Goal: Task Accomplishment & Management: Complete application form

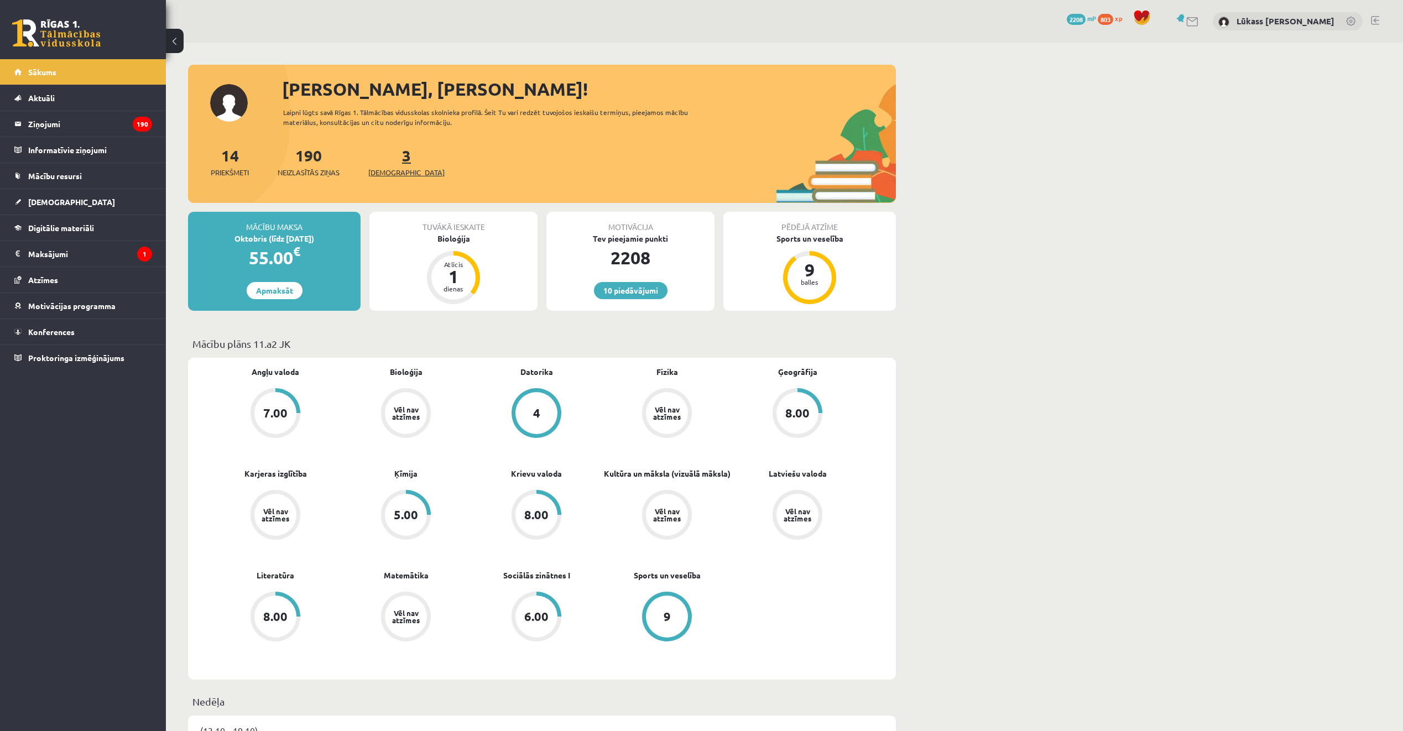
click at [382, 149] on div "3 Ieskaites" at bounding box center [406, 161] width 76 height 34
click at [387, 149] on link "3 Ieskaites" at bounding box center [406, 161] width 76 height 33
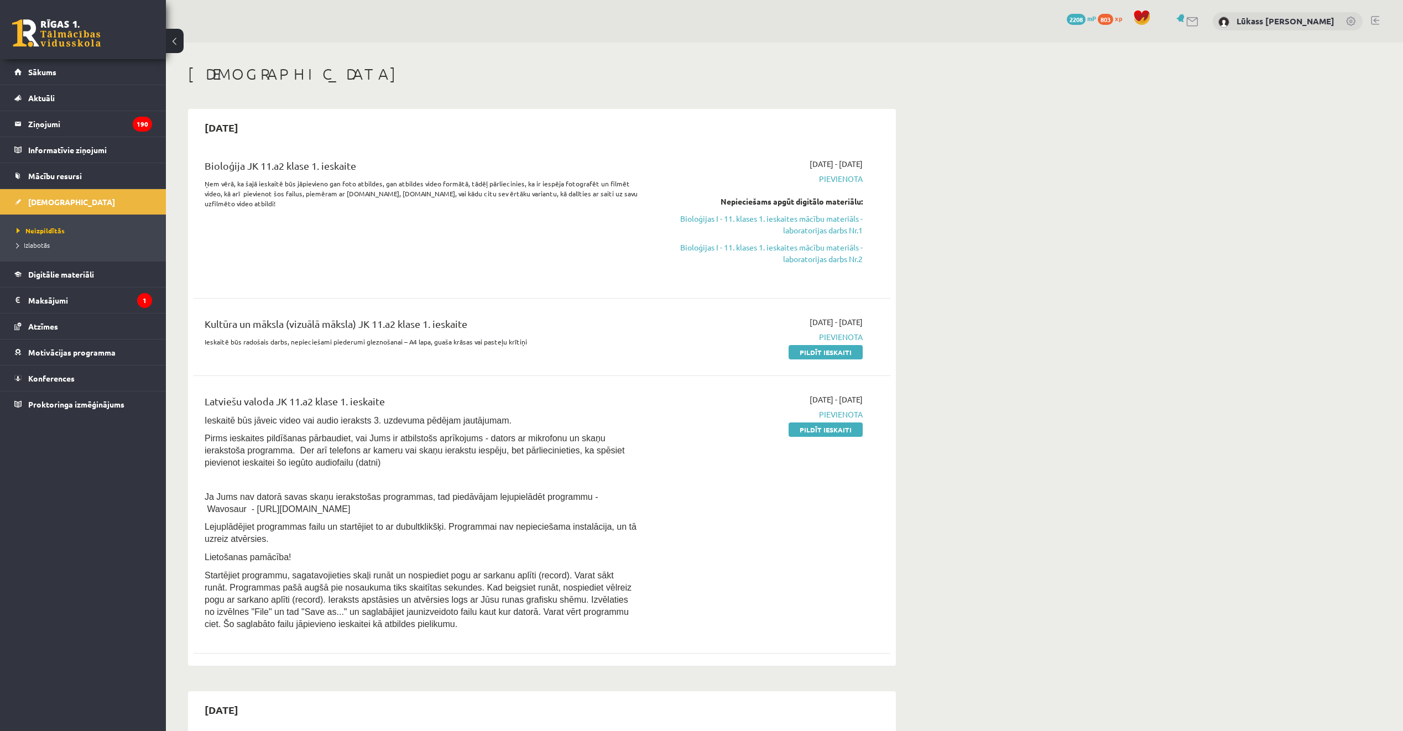
drag, startPoint x: 813, startPoint y: 426, endPoint x: 762, endPoint y: 56, distance: 374.0
click at [813, 426] on link "Pildīt ieskaiti" at bounding box center [826, 429] width 74 height 14
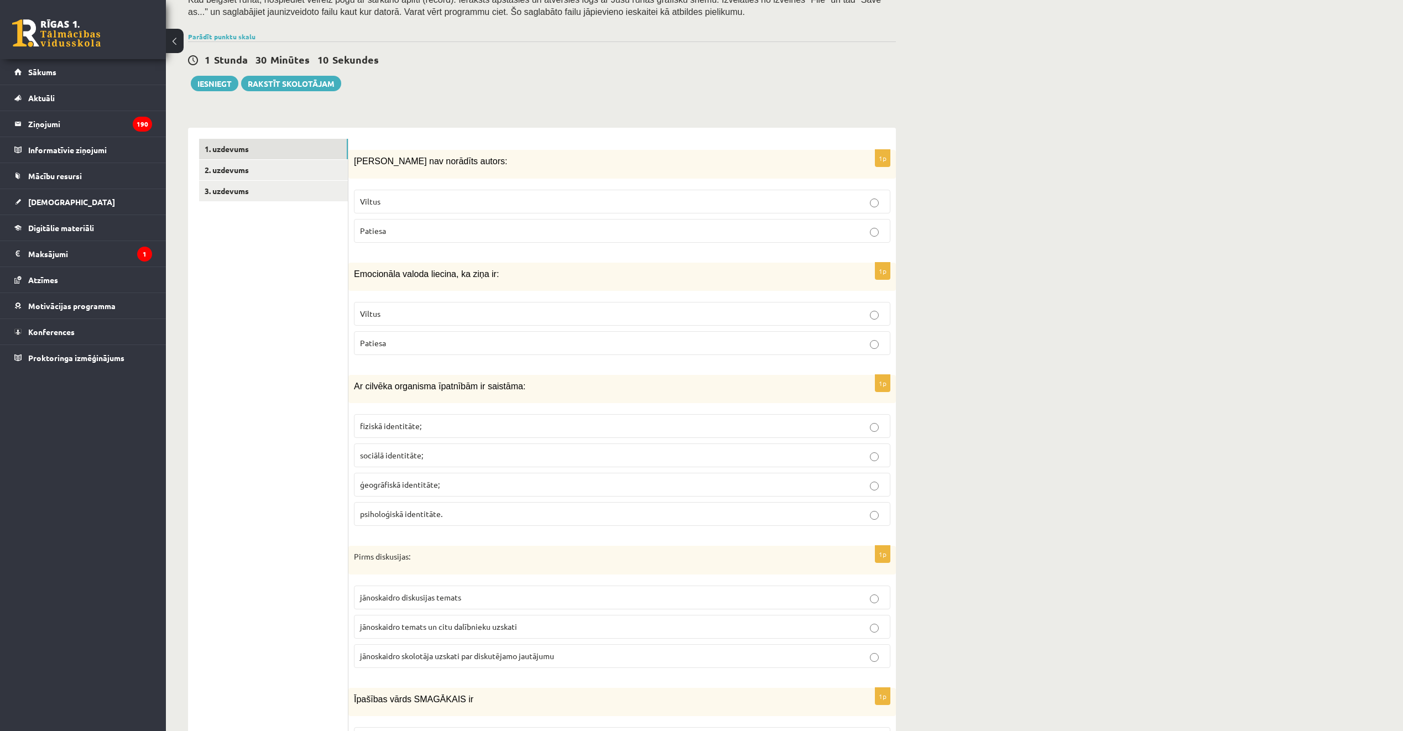
scroll to position [221, 0]
click at [296, 167] on link "2. uzdevums" at bounding box center [273, 169] width 149 height 20
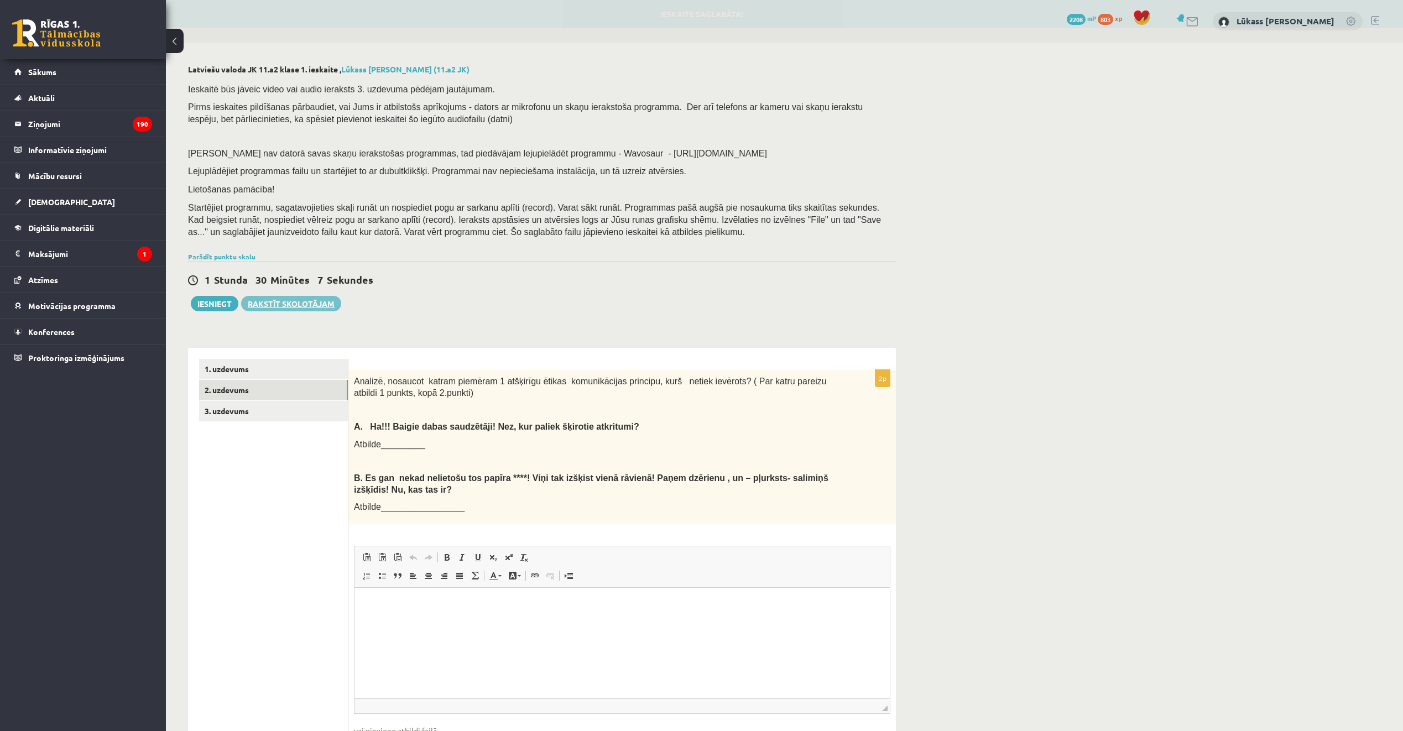
scroll to position [0, 0]
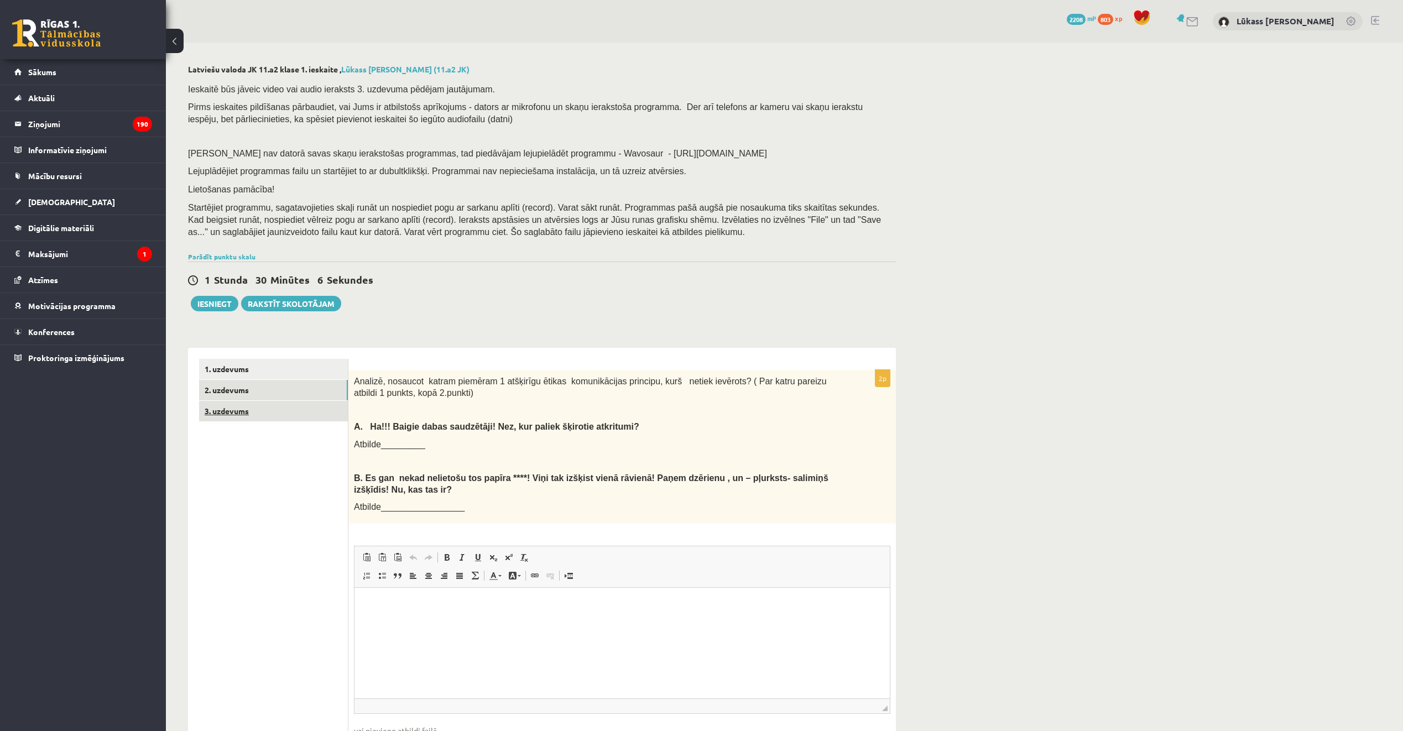
click at [301, 414] on link "3. uzdevums" at bounding box center [273, 411] width 149 height 20
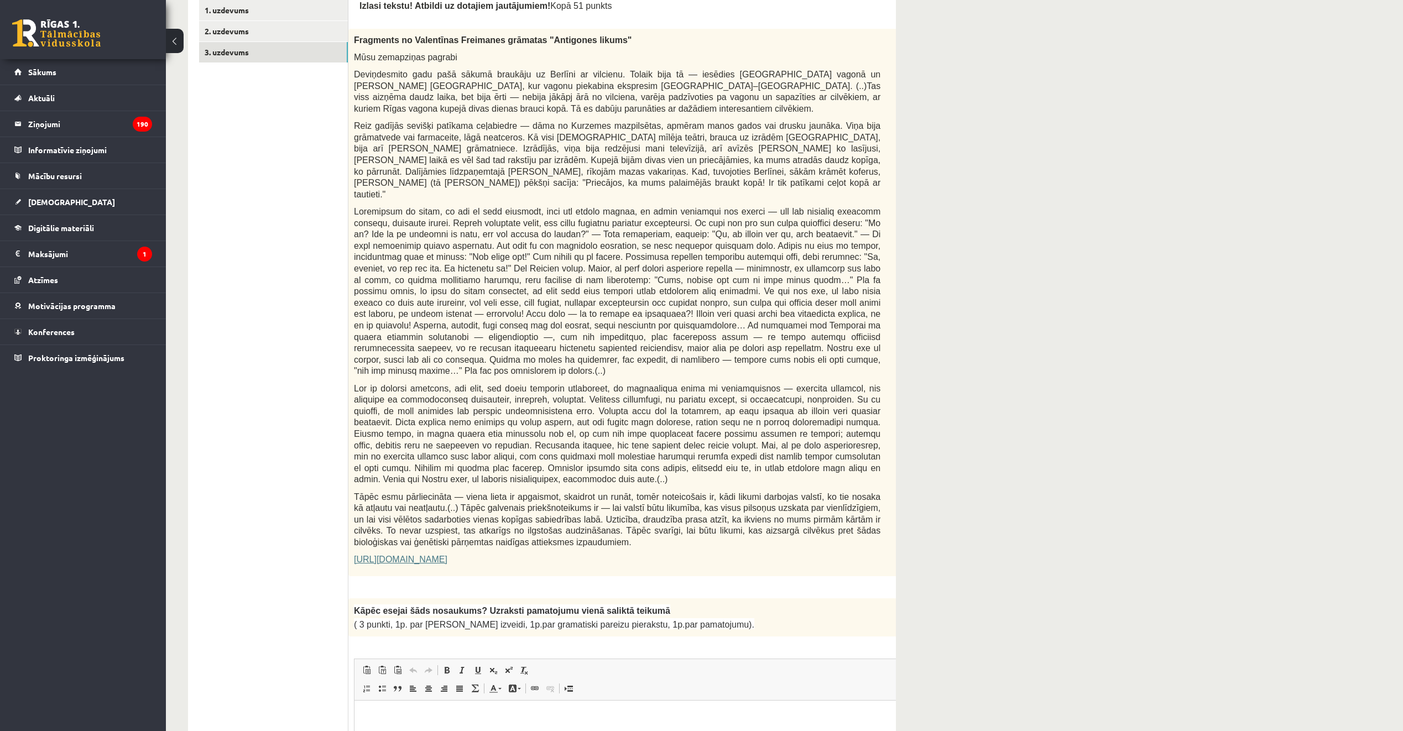
scroll to position [442, 0]
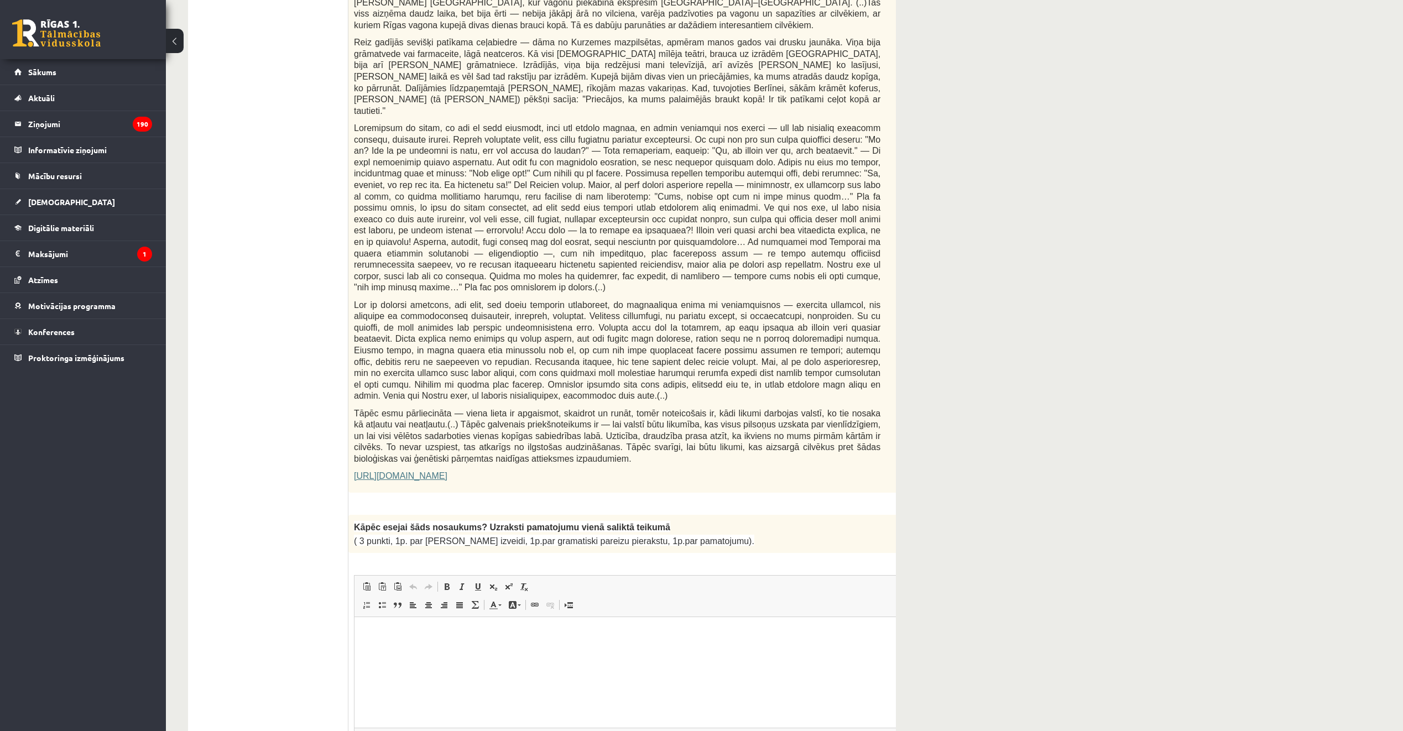
drag, startPoint x: 771, startPoint y: 493, endPoint x: 624, endPoint y: 489, distance: 147.7
click at [624, 534] on p "( 3 punkti, 1p. par salikta teikuma izveidi, 1p.par gramatiski pareizu pierakst…" at bounding box center [617, 540] width 526 height 13
click at [812, 520] on p "Kāpēc esejai šāds nosaukums? Uzraksti pamatojumu vienā saliktā teikumā" at bounding box center [617, 526] width 526 height 13
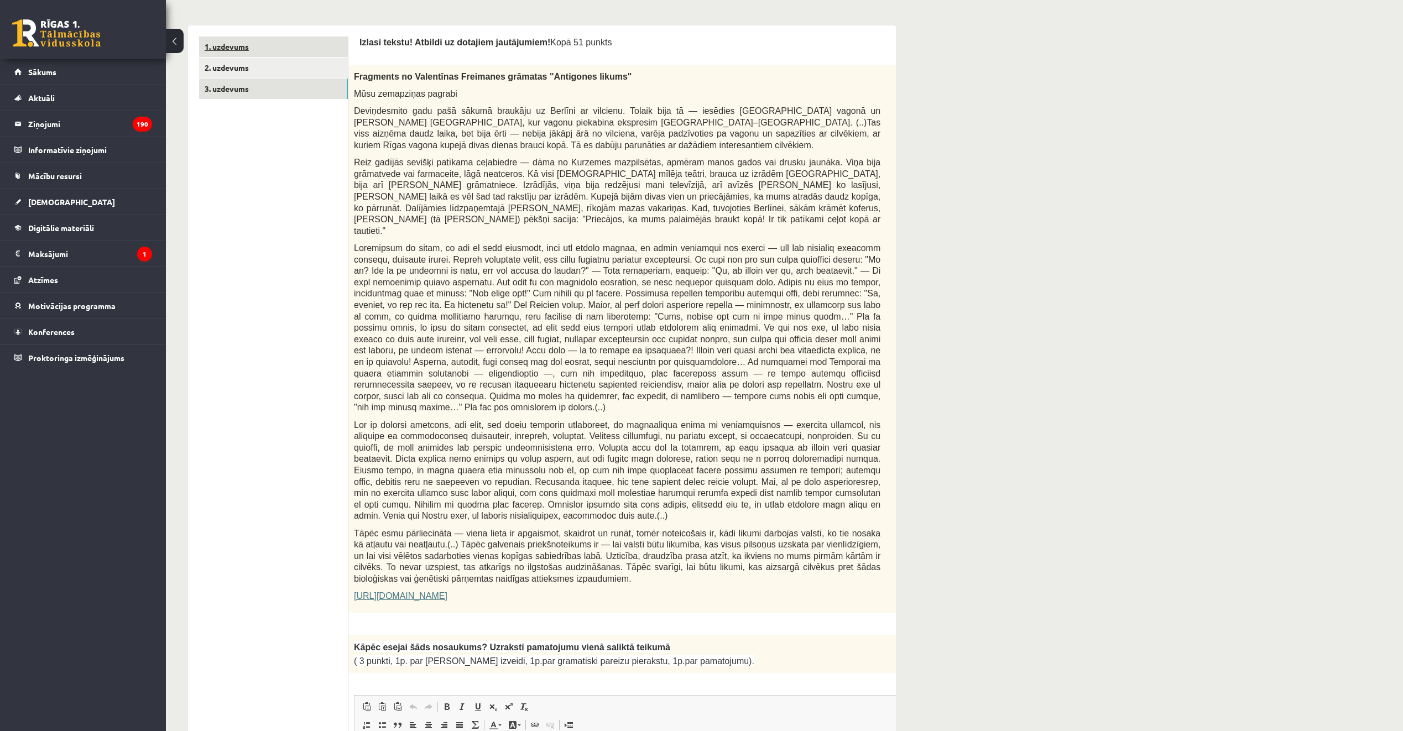
scroll to position [166, 0]
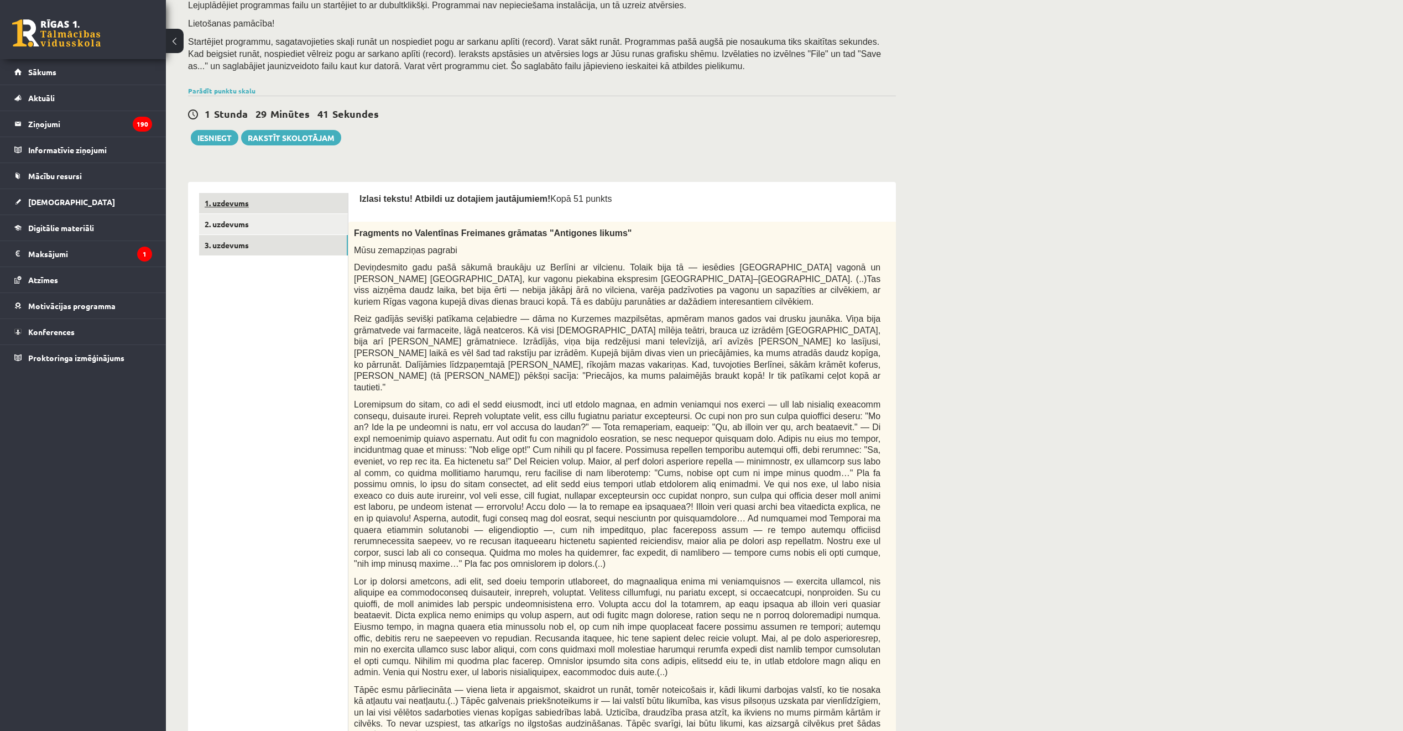
click at [242, 202] on link "1. uzdevums" at bounding box center [273, 203] width 149 height 20
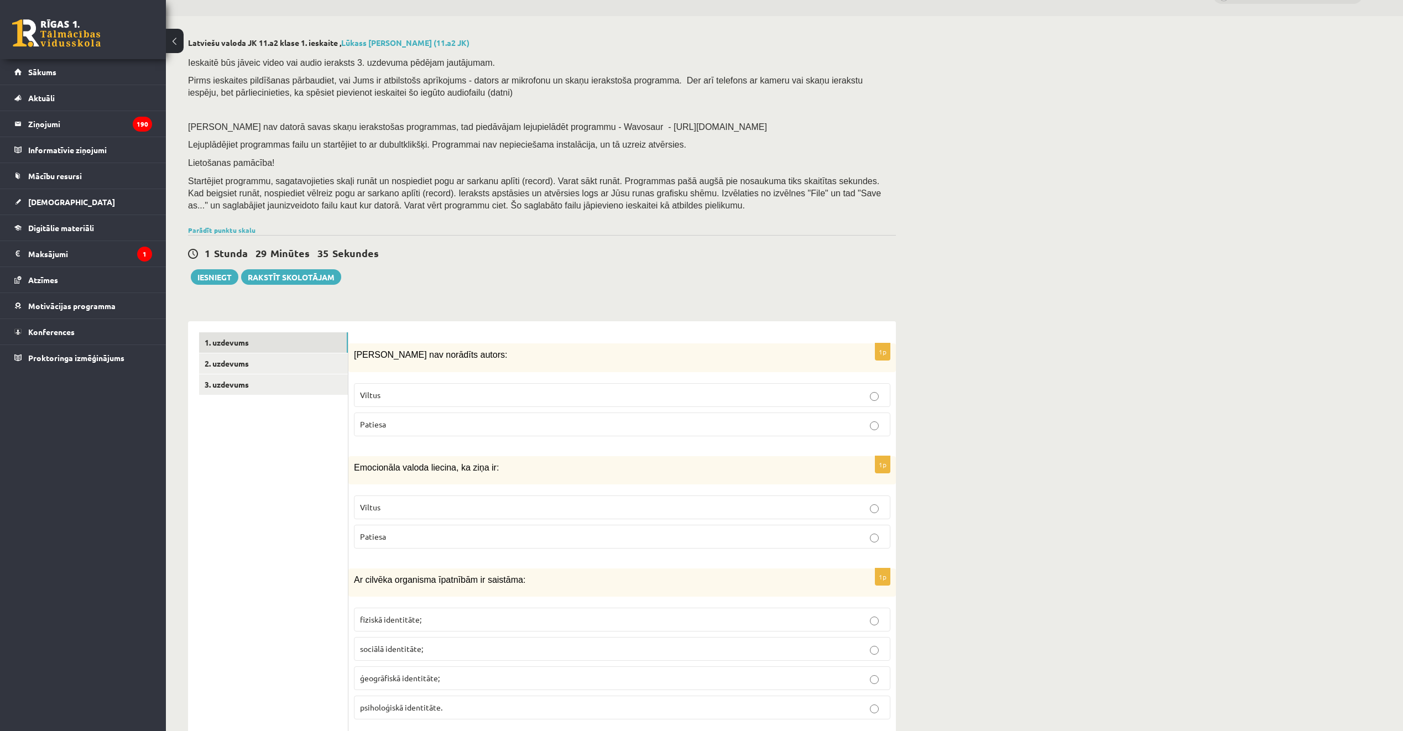
scroll to position [0, 0]
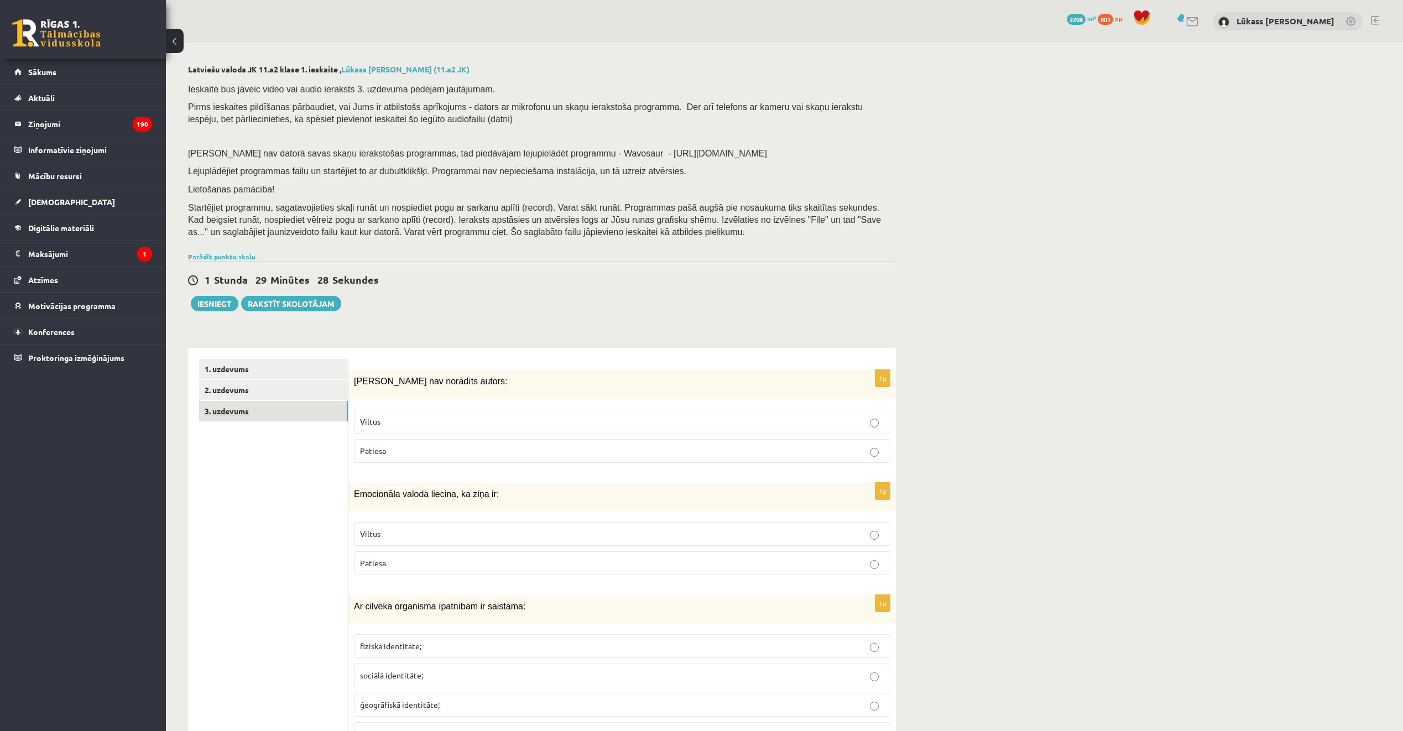
click at [291, 419] on link "3. uzdevums" at bounding box center [273, 411] width 149 height 20
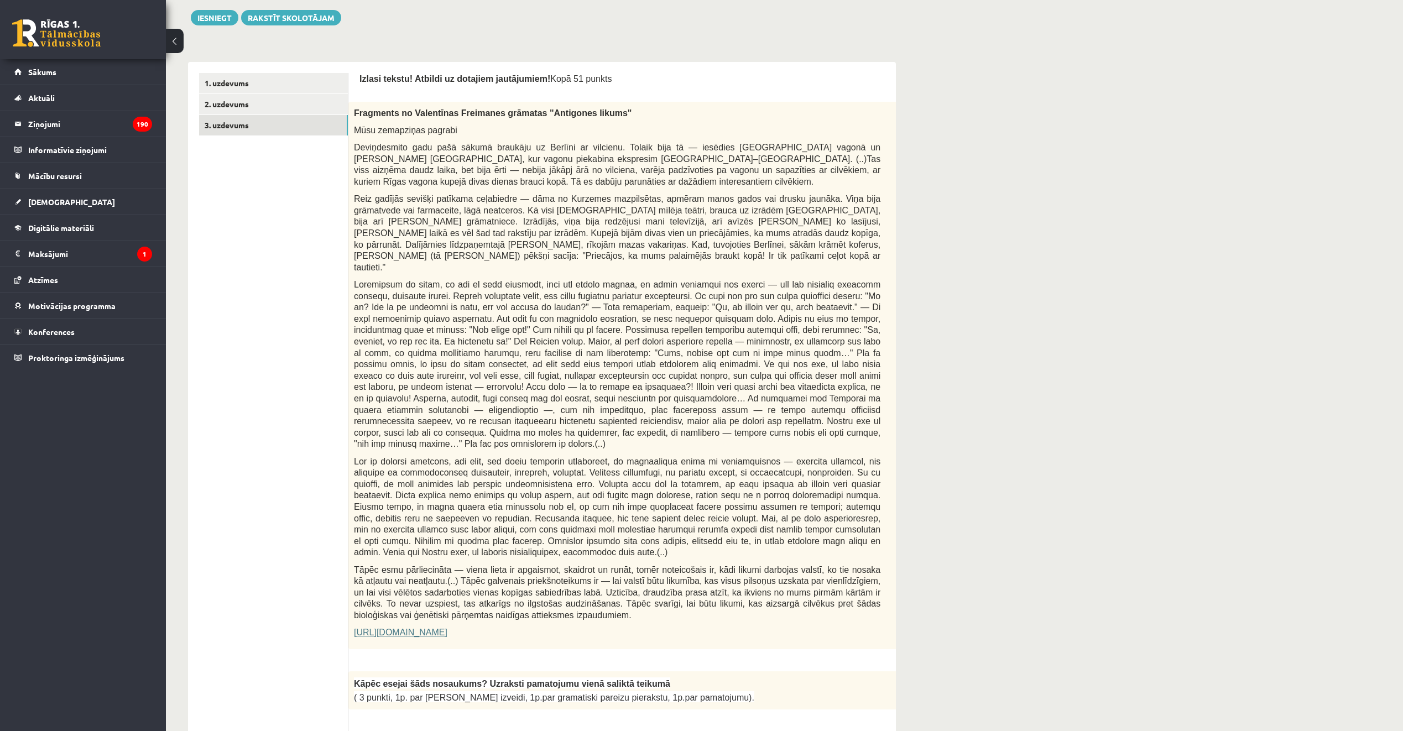
scroll to position [276, 0]
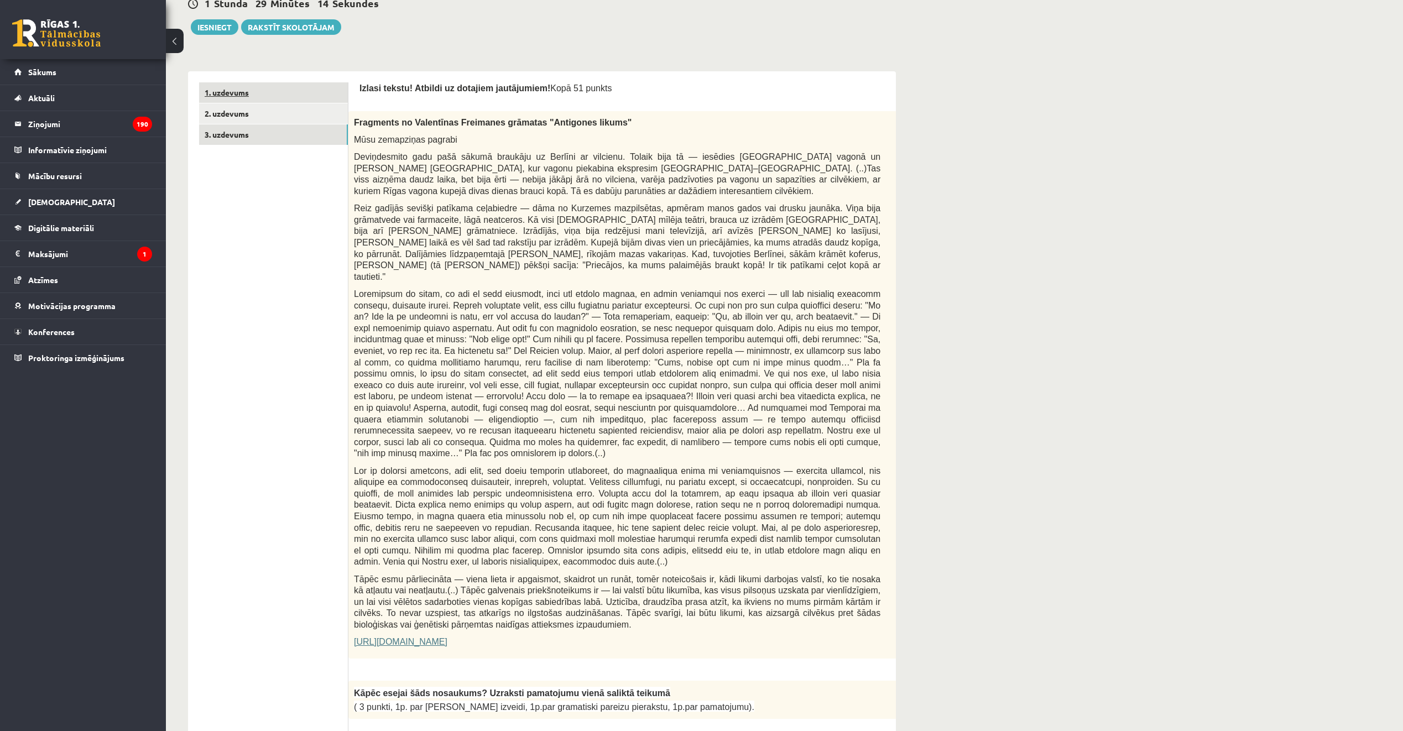
click at [265, 96] on link "1. uzdevums" at bounding box center [273, 92] width 149 height 20
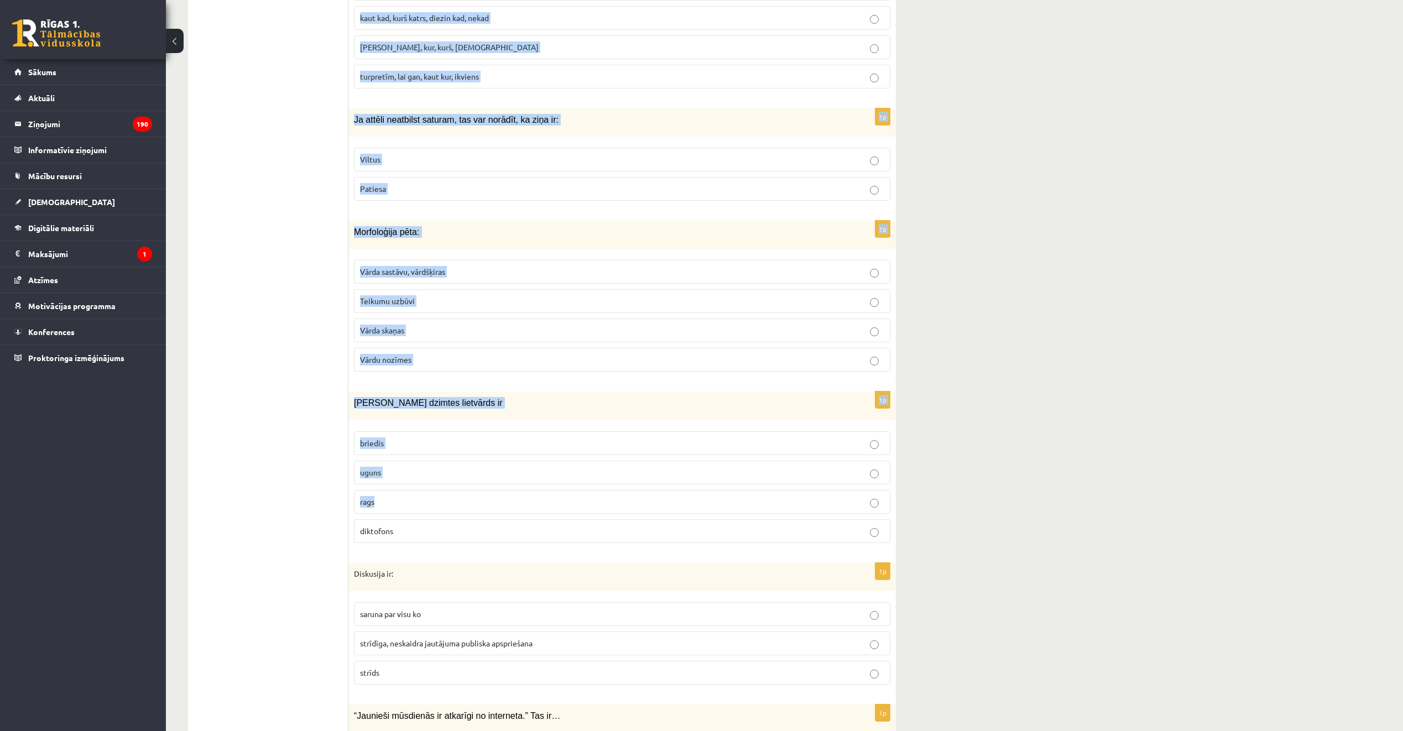
scroll to position [4998, 0]
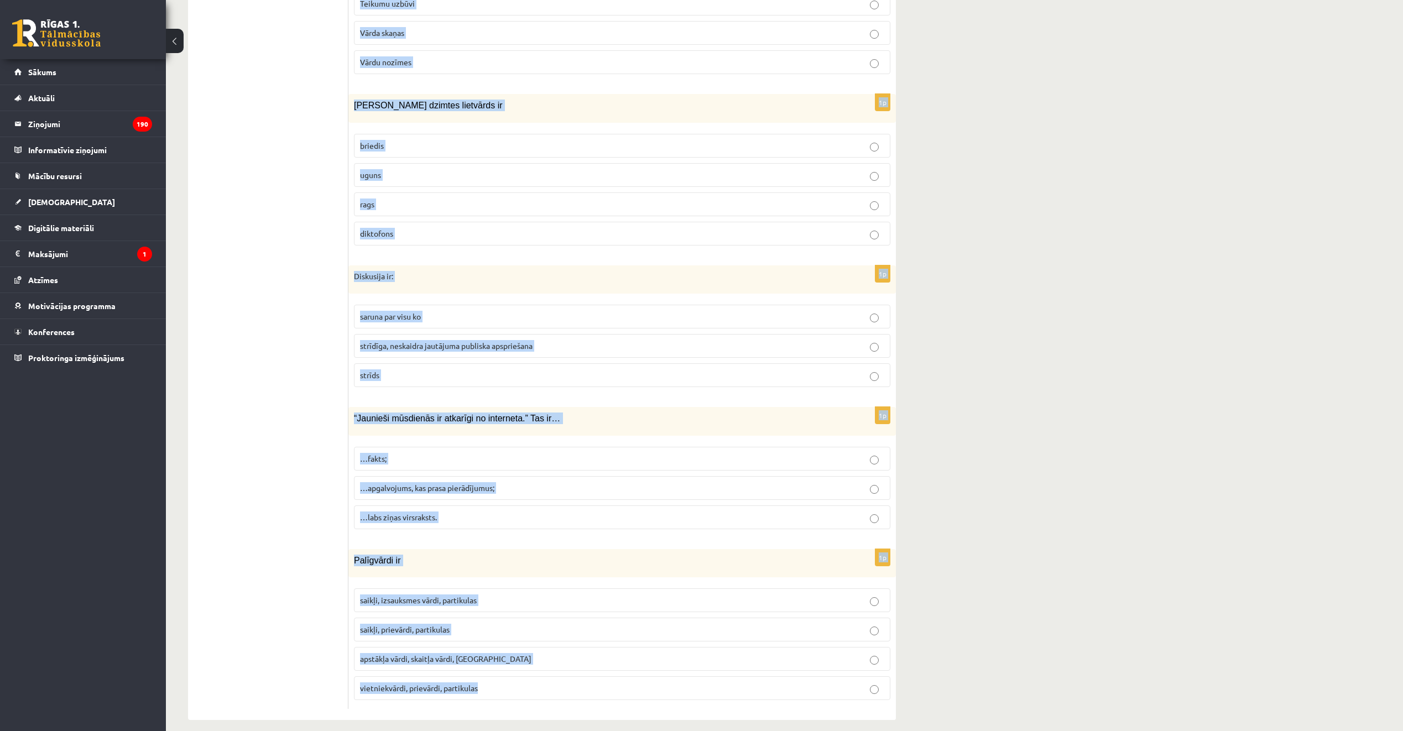
drag, startPoint x: 351, startPoint y: 323, endPoint x: 680, endPoint y: 664, distance: 474.0
copy form "Ziņai nav norādīts autors: Viltus Patiesa 1p Emocionāla valoda liecina, ka ziņa…"
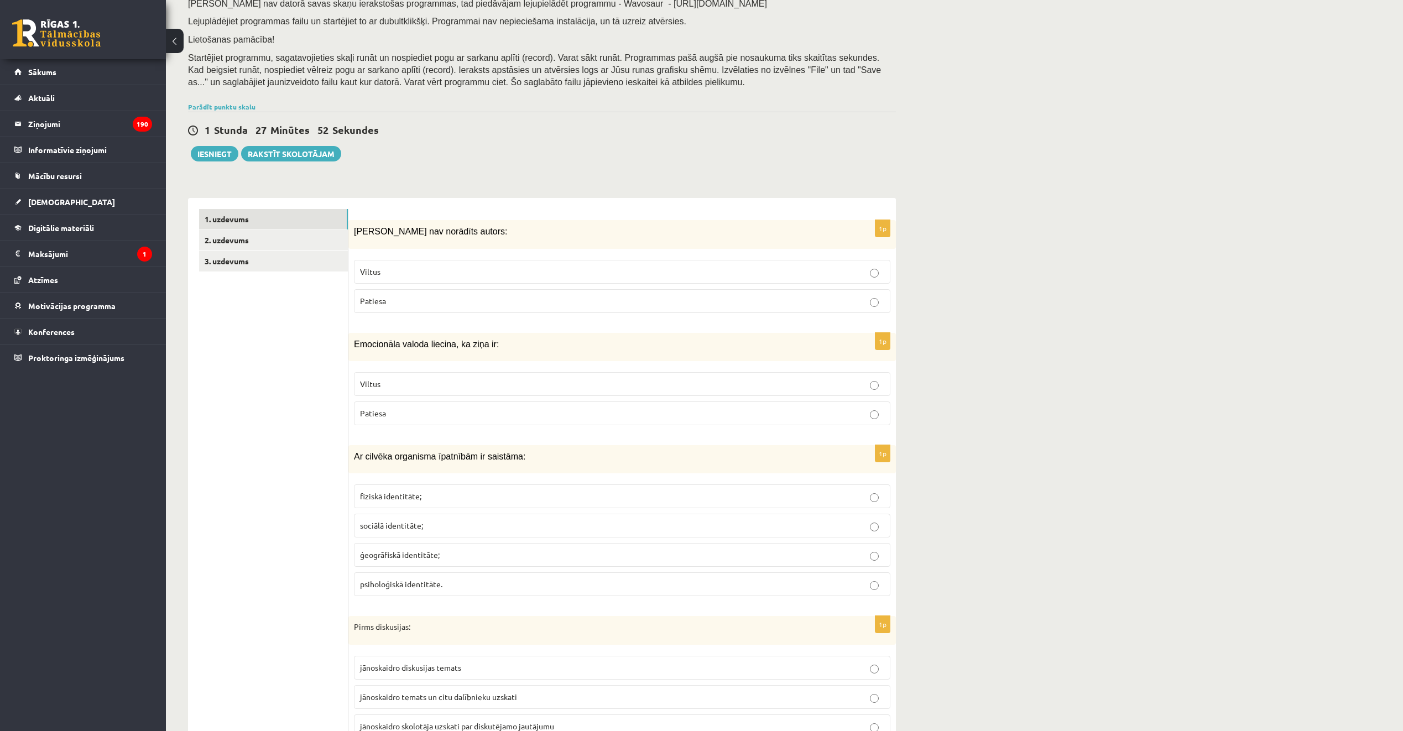
scroll to position [132, 0]
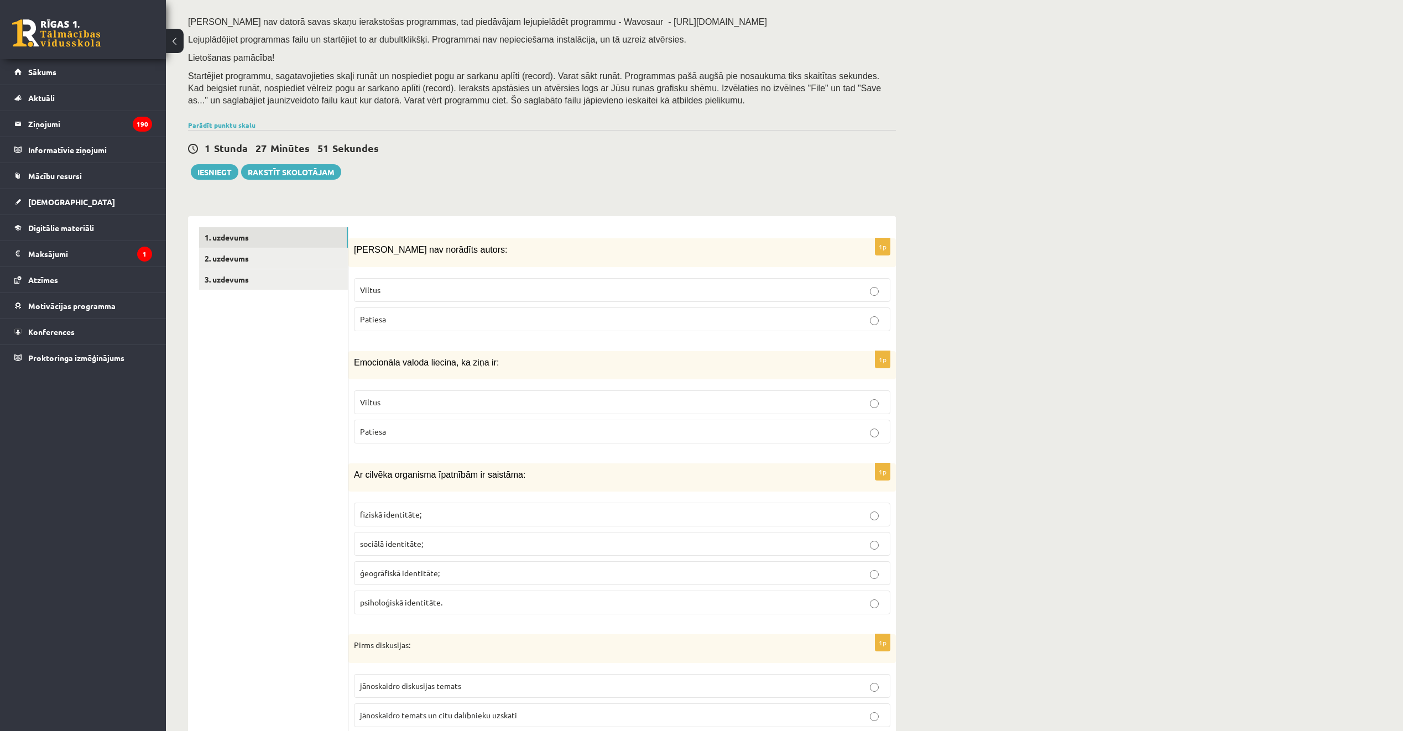
click at [379, 288] on span "Viltus" at bounding box center [370, 290] width 20 height 10
click at [419, 408] on p "Viltus" at bounding box center [622, 402] width 524 height 12
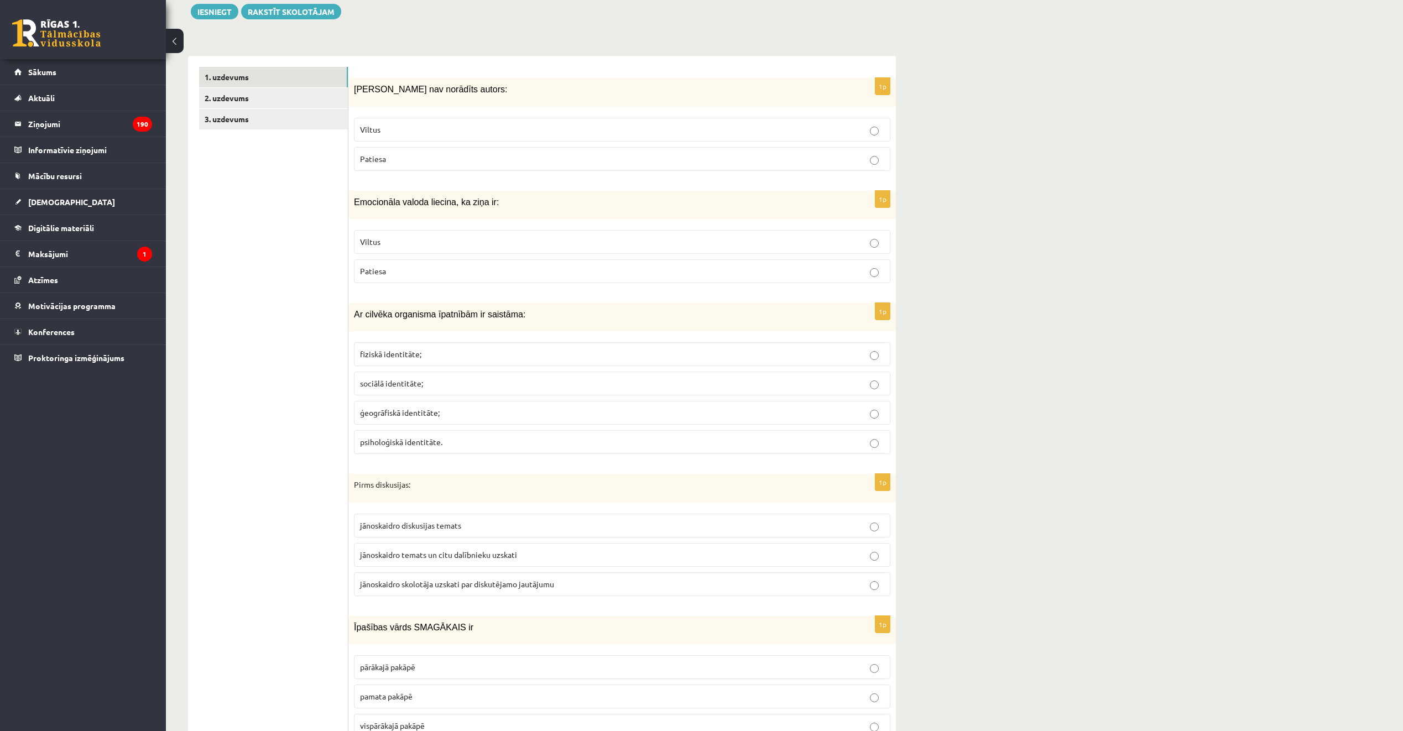
scroll to position [298, 0]
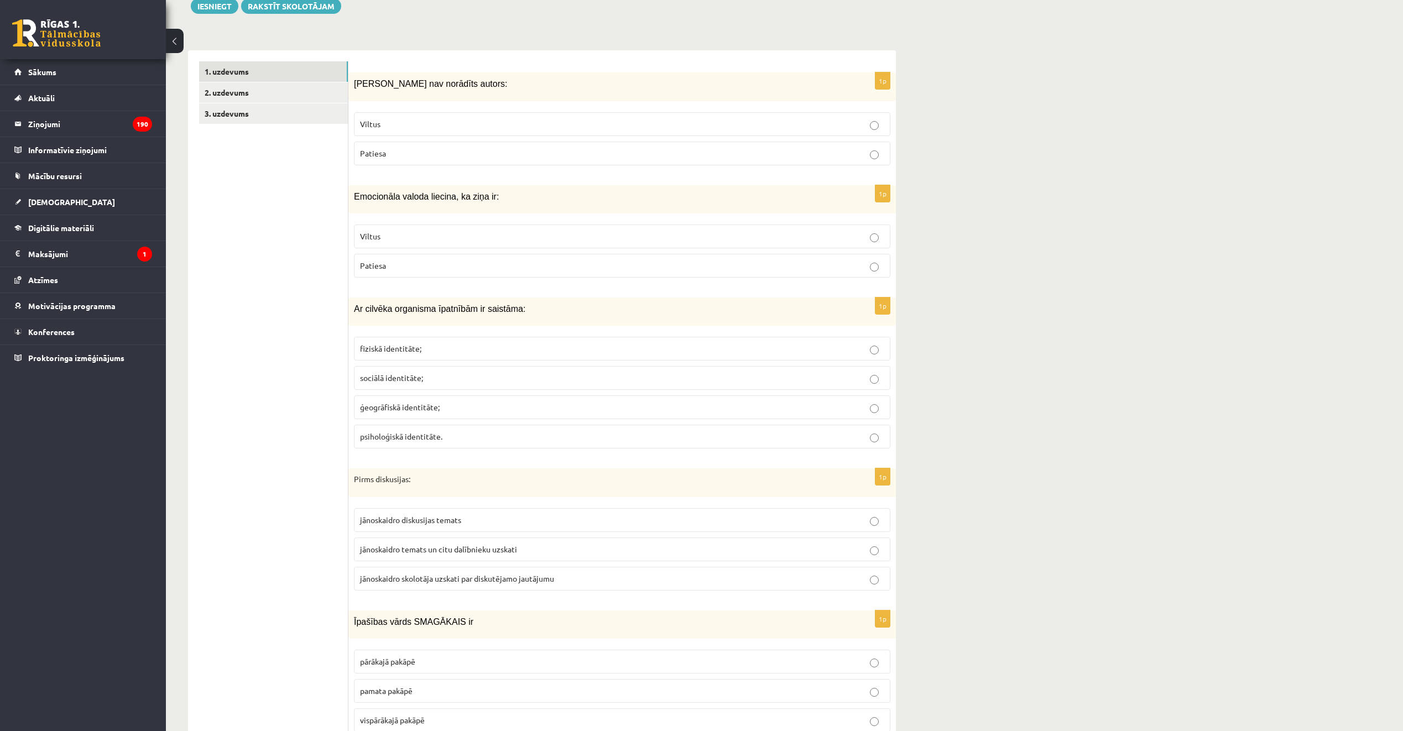
click at [432, 351] on p "fiziskā identitāte;" at bounding box center [622, 349] width 524 height 12
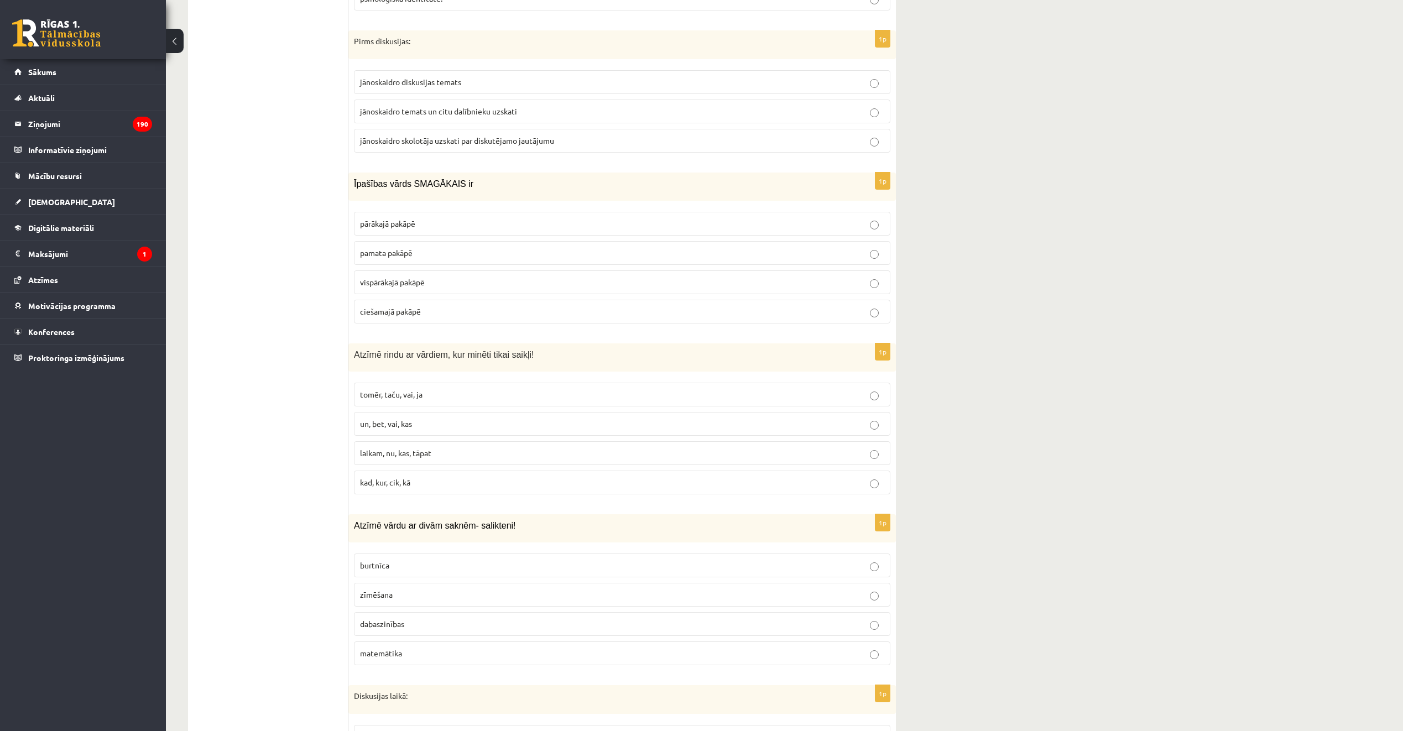
scroll to position [740, 0]
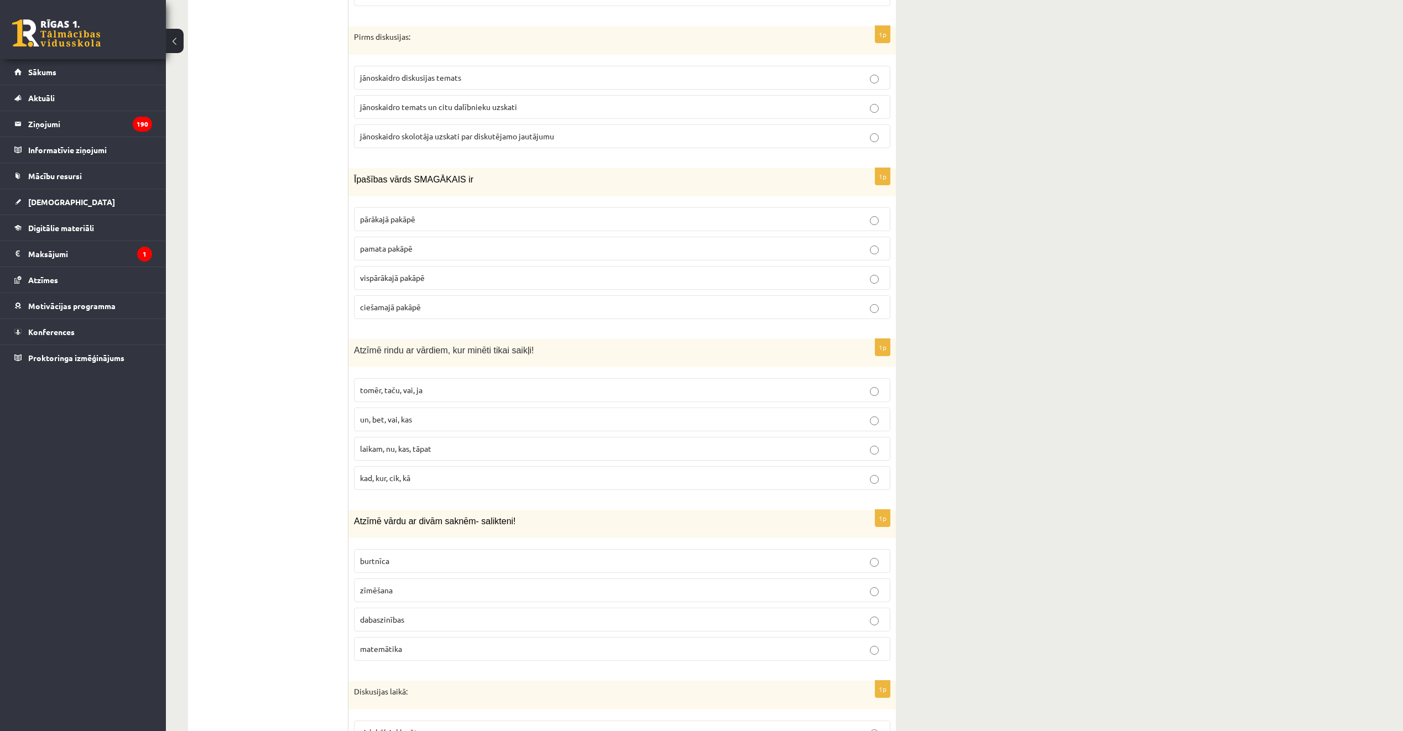
click at [513, 108] on span "jānoskaidro temats un citu dalībnieku uzskati" at bounding box center [438, 107] width 157 height 10
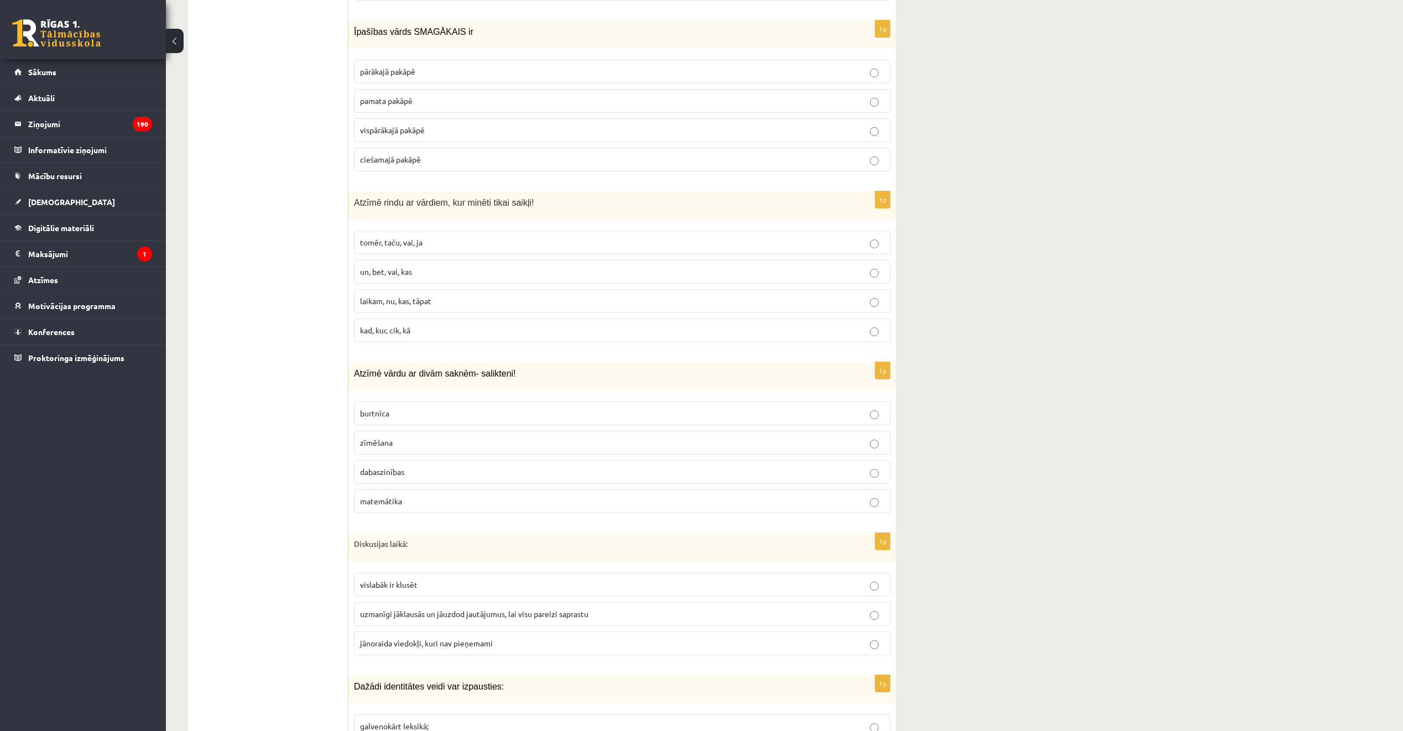
scroll to position [906, 0]
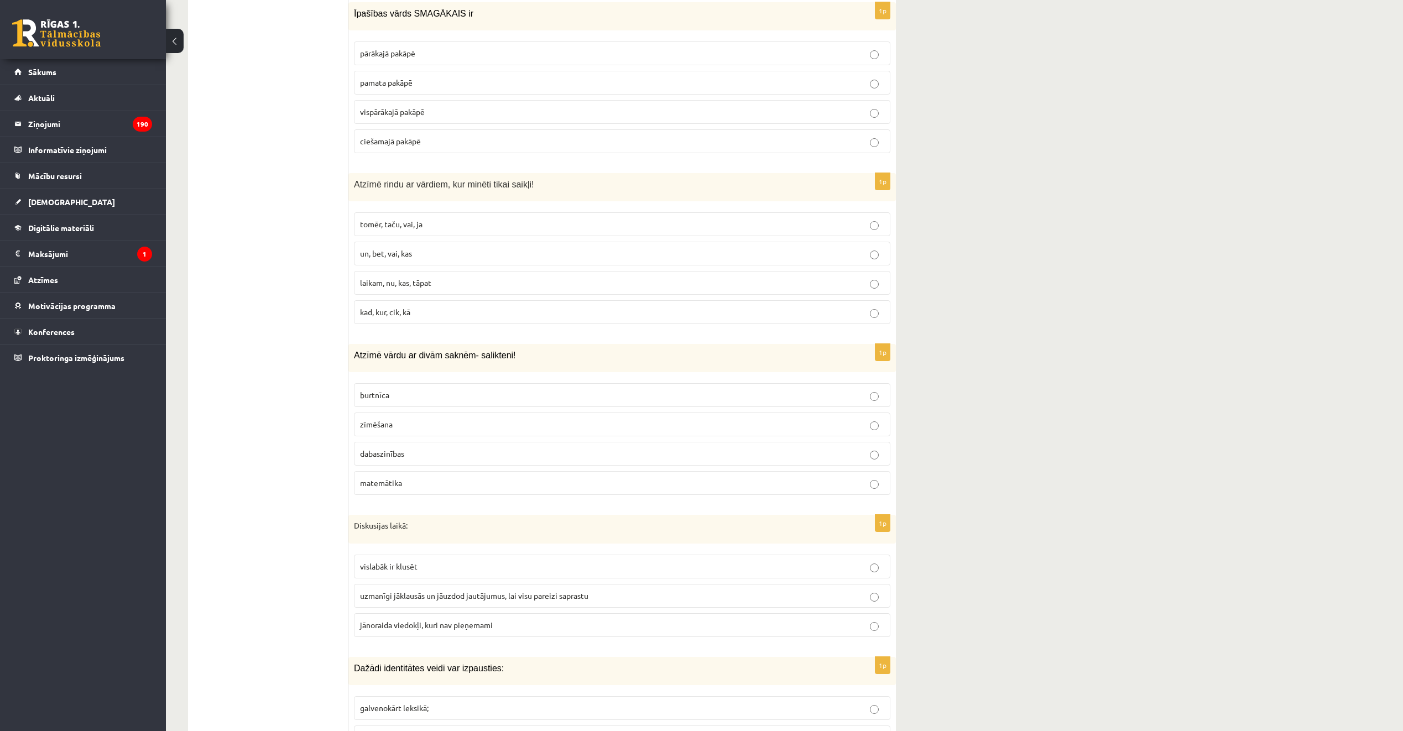
click at [453, 111] on p "vispārākajā pakāpē" at bounding box center [622, 112] width 524 height 12
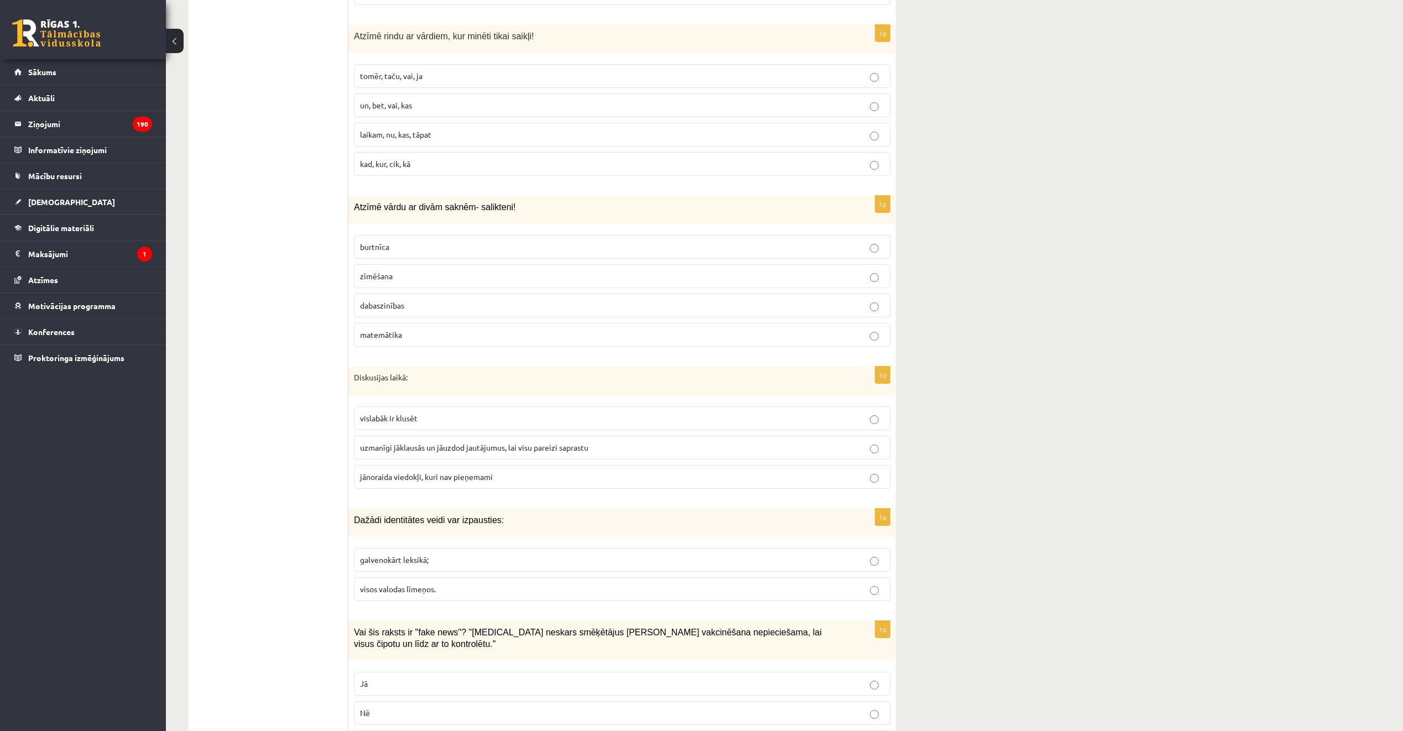
scroll to position [1072, 0]
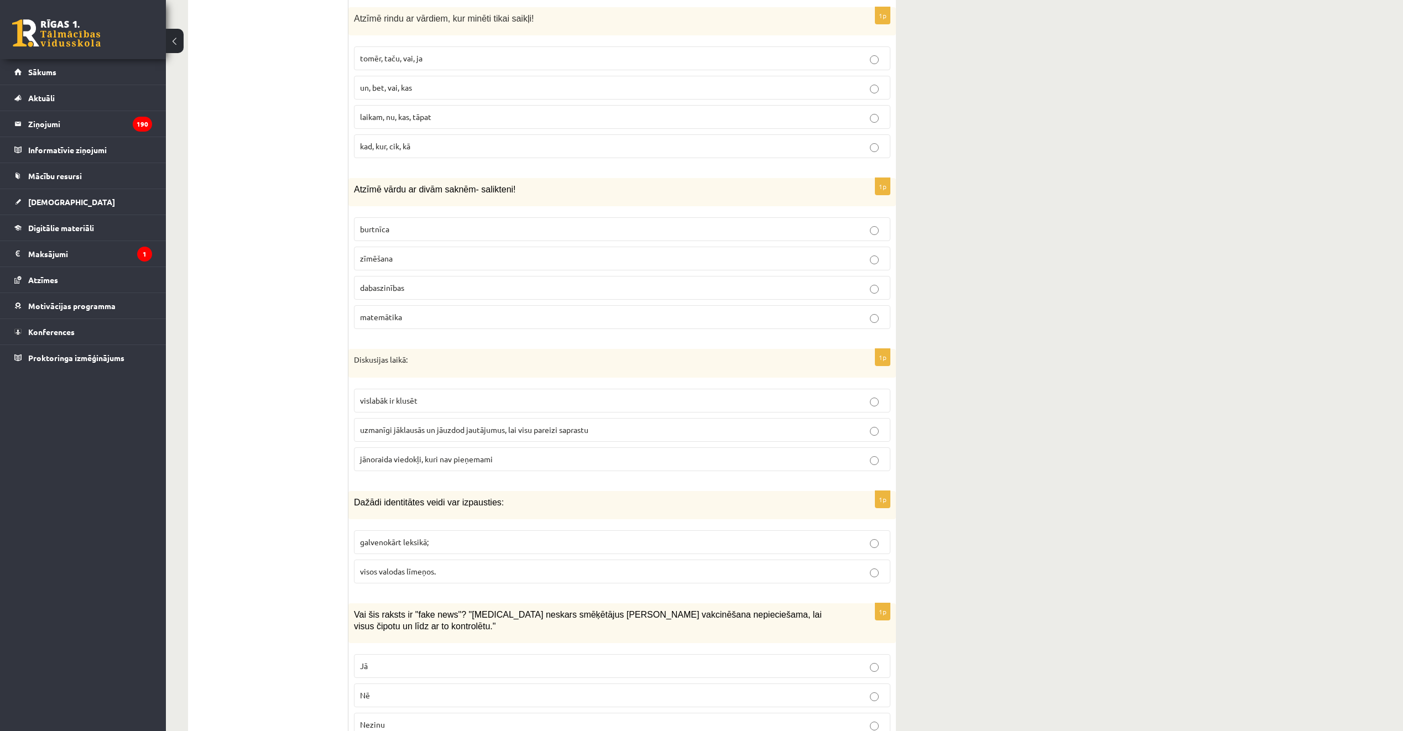
click at [401, 57] on span "tomēr, taču, vai, ja" at bounding box center [391, 58] width 62 height 10
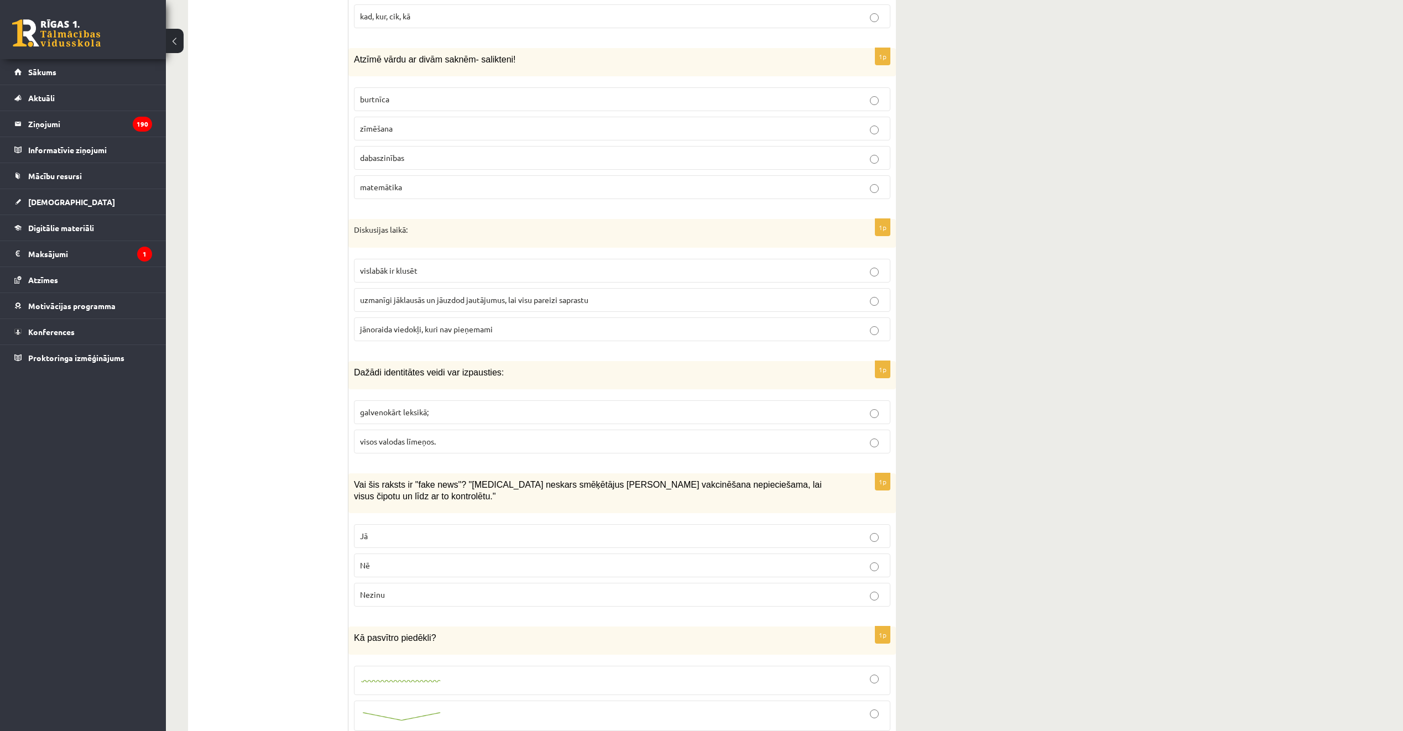
scroll to position [1238, 0]
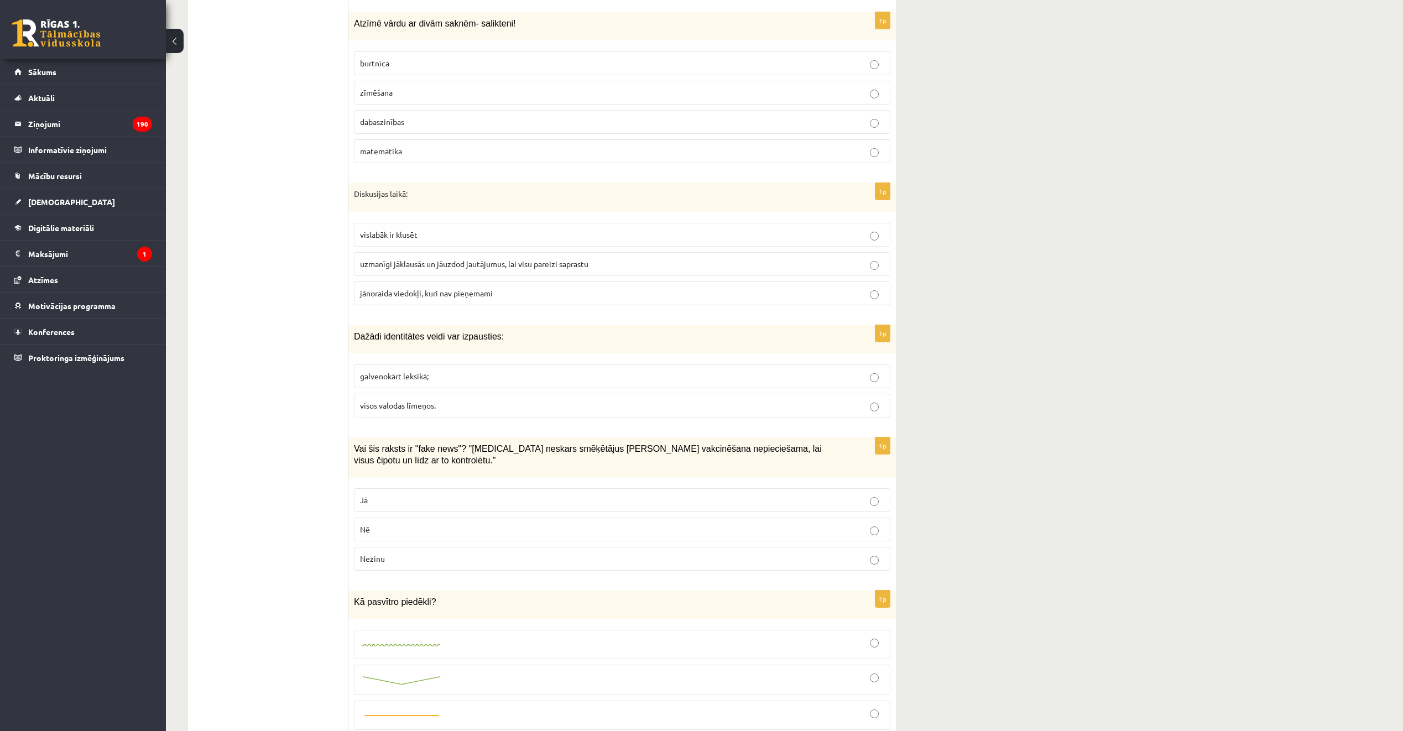
click at [453, 121] on p "dabaszinības" at bounding box center [622, 122] width 524 height 12
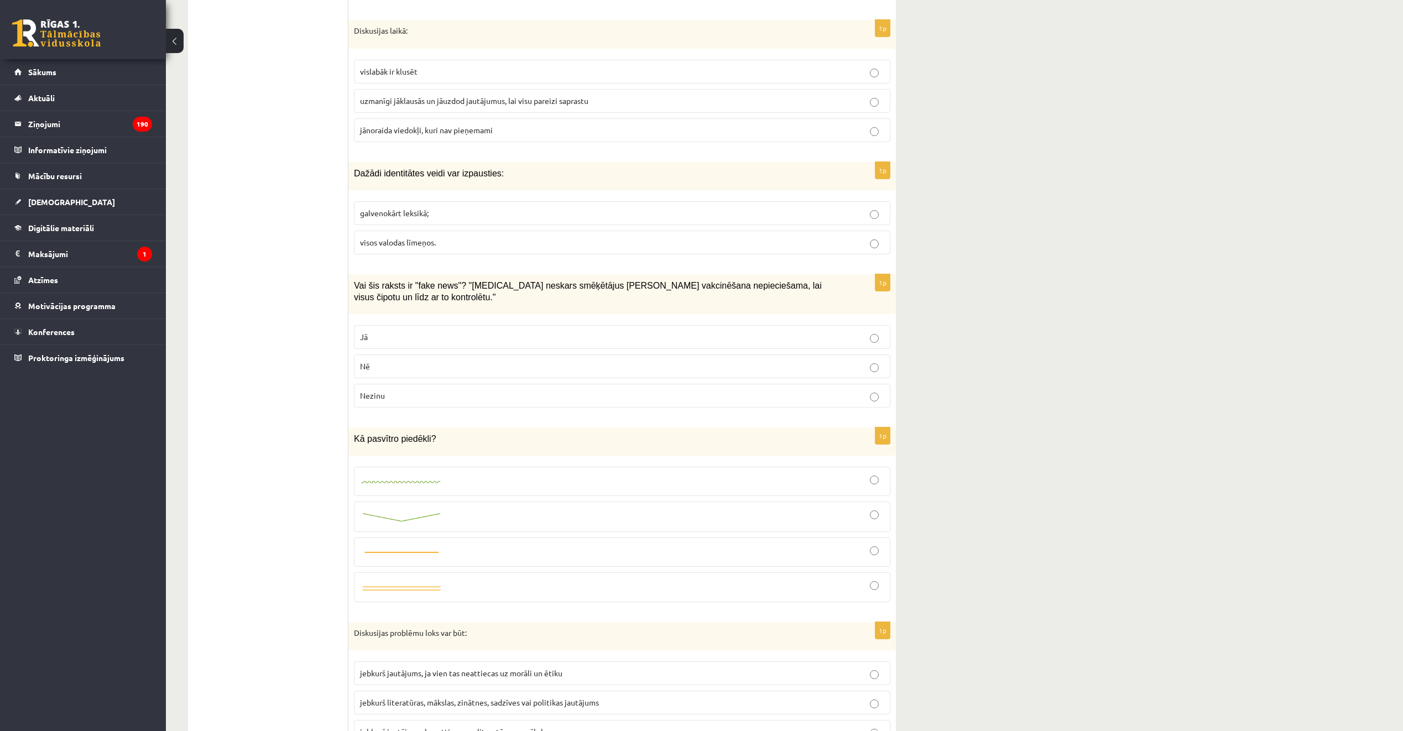
scroll to position [1403, 0]
click at [465, 103] on p "uzmanīgi jāklausās un jāuzdod jautājumus, lai visu pareizi saprastu" at bounding box center [622, 98] width 524 height 12
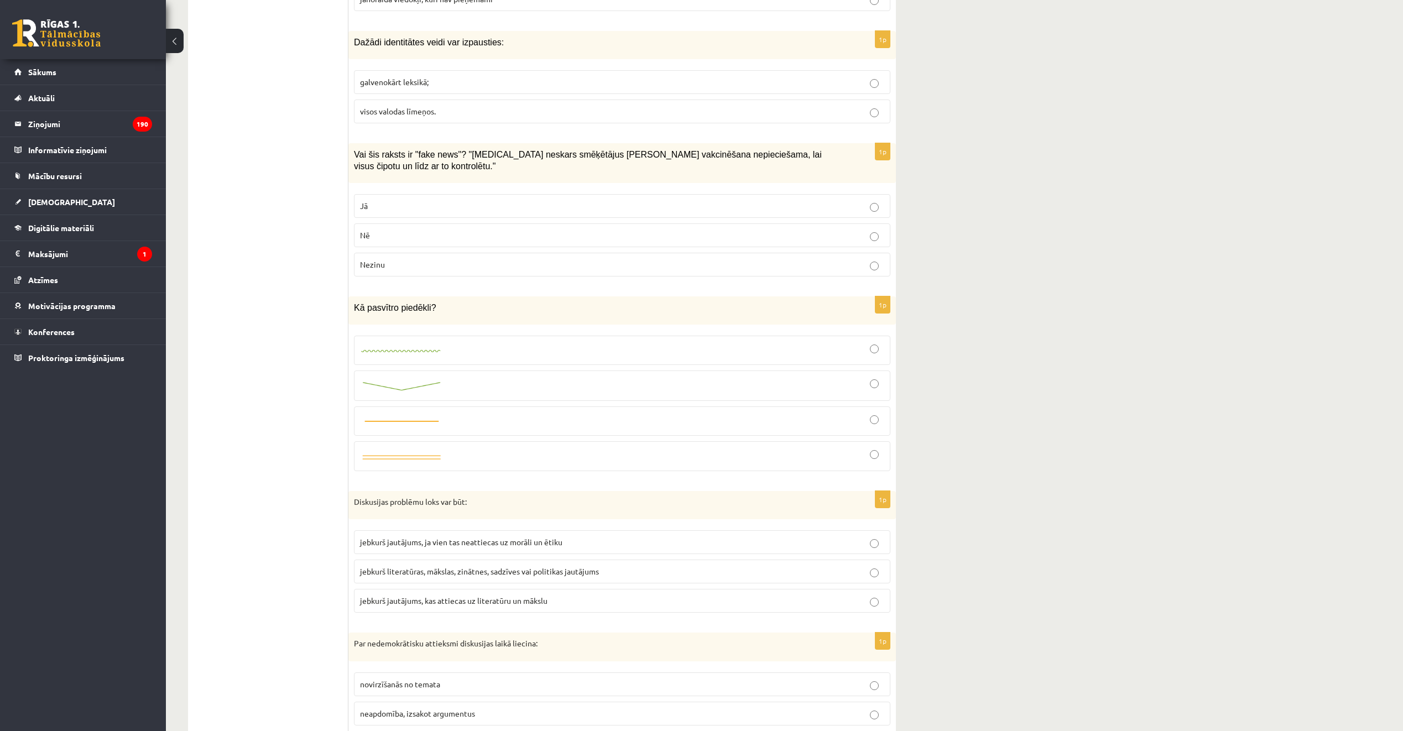
scroll to position [1569, 0]
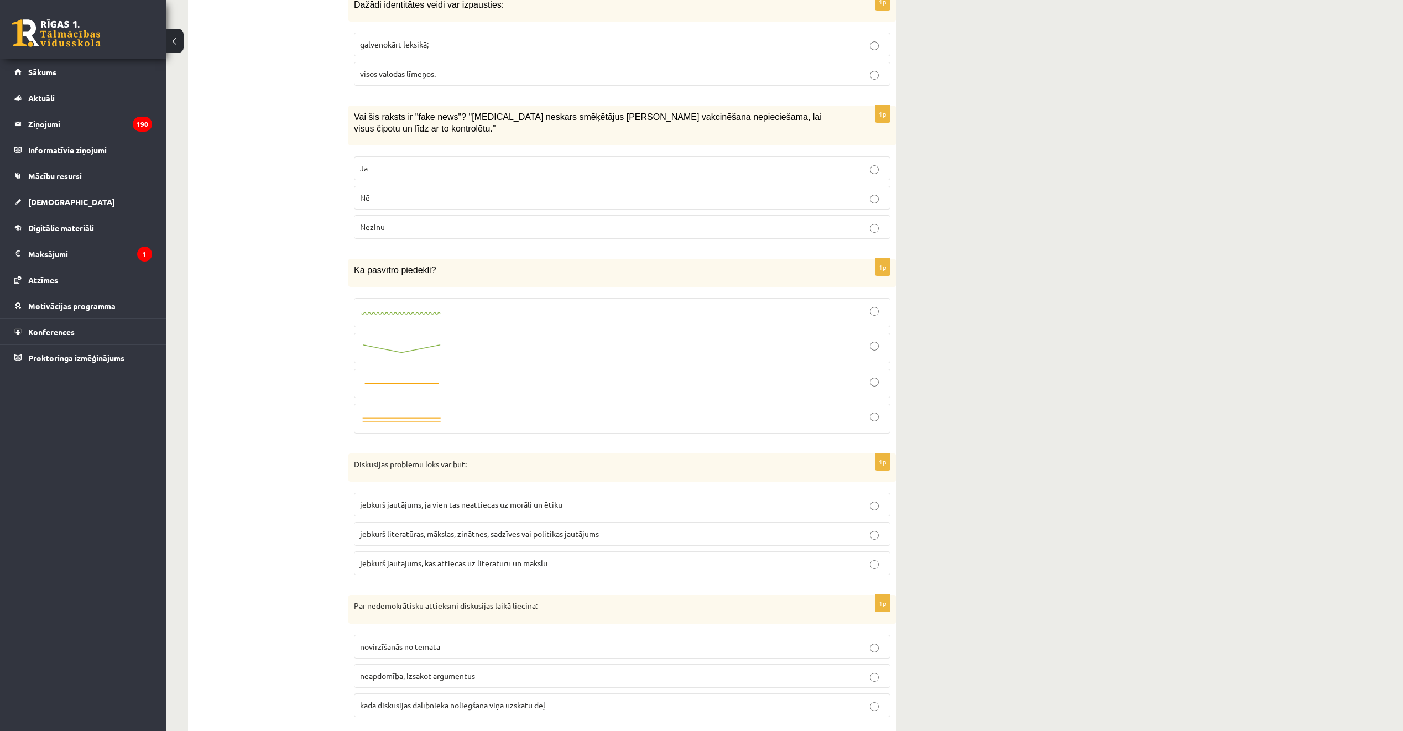
click at [458, 78] on p "visos valodas līmeņos." at bounding box center [622, 74] width 524 height 12
click at [411, 163] on p "Jā" at bounding box center [622, 169] width 524 height 12
click at [486, 304] on div at bounding box center [622, 312] width 524 height 17
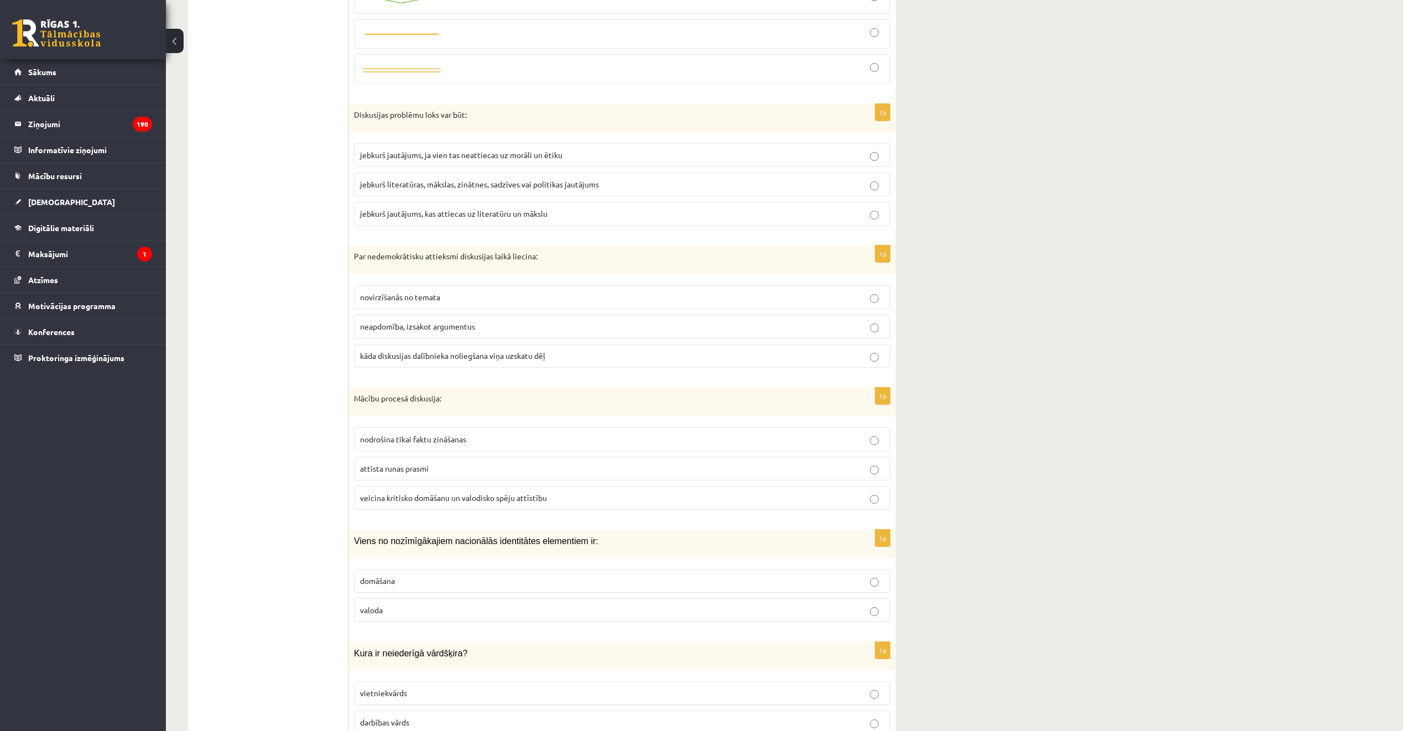
scroll to position [1956, 0]
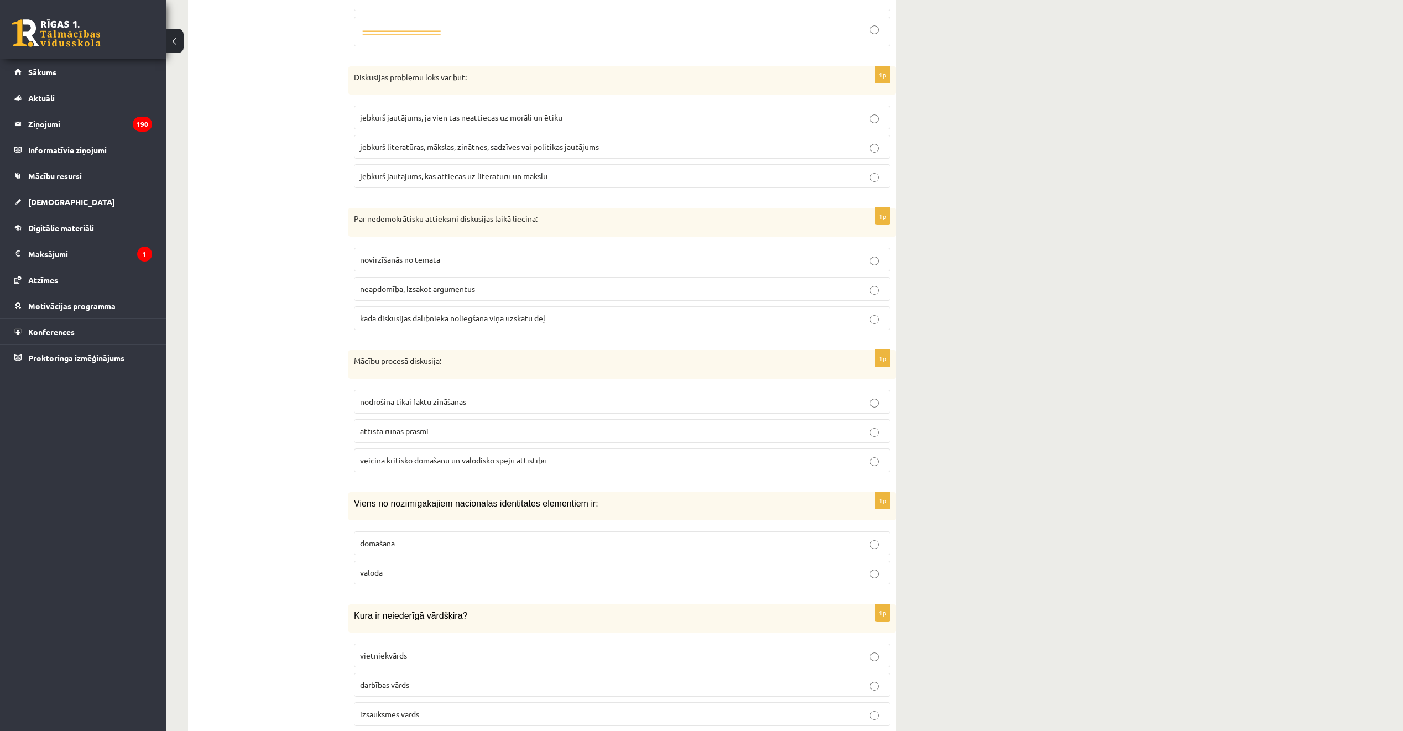
click at [451, 142] on label "jebkurš literatūras, mākslas, zinātnes, sadzīves vai politikas jautājums" at bounding box center [622, 147] width 536 height 24
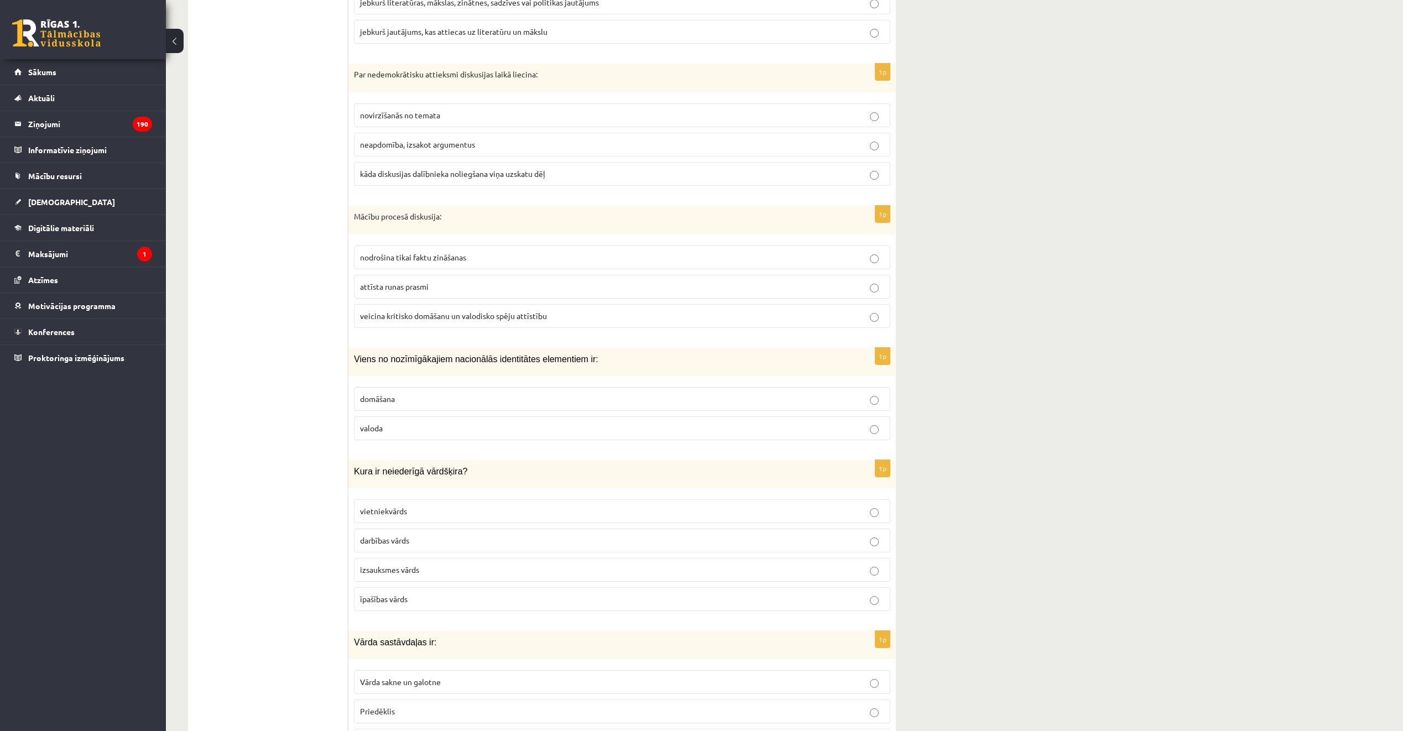
scroll to position [2122, 0]
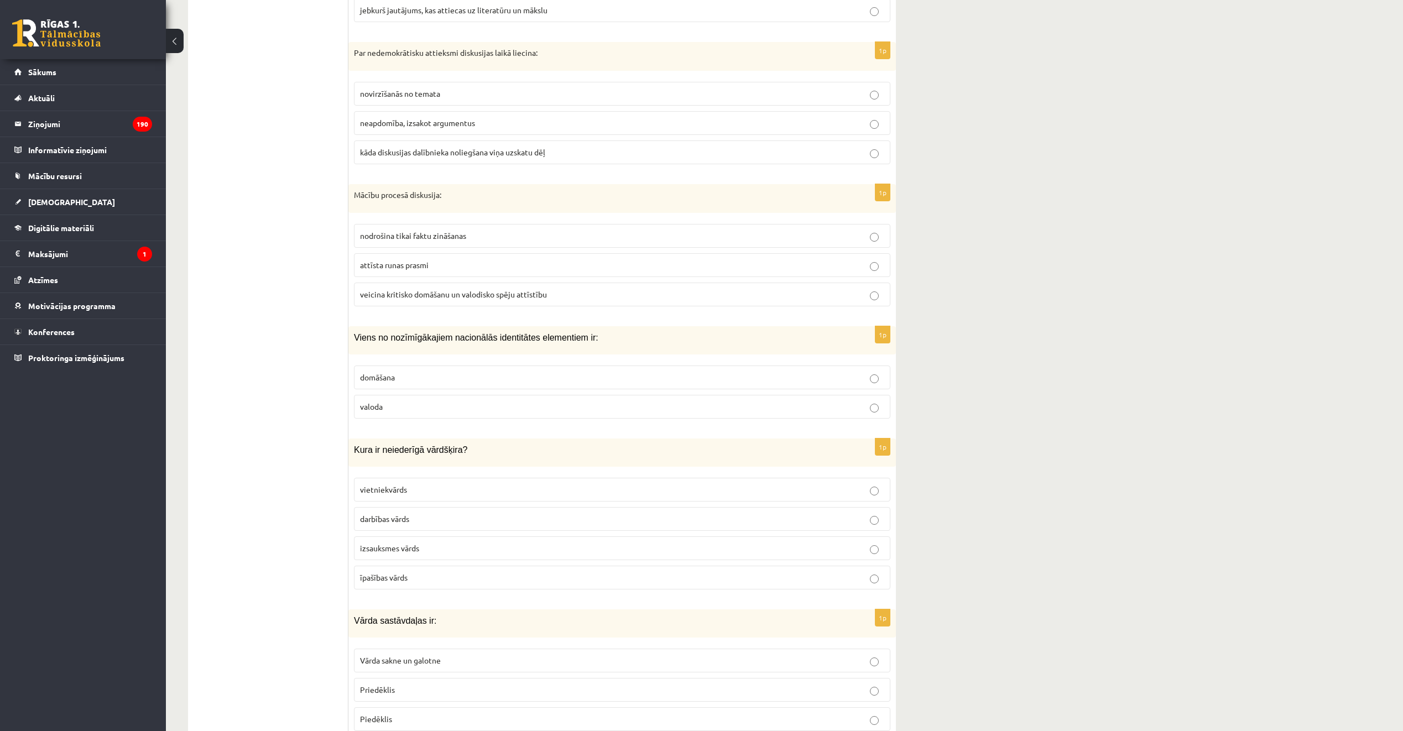
click at [477, 149] on label "kāda diskusijas dalībnieka noliegšana viņa uzskatu dēļ" at bounding box center [622, 152] width 536 height 24
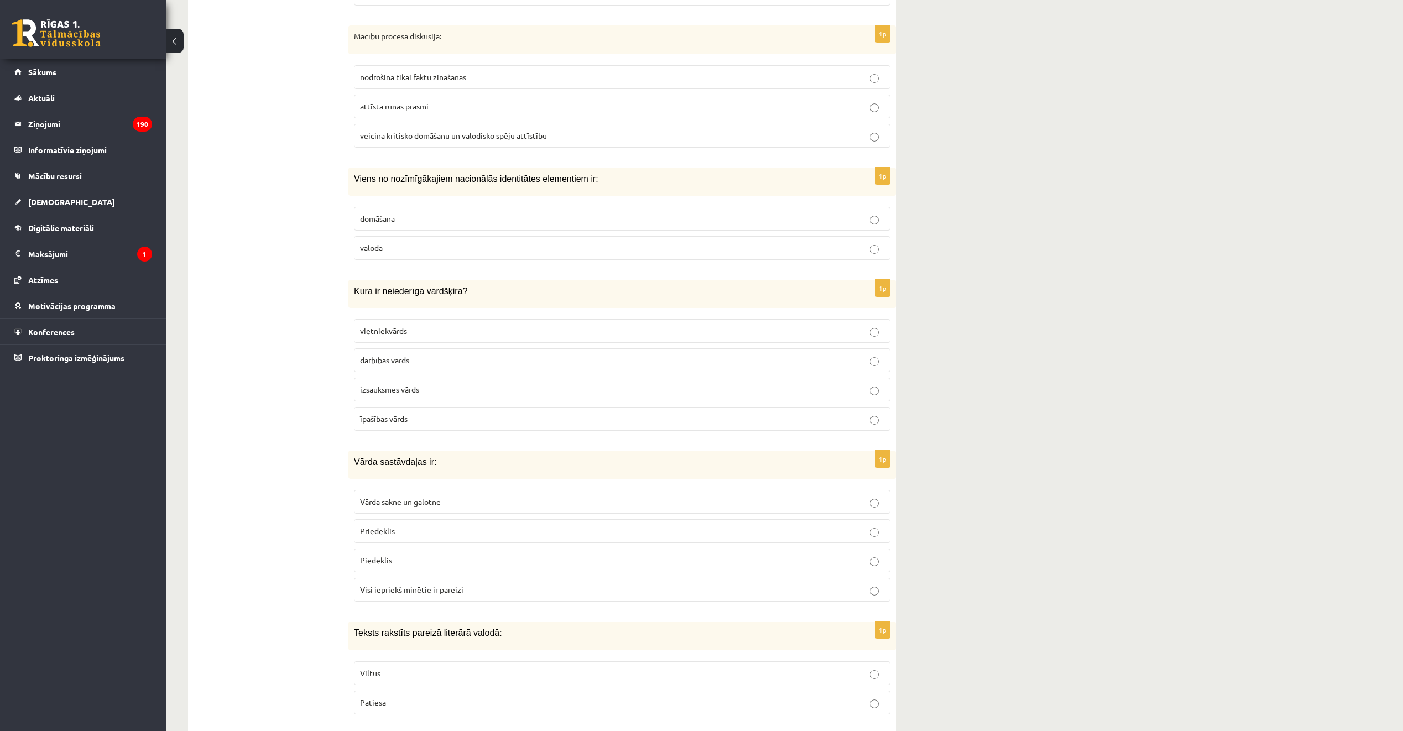
scroll to position [2288, 0]
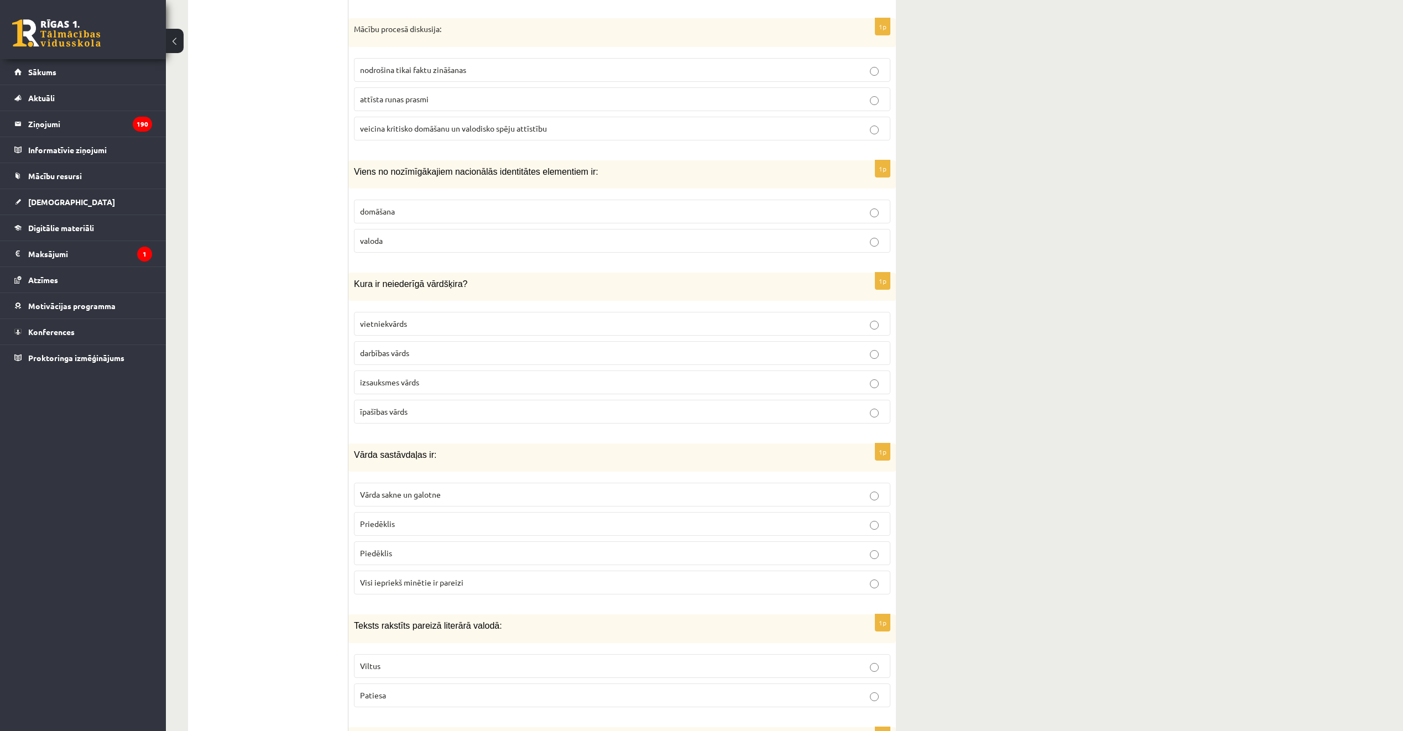
click at [500, 123] on span "veicina kritisko domāšanu un valodisko spēju attīstību" at bounding box center [453, 128] width 187 height 10
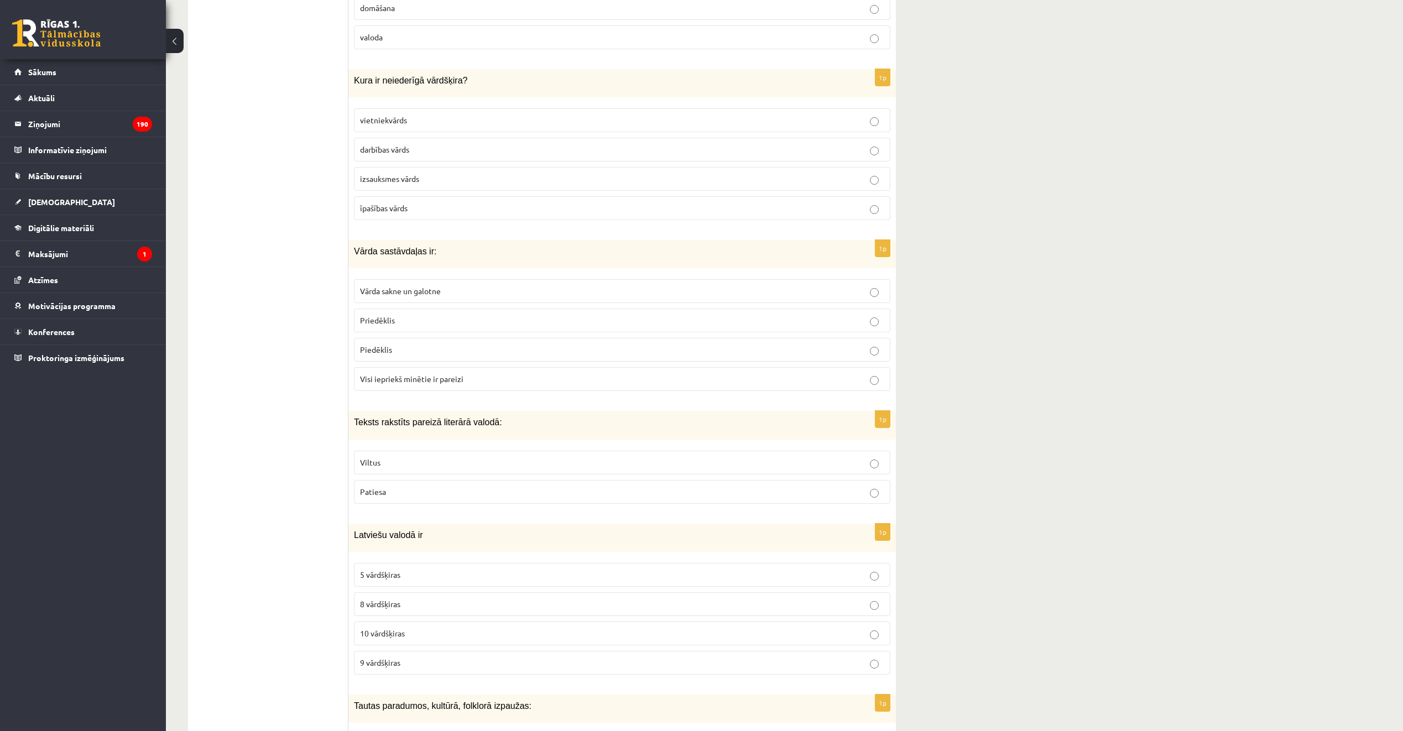
scroll to position [2454, 0]
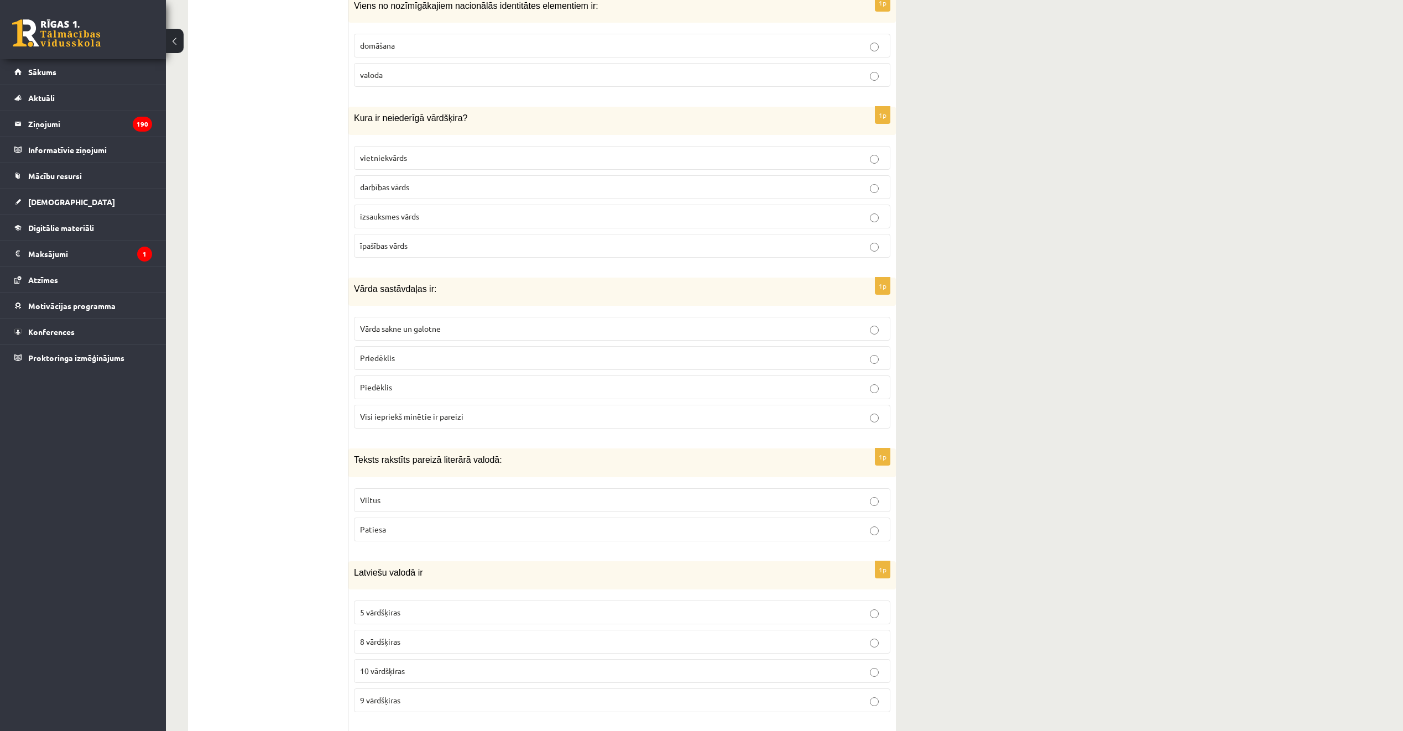
click at [415, 70] on label "valoda" at bounding box center [622, 75] width 536 height 24
click at [424, 211] on p "izsauksmes vārds" at bounding box center [622, 217] width 524 height 12
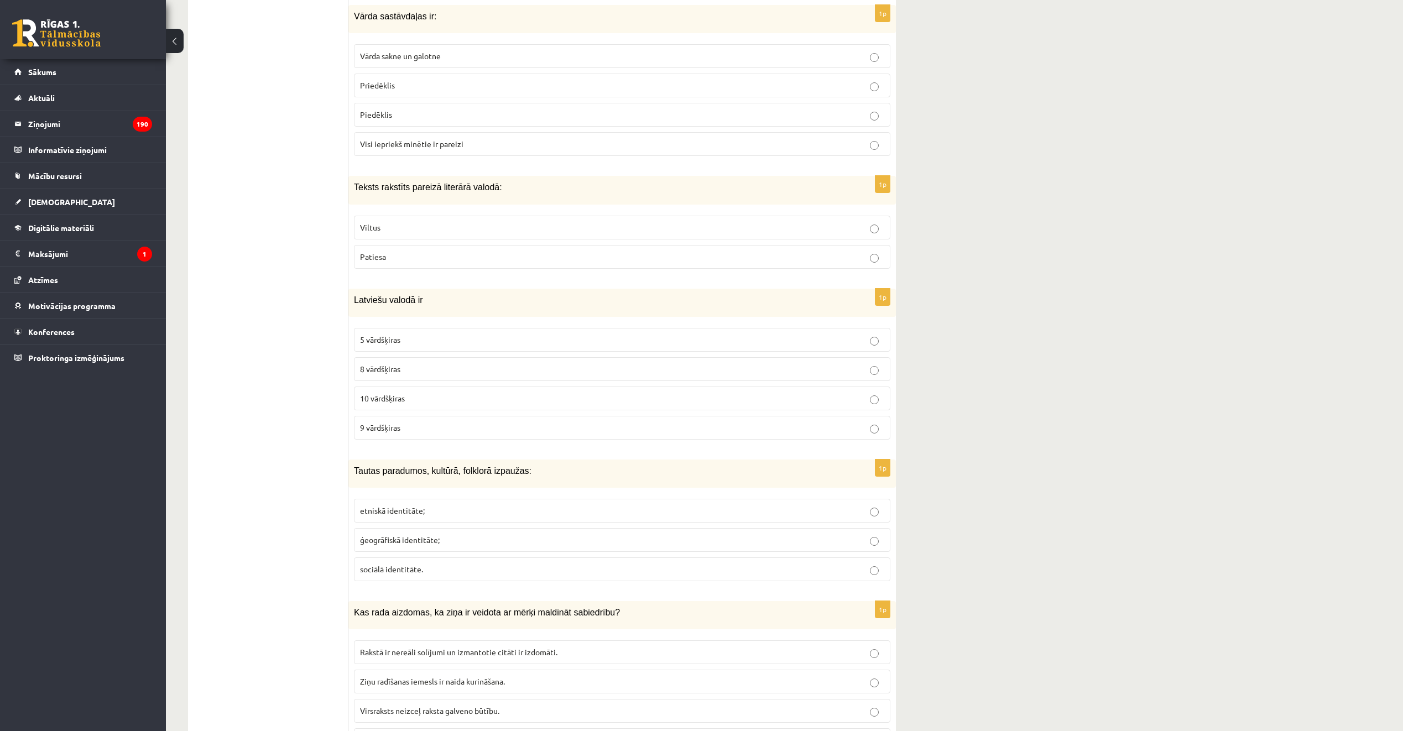
scroll to position [2731, 0]
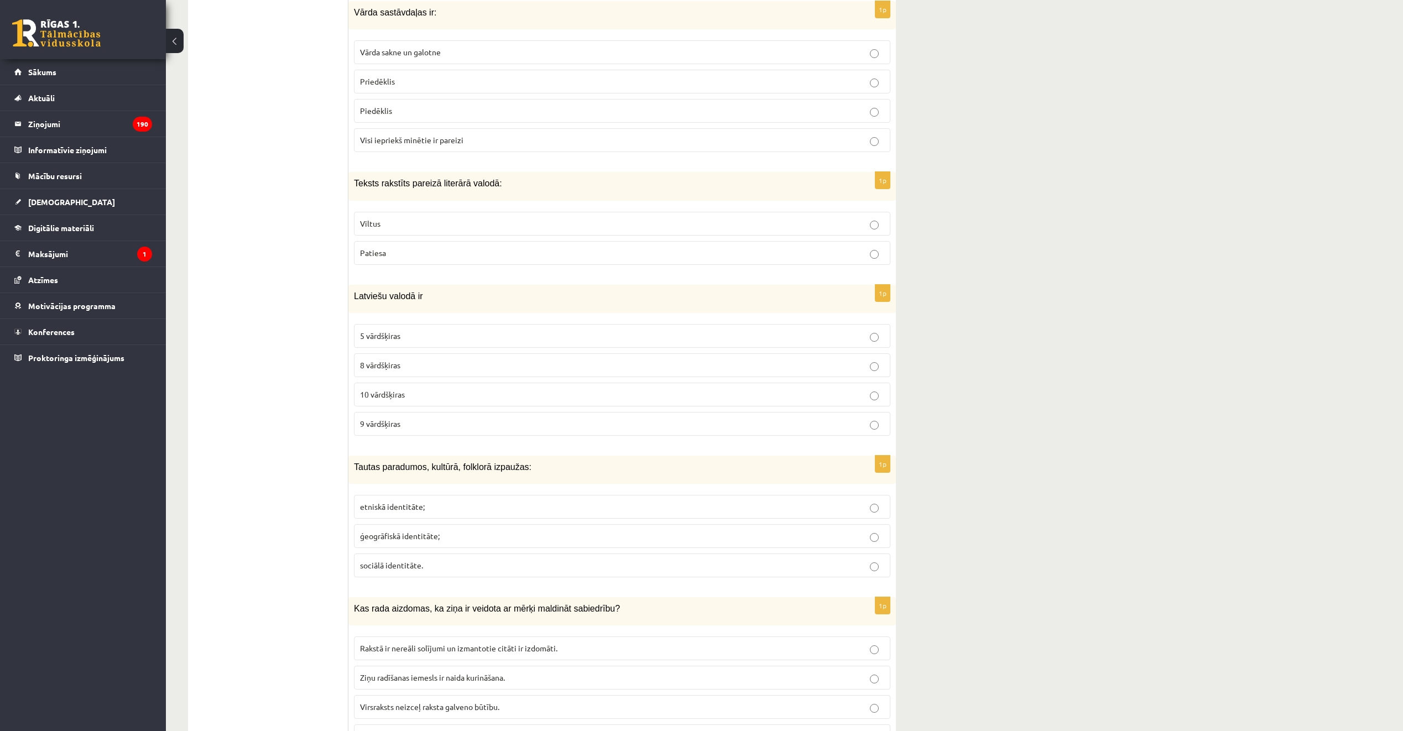
click at [434, 135] on span "Visi iepriekš minētie ir pareizi" at bounding box center [411, 140] width 103 height 10
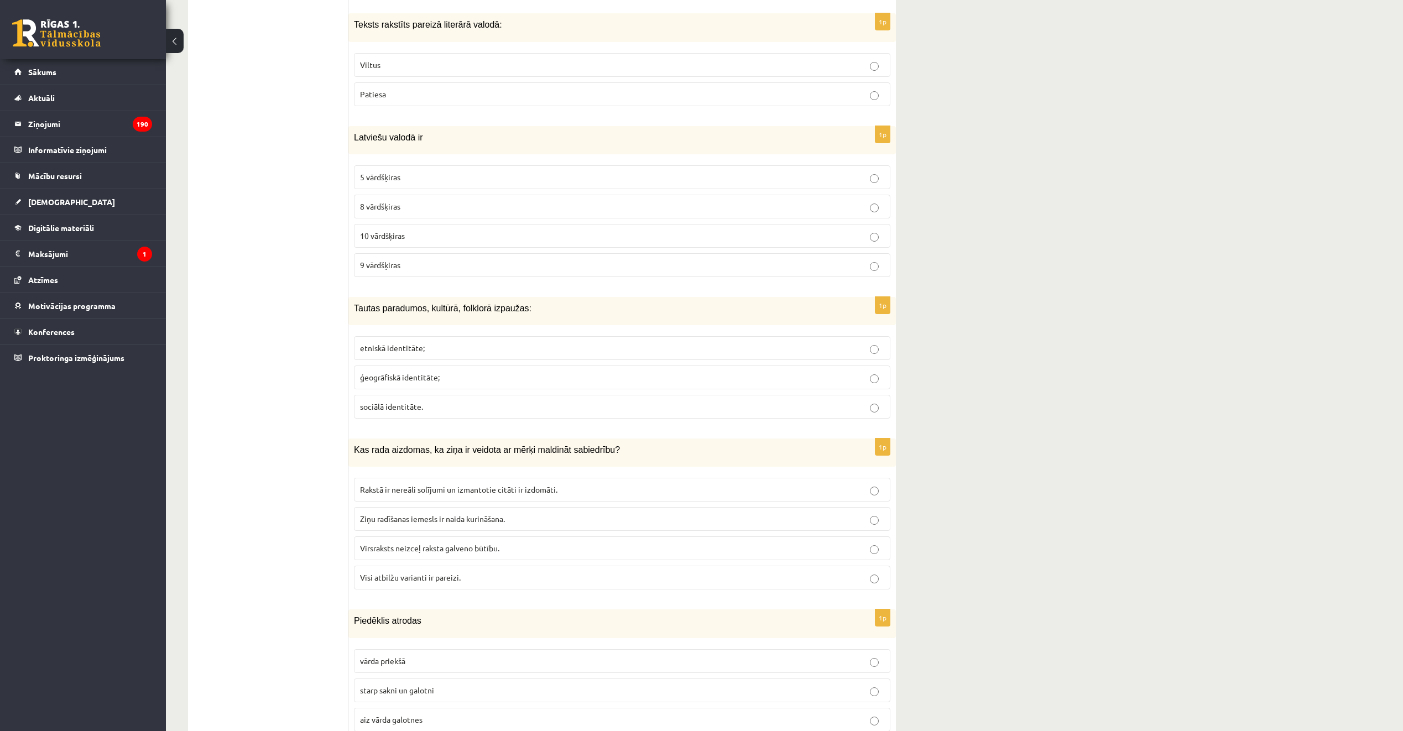
scroll to position [2897, 0]
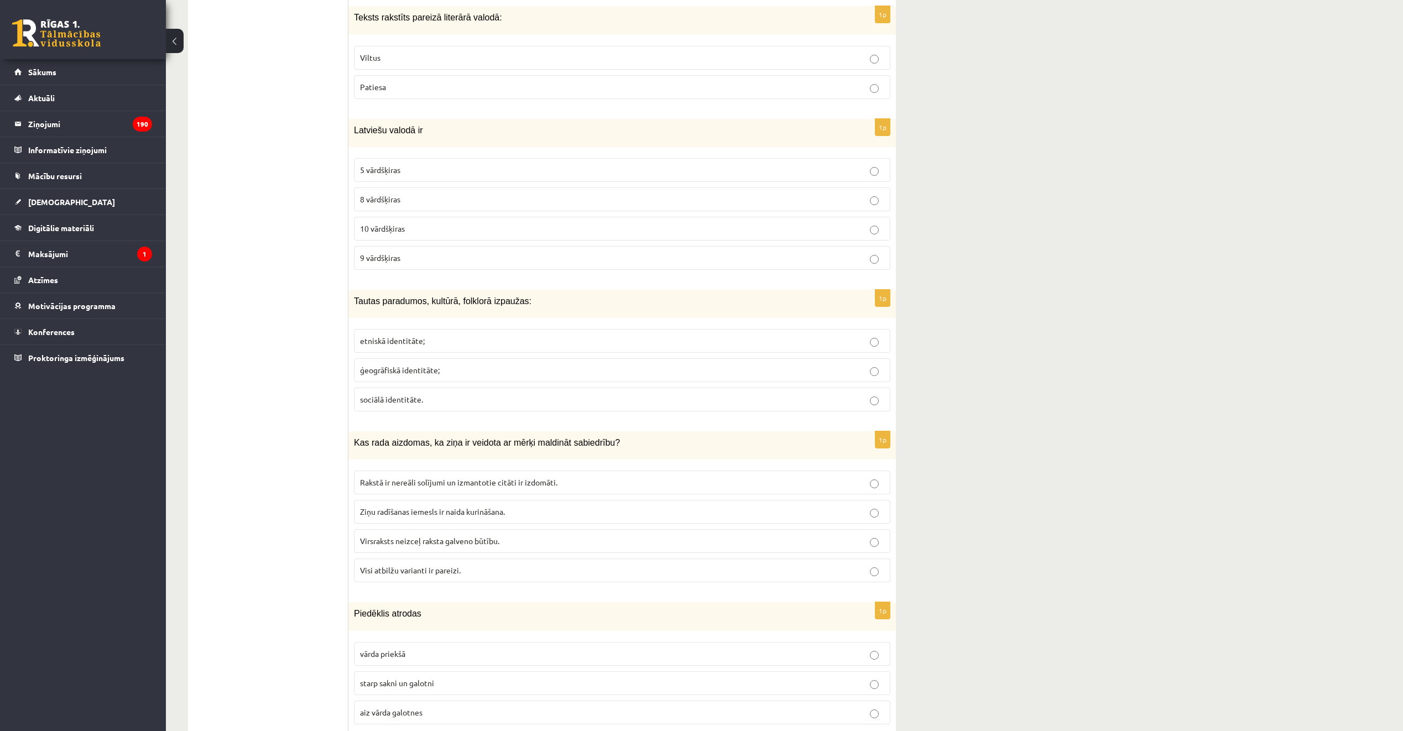
click at [395, 81] on p "Patiesa" at bounding box center [622, 87] width 524 height 12
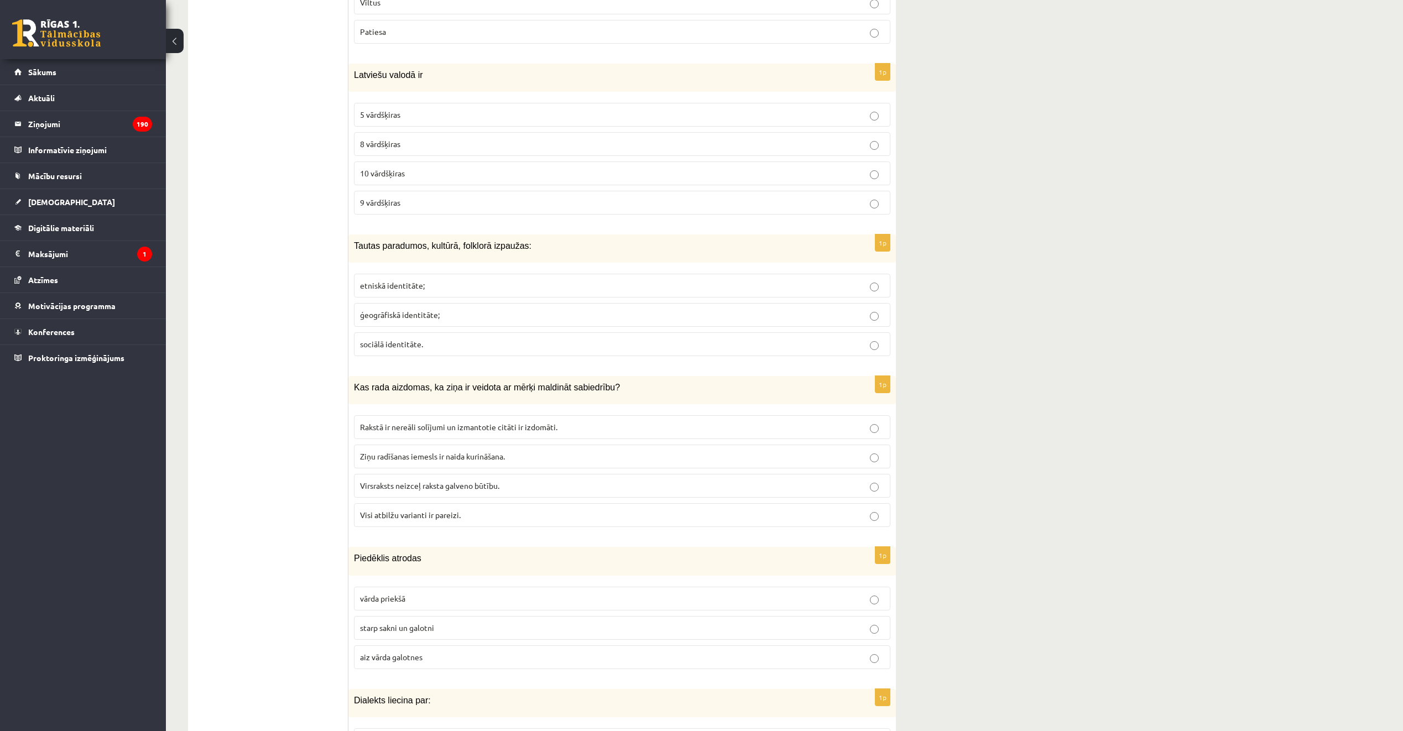
click at [446, 138] on p "8 vārdšķiras" at bounding box center [622, 144] width 524 height 12
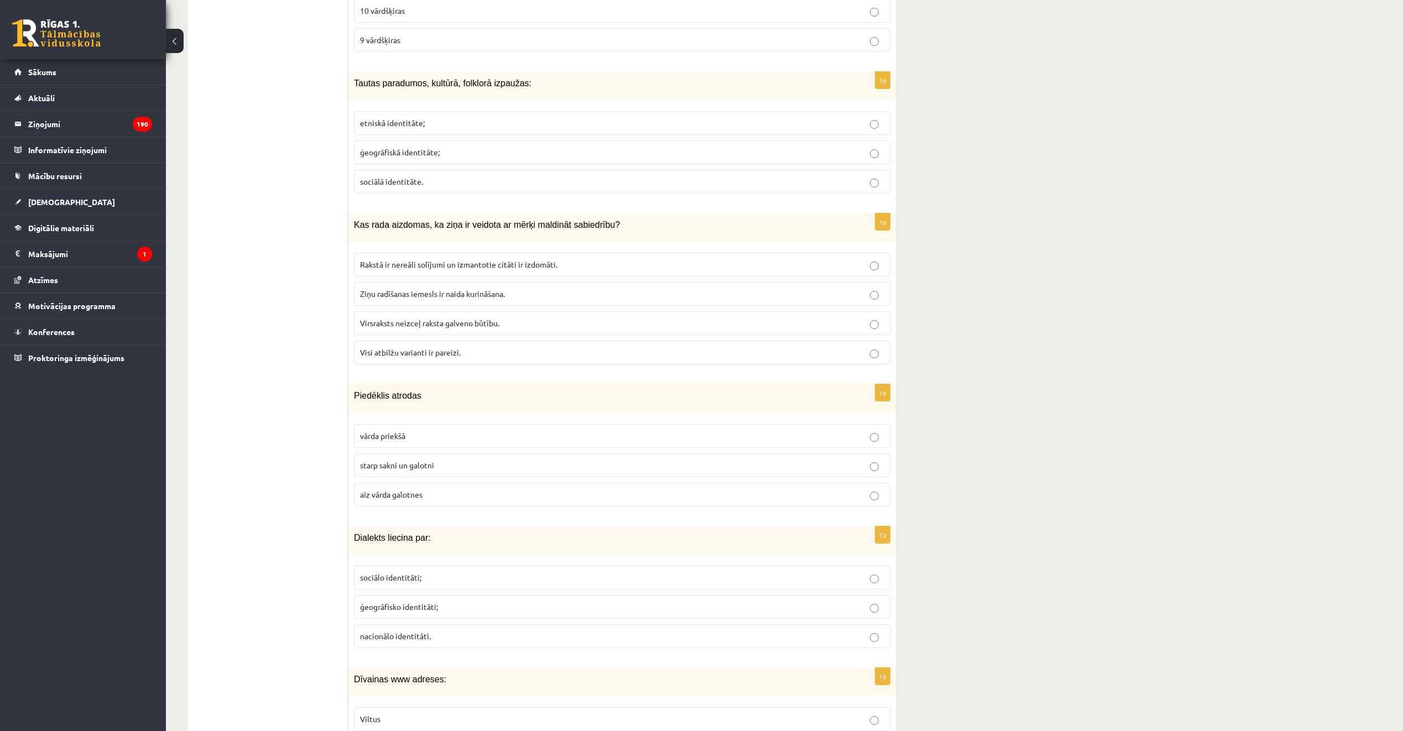
scroll to position [3118, 0]
click at [456, 114] on p "etniskā identitāte;" at bounding box center [622, 120] width 524 height 12
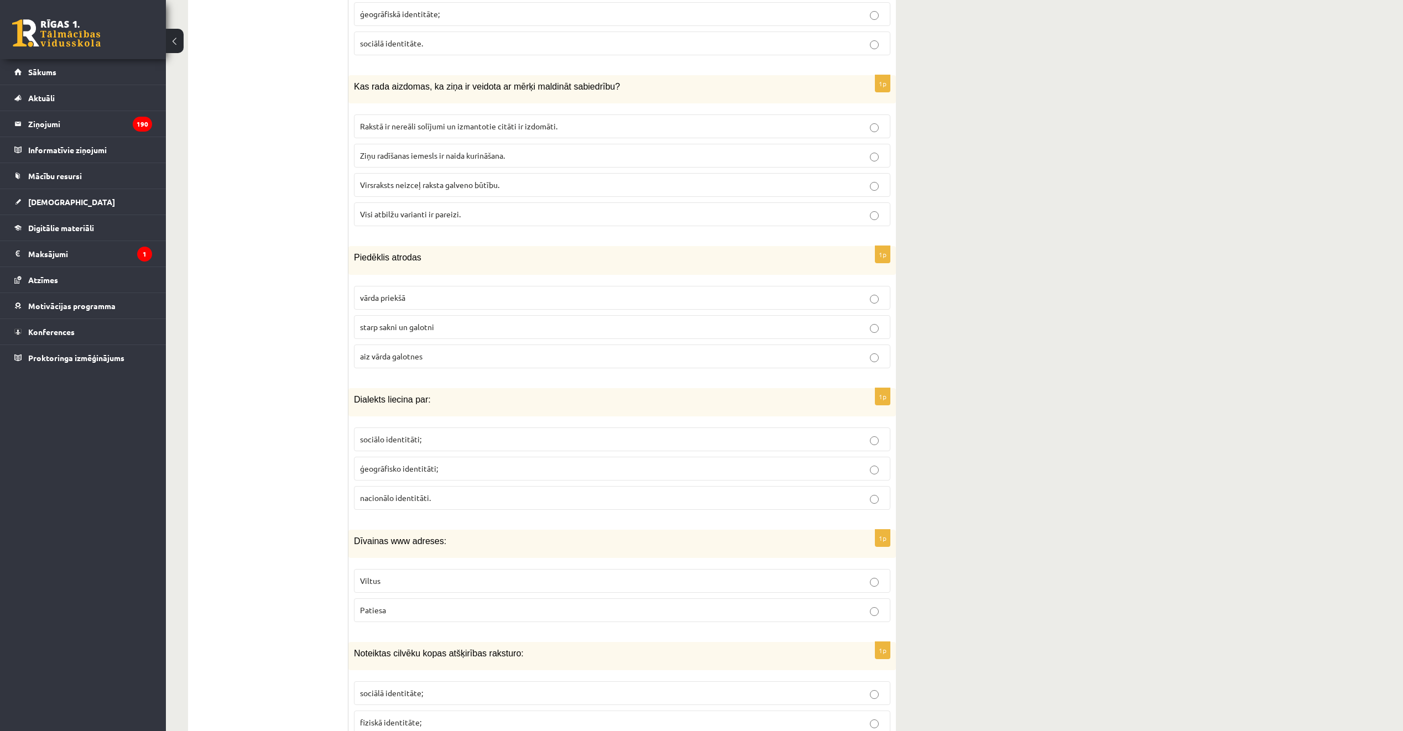
scroll to position [3284, 0]
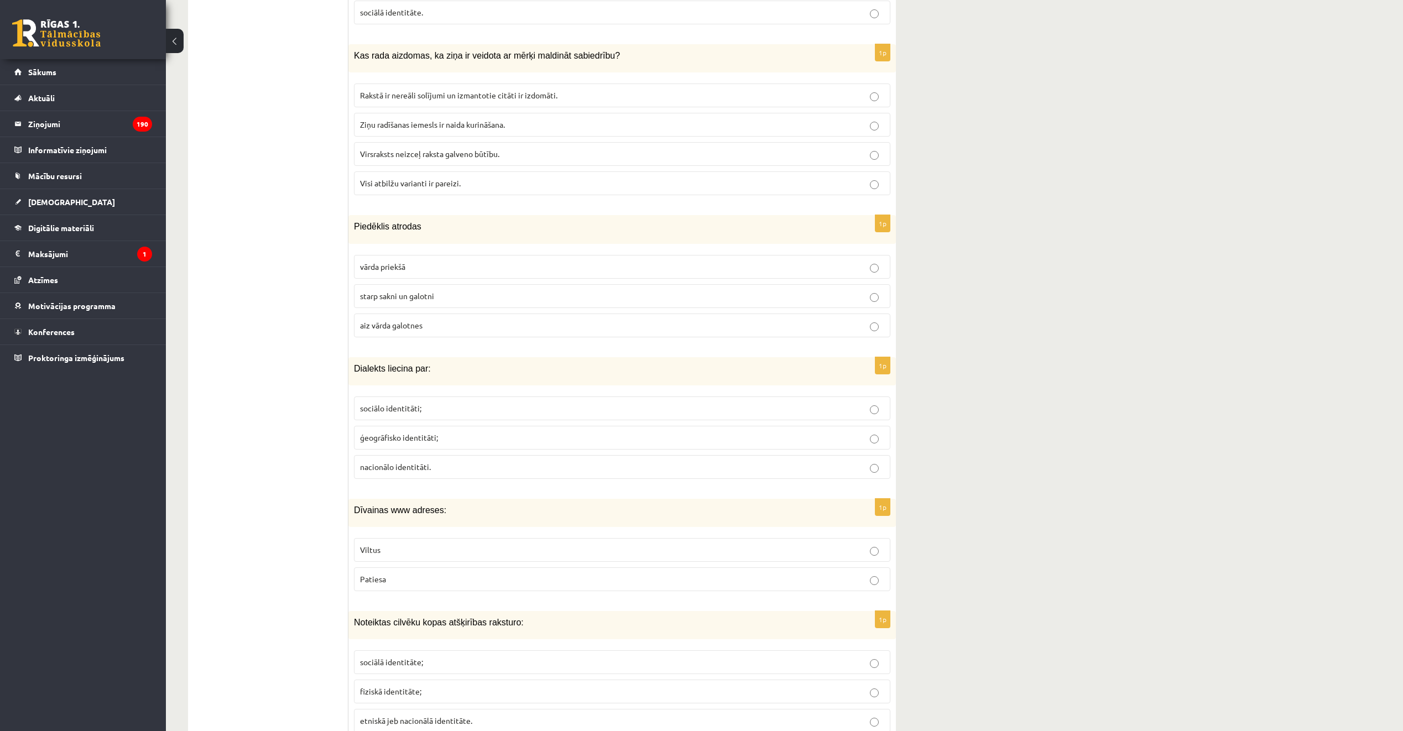
click at [469, 178] on p "Visi atbilžu varianti ir pareizi." at bounding box center [622, 184] width 524 height 12
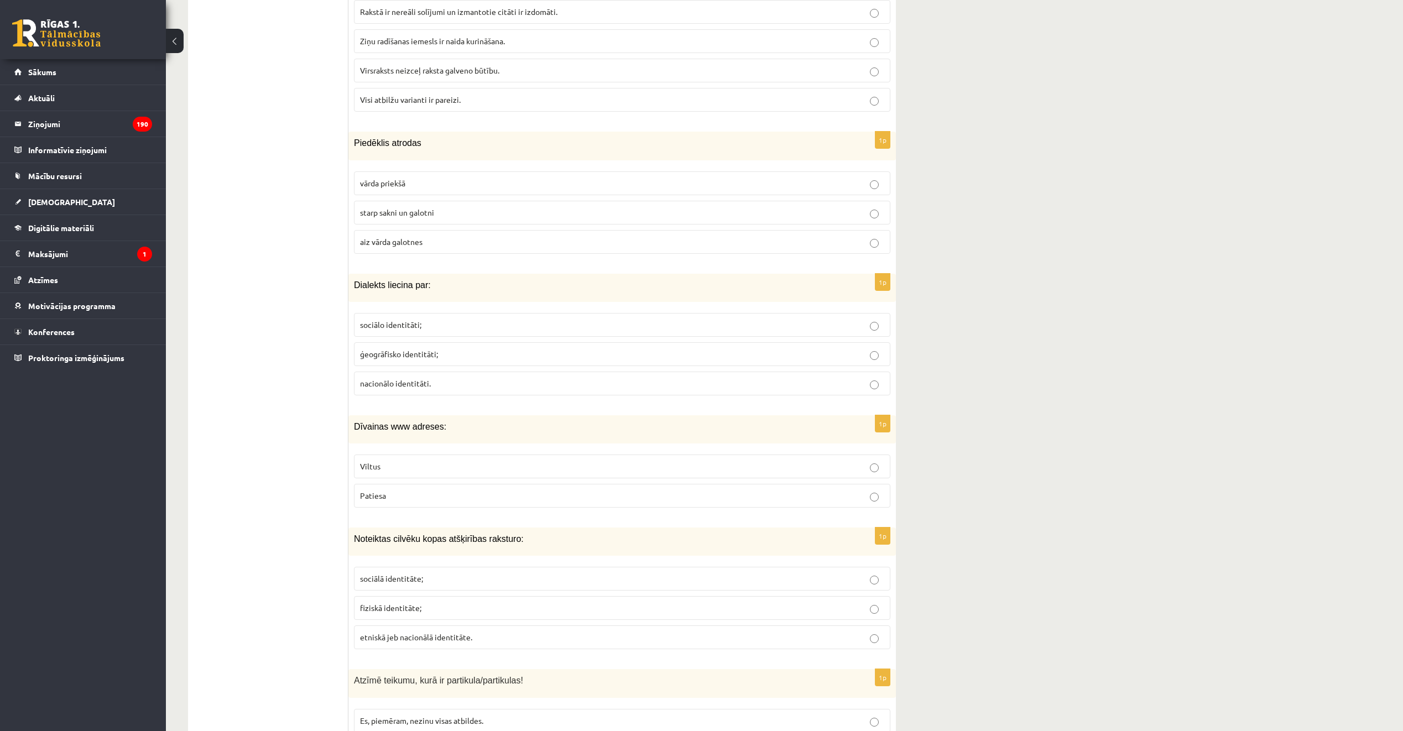
scroll to position [3394, 0]
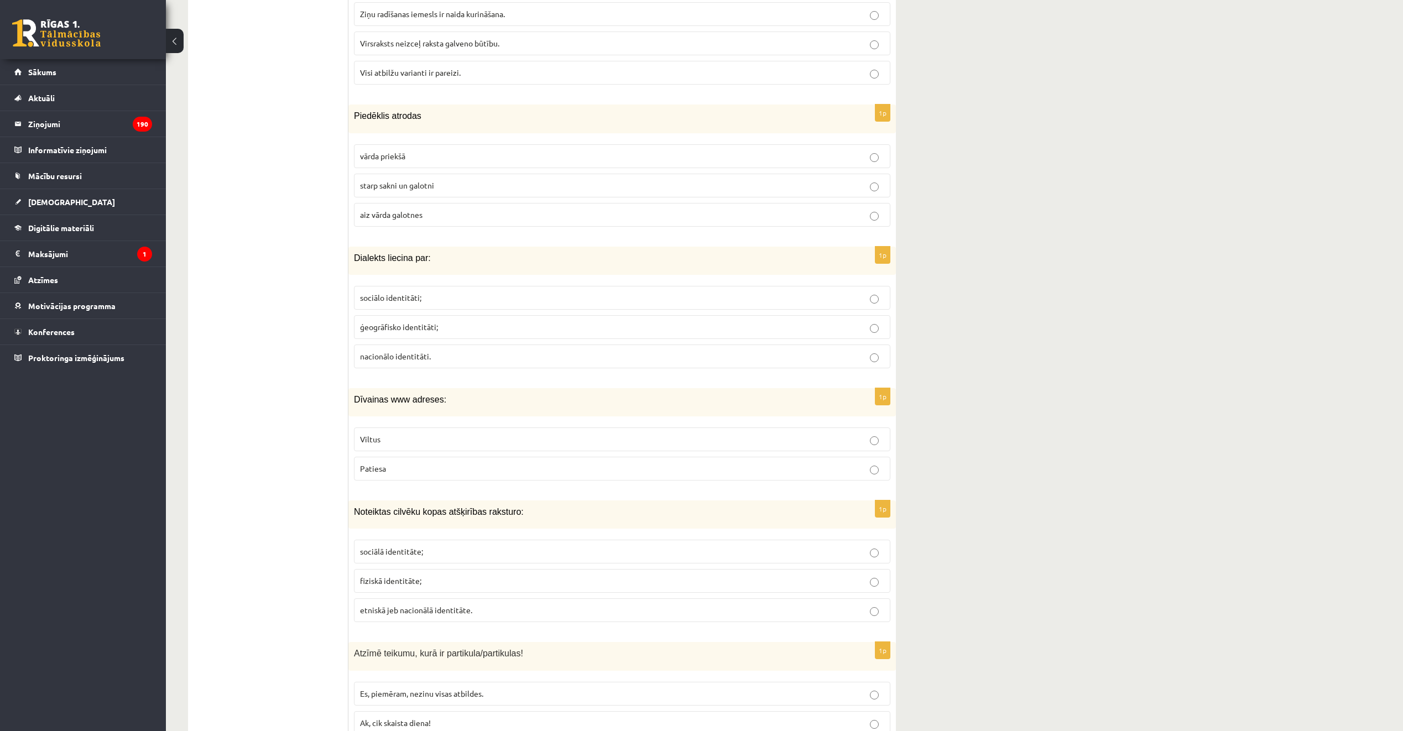
click at [465, 180] on p "starp sakni un galotni" at bounding box center [622, 186] width 524 height 12
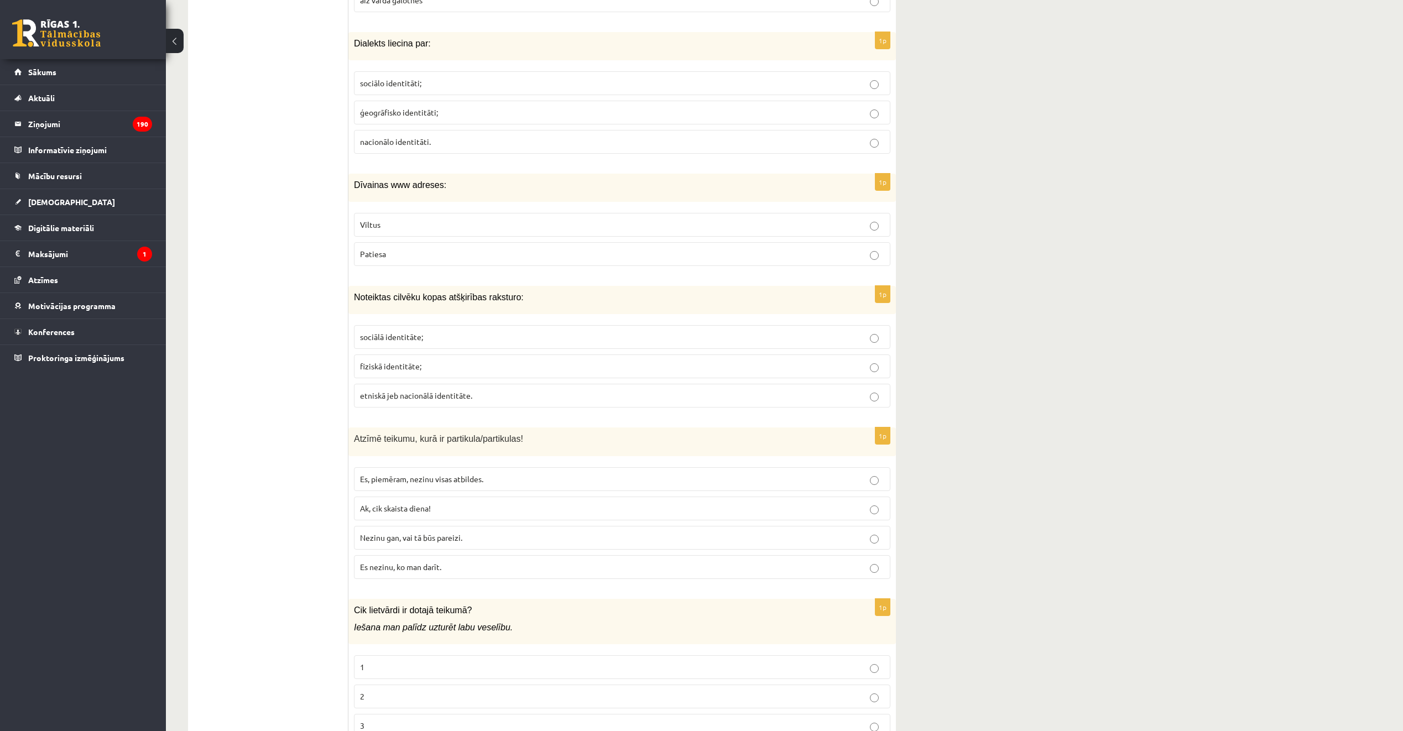
scroll to position [3615, 0]
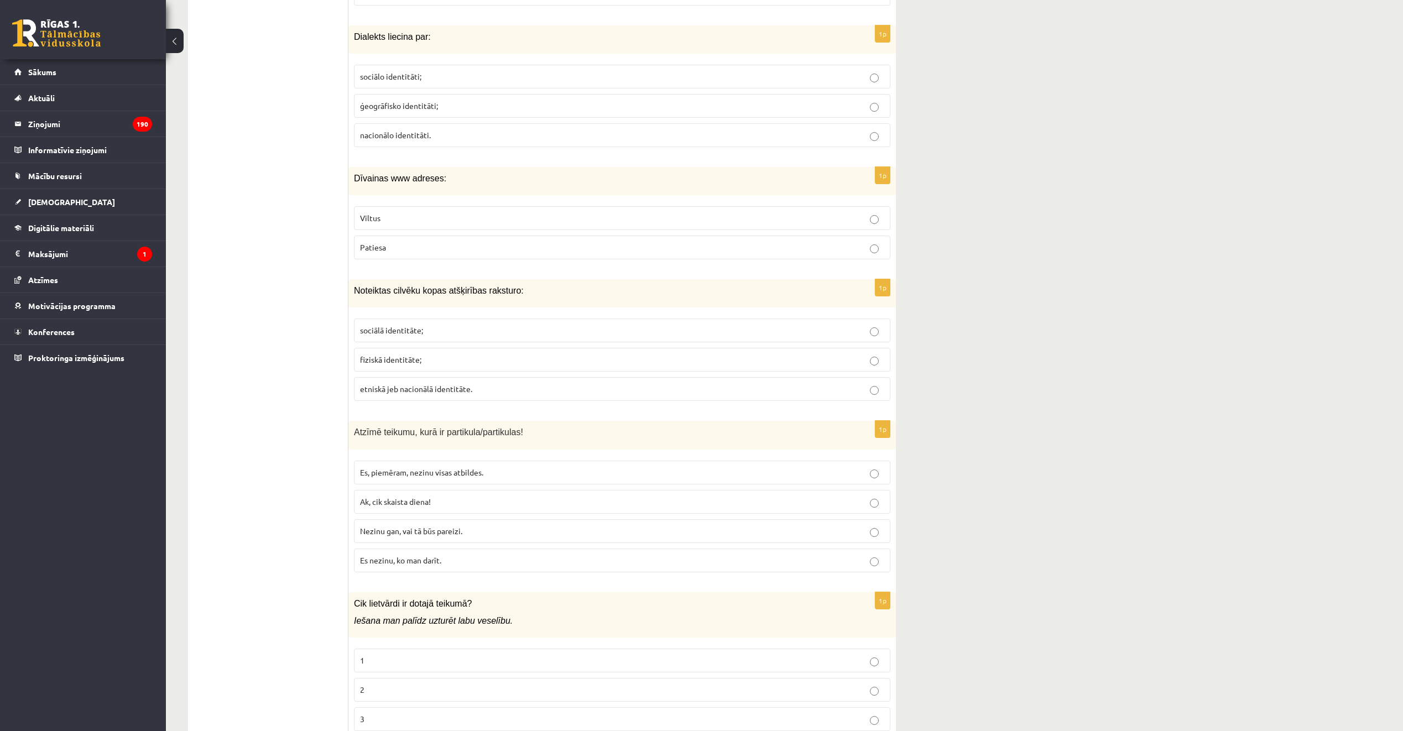
click at [463, 100] on p "ģeogrāfisko identitāti;" at bounding box center [622, 106] width 524 height 12
click at [471, 212] on p "Viltus" at bounding box center [622, 218] width 524 height 12
click at [487, 325] on p "sociālā identitāte;" at bounding box center [622, 331] width 524 height 12
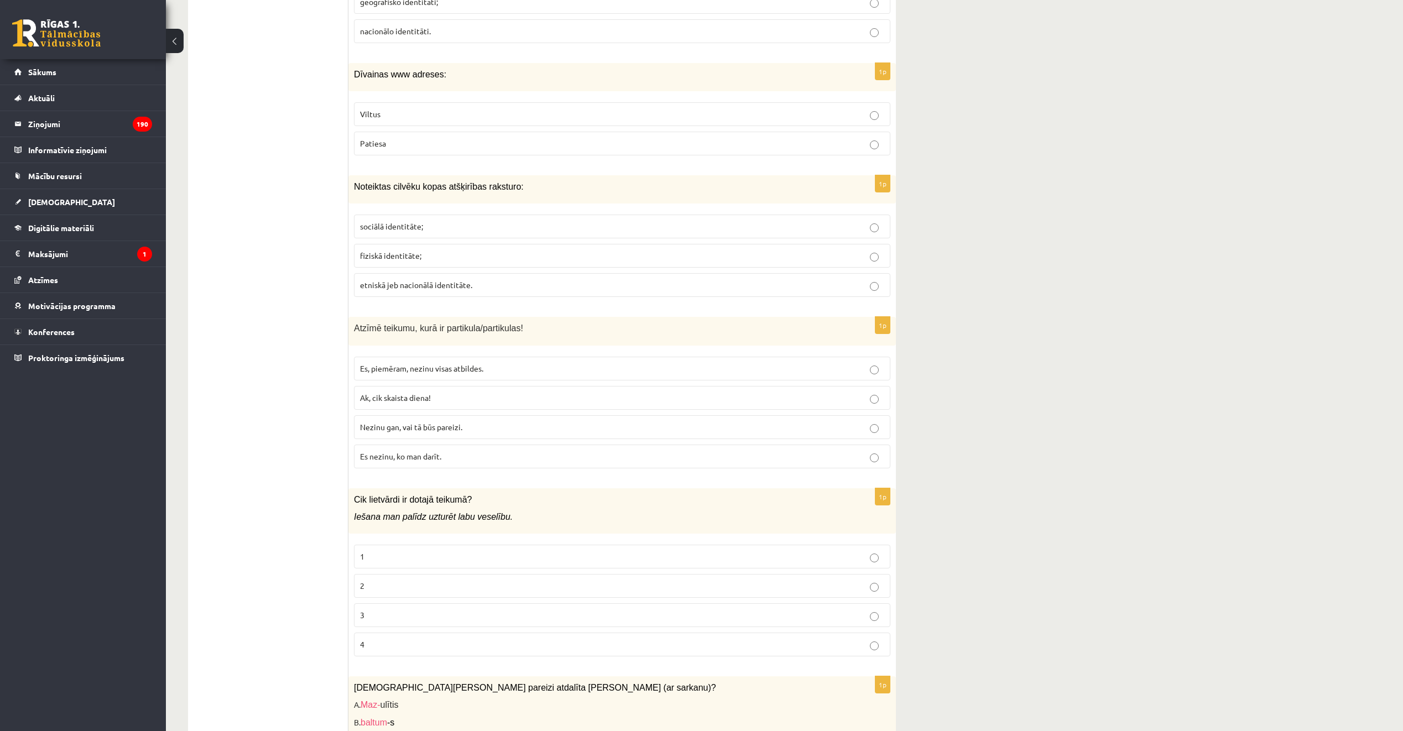
scroll to position [3726, 0]
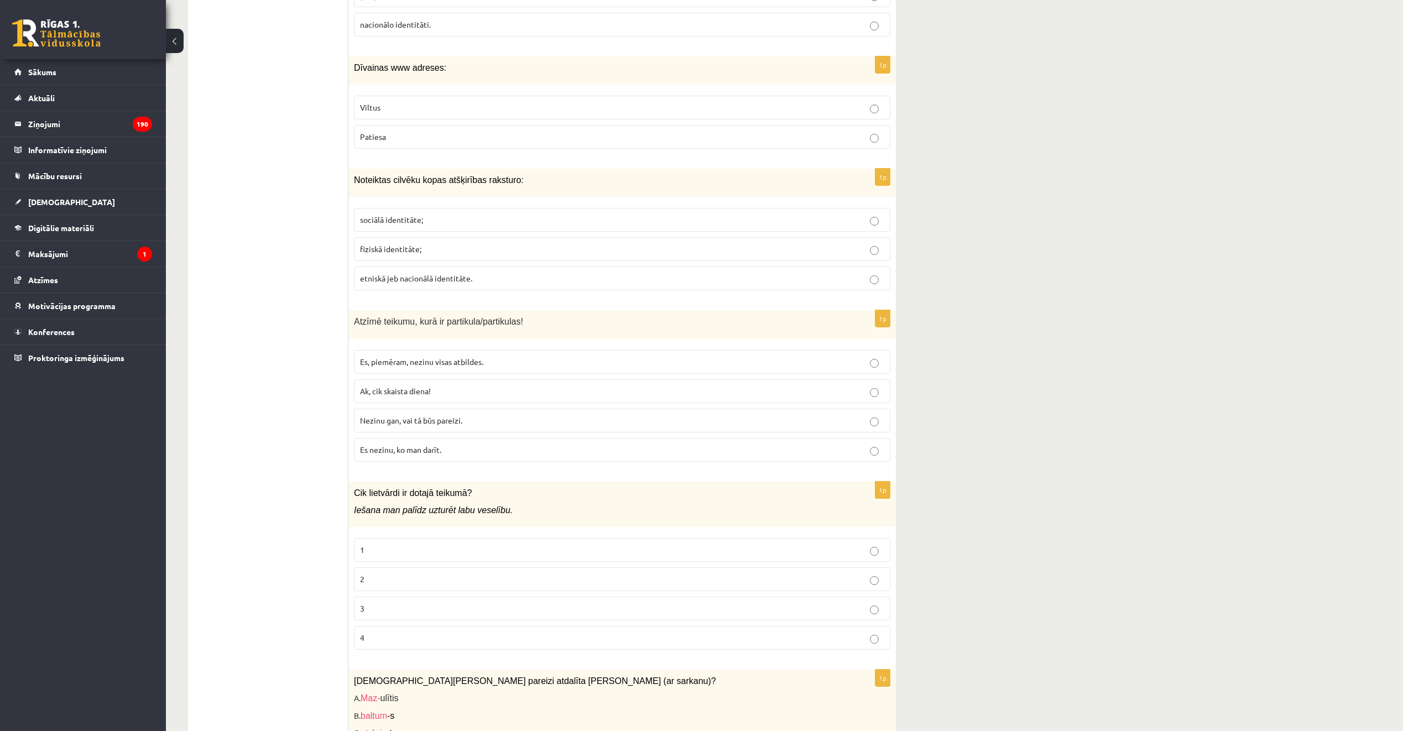
click at [490, 415] on p "Nezinu gan, vai tā būs pareizi." at bounding box center [622, 421] width 524 height 12
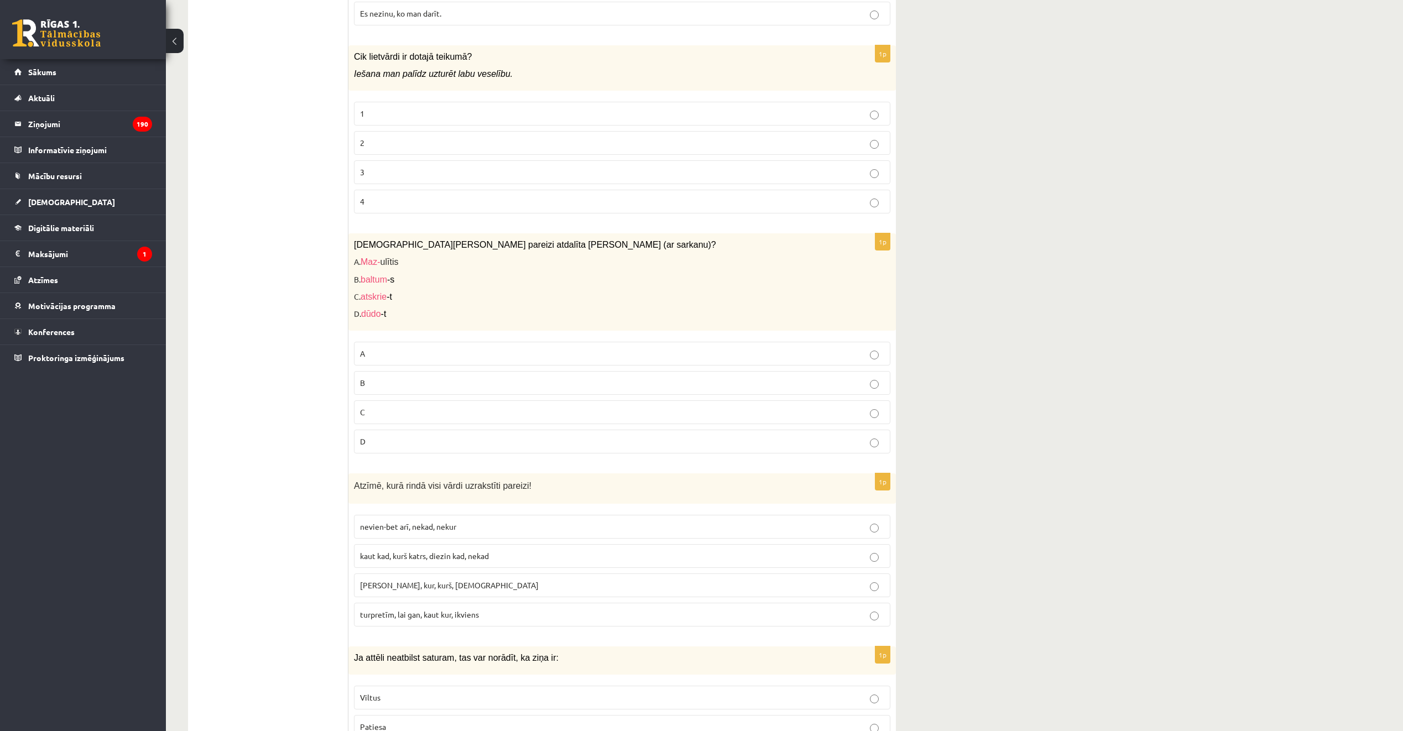
scroll to position [4168, 0]
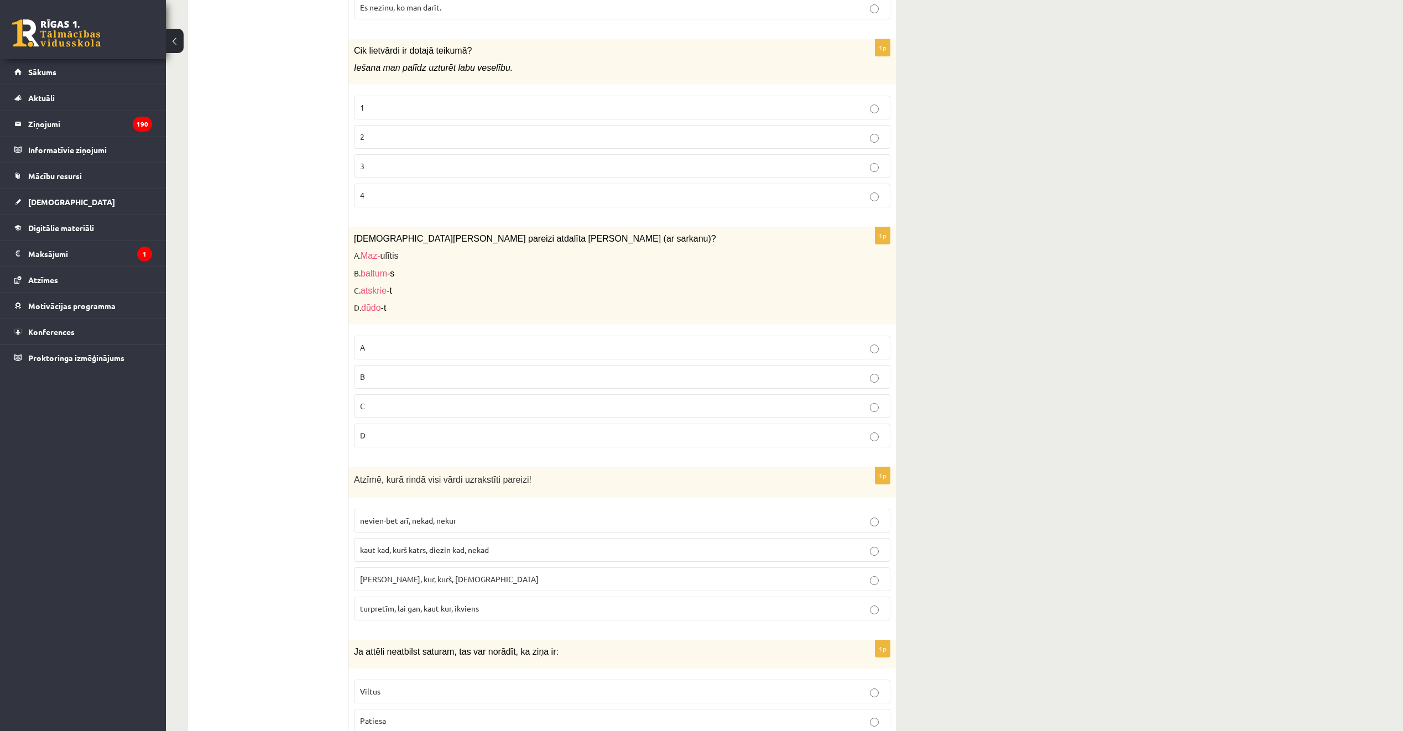
click at [388, 160] on p "3" at bounding box center [622, 166] width 524 height 12
click at [419, 400] on p "C" at bounding box center [622, 406] width 524 height 12
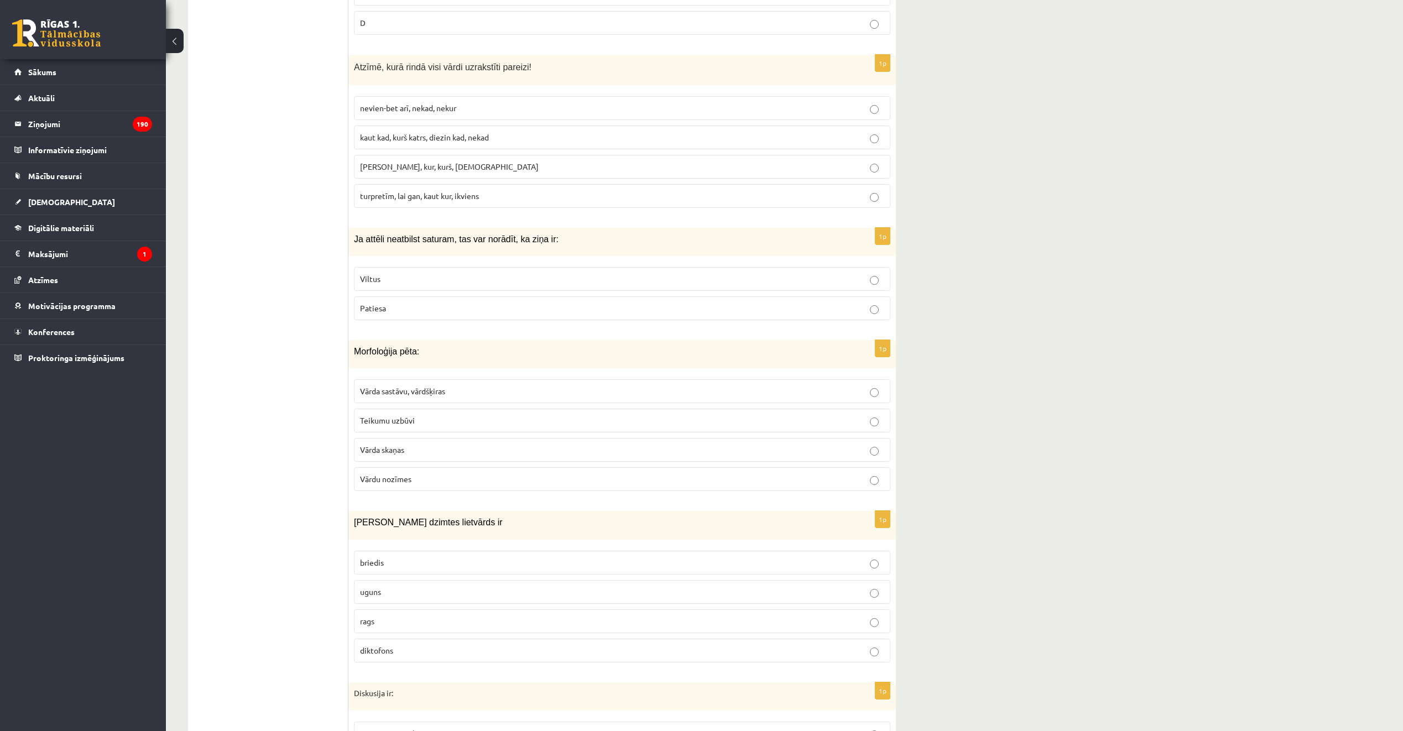
scroll to position [4611, 0]
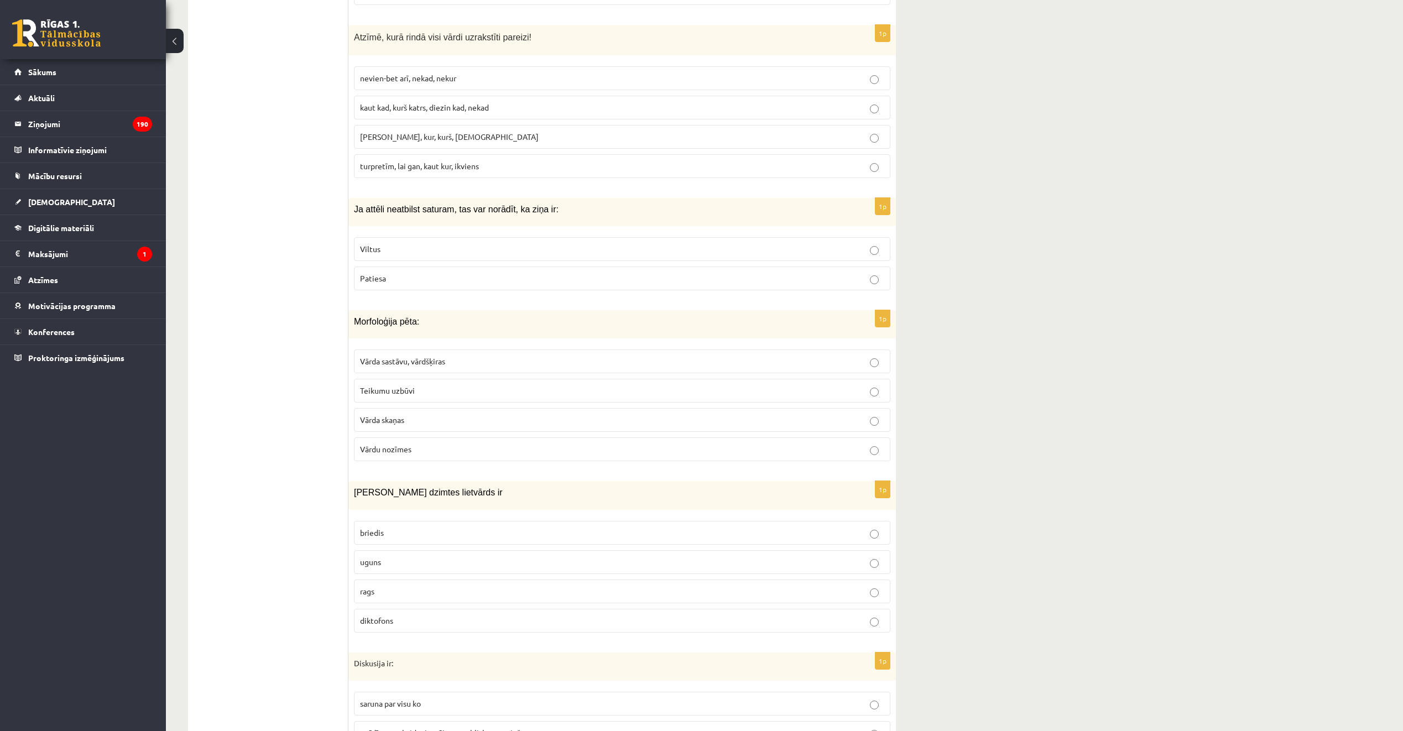
click at [456, 161] on span "turpretīm, lai gan, kaut kur, ikviens" at bounding box center [419, 166] width 119 height 10
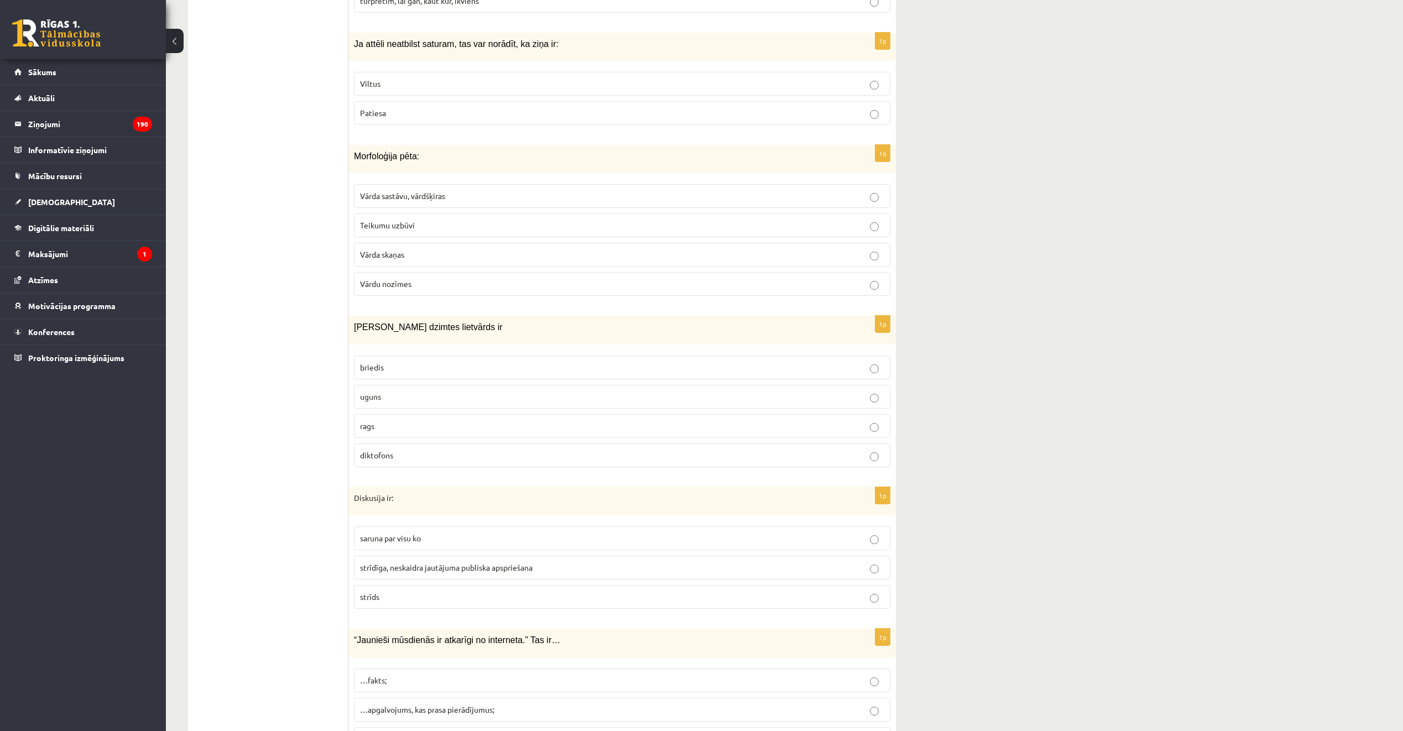
scroll to position [4777, 0]
click at [412, 71] on label "Viltus" at bounding box center [622, 83] width 536 height 24
click at [454, 190] on label "Vārda sastāvu, vārdšķiras" at bounding box center [622, 196] width 536 height 24
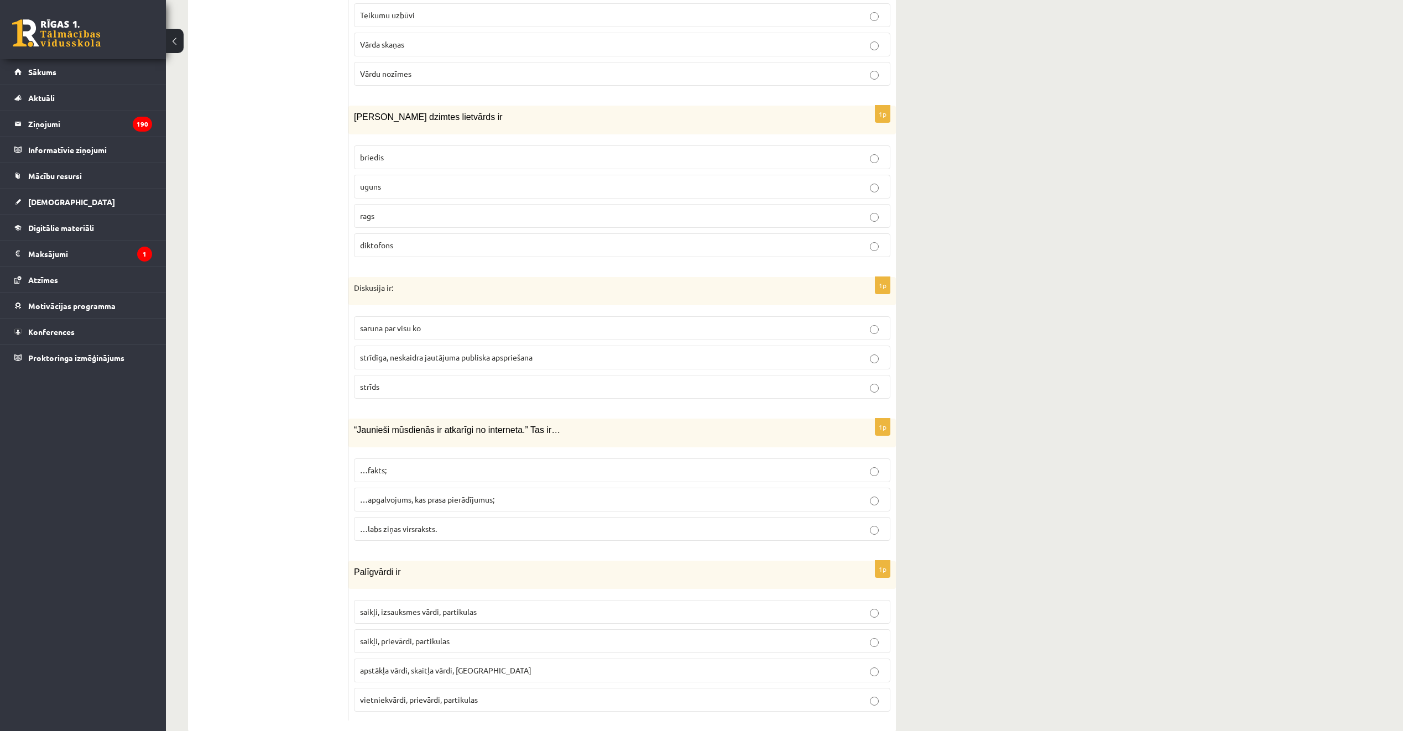
scroll to position [4998, 0]
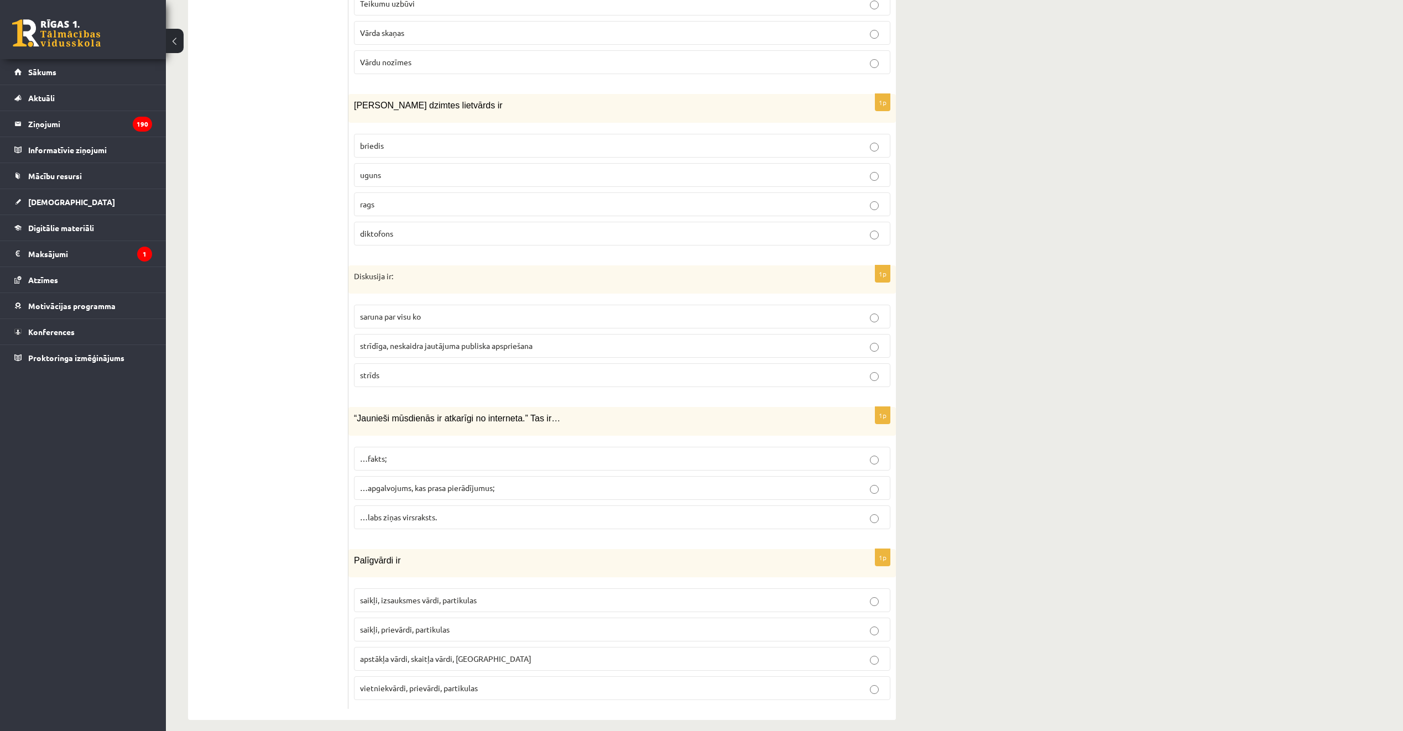
click at [419, 169] on p "uguns" at bounding box center [622, 175] width 524 height 12
click at [449, 341] on span "strīdīga, neskaidra jautājuma publiska apspriešana" at bounding box center [446, 346] width 173 height 10
click at [469, 483] on span "…apgalvojums, kas prasa pierādījumus;" at bounding box center [427, 488] width 134 height 10
click at [458, 596] on label "saikļi, izsauksmes vārdi, partikulas" at bounding box center [622, 600] width 536 height 24
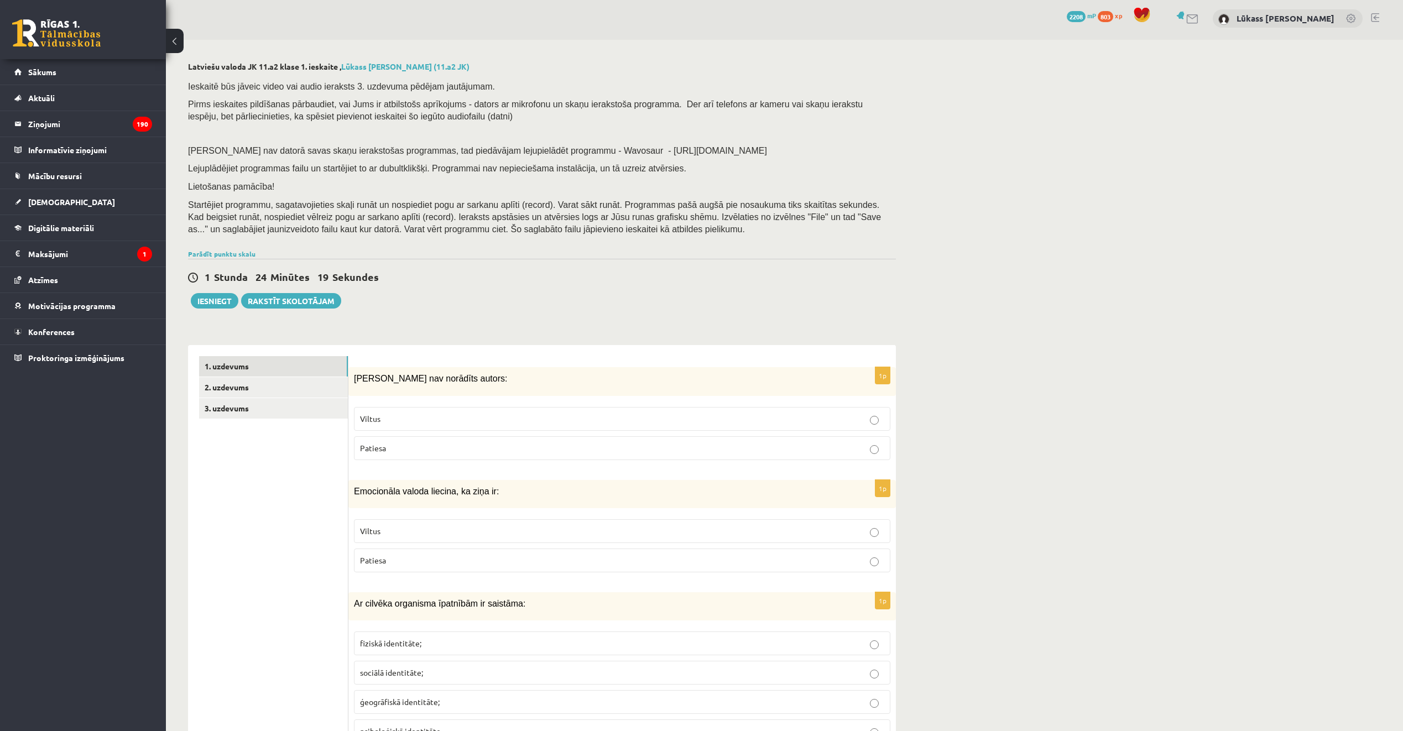
scroll to position [0, 0]
click at [288, 389] on link "2. uzdevums" at bounding box center [273, 390] width 149 height 20
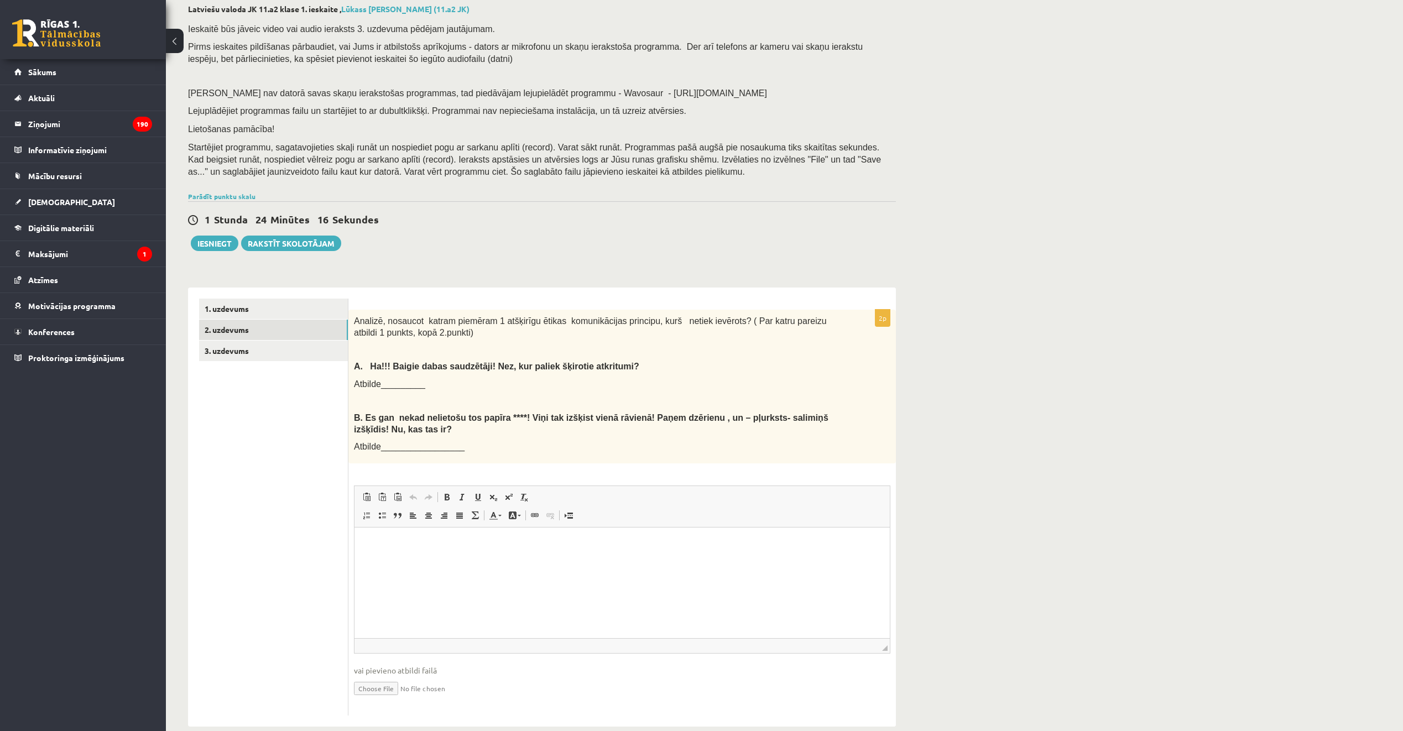
scroll to position [79, 0]
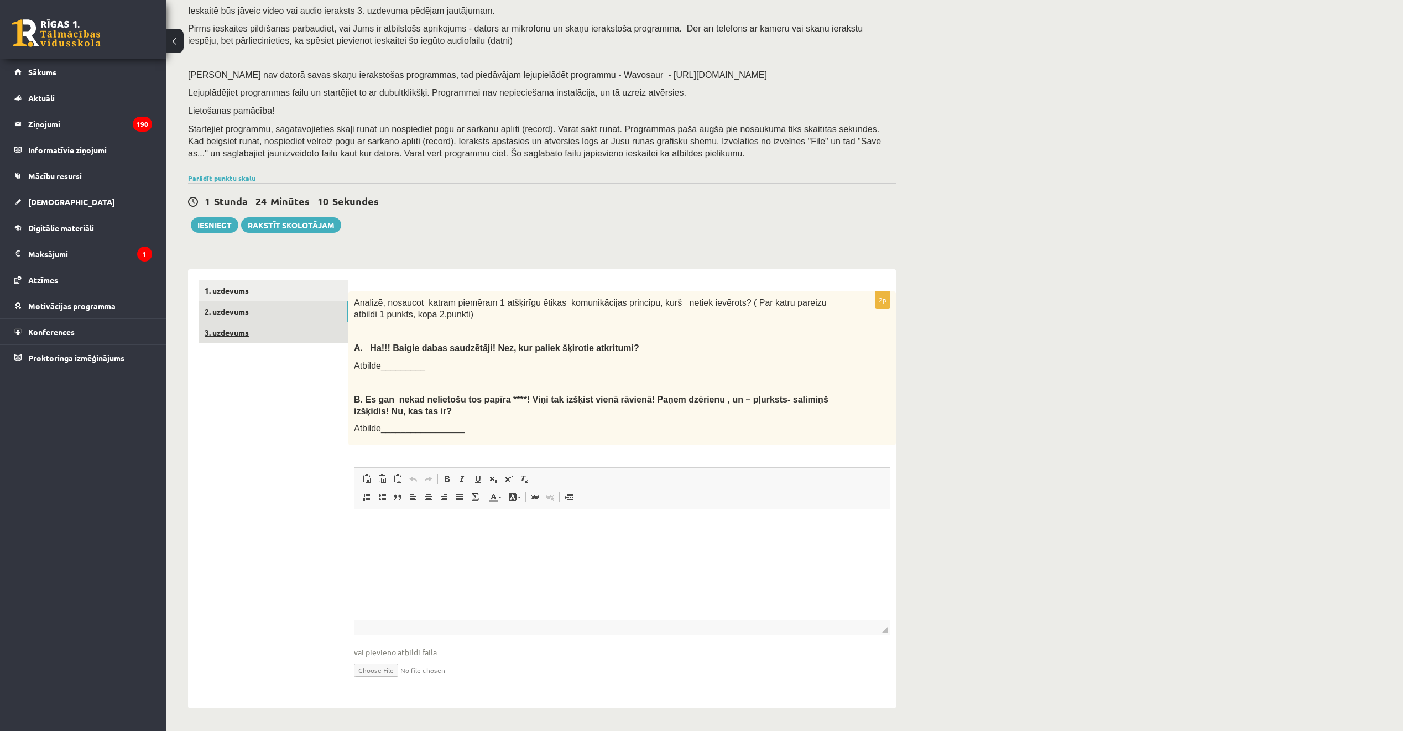
click at [278, 325] on link "3. uzdevums" at bounding box center [273, 332] width 149 height 20
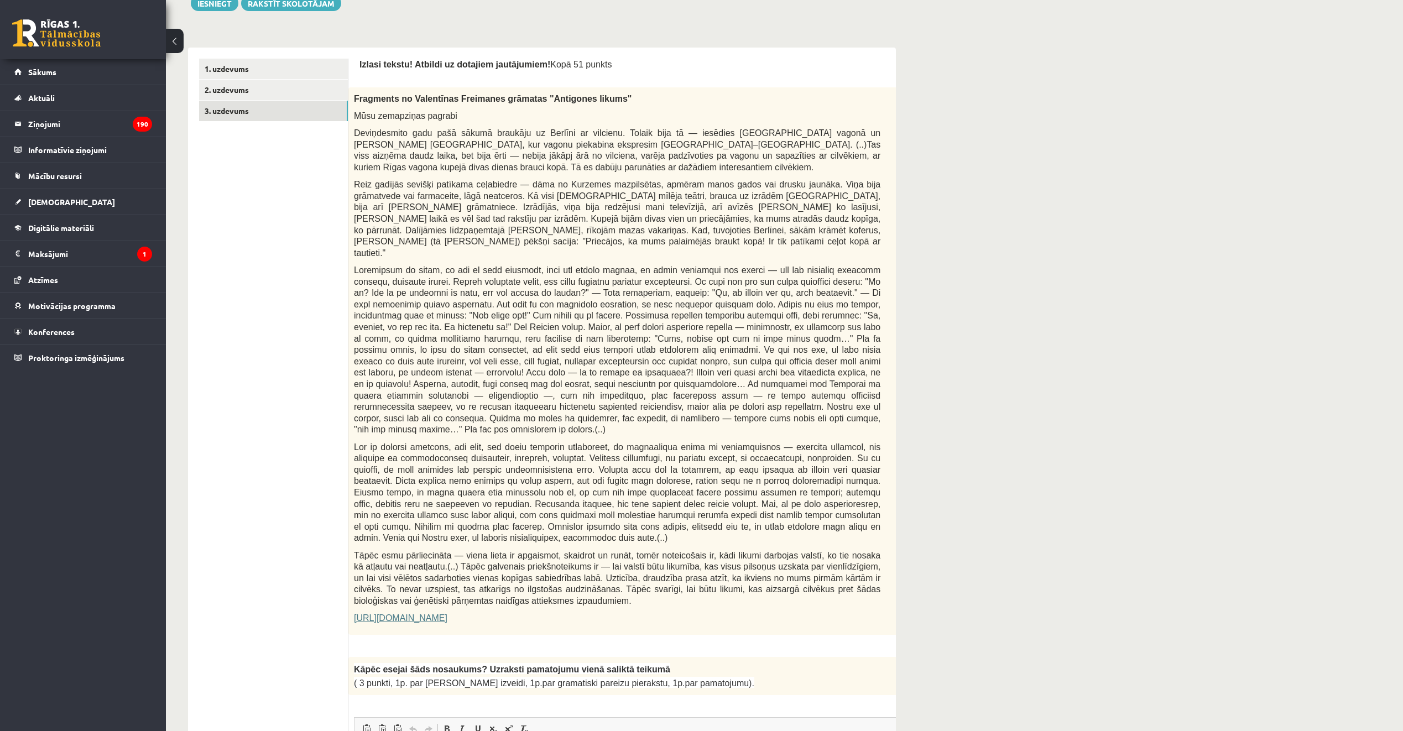
scroll to position [0, 0]
click at [248, 89] on link "2. uzdevums" at bounding box center [273, 90] width 149 height 20
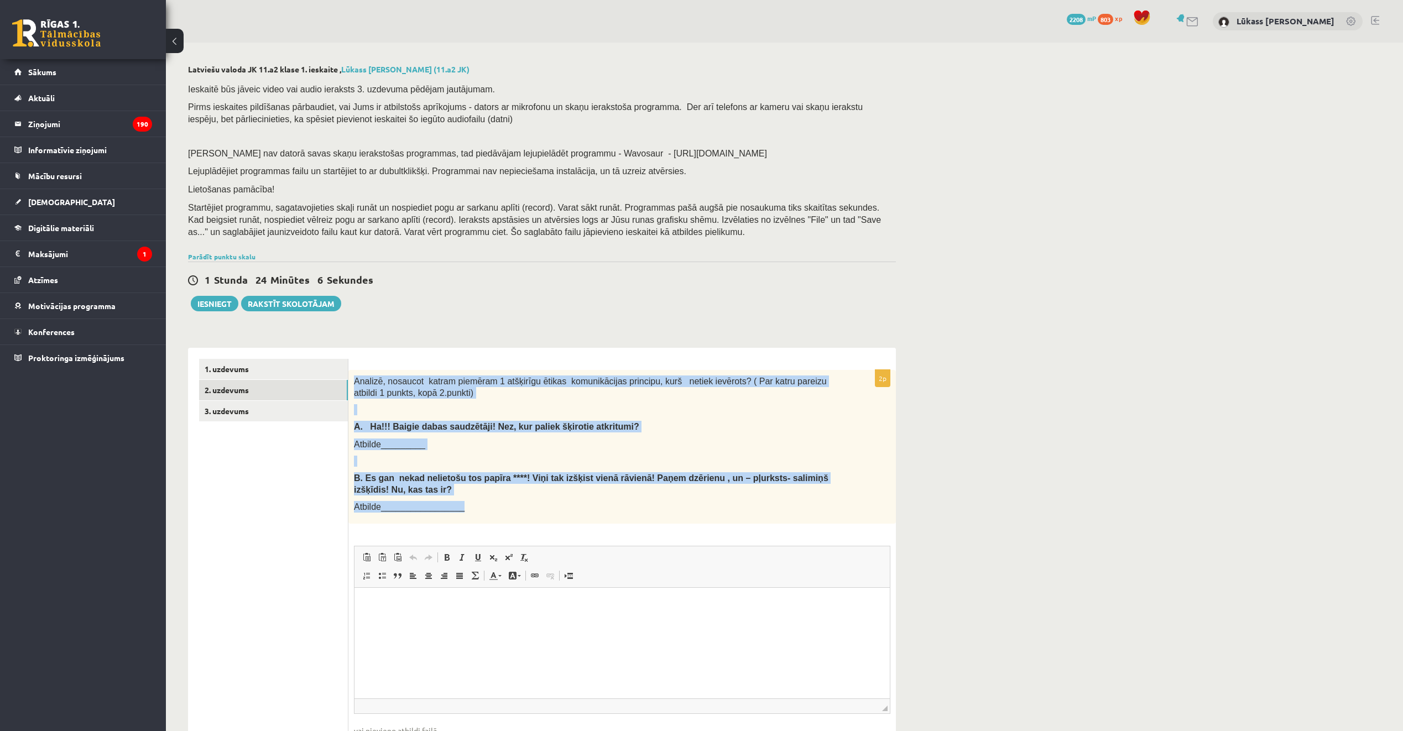
drag, startPoint x: 351, startPoint y: 374, endPoint x: 576, endPoint y: 522, distance: 269.9
click at [576, 522] on div "Analizē, nosaucot katram piemēram 1 atšķirīgu ētikas komunikācijas principu, ku…" at bounding box center [621, 447] width 547 height 154
copy div "Analizē, nosaucot katram piemēram 1 atšķirīgu ētikas komunikācijas principu, ku…"
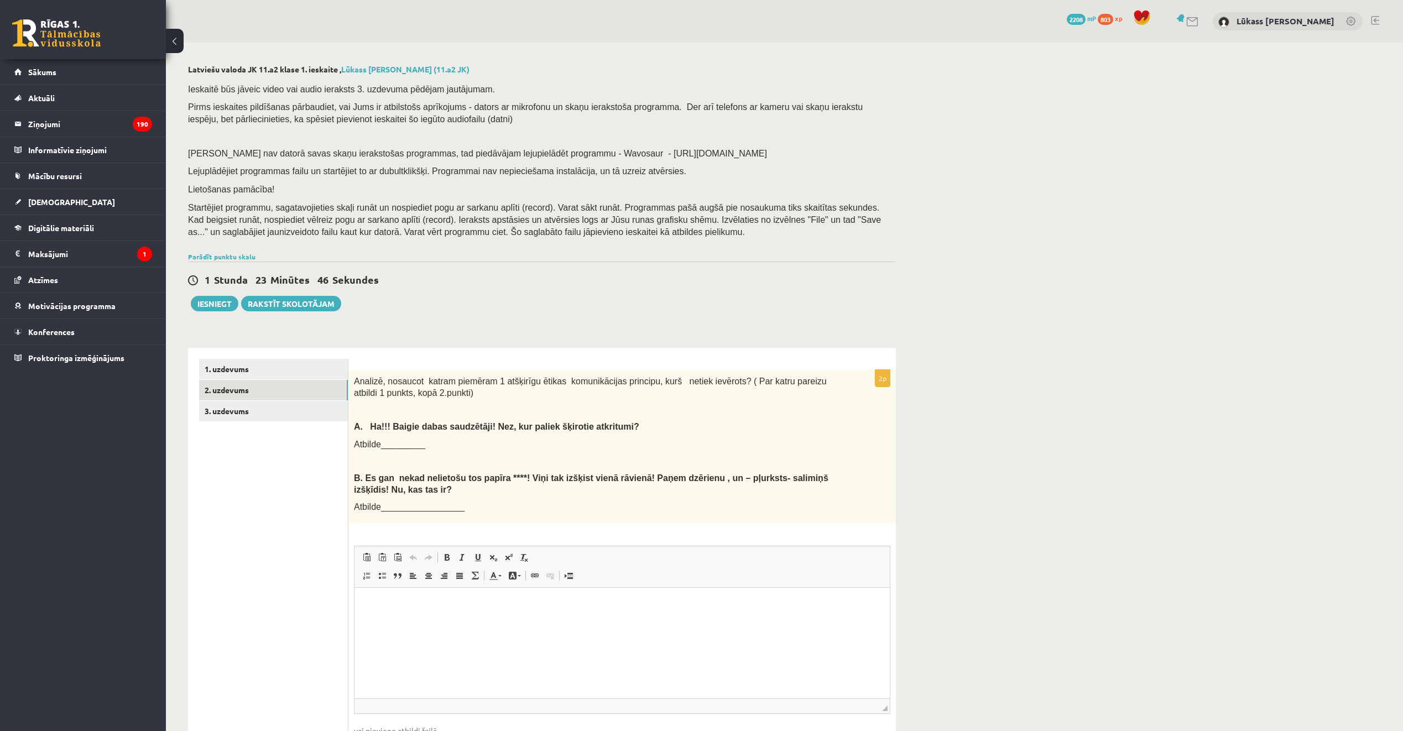
click at [568, 286] on div "1 Stunda 23 Minūtes 46 Sekundes" at bounding box center [542, 280] width 708 height 14
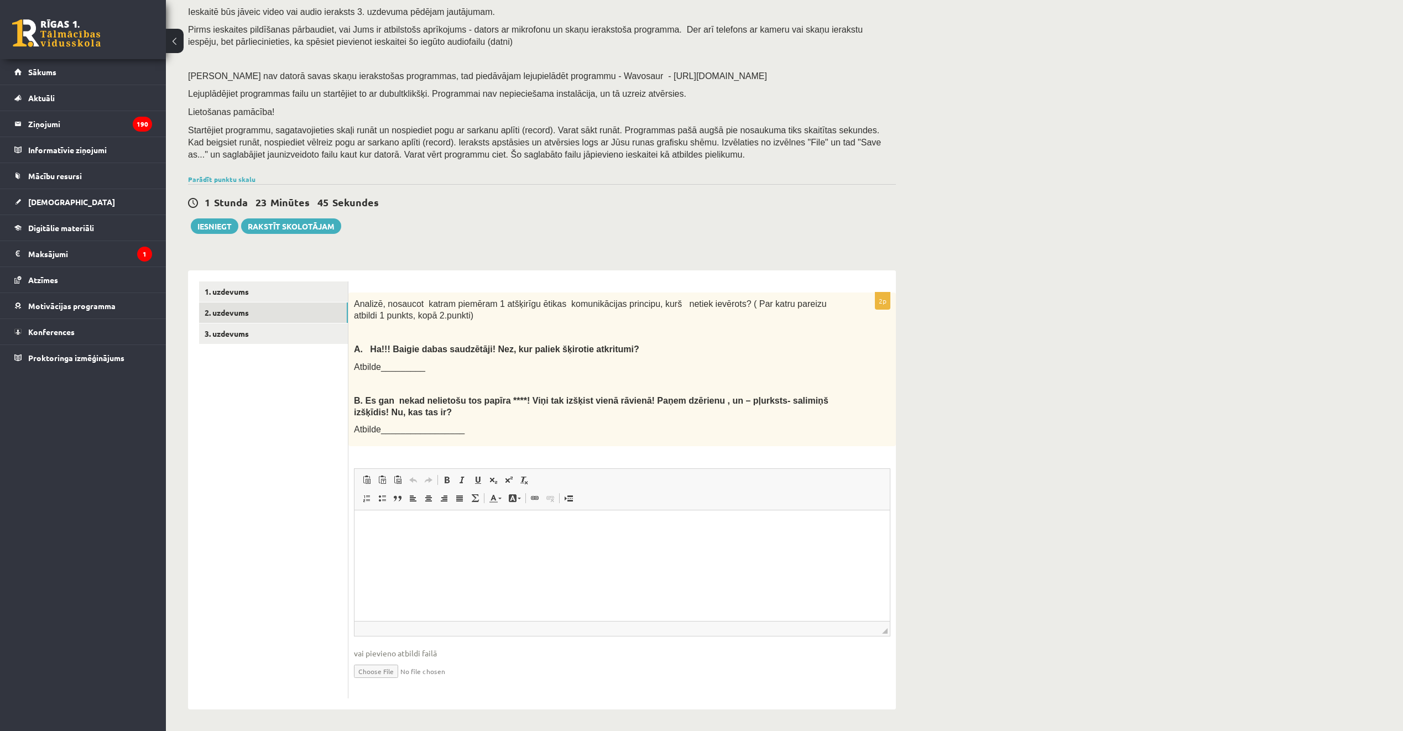
scroll to position [79, 0]
click at [530, 543] on html at bounding box center [621, 526] width 535 height 34
click at [528, 543] on html "**********" at bounding box center [621, 526] width 535 height 34
click at [214, 331] on link "3. uzdevums" at bounding box center [273, 332] width 149 height 20
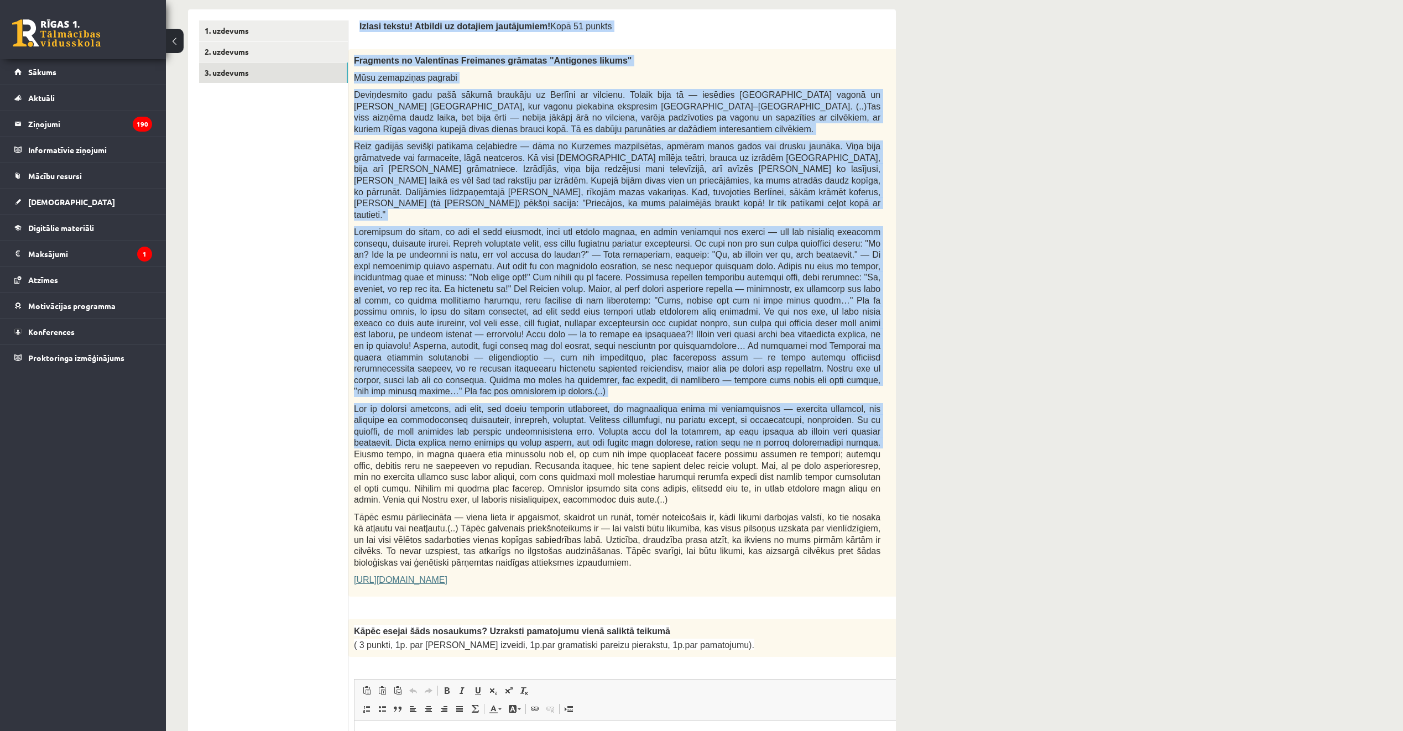
scroll to position [632, 0]
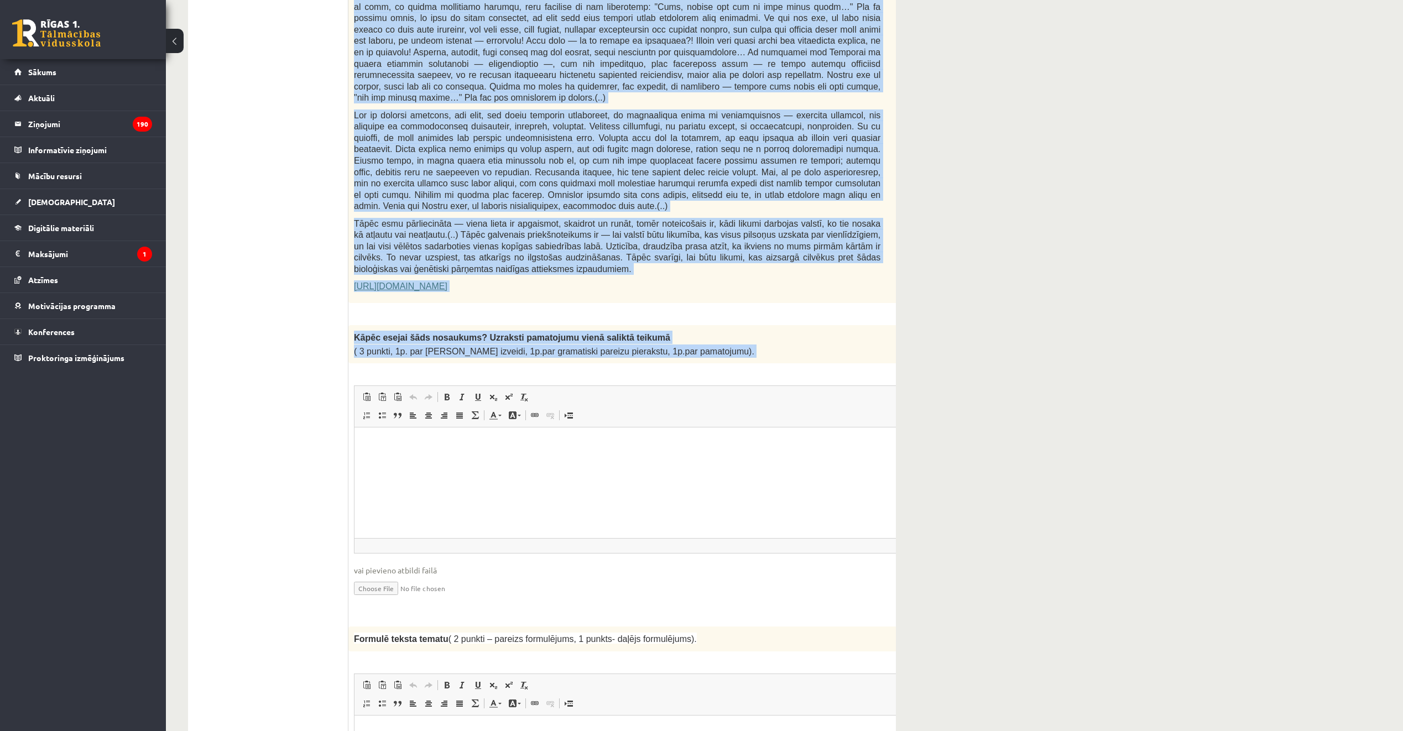
drag, startPoint x: 358, startPoint y: 60, endPoint x: 673, endPoint y: 344, distance: 423.7
copy form "Izlasi tekstu! Atbildi uz dotajiem jautājumiem! Kopā 51 punkts 0p Fragments no …"
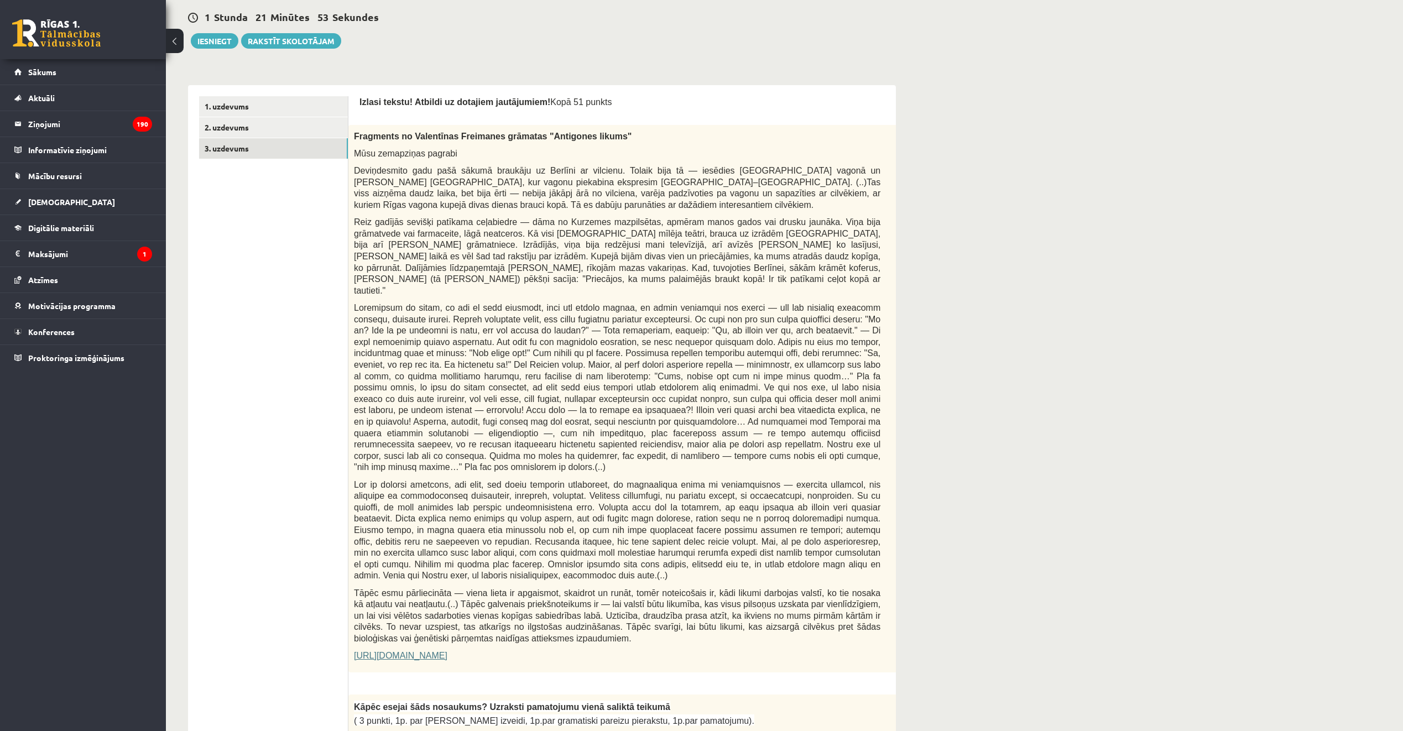
scroll to position [190, 0]
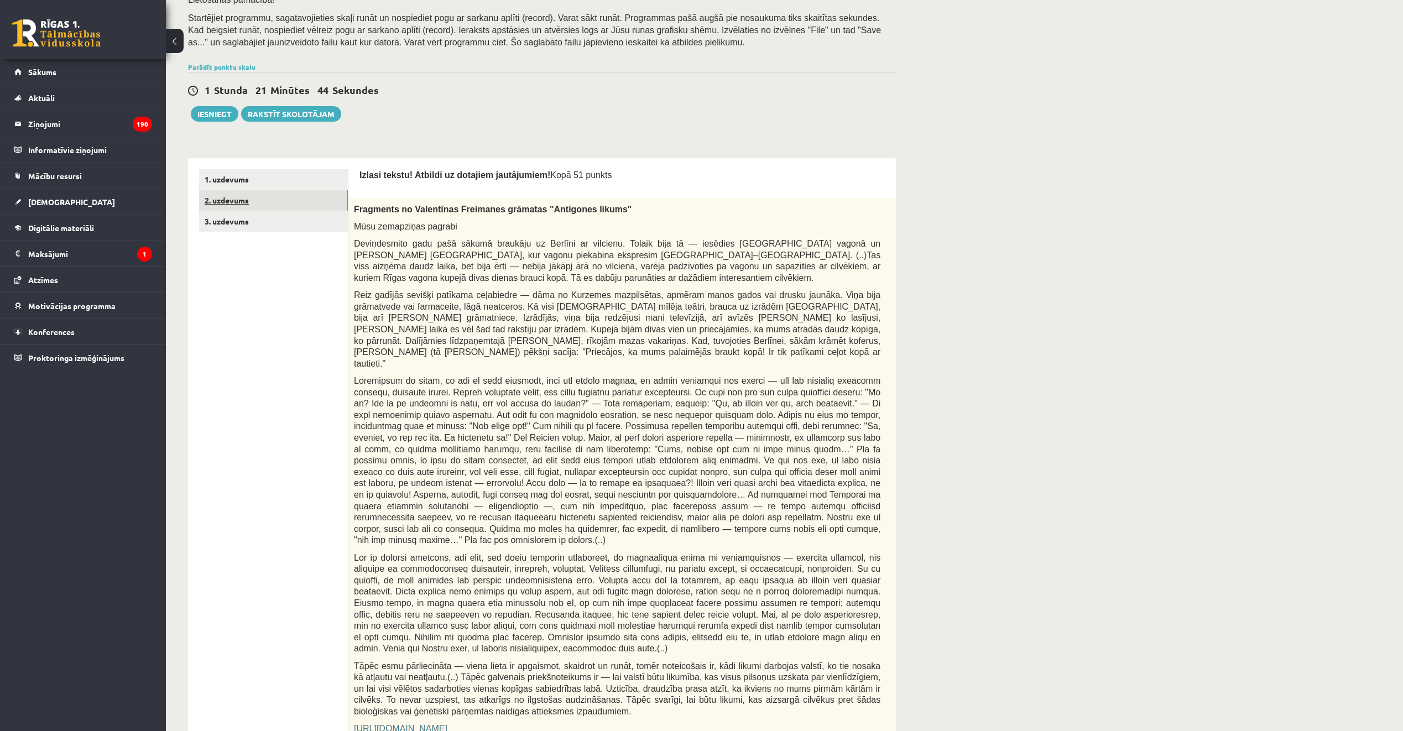
click at [272, 201] on link "2. uzdevums" at bounding box center [273, 200] width 149 height 20
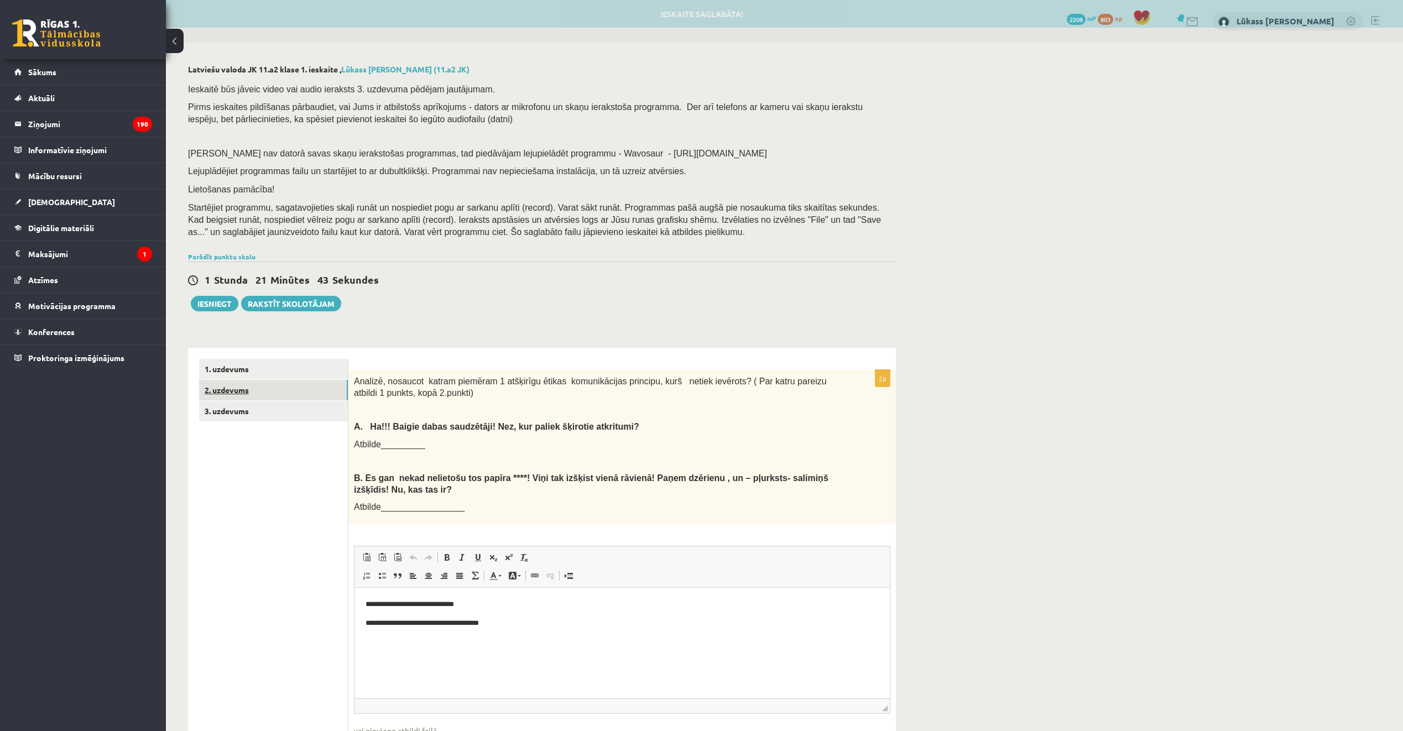
scroll to position [0, 0]
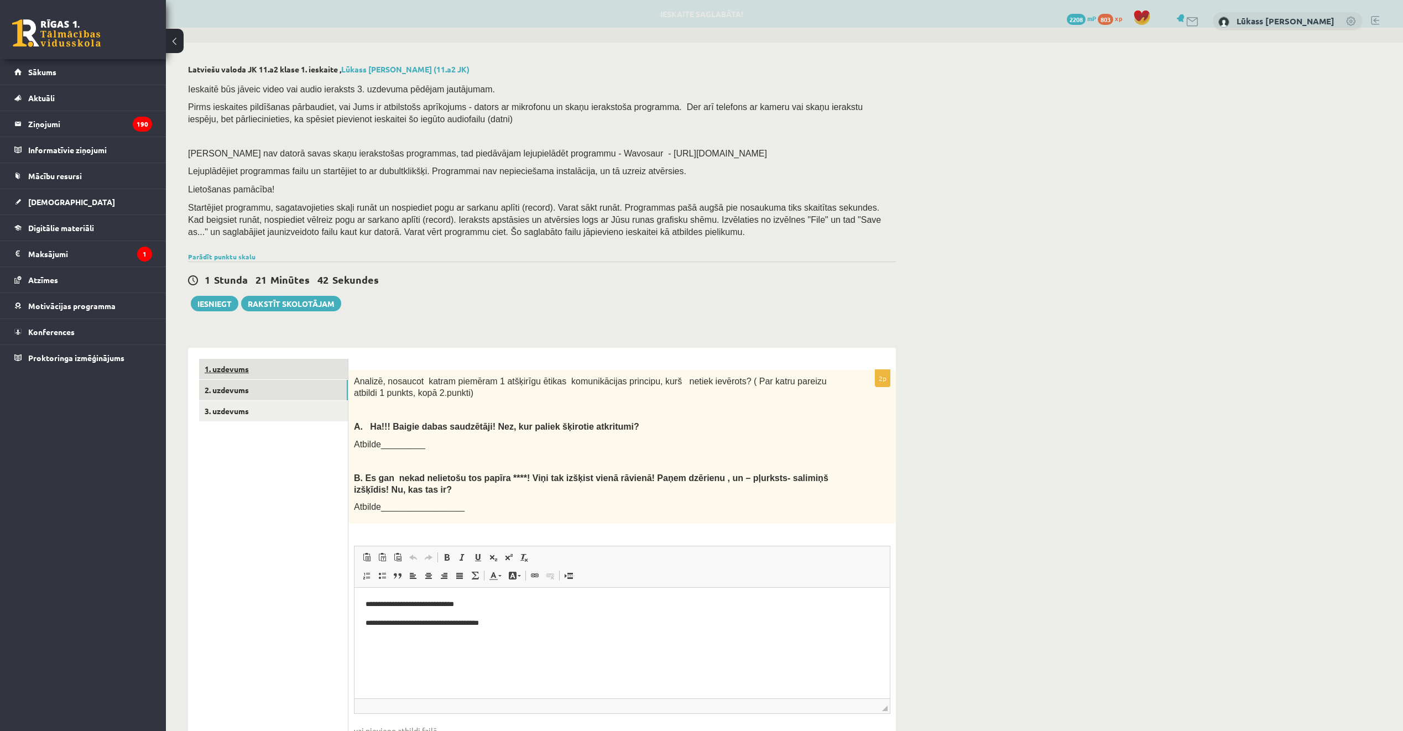
click at [317, 368] on link "1. uzdevums" at bounding box center [273, 369] width 149 height 20
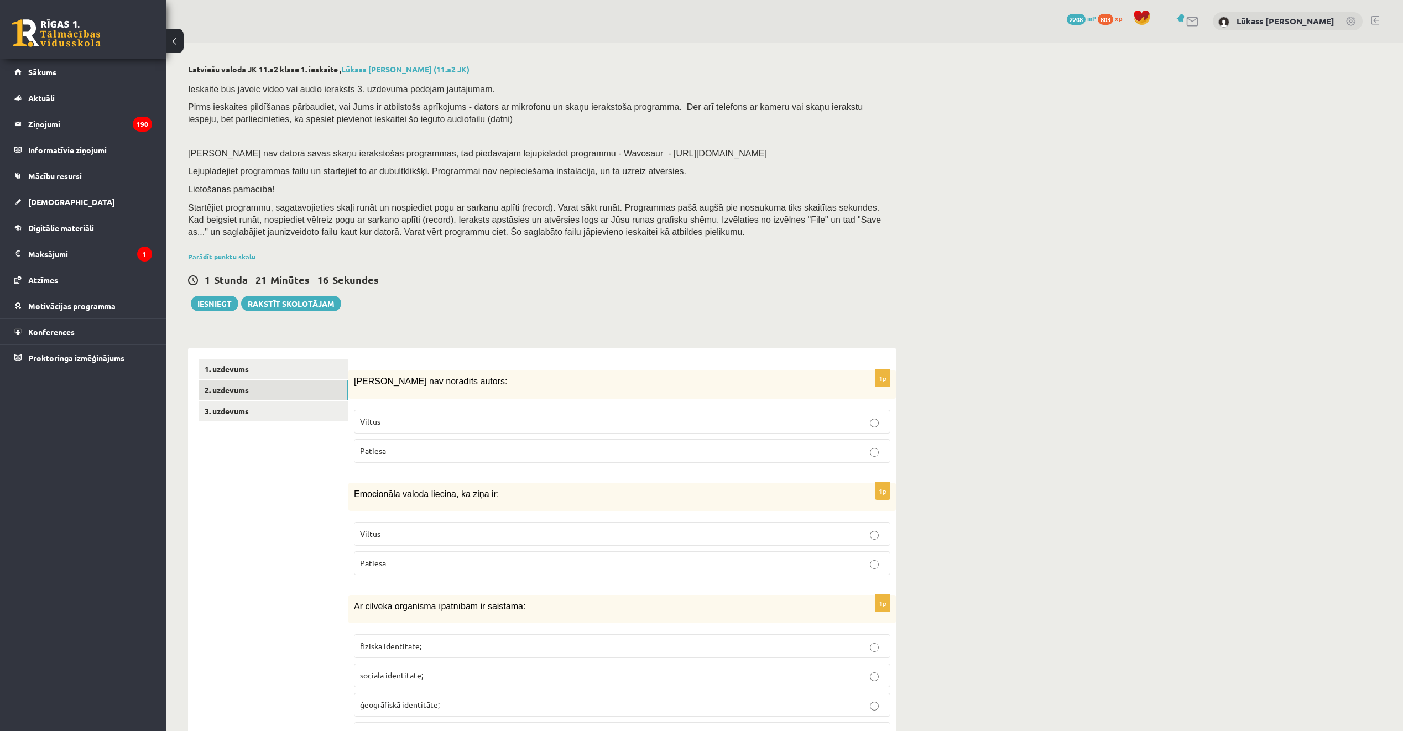
click at [285, 392] on link "2. uzdevums" at bounding box center [273, 390] width 149 height 20
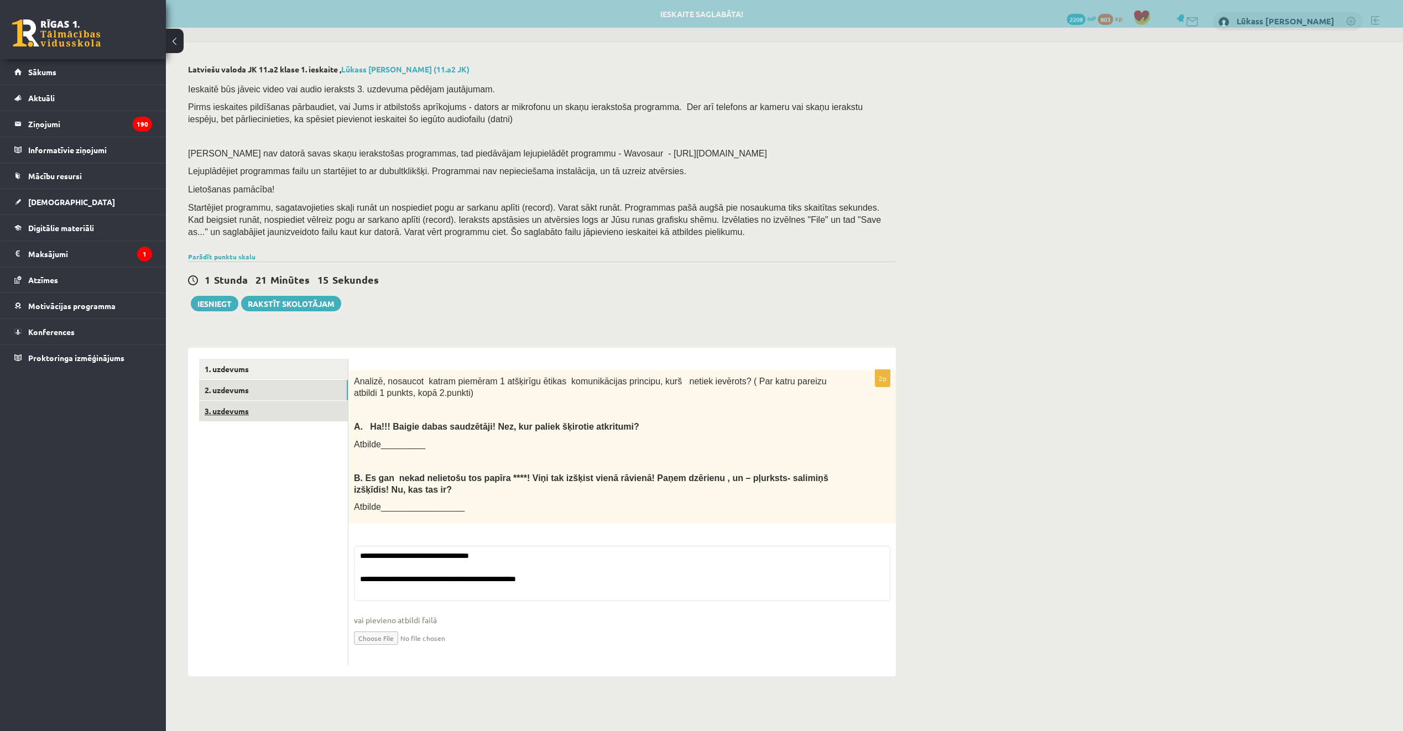
click at [274, 420] on link "3. uzdevums" at bounding box center [273, 411] width 149 height 20
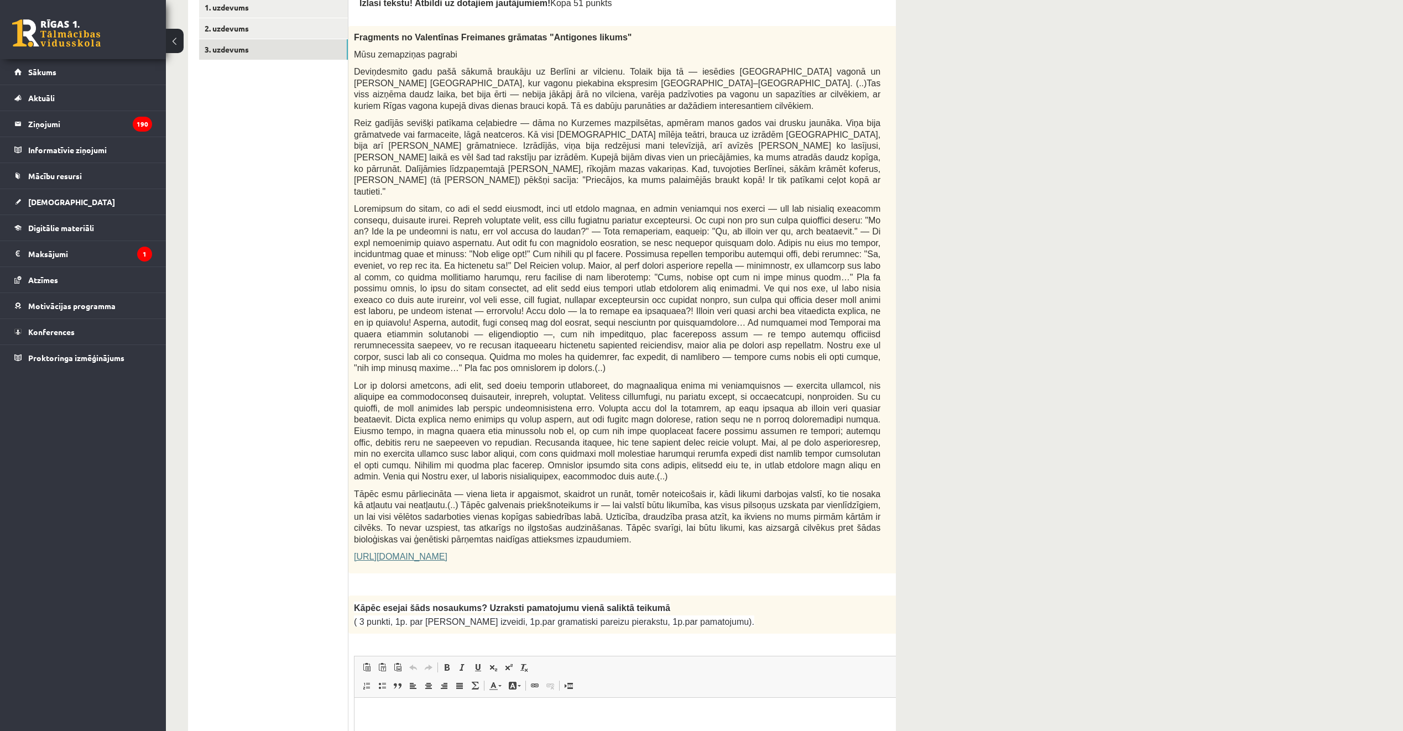
scroll to position [498, 0]
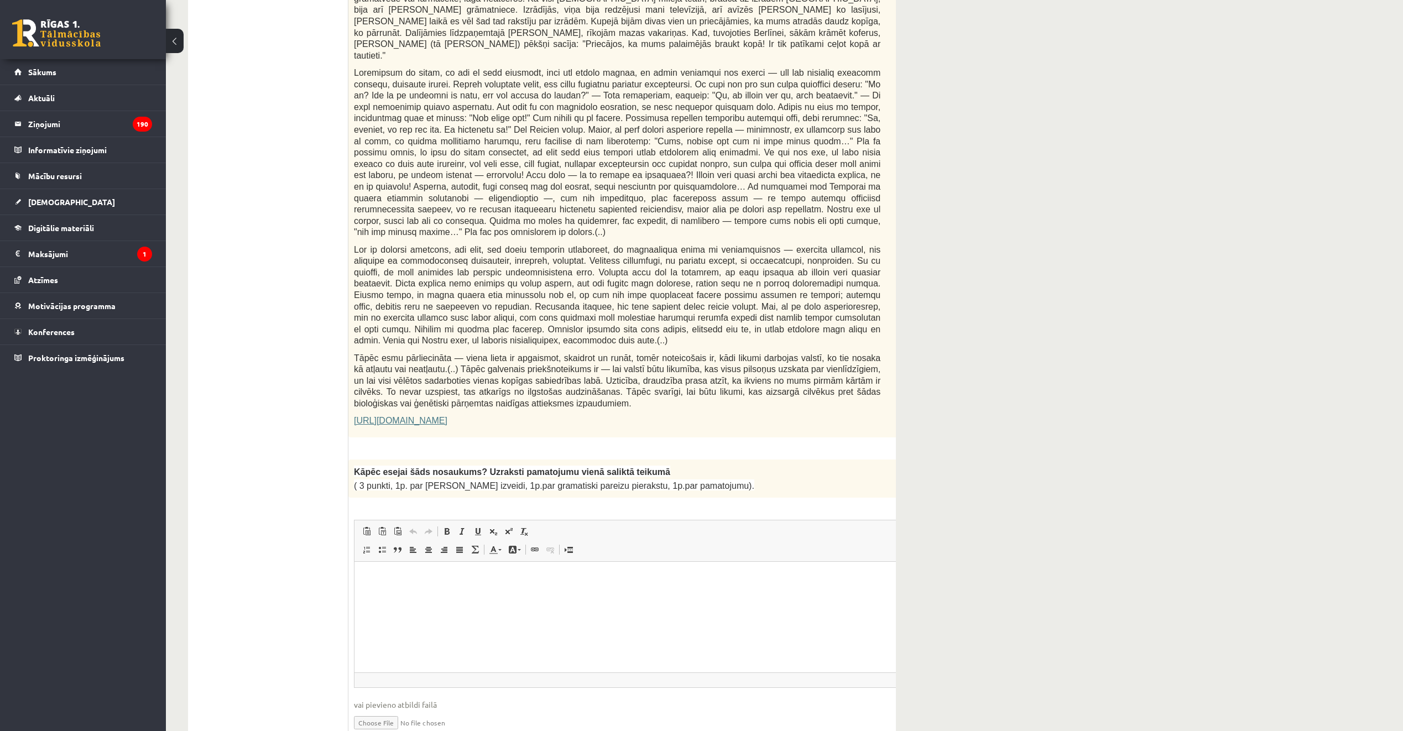
click at [596, 596] on html at bounding box center [644, 579] width 581 height 34
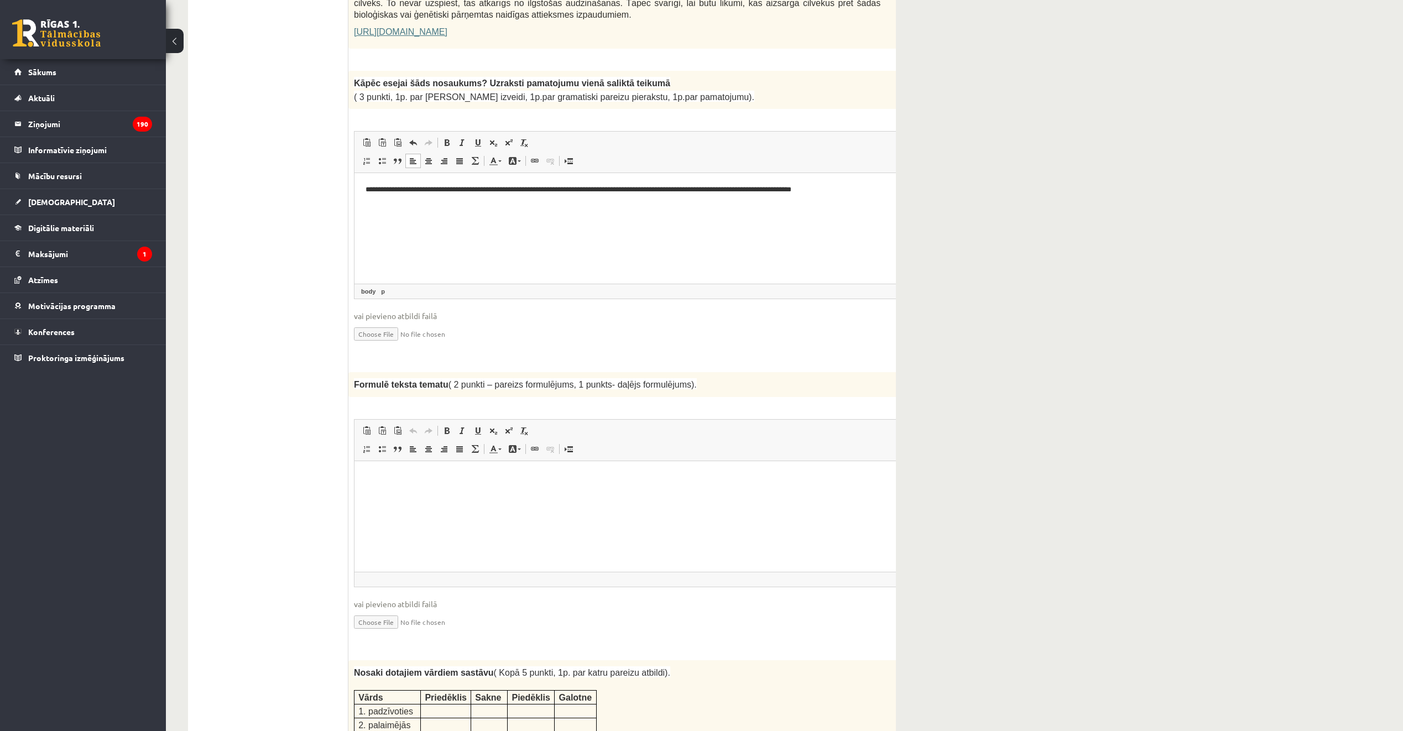
scroll to position [885, 0]
drag, startPoint x: 728, startPoint y: 796, endPoint x: 645, endPoint y: 465, distance: 342.1
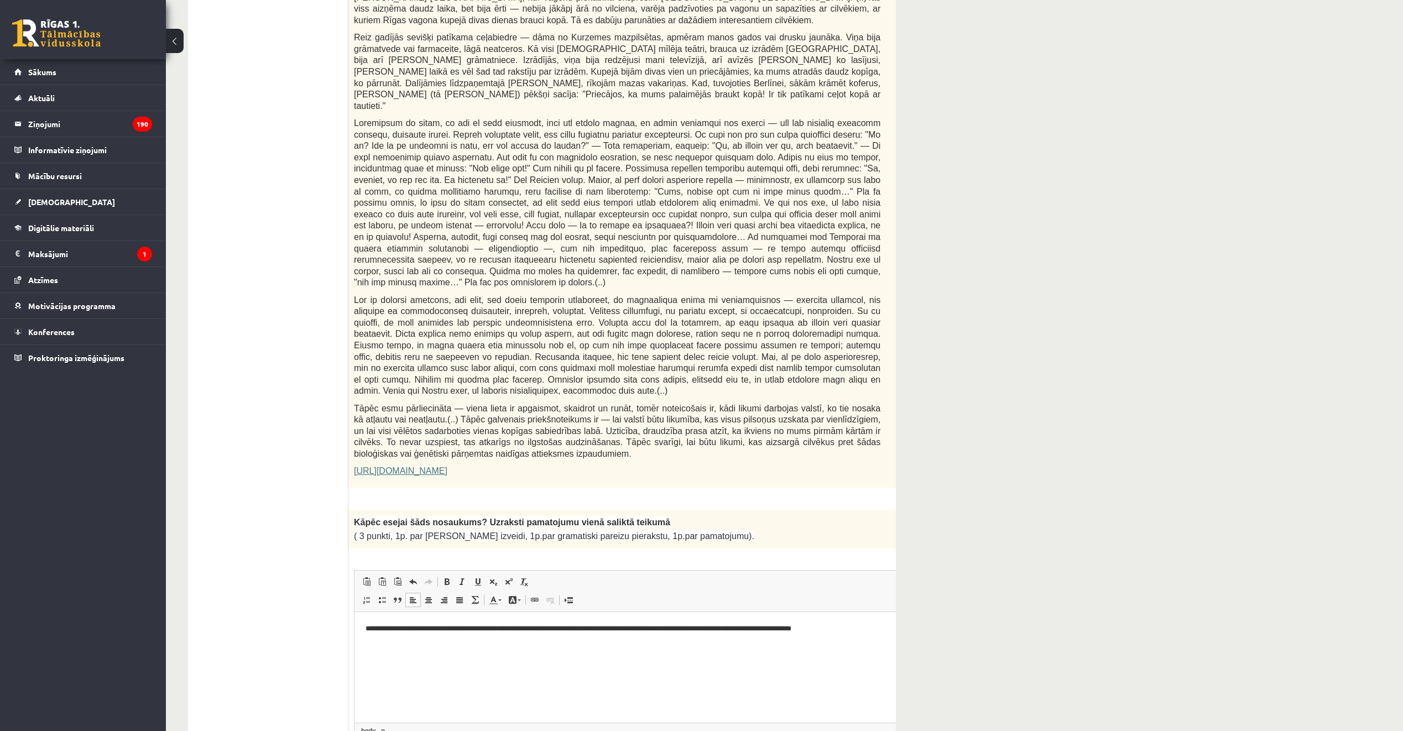
scroll to position [719, 0]
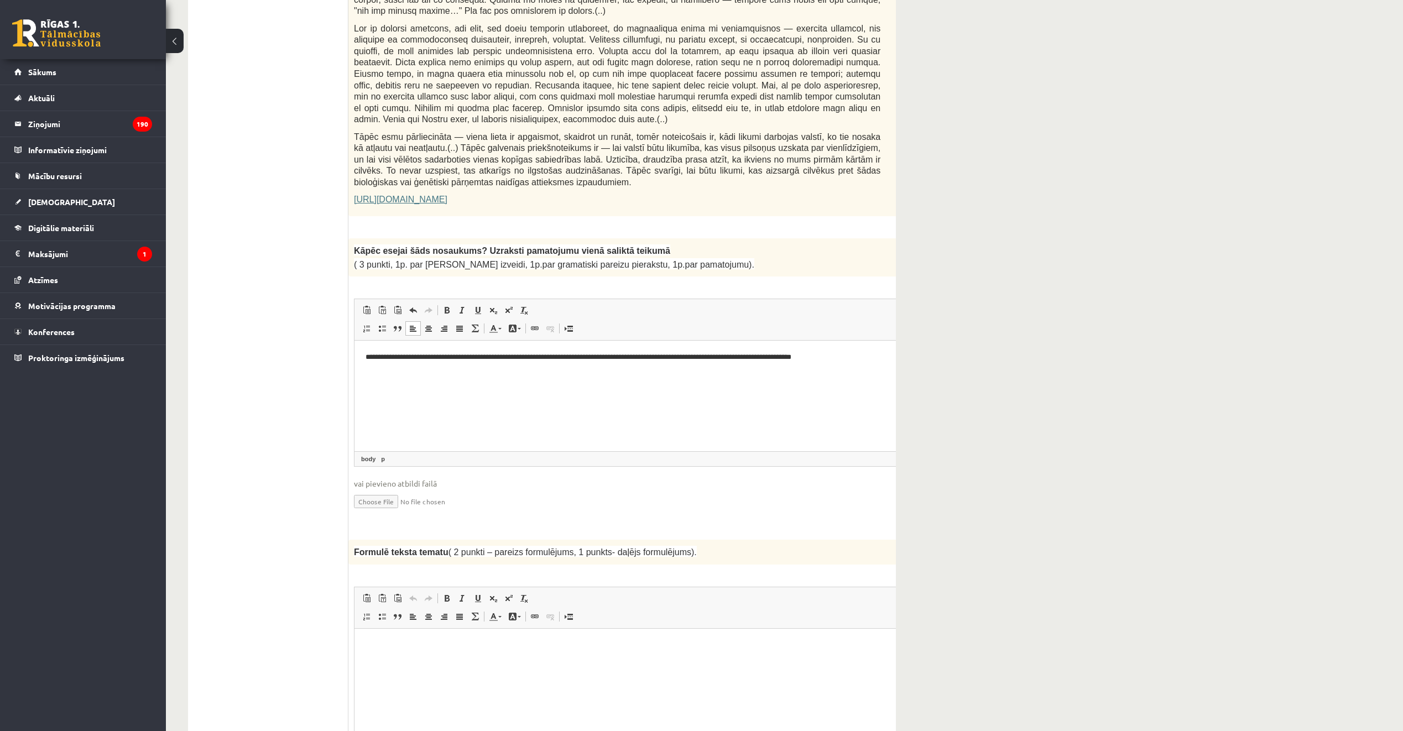
drag, startPoint x: 328, startPoint y: 385, endPoint x: 520, endPoint y: 514, distance: 231.0
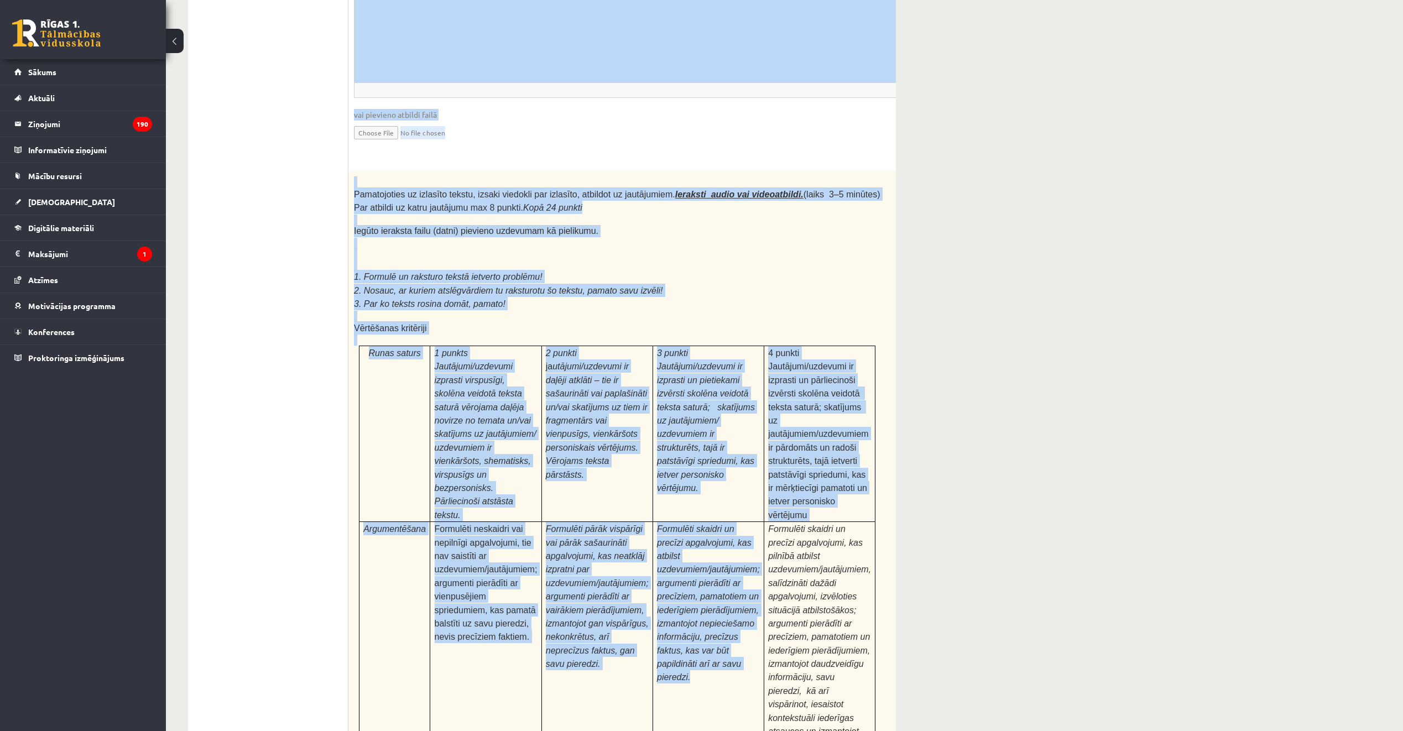
scroll to position [3174, 0]
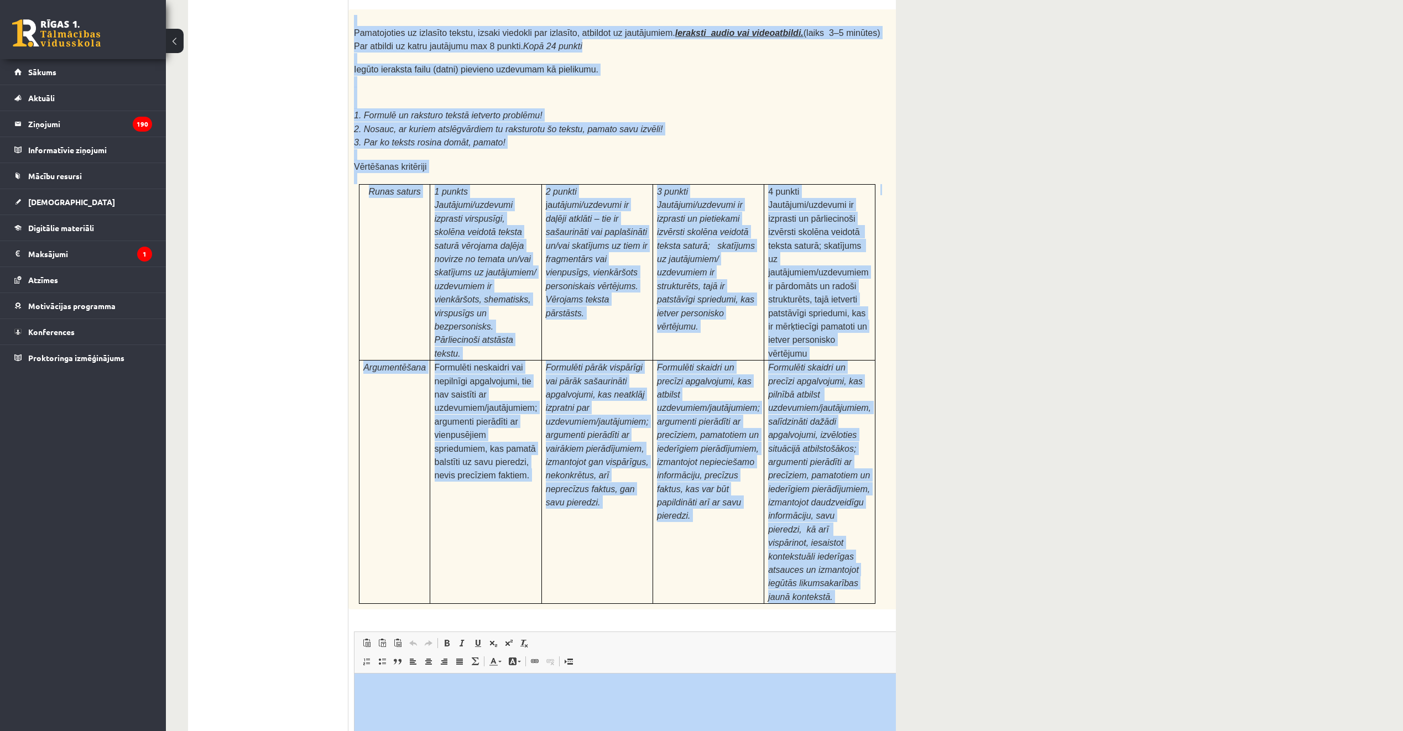
drag, startPoint x: 709, startPoint y: 758, endPoint x: 699, endPoint y: 709, distance: 49.8
copy form "Izlasi tekstu! Atbildi uz dotajiem jautājumiem! Kopā 51 punkts 0p Fragments no …"
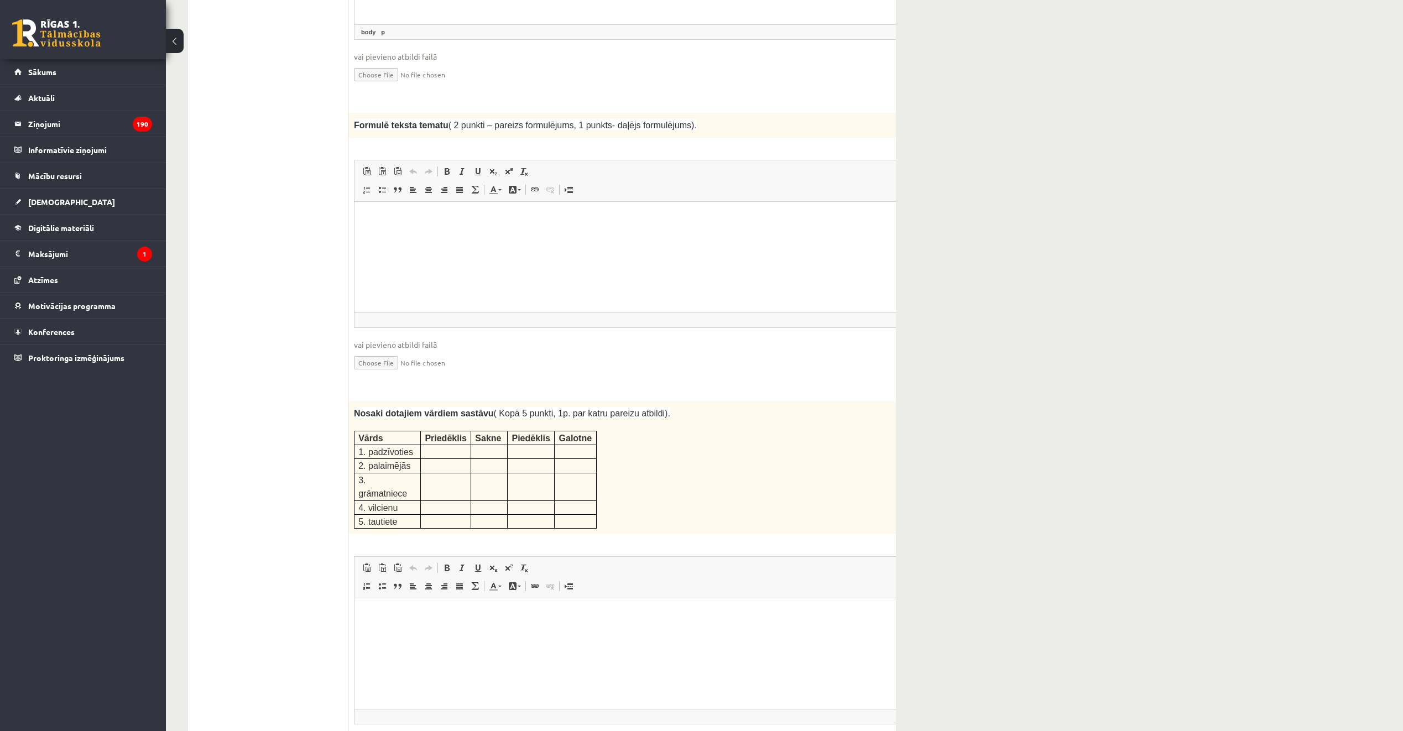
scroll to position [1073, 0]
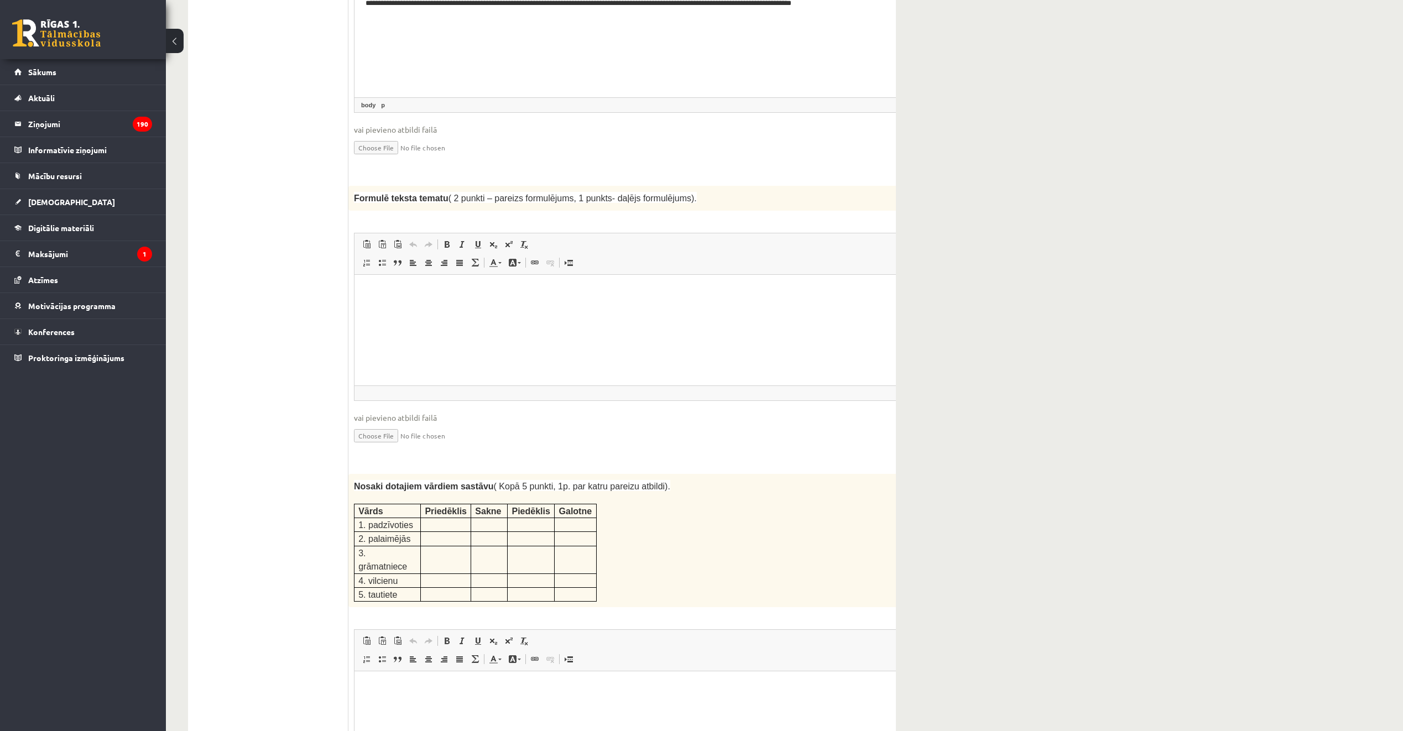
click at [552, 308] on html at bounding box center [644, 291] width 581 height 34
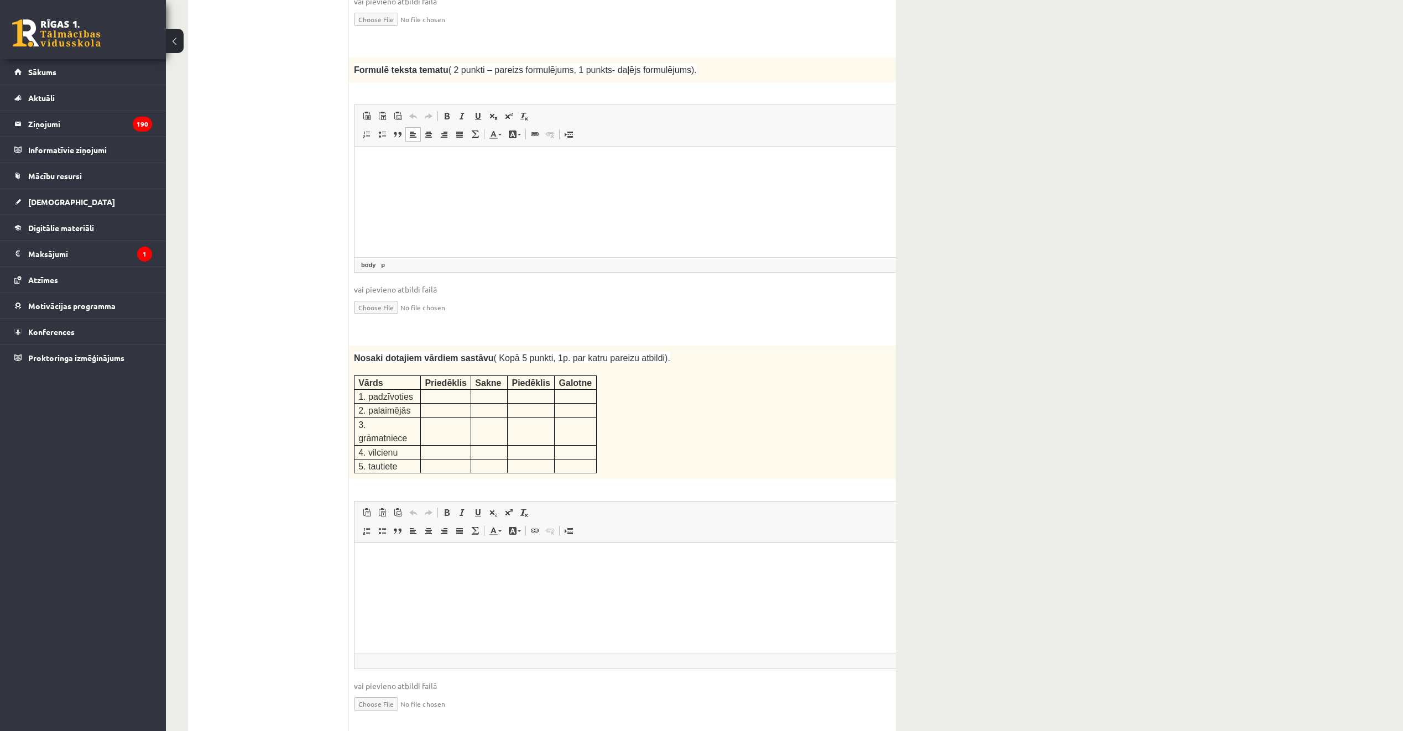
scroll to position [1294, 0]
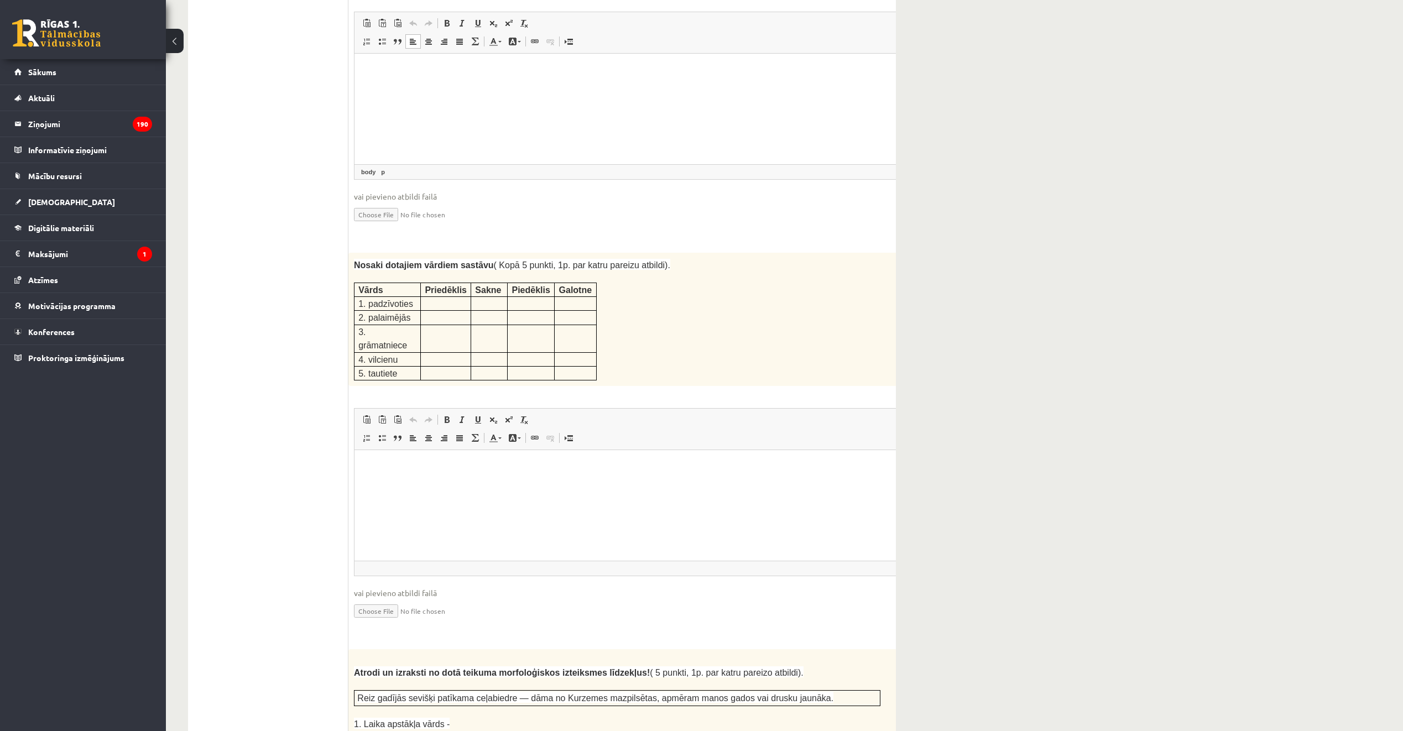
drag, startPoint x: 546, startPoint y: 535, endPoint x: 549, endPoint y: 526, distance: 8.7
click at [546, 484] on html at bounding box center [644, 467] width 581 height 34
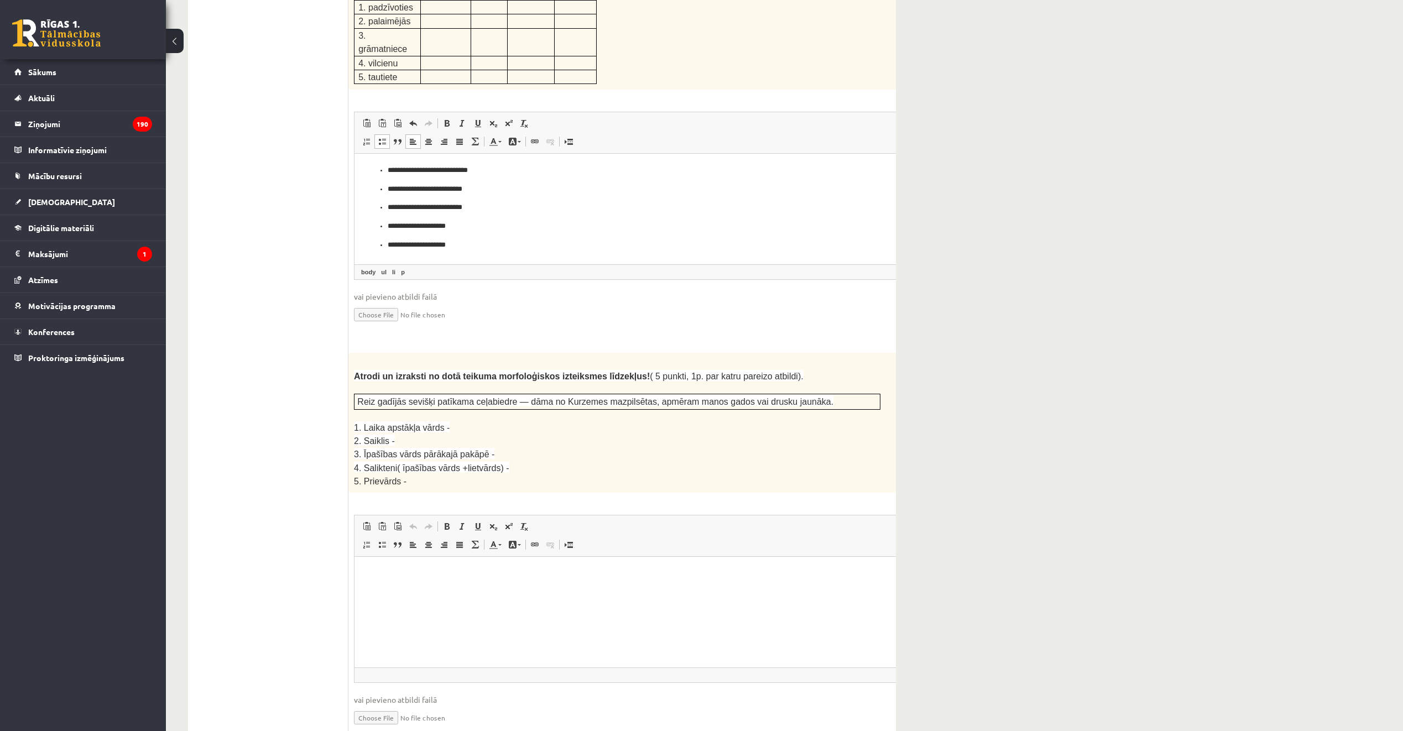
scroll to position [1681, 0]
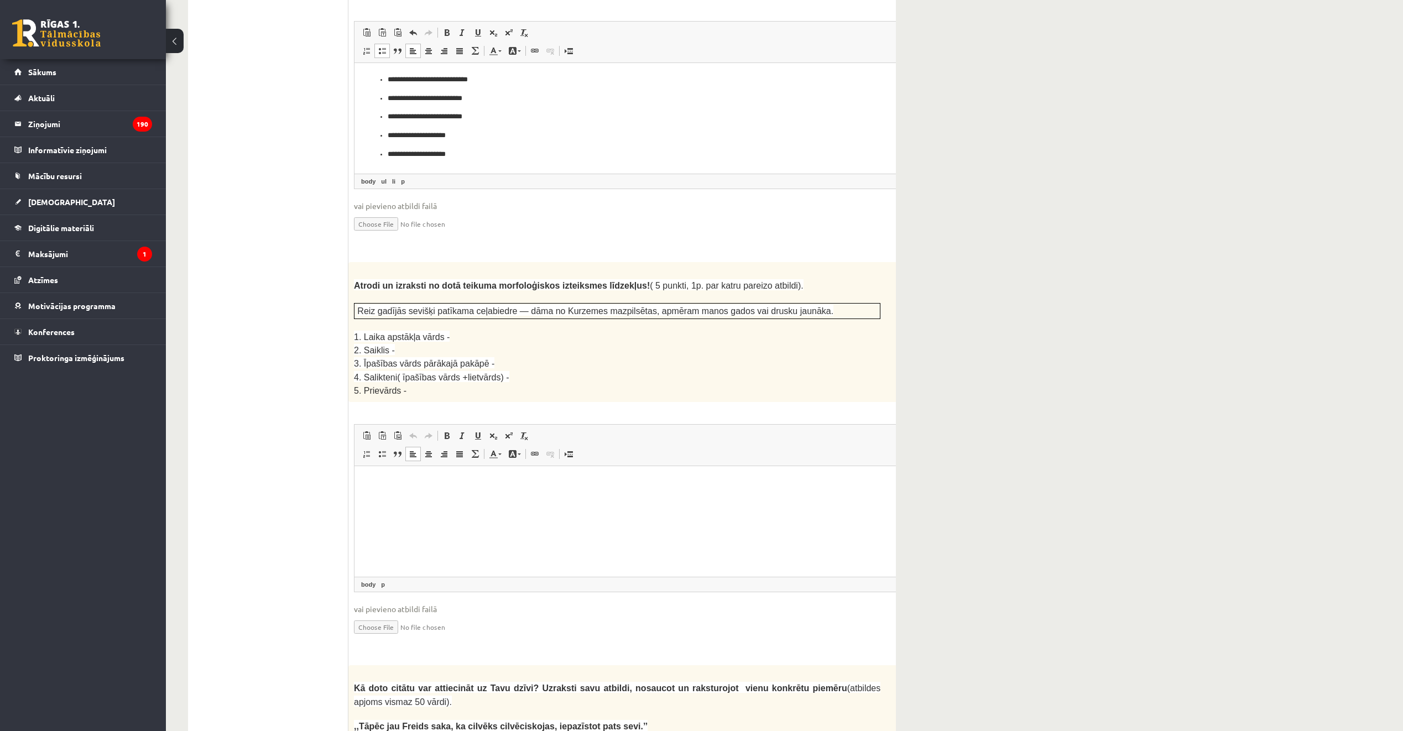
click at [565, 499] on html at bounding box center [644, 483] width 581 height 34
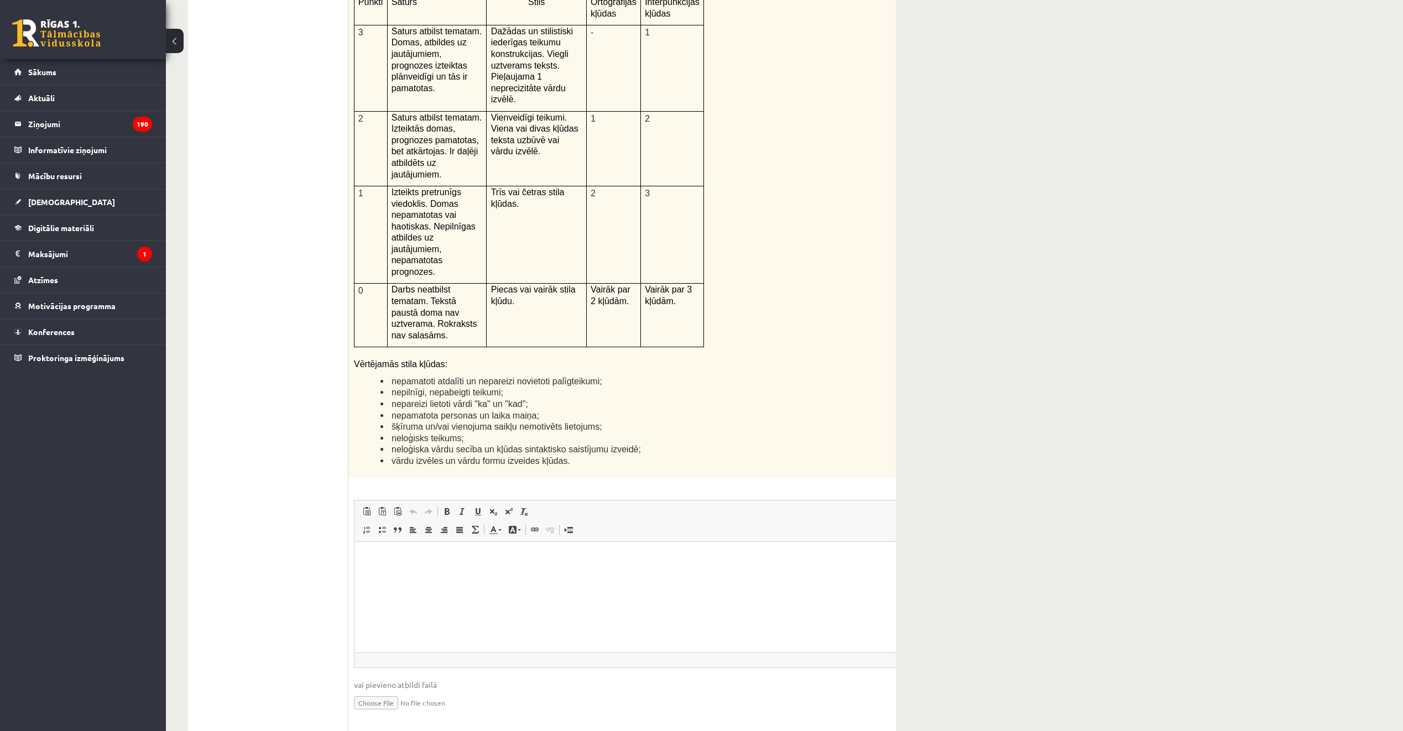
scroll to position [2455, 0]
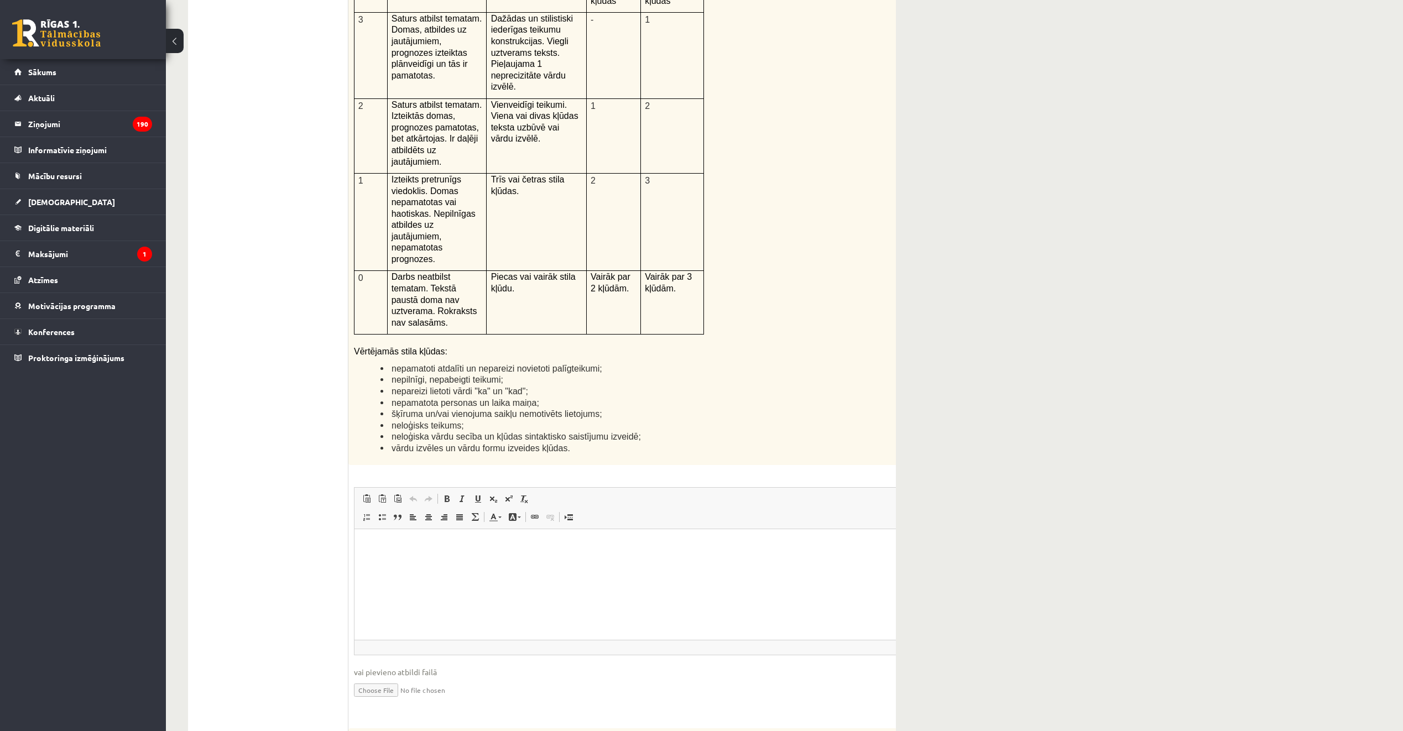
click at [570, 563] on html at bounding box center [644, 546] width 581 height 34
drag, startPoint x: 560, startPoint y: 581, endPoint x: 489, endPoint y: 585, distance: 71.5
click at [489, 563] on html at bounding box center [644, 546] width 581 height 34
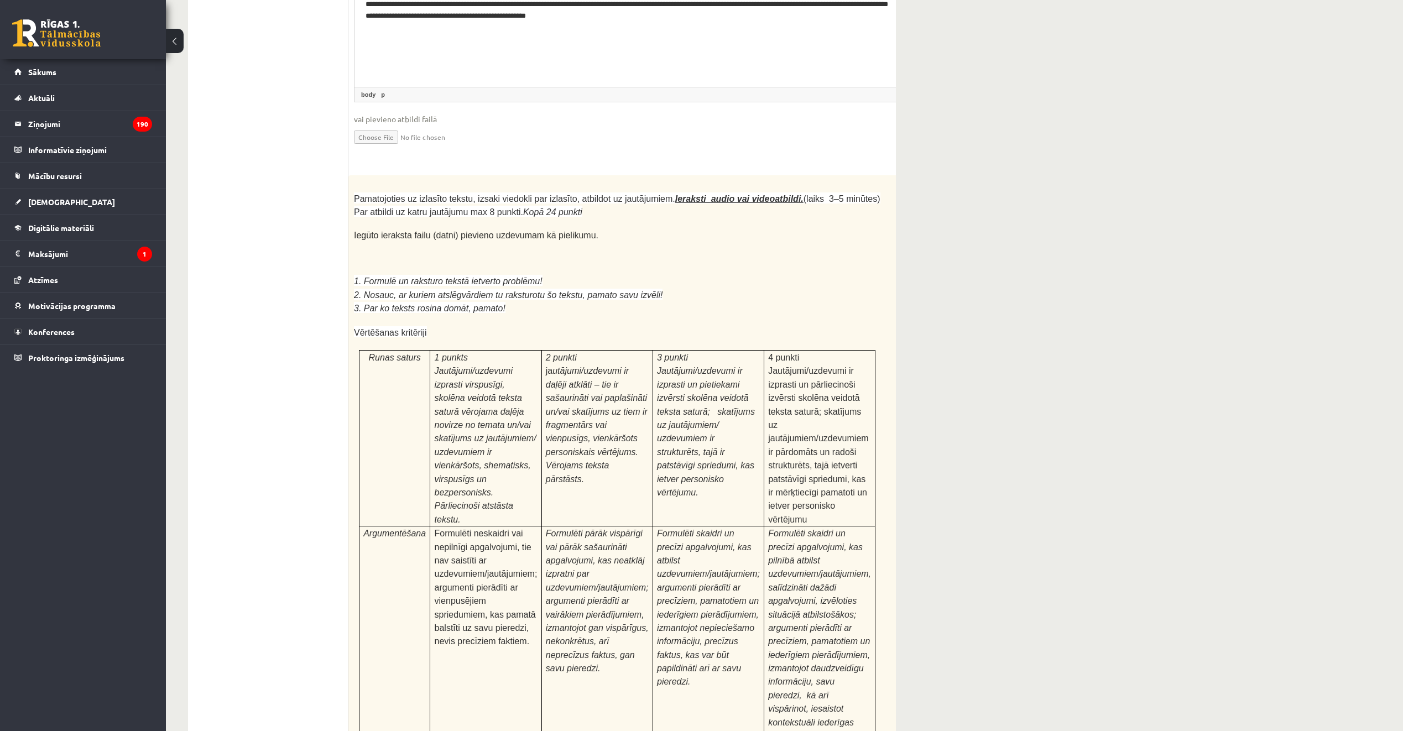
scroll to position [3174, 0]
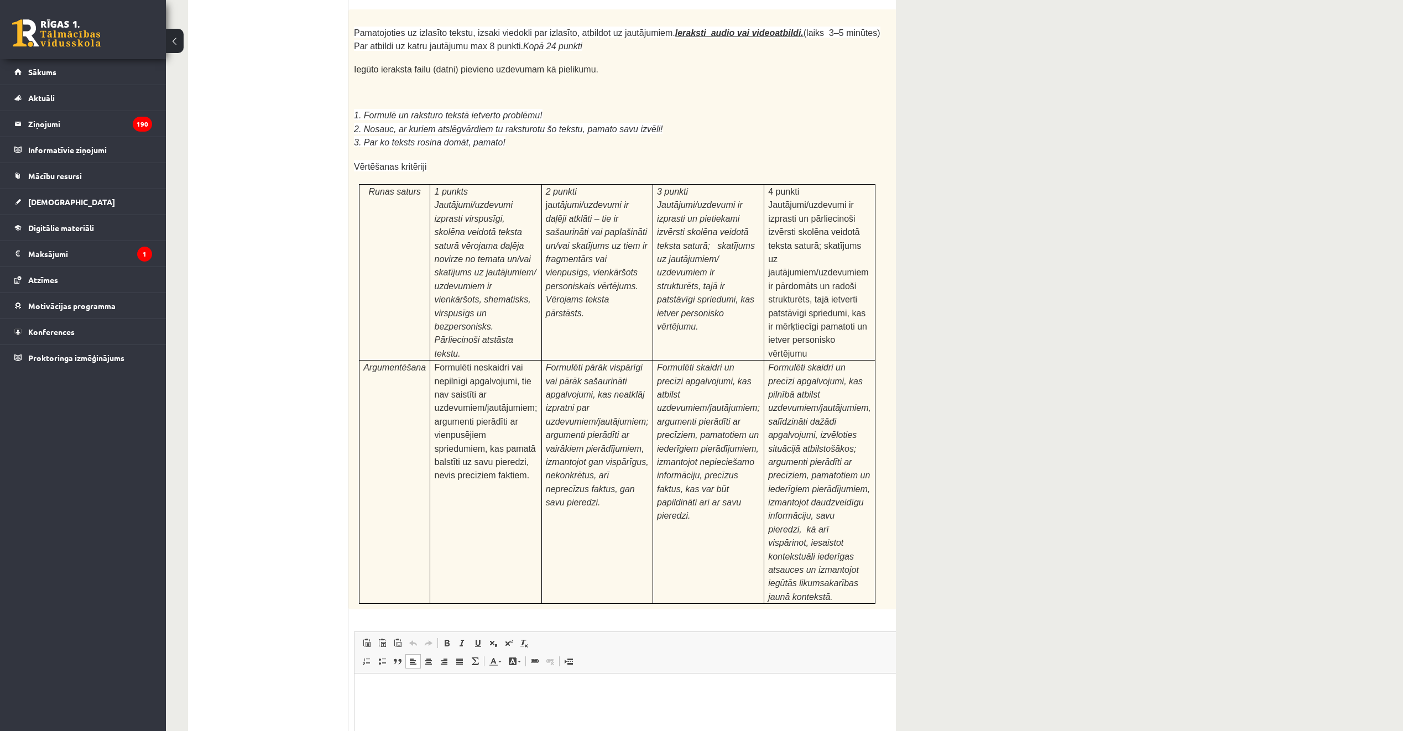
click at [597, 698] on html at bounding box center [644, 691] width 581 height 34
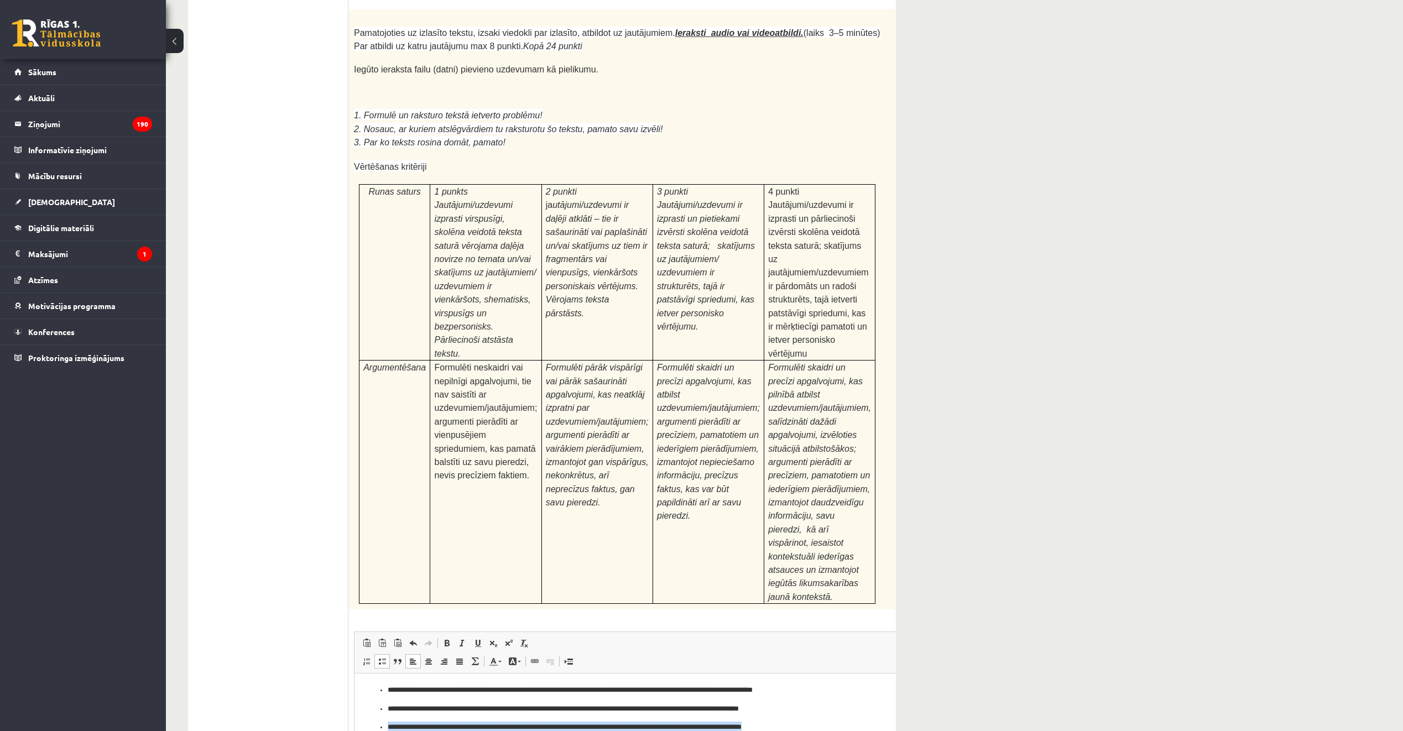
drag, startPoint x: 792, startPoint y: 735, endPoint x: 367, endPoint y: 797, distance: 430.4
click at [367, 730] on html "**********" at bounding box center [644, 709] width 581 height 71
click at [388, 712] on li "**********" at bounding box center [645, 709] width 514 height 12
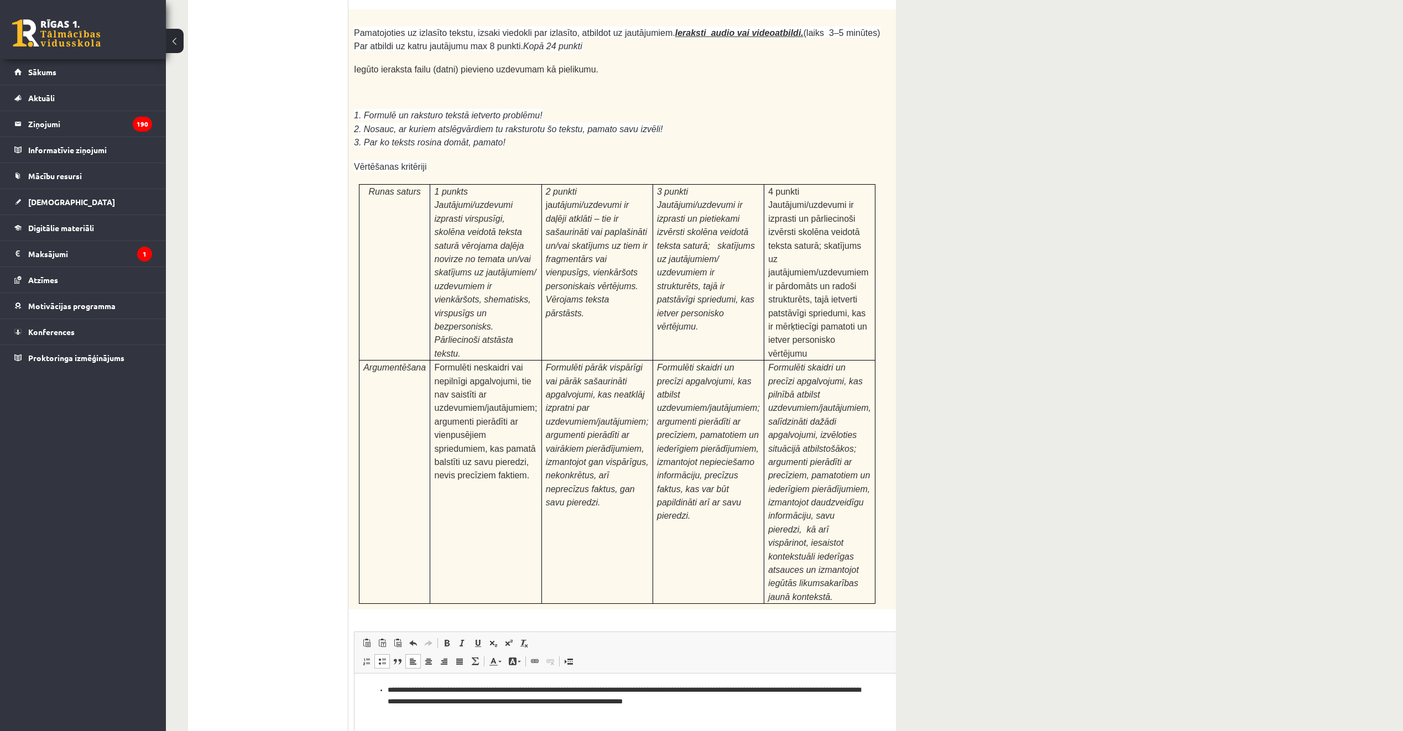
click at [385, 691] on ul "**********" at bounding box center [645, 696] width 559 height 23
drag, startPoint x: 650, startPoint y: 712, endPoint x: 359, endPoint y: 739, distance: 292.7
click at [359, 719] on html "**********" at bounding box center [644, 696] width 581 height 45
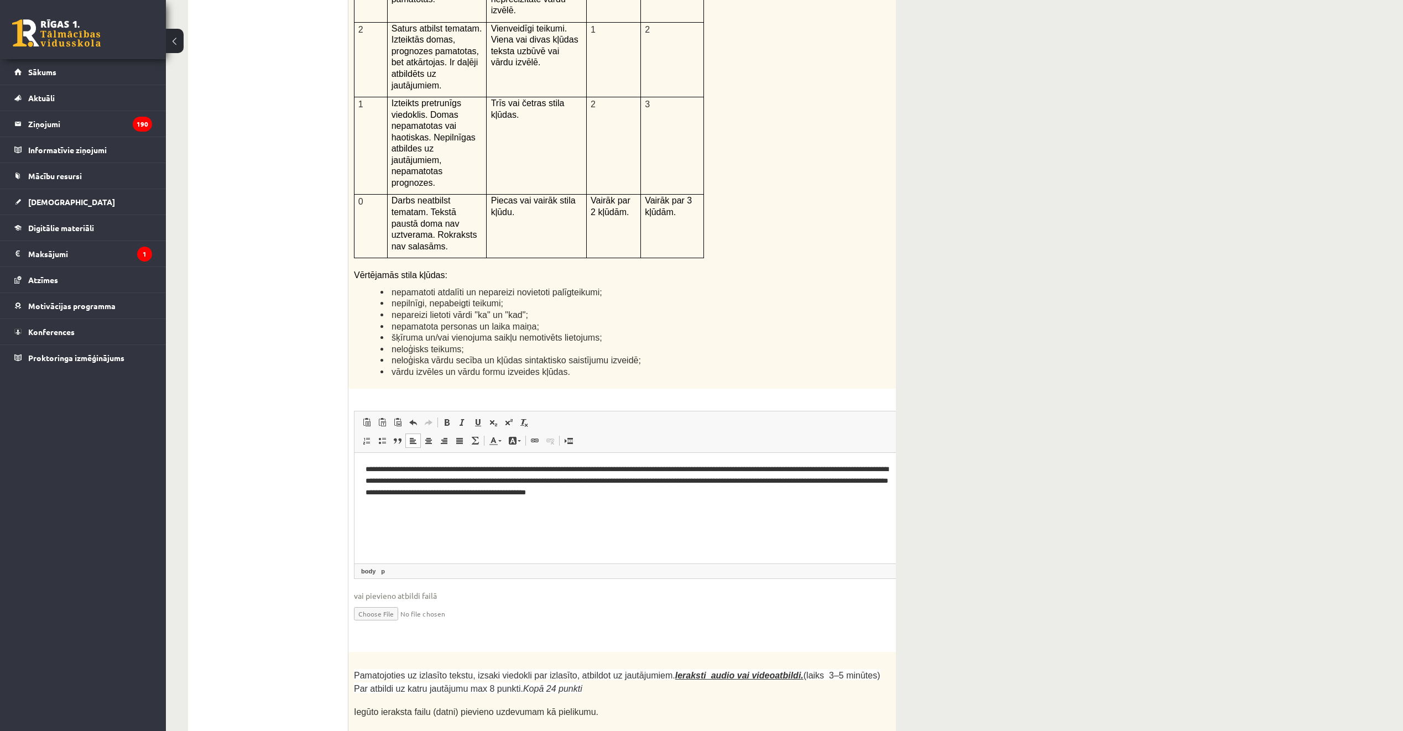
scroll to position [2511, 0]
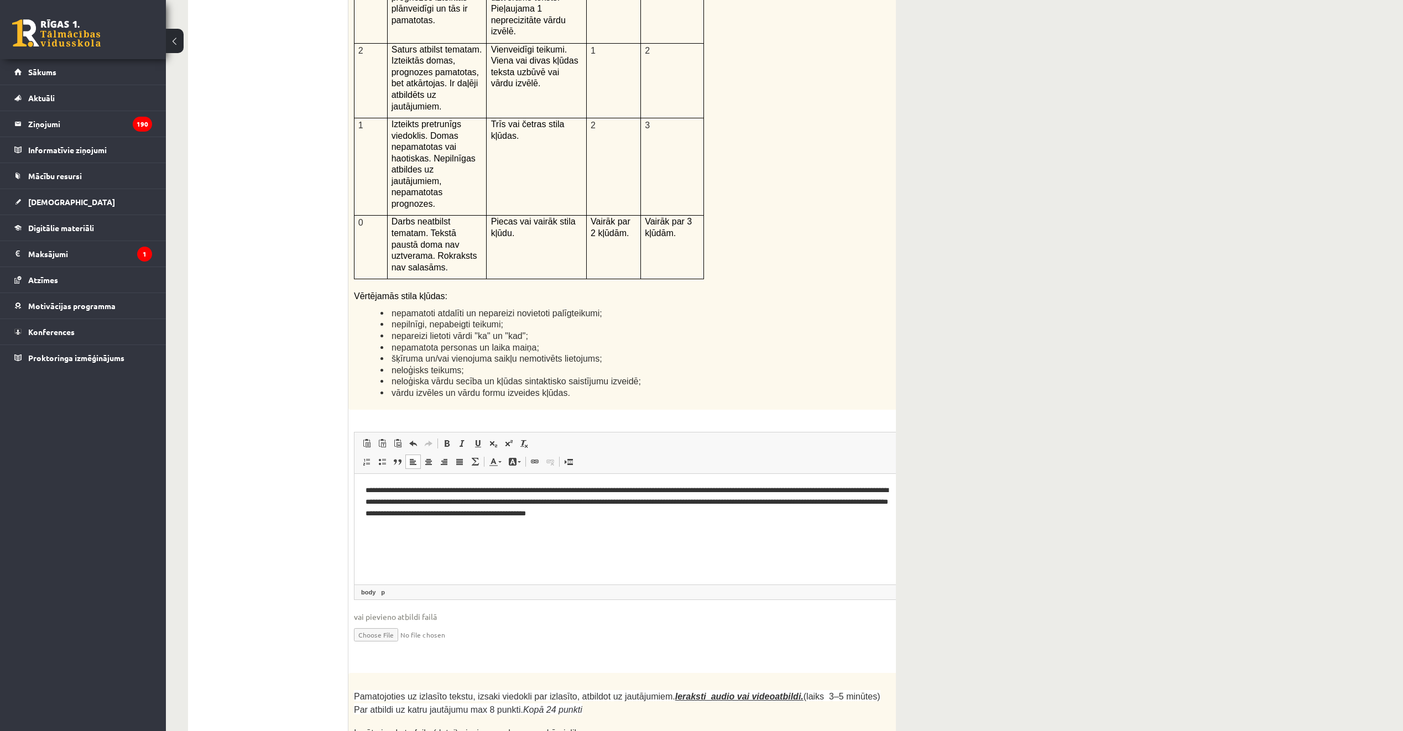
click at [643, 530] on html "**********" at bounding box center [644, 502] width 581 height 56
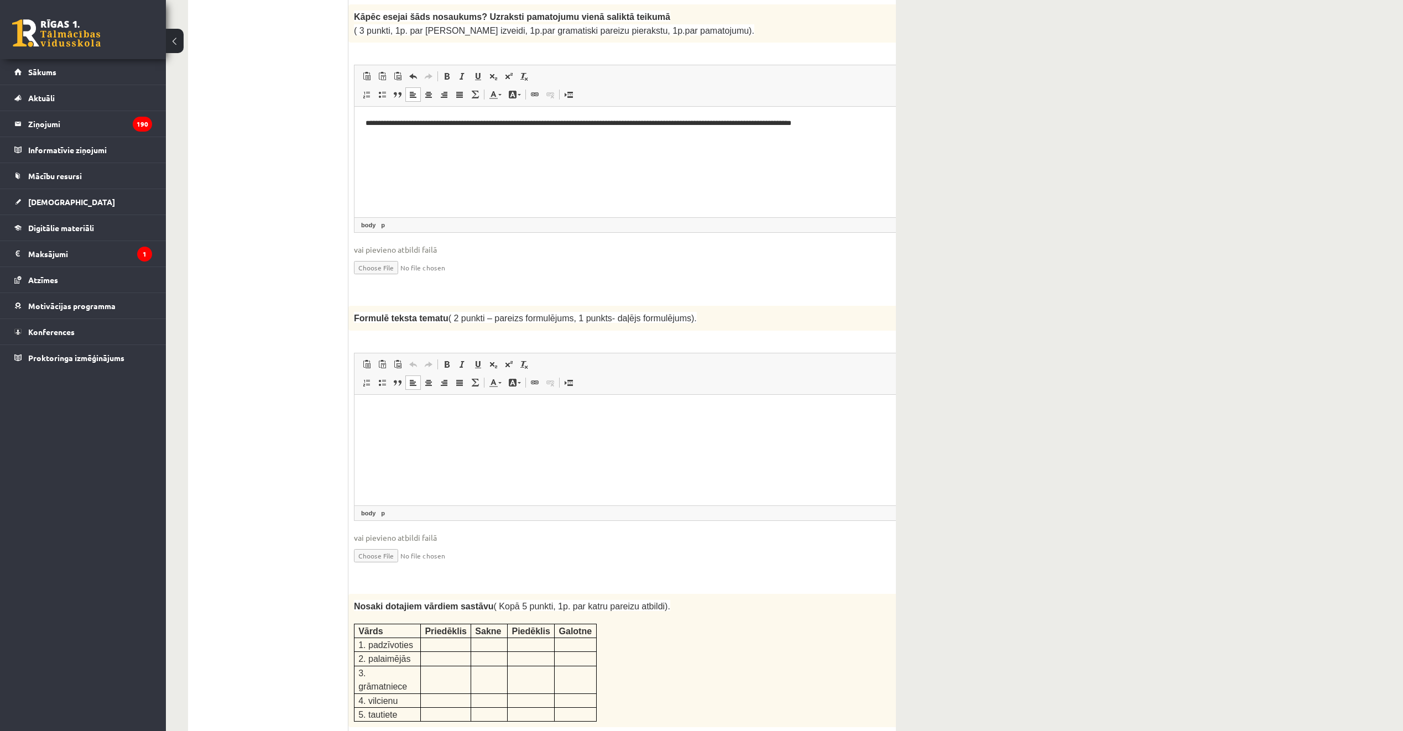
scroll to position [1017, 0]
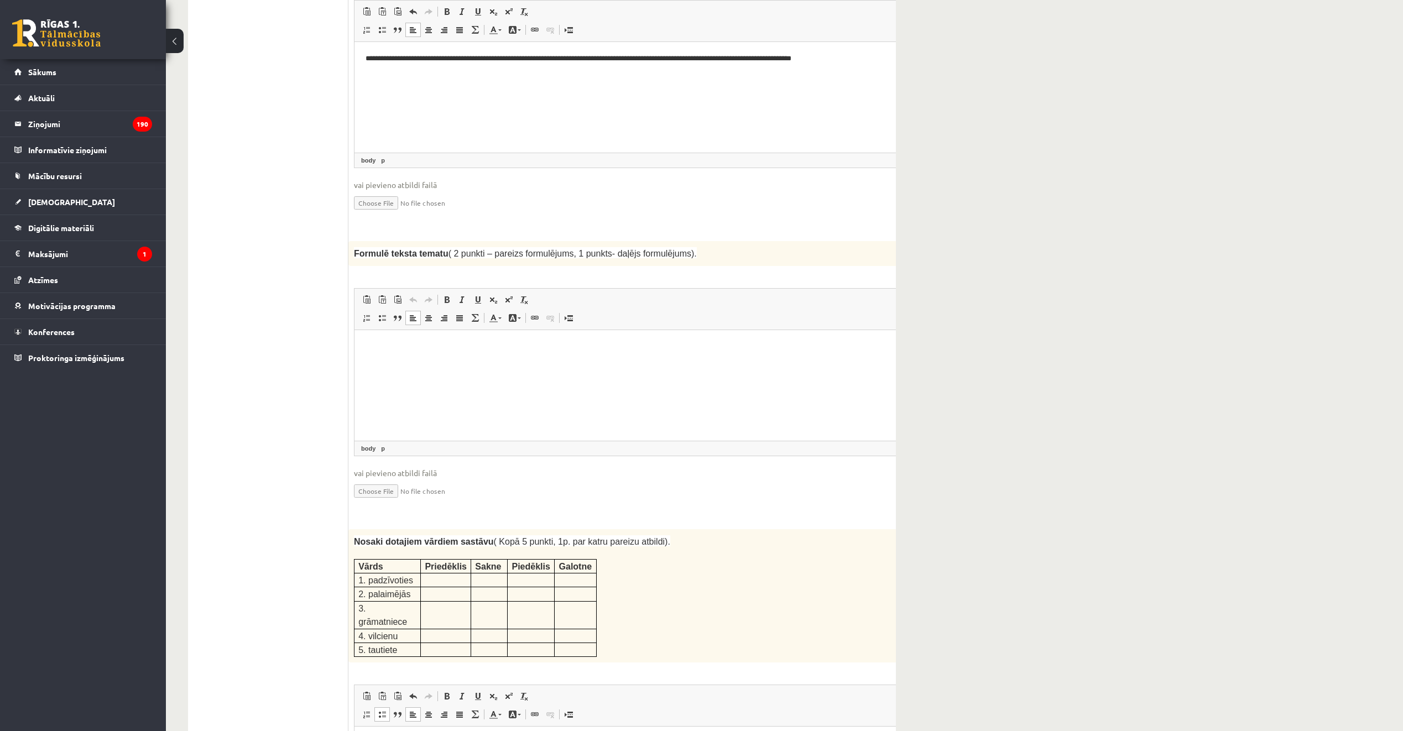
click at [513, 363] on html at bounding box center [644, 347] width 581 height 34
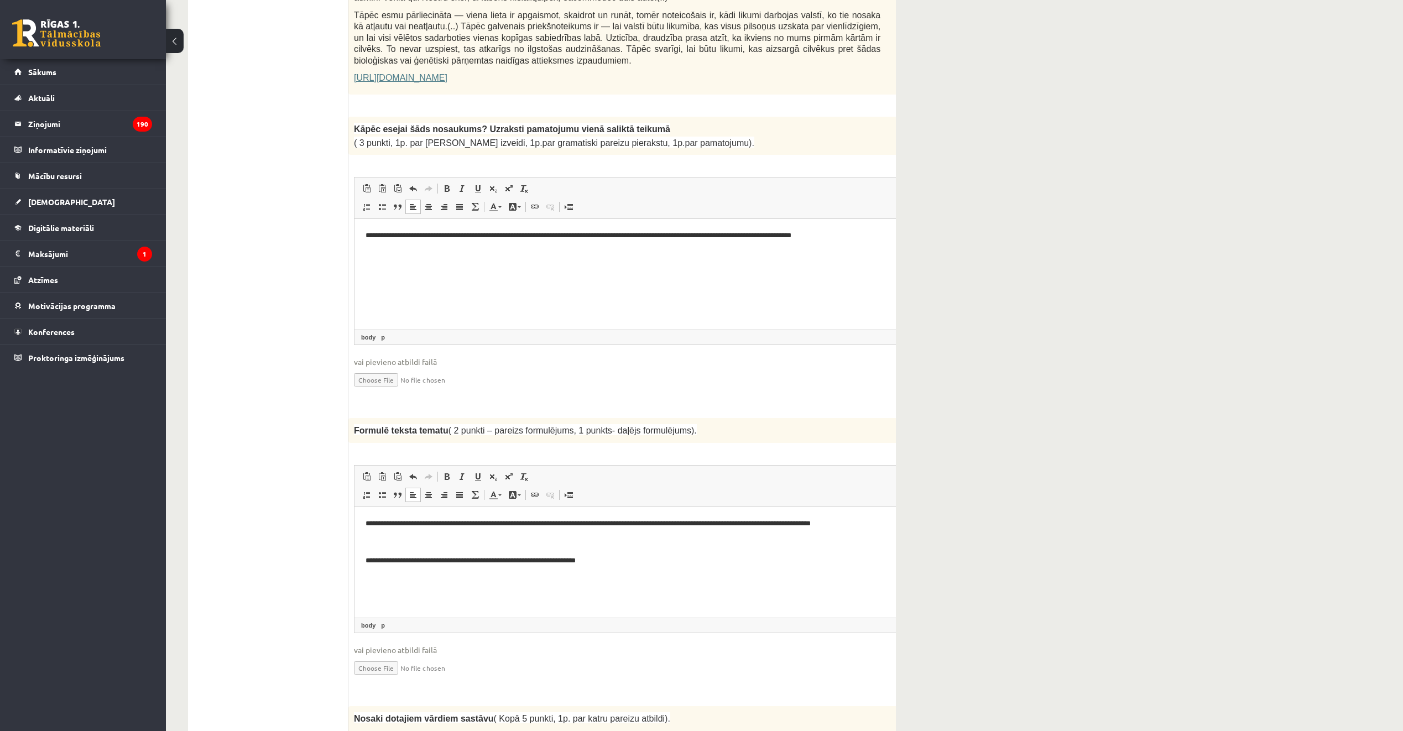
scroll to position [796, 0]
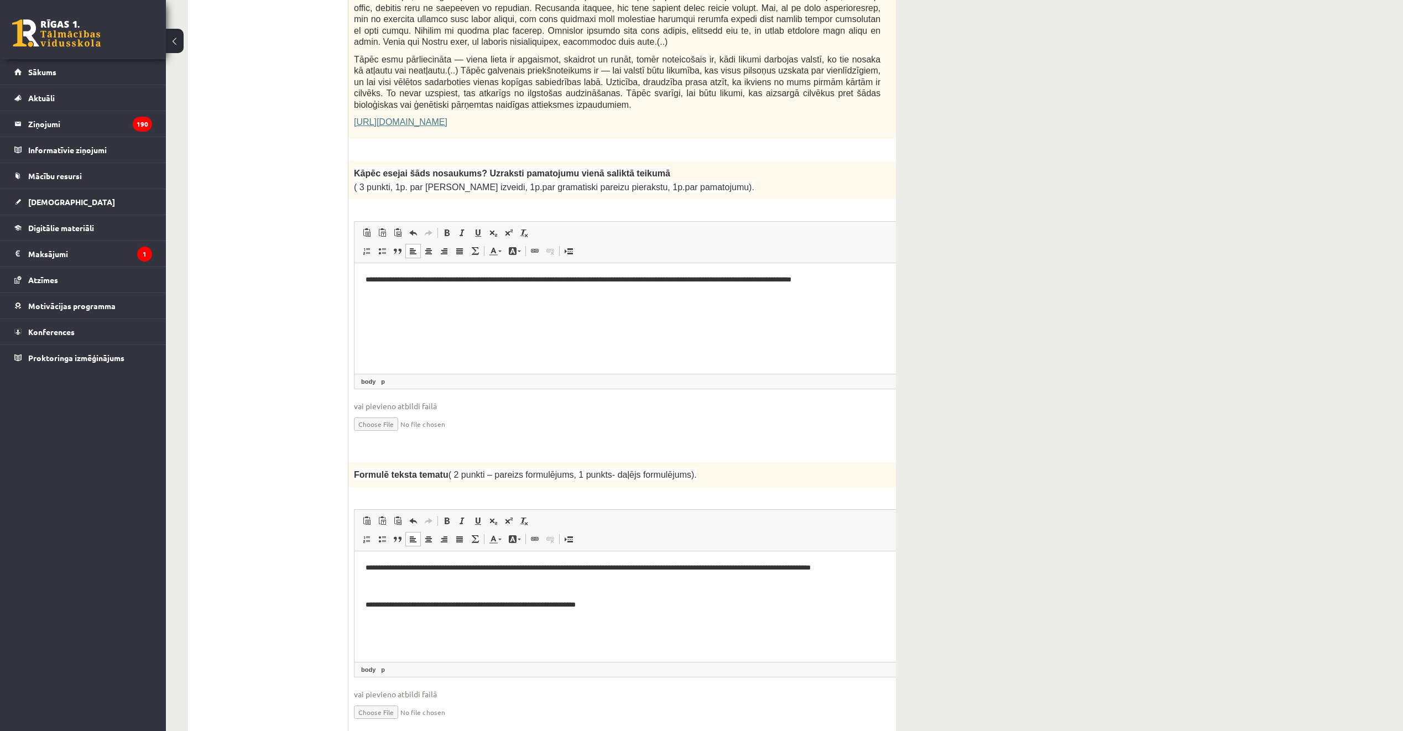
click at [635, 608] on p "**********" at bounding box center [630, 605] width 529 height 12
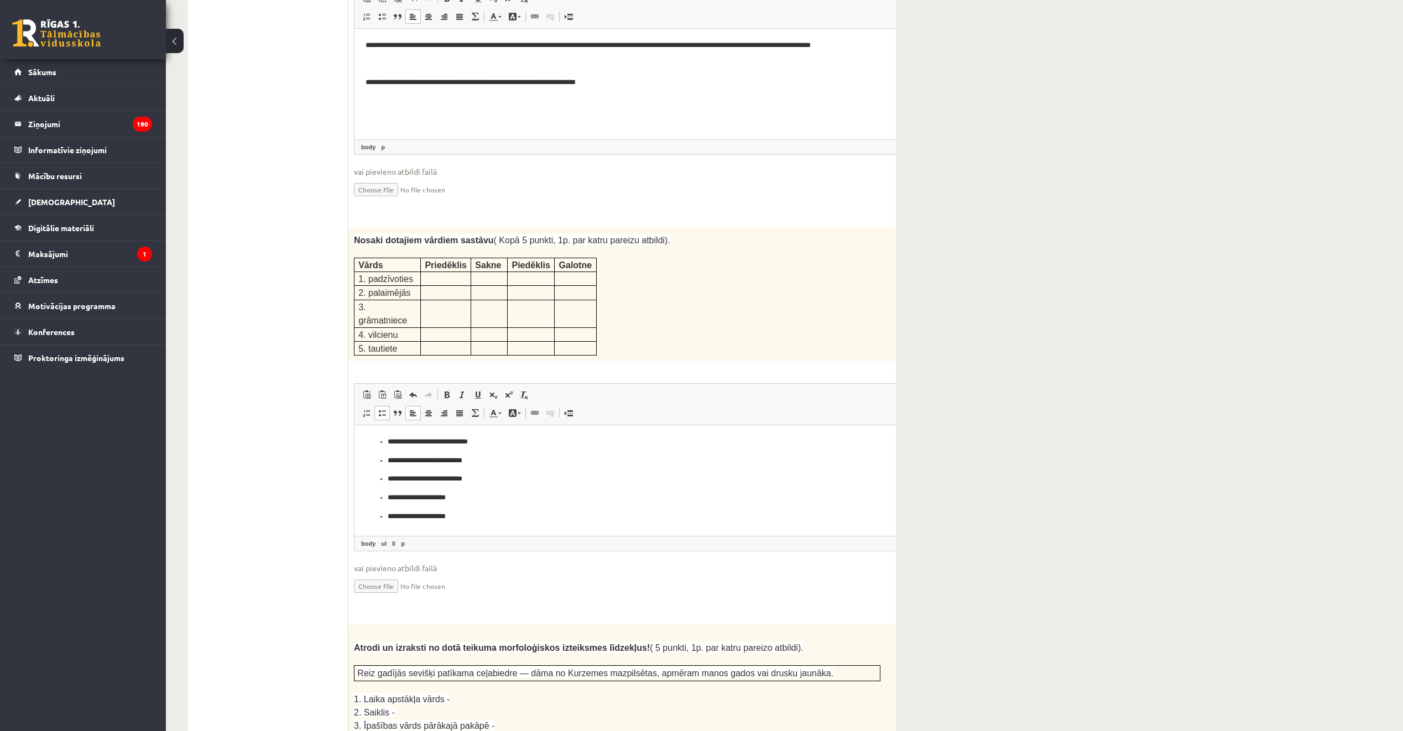
scroll to position [1349, 0]
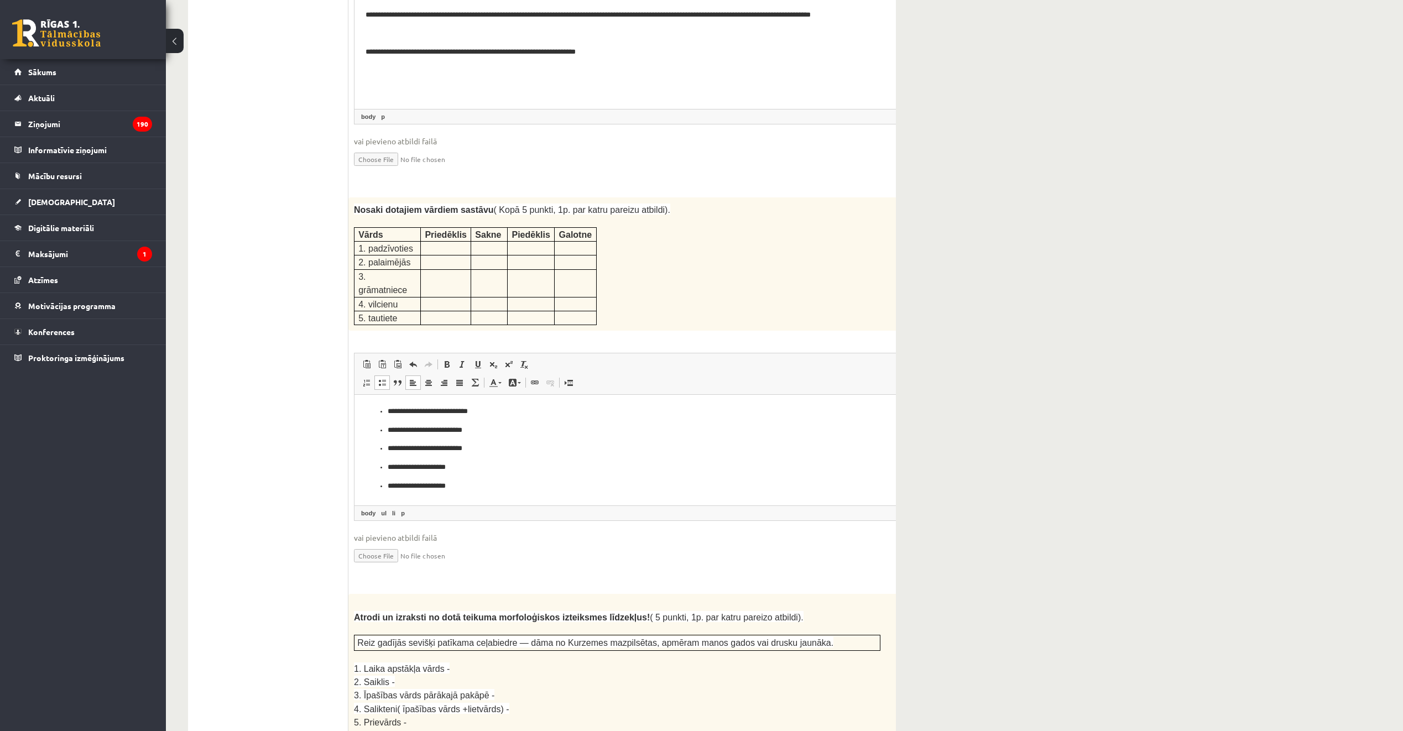
click at [384, 483] on ul "**********" at bounding box center [645, 449] width 559 height 86
click at [388, 467] on li "**********" at bounding box center [645, 468] width 514 height 12
click at [447, 466] on p "**********" at bounding box center [630, 468] width 485 height 12
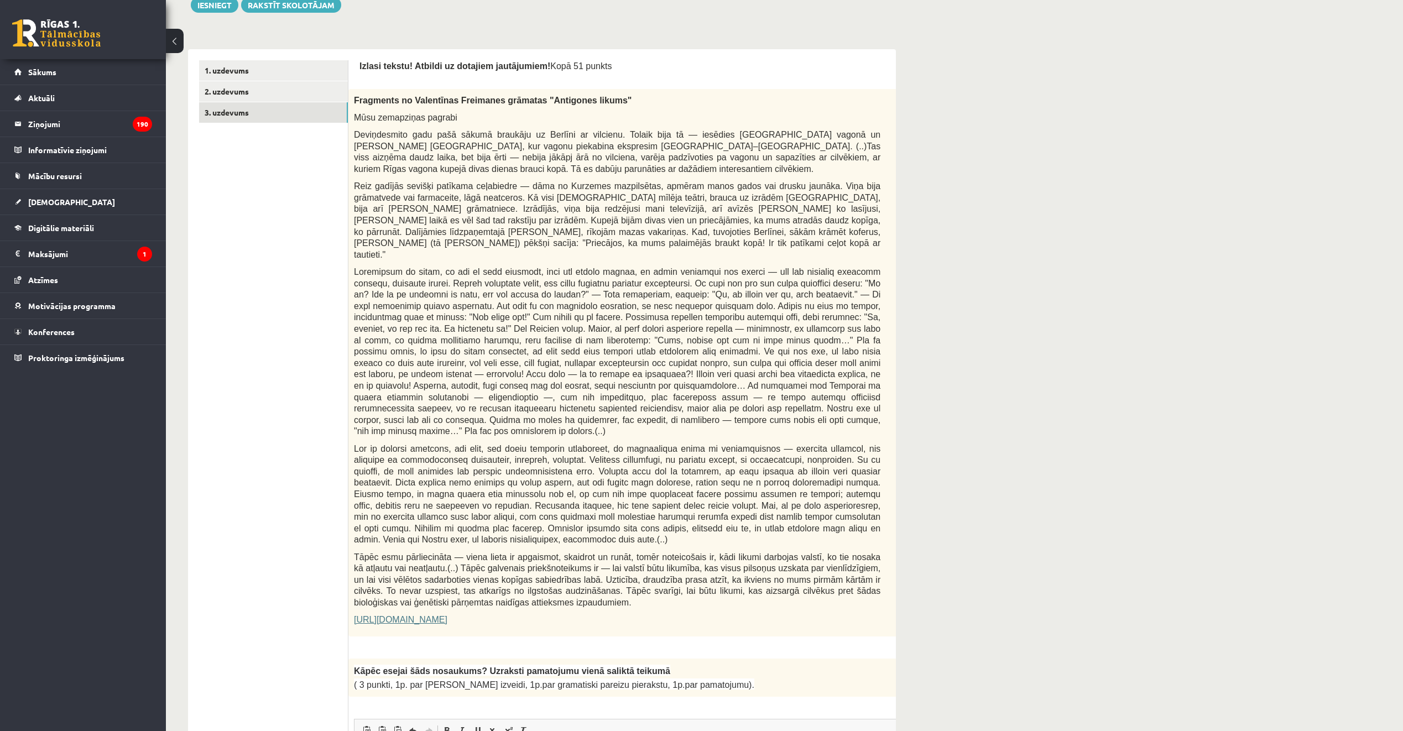
scroll to position [0, 0]
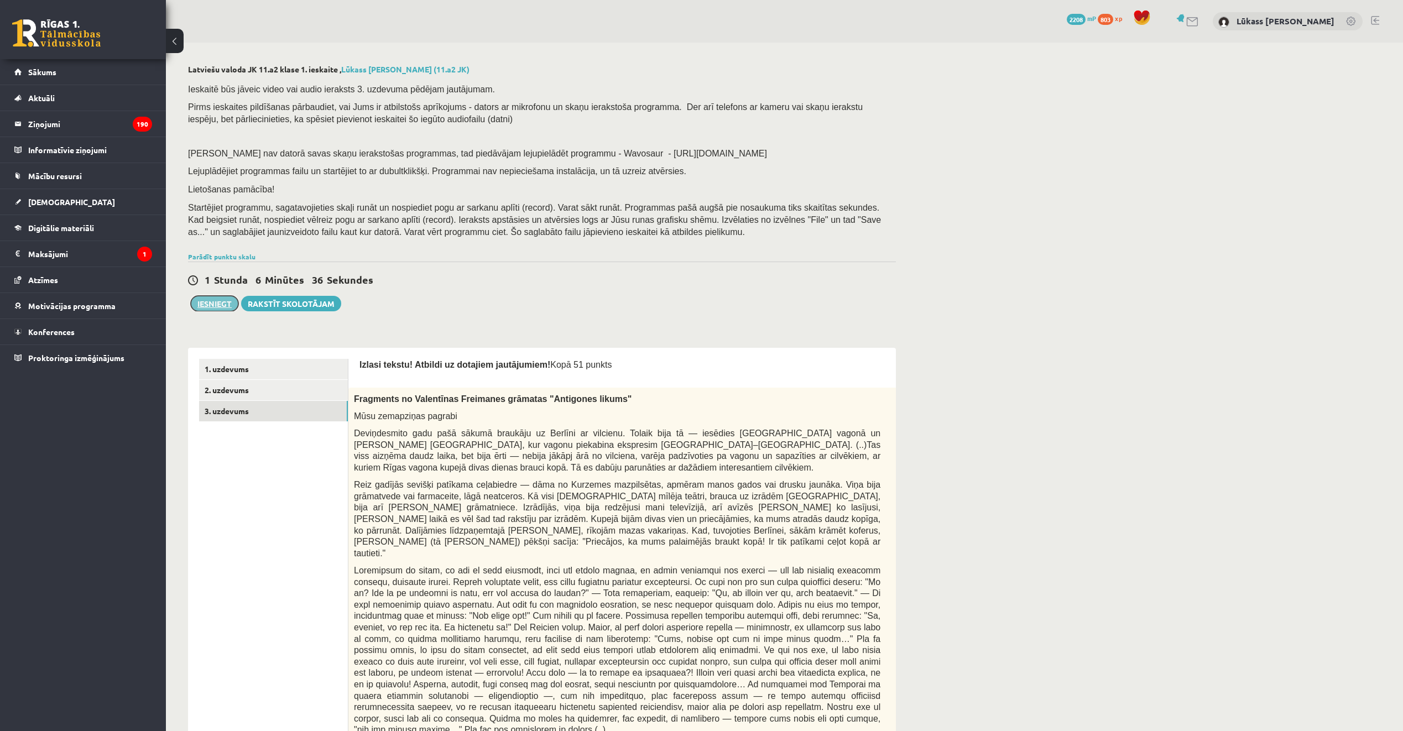
click at [223, 306] on button "Iesniegt" at bounding box center [215, 303] width 48 height 15
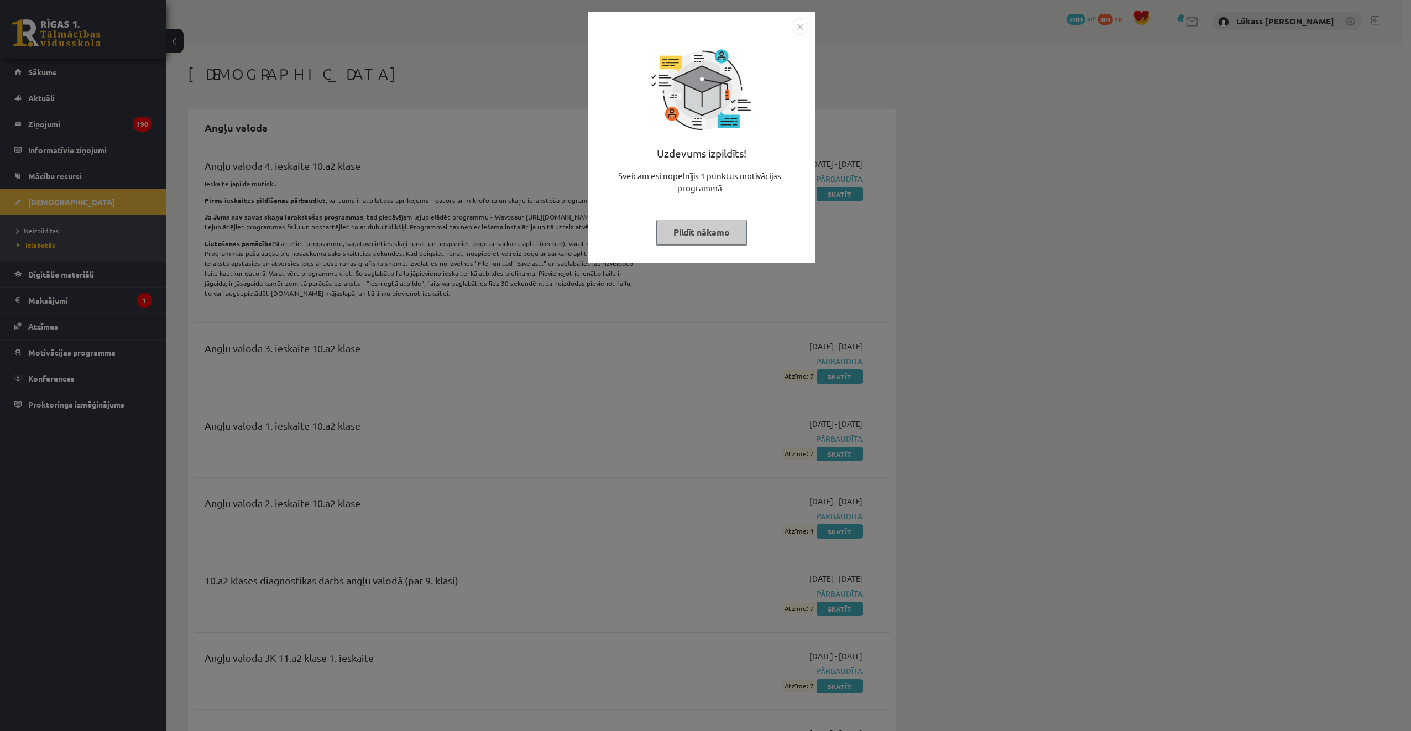
click at [803, 35] on div "Uzdevums izpildīts! Sveicam esi nopelnījis 1 punktus motivācijas programmā Pild…" at bounding box center [701, 145] width 213 height 221
click at [800, 26] on img "Close" at bounding box center [800, 26] width 17 height 17
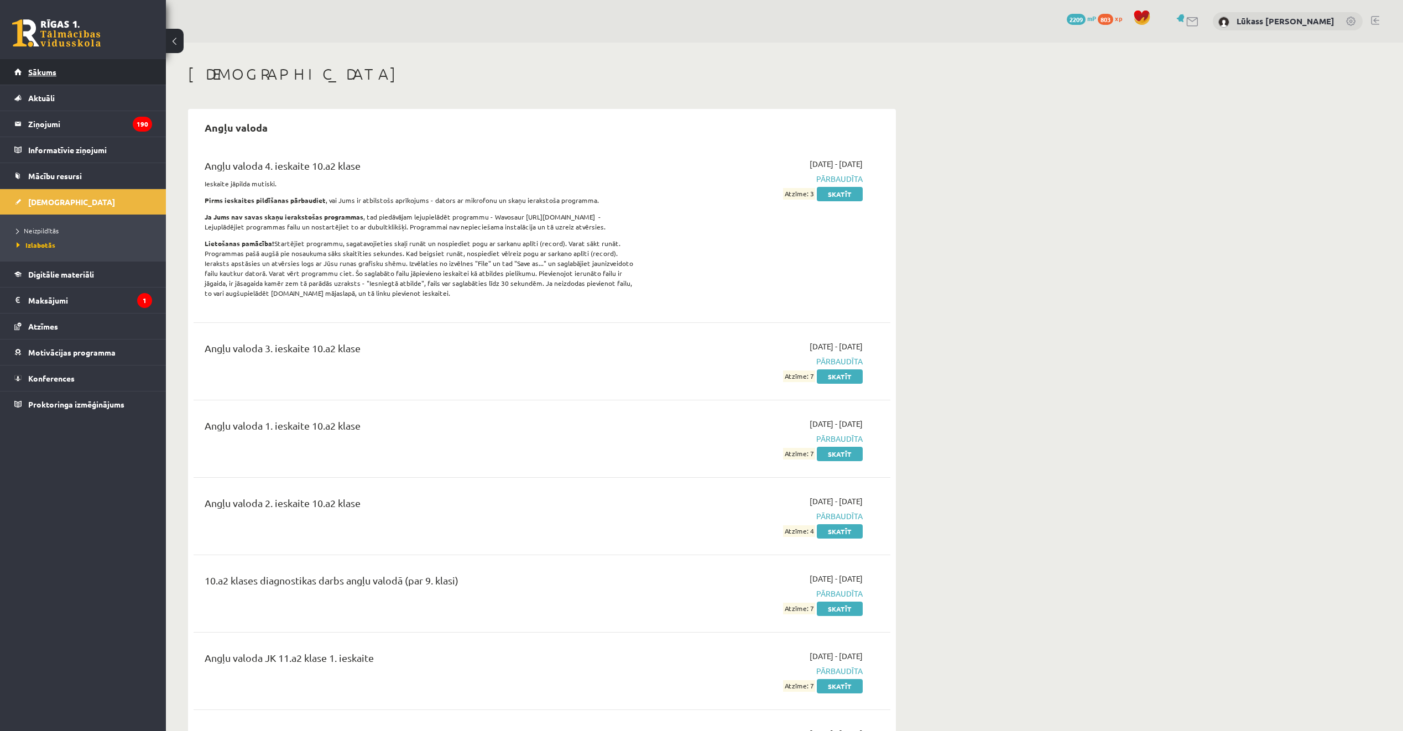
click at [70, 70] on link "Sākums" at bounding box center [83, 71] width 138 height 25
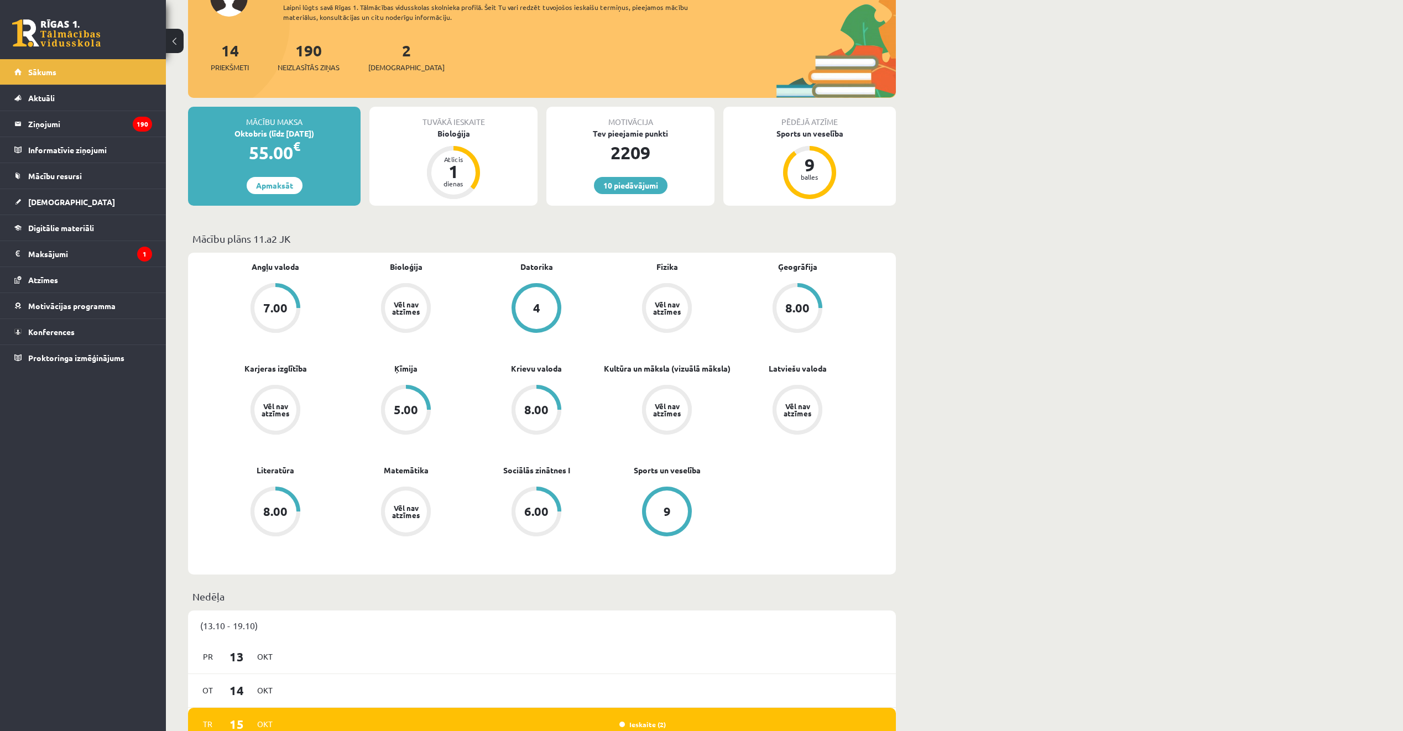
scroll to position [111, 0]
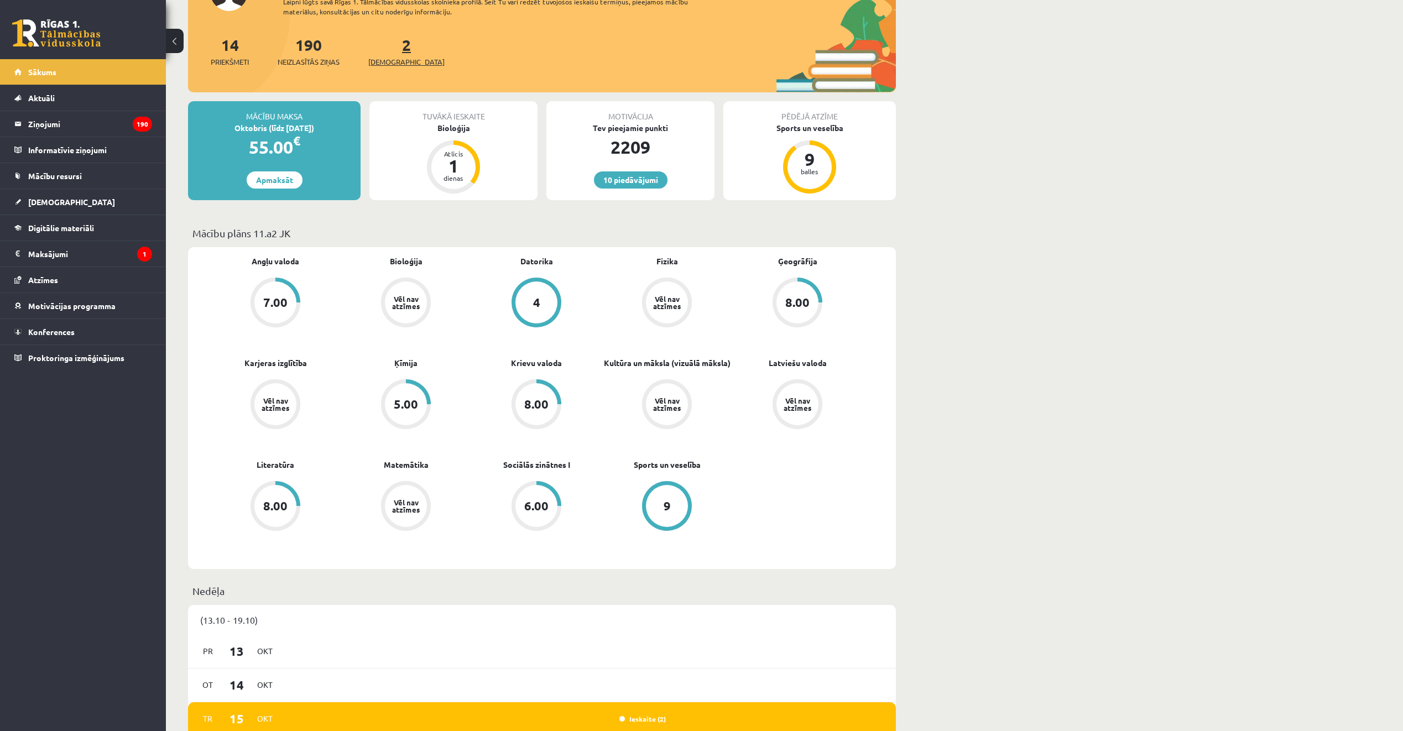
click at [395, 57] on span "[DEMOGRAPHIC_DATA]" at bounding box center [406, 61] width 76 height 11
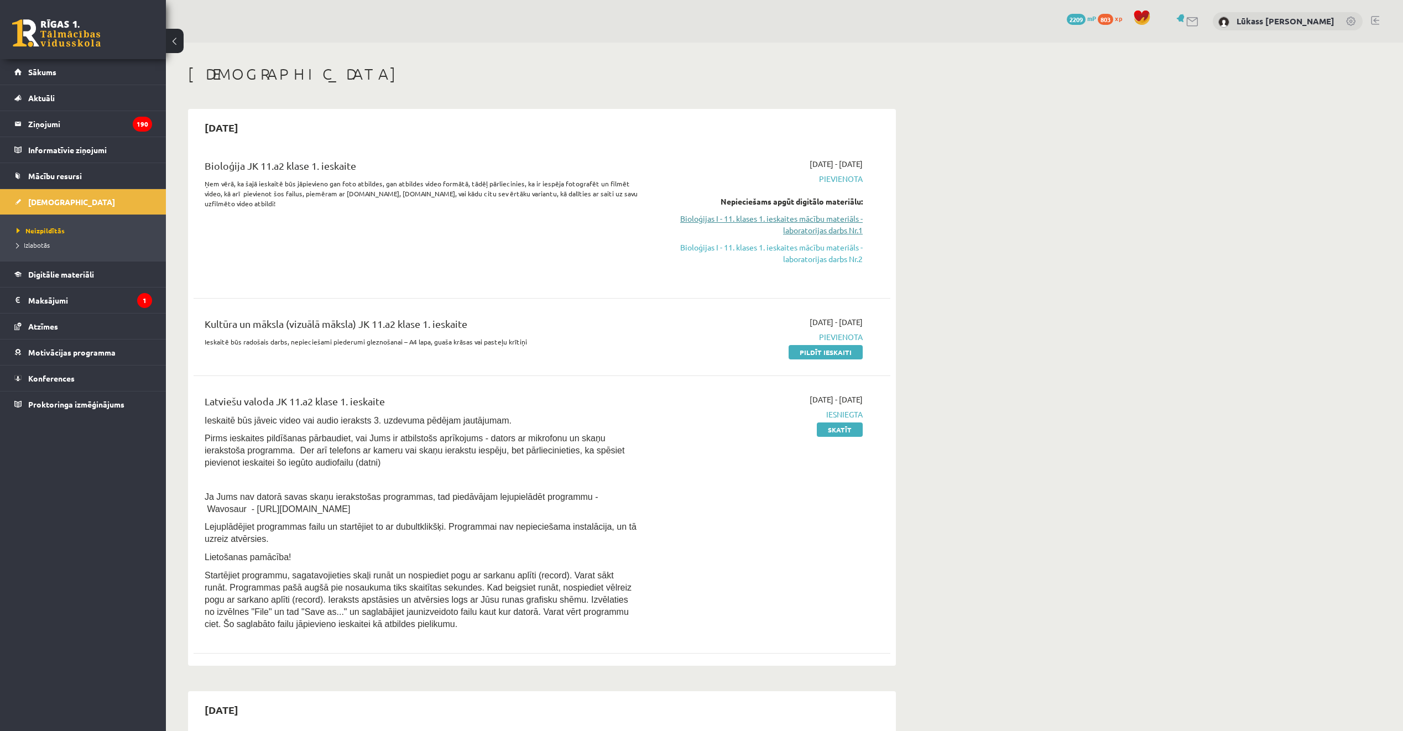
click at [825, 224] on link "Bioloģijas I - 11. klases 1. ieskaites mācību materiāls - laboratorijas darbs N…" at bounding box center [758, 224] width 208 height 23
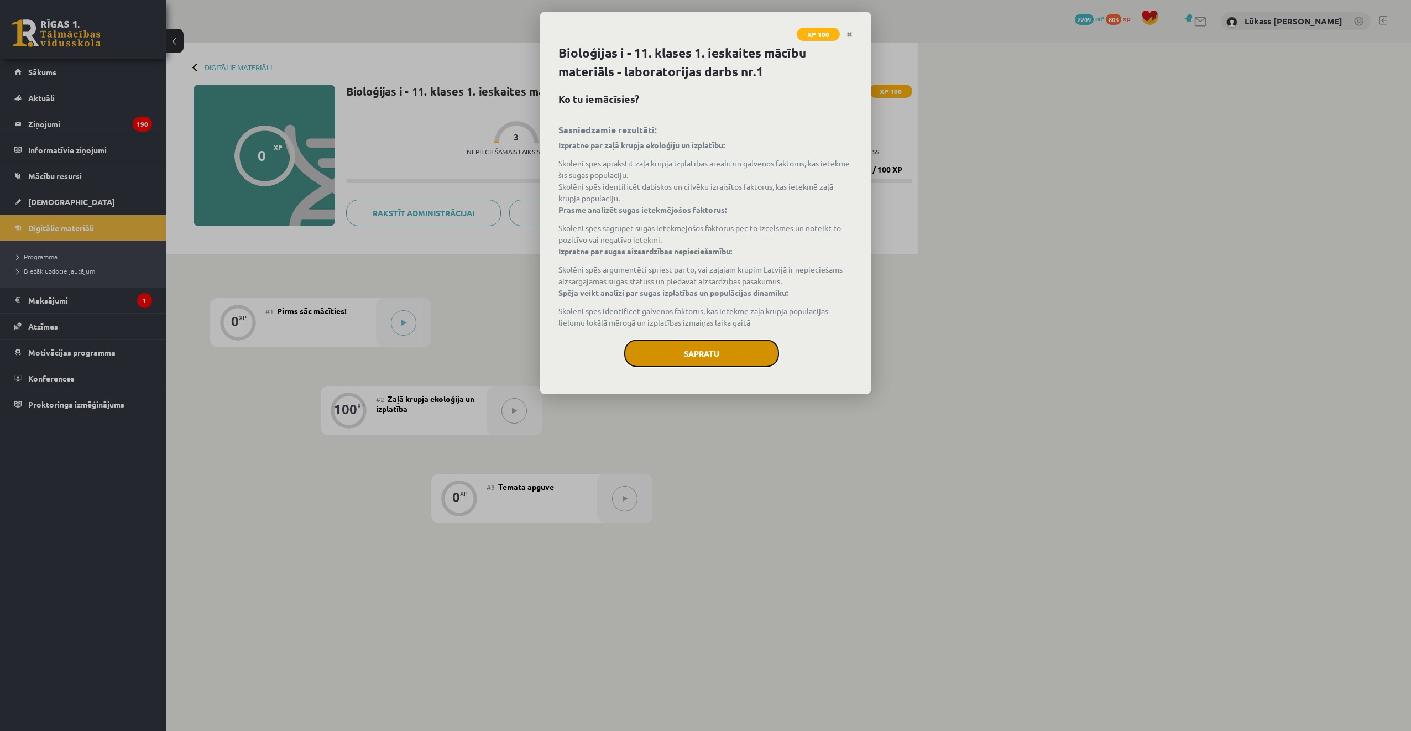
click at [711, 356] on button "Sapratu" at bounding box center [701, 354] width 155 height 28
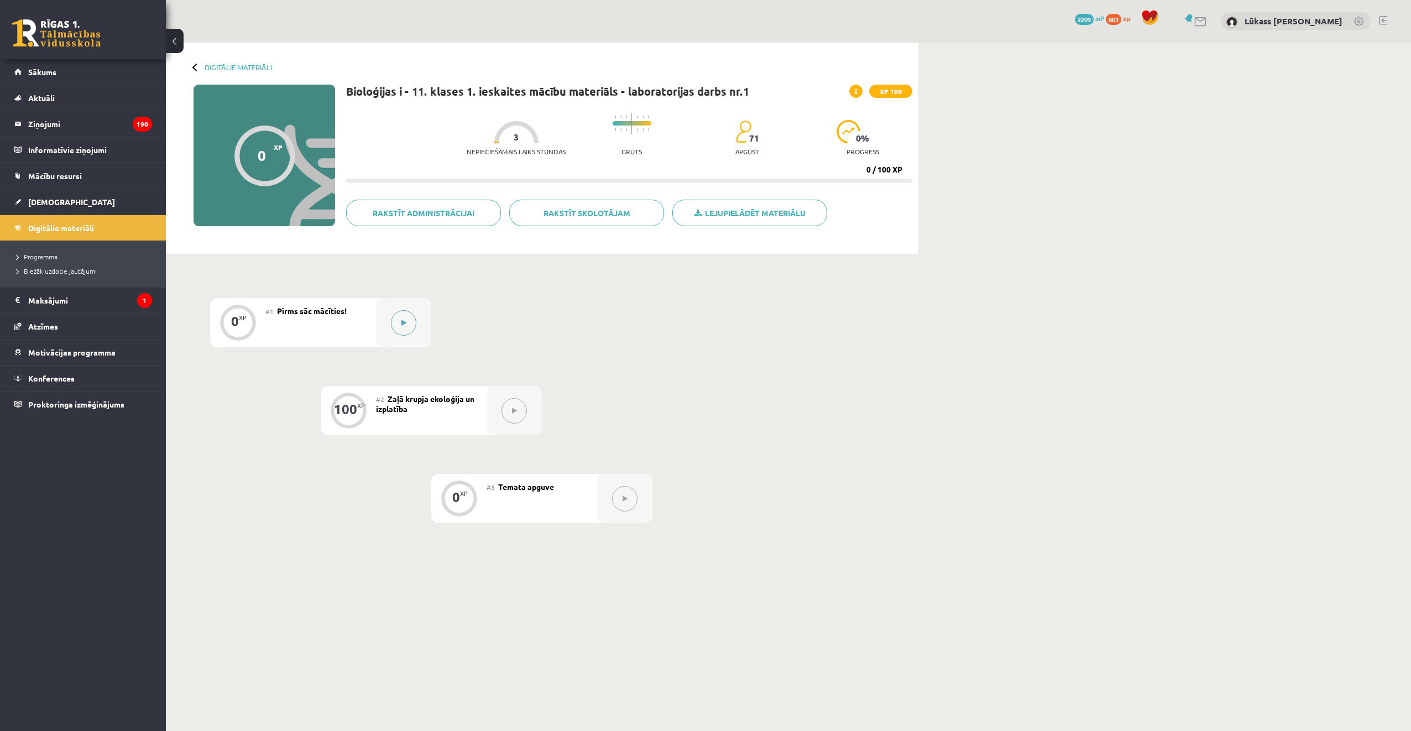
click at [396, 327] on button at bounding box center [403, 322] width 25 height 25
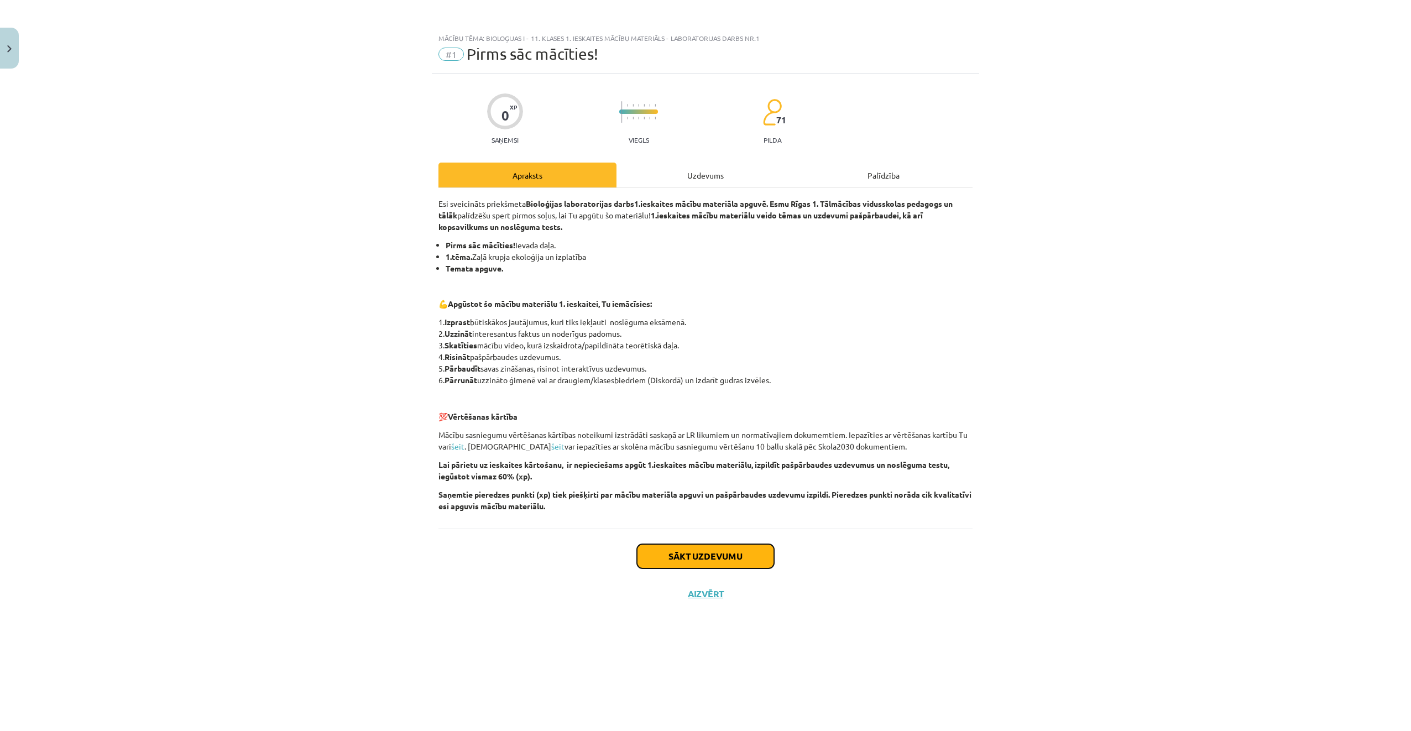
click at [720, 552] on button "Sākt uzdevumu" at bounding box center [705, 556] width 137 height 24
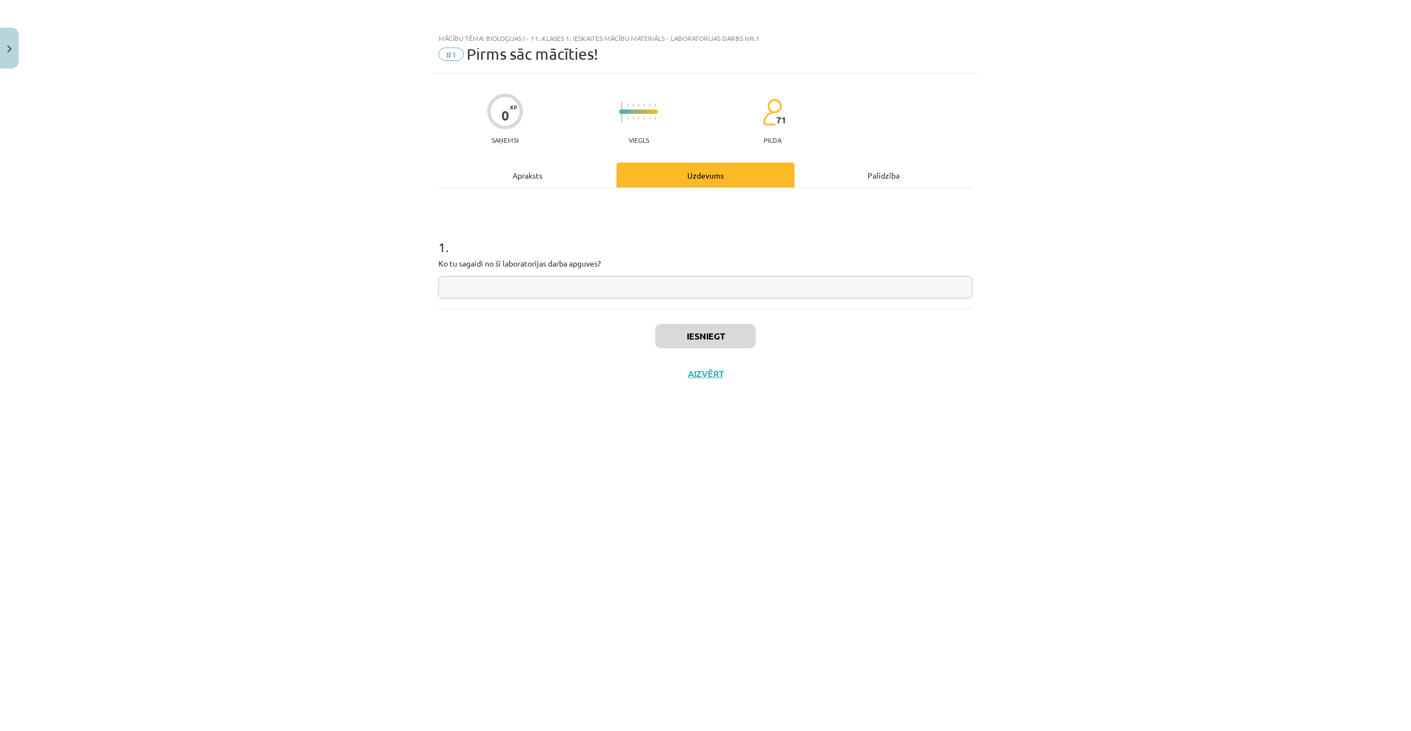
click at [624, 295] on input "text" at bounding box center [706, 287] width 534 height 23
type input "*****"
click at [696, 345] on button "Iesniegt" at bounding box center [705, 336] width 101 height 24
click at [733, 379] on button "Nākamā nodarbība" at bounding box center [705, 380] width 108 height 25
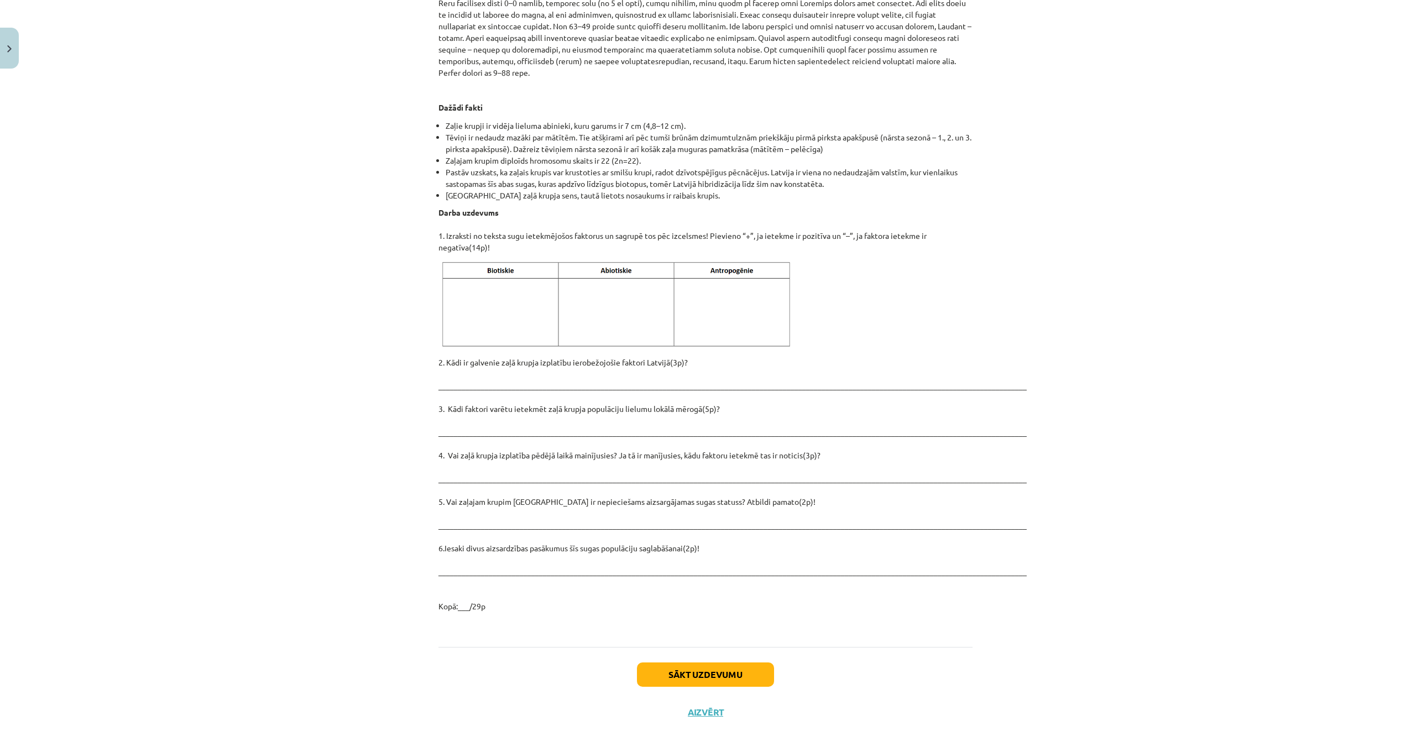
scroll to position [1246, 0]
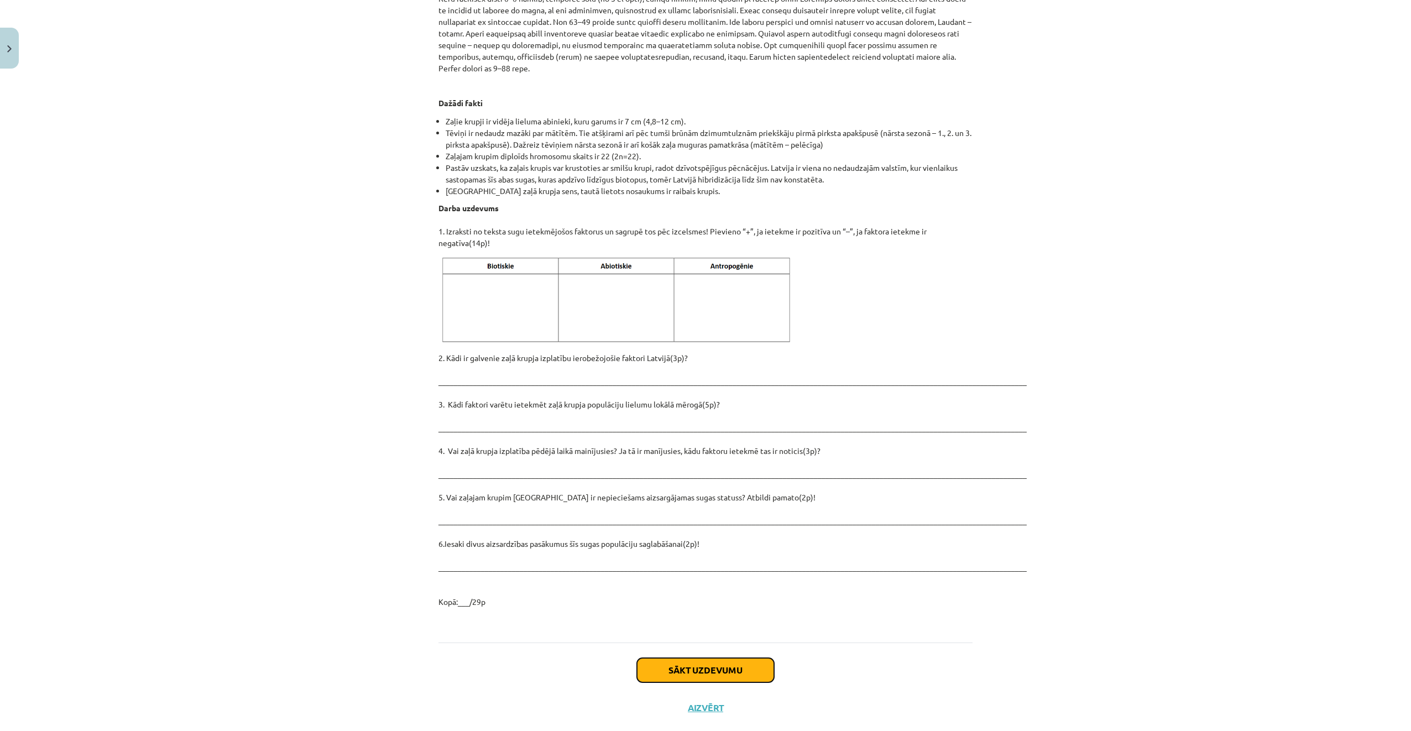
click at [732, 658] on button "Sākt uzdevumu" at bounding box center [705, 670] width 137 height 24
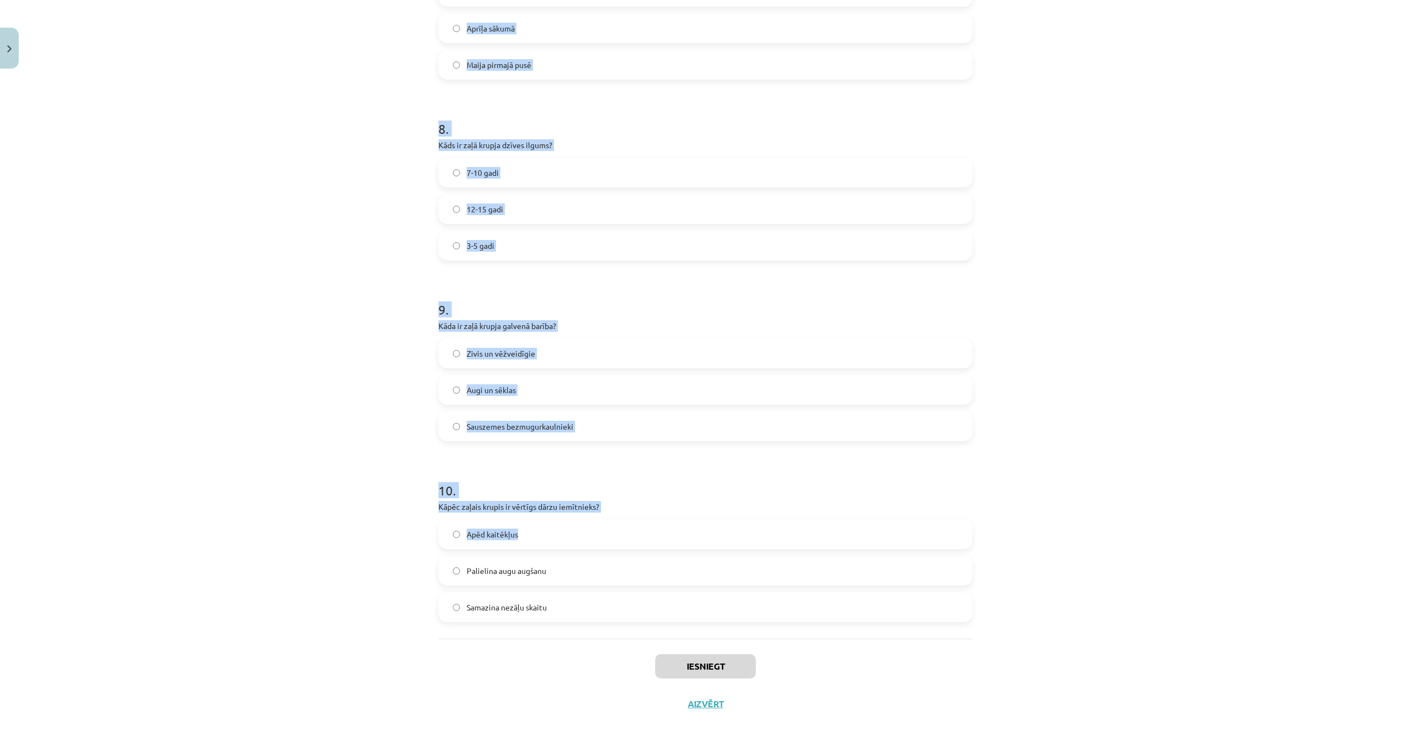
scroll to position [1403, 0]
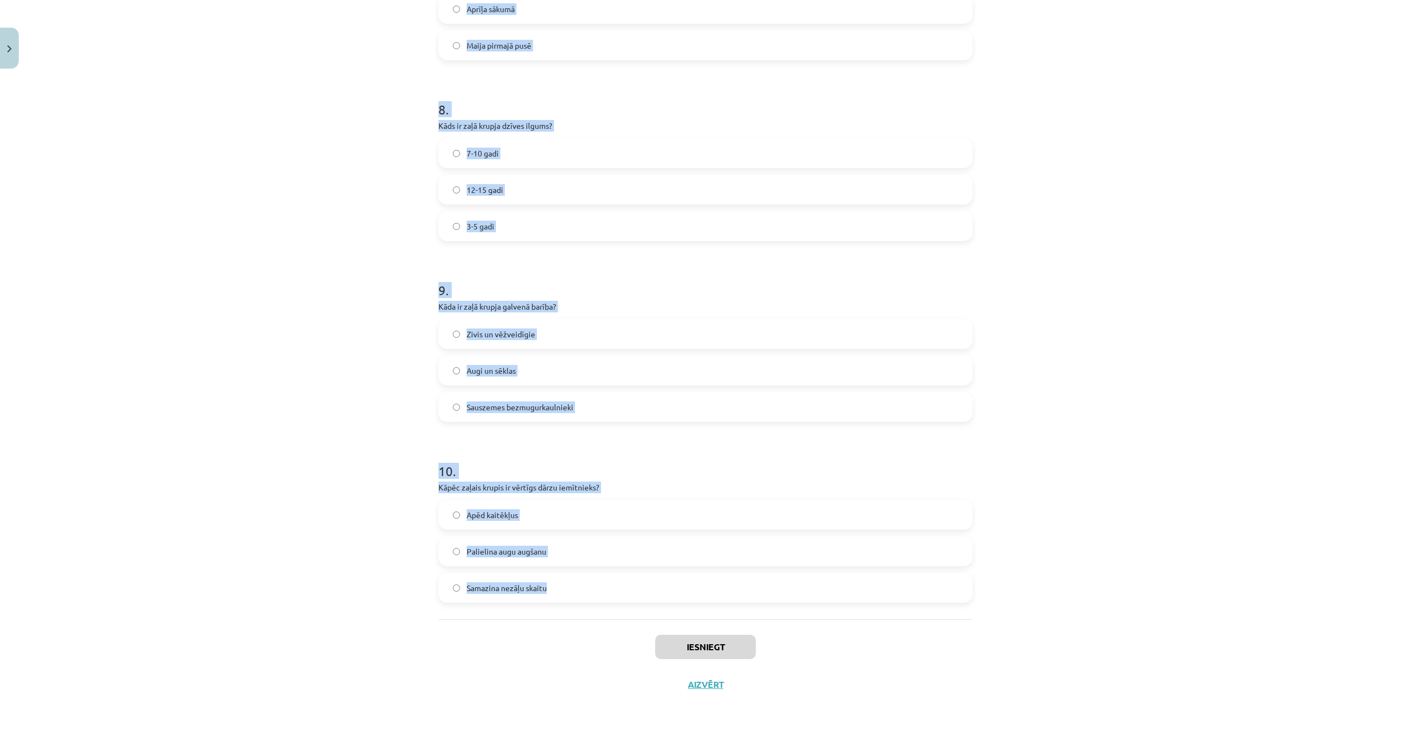
drag, startPoint x: 516, startPoint y: 260, endPoint x: 696, endPoint y: 583, distance: 369.6
click at [696, 583] on div "Mācību tēma: Bioloģijas i - 11. klases 1. ieskaites mācību materiāls - laborato…" at bounding box center [705, 365] width 1411 height 731
copy form "1 . Kāds ir zaļā krupja (Bufotes viridis) dzimumgatavības sasniegšanas laiks? 2…"
drag, startPoint x: 374, startPoint y: 221, endPoint x: 365, endPoint y: 233, distance: 15.0
click at [374, 222] on div "Mācību tēma: Bioloģijas i - 11. klases 1. ieskaites mācību materiāls - laborato…" at bounding box center [705, 365] width 1411 height 731
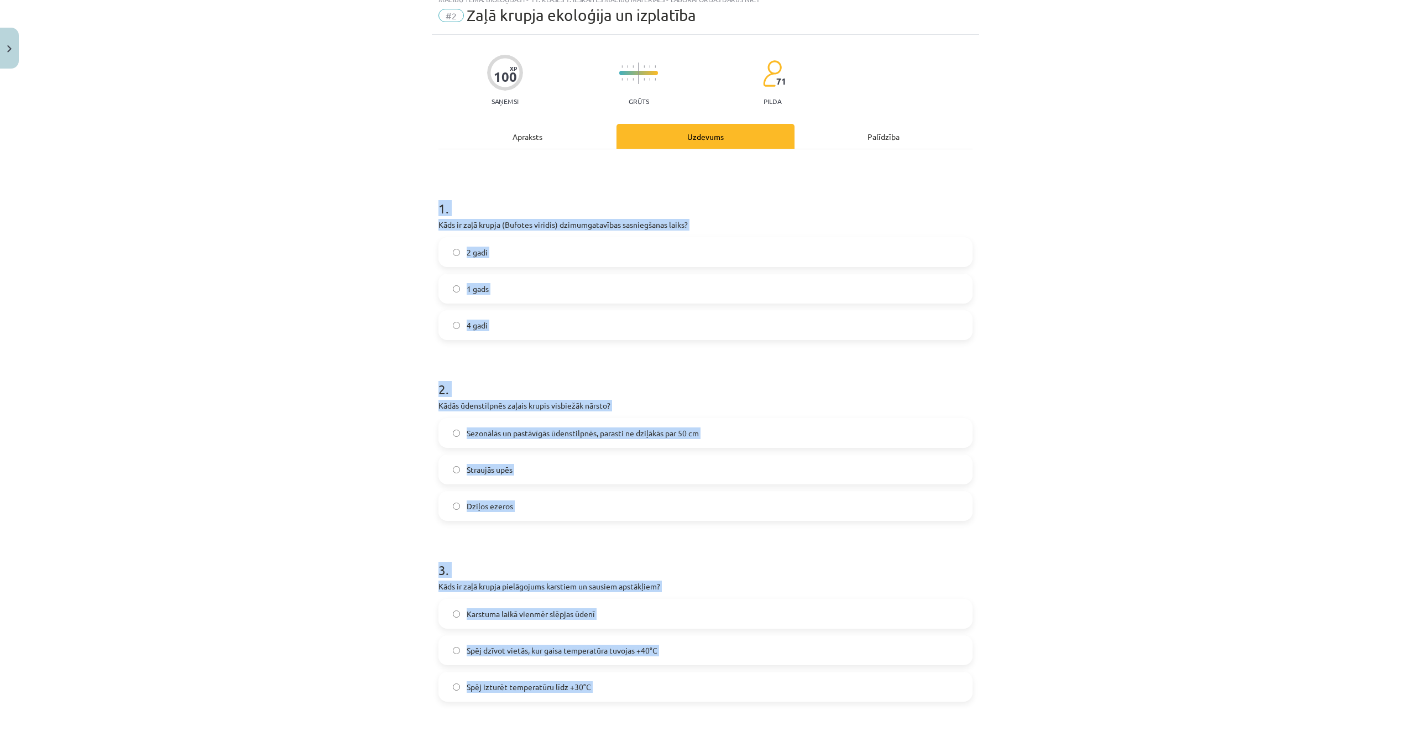
scroll to position [0, 0]
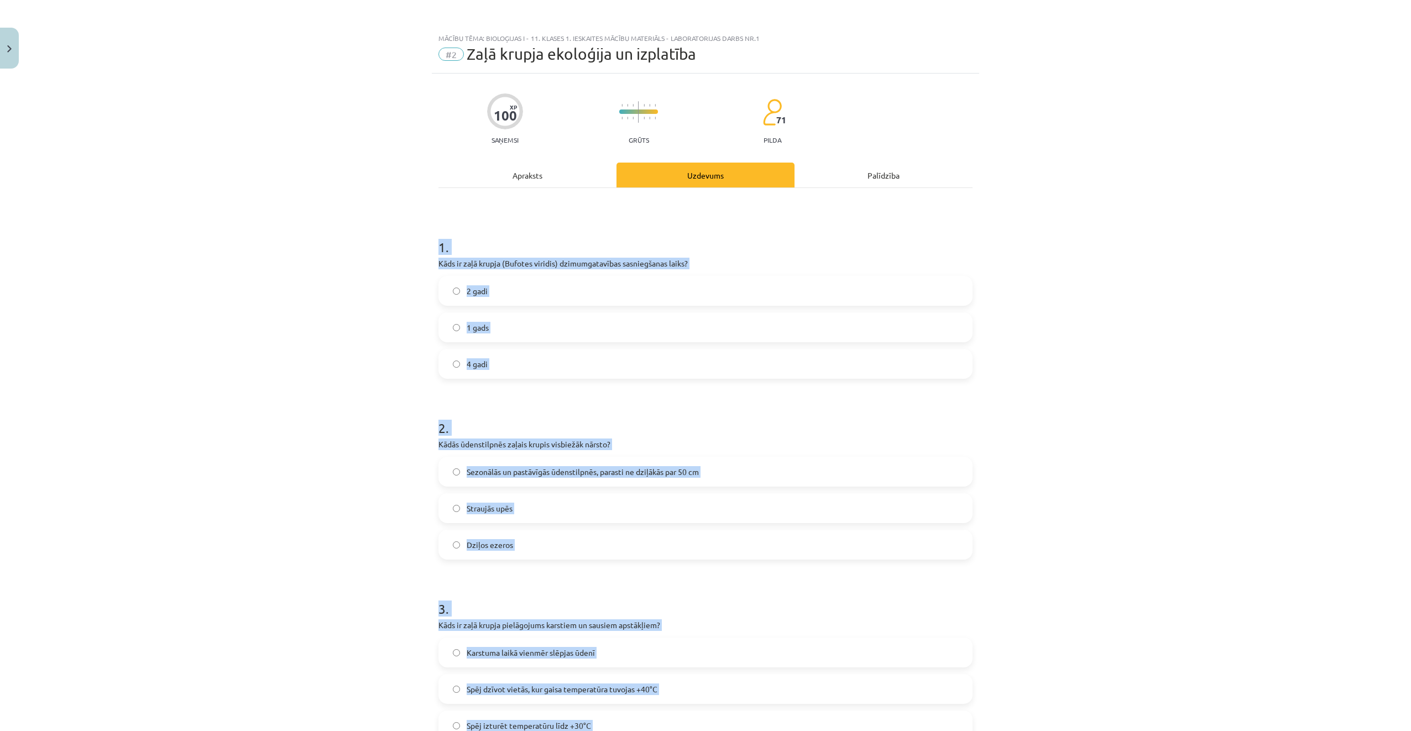
click at [358, 241] on div "Mācību tēma: Bioloģijas i - 11. klases 1. ieskaites mācību materiāls - laborato…" at bounding box center [705, 365] width 1411 height 731
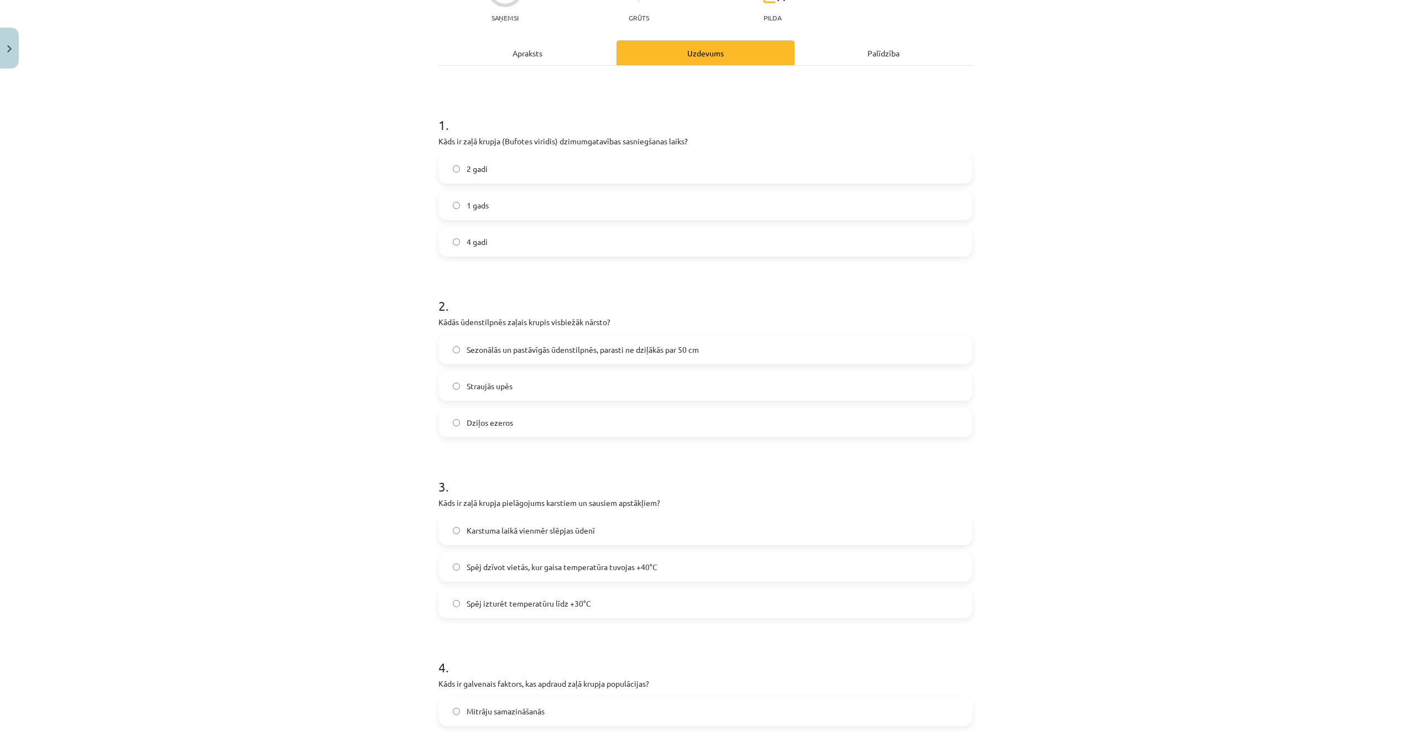
scroll to position [166, 0]
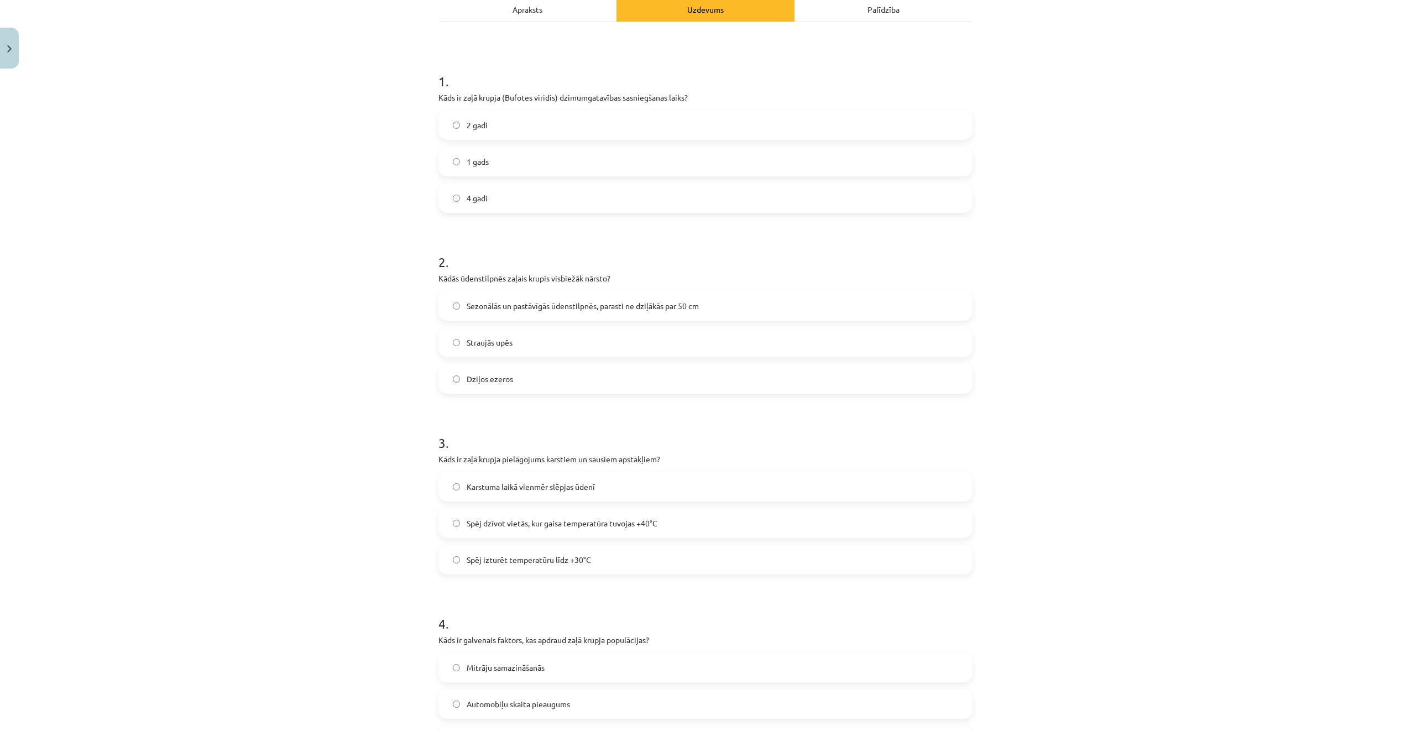
click at [486, 128] on label "2 gadi" at bounding box center [706, 125] width 532 height 28
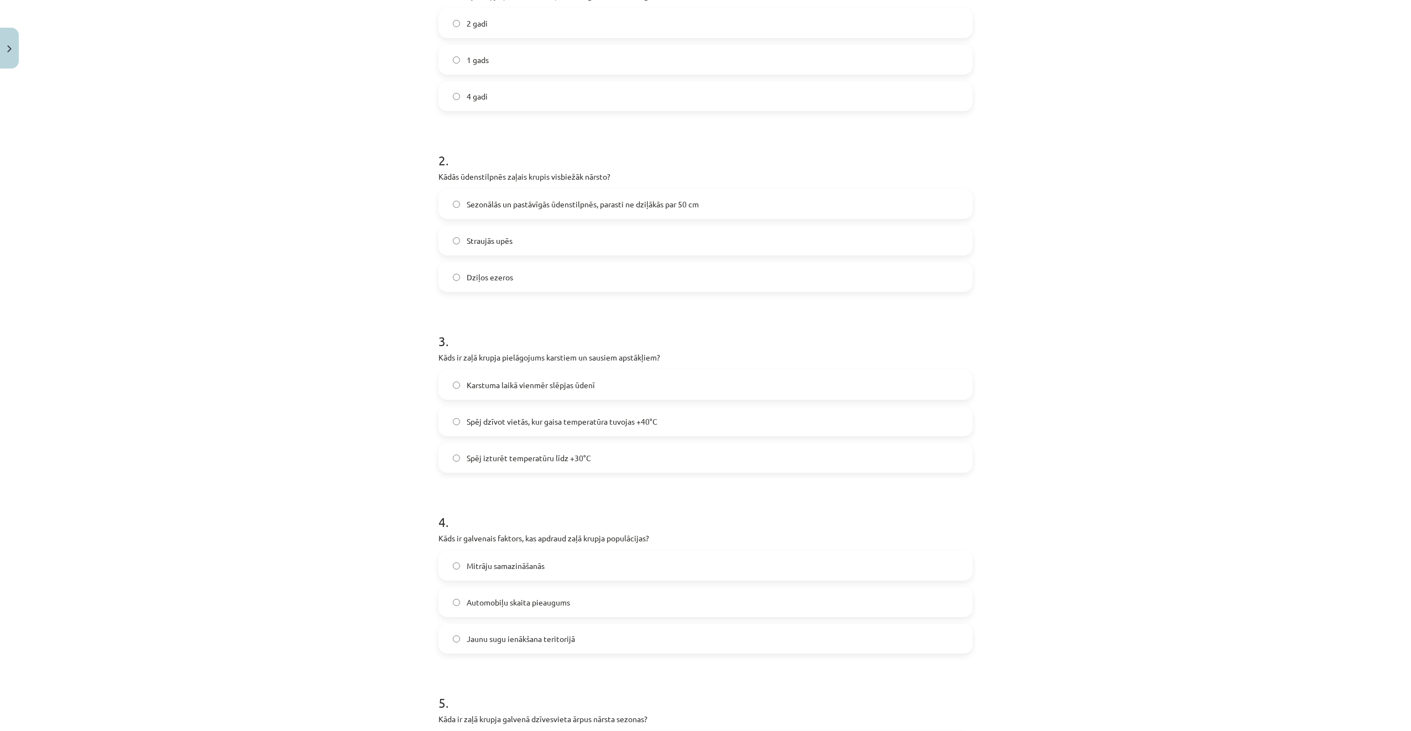
scroll to position [332, 0]
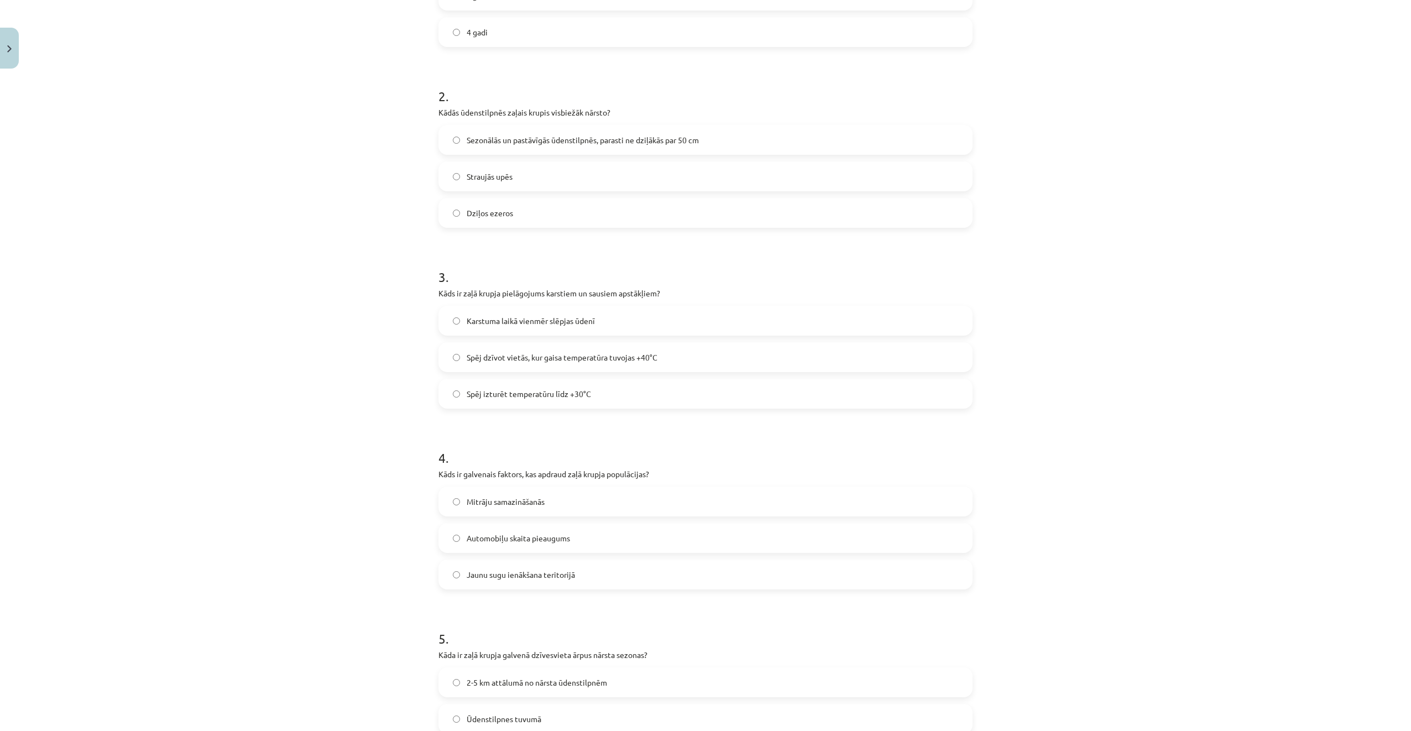
click at [513, 150] on label "Sezonālās un pastāvīgās ūdenstilpnēs, parasti ne dziļākās par 50 cm" at bounding box center [706, 140] width 532 height 28
drag, startPoint x: 513, startPoint y: 150, endPoint x: 487, endPoint y: 137, distance: 29.2
click at [487, 137] on span "Sezonālās un pastāvīgās ūdenstilpnēs, parasti ne dziļākās par 50 cm" at bounding box center [583, 140] width 232 height 12
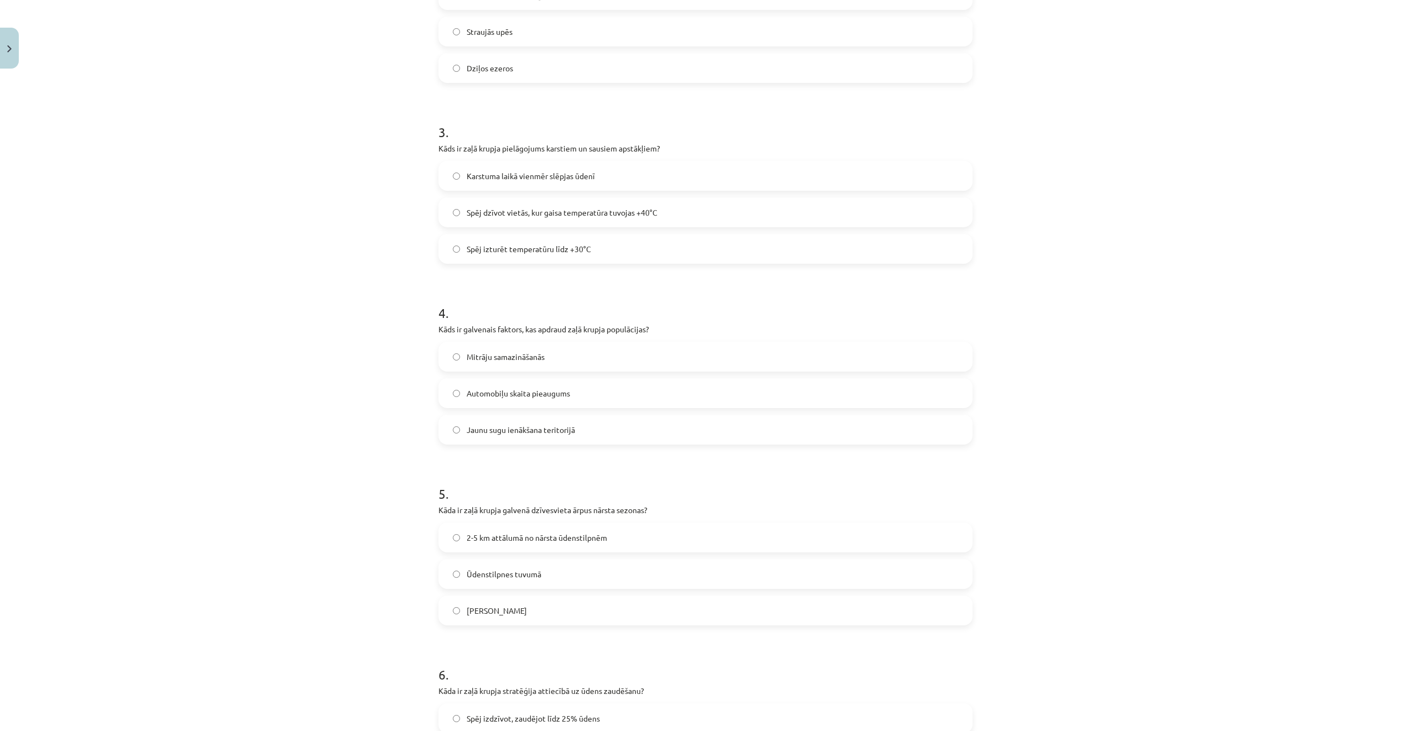
scroll to position [553, 0]
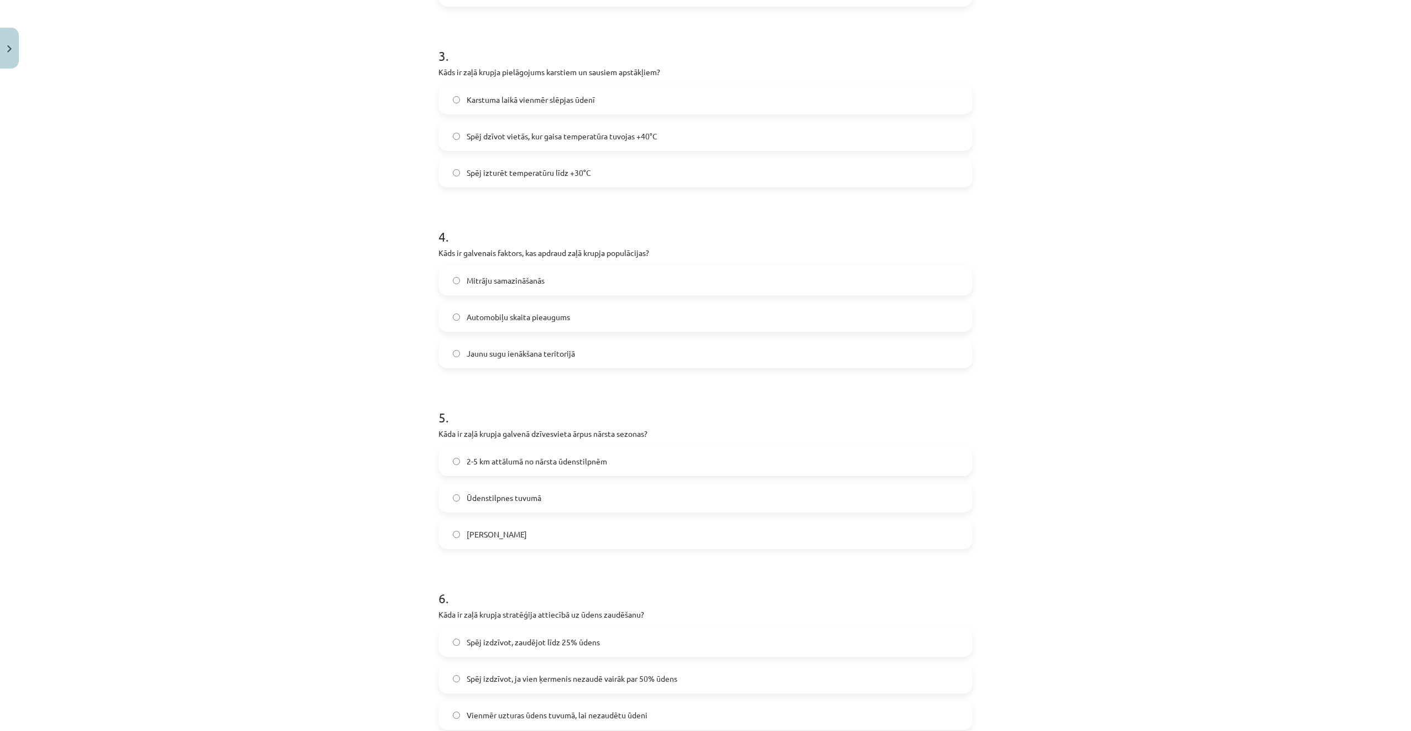
click at [528, 138] on span "Spēj dzīvot vietās, kur gaisa temperatūra tuvojas +40°C" at bounding box center [562, 137] width 191 height 12
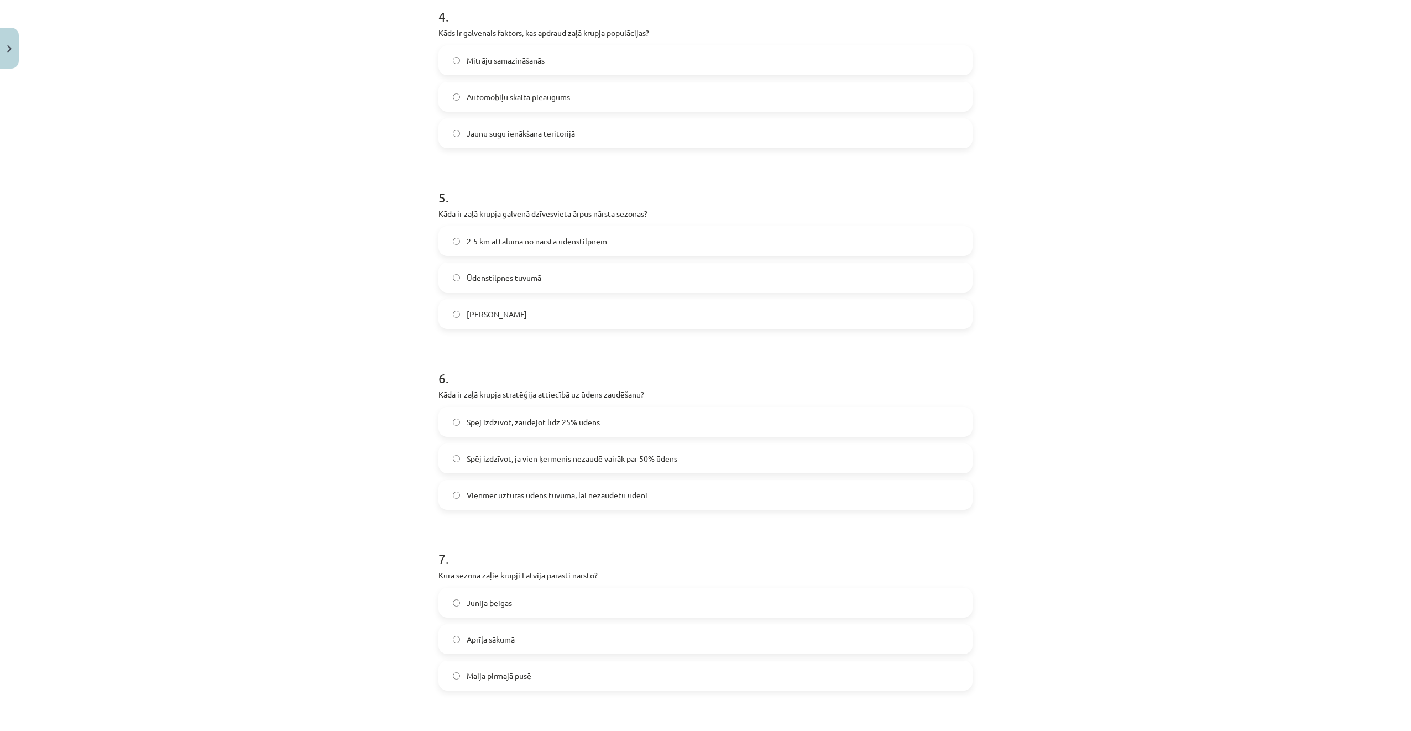
scroll to position [774, 0]
click at [550, 61] on label "Mitrāju samazināšanās" at bounding box center [706, 59] width 532 height 28
click at [520, 247] on label "2-5 km attālumā no nārsta ūdenstilpnēm" at bounding box center [706, 240] width 532 height 28
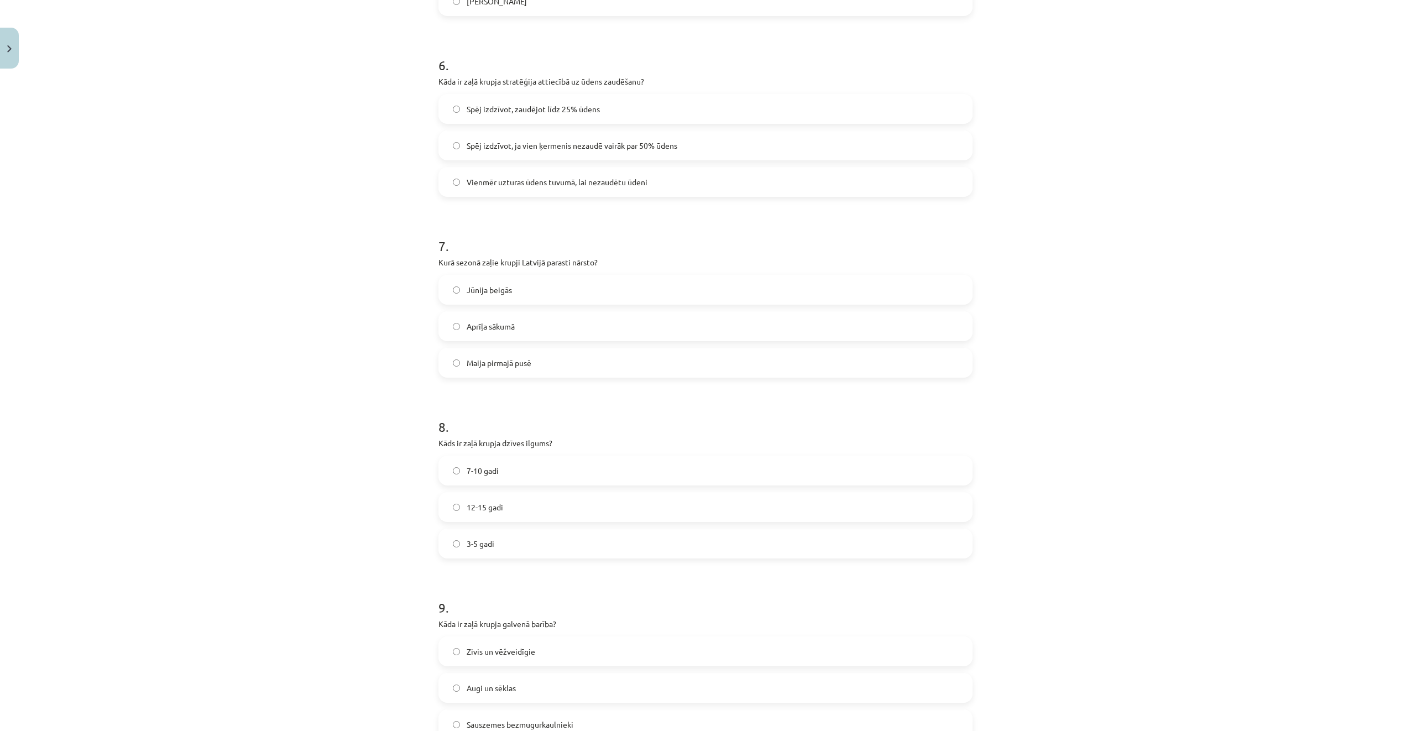
scroll to position [1106, 0]
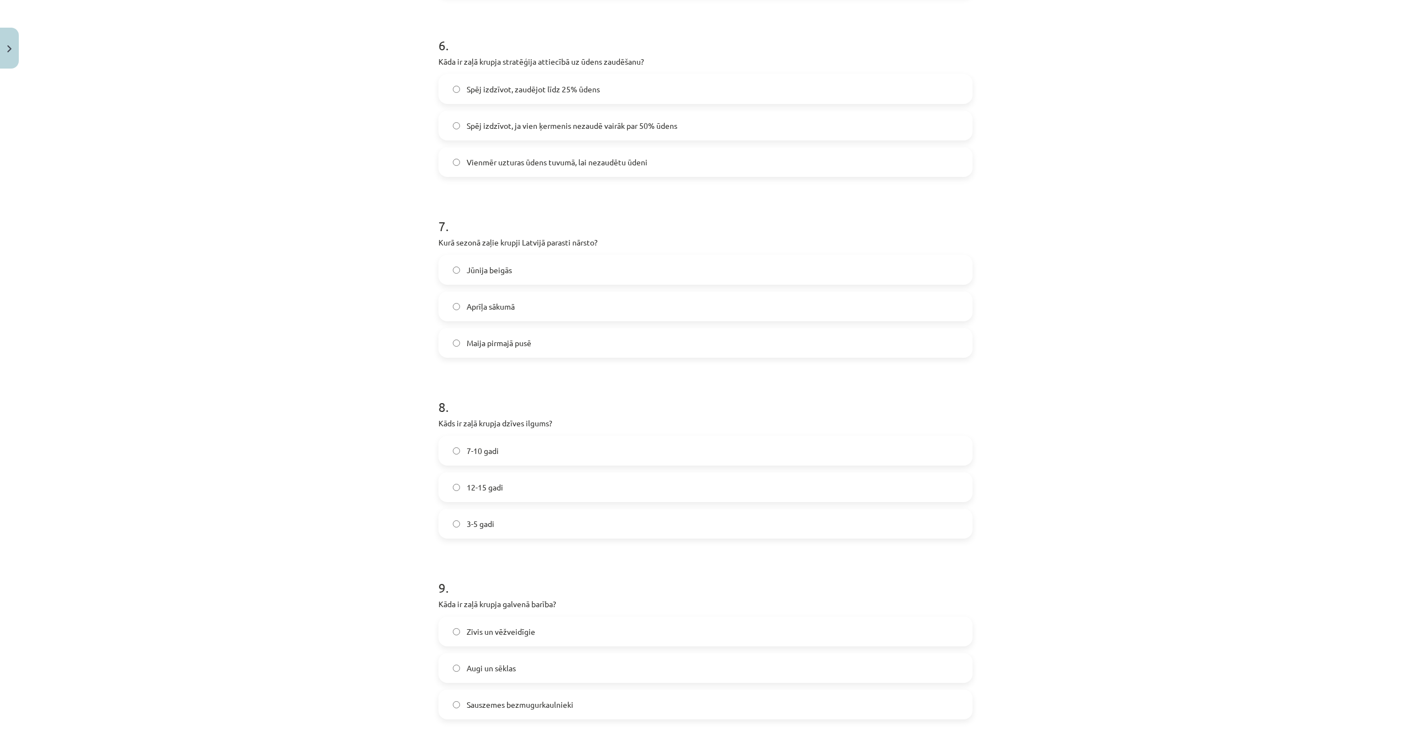
click at [567, 91] on span "Spēj izdzīvot, zaudējot līdz 25% ūdens" at bounding box center [533, 90] width 133 height 12
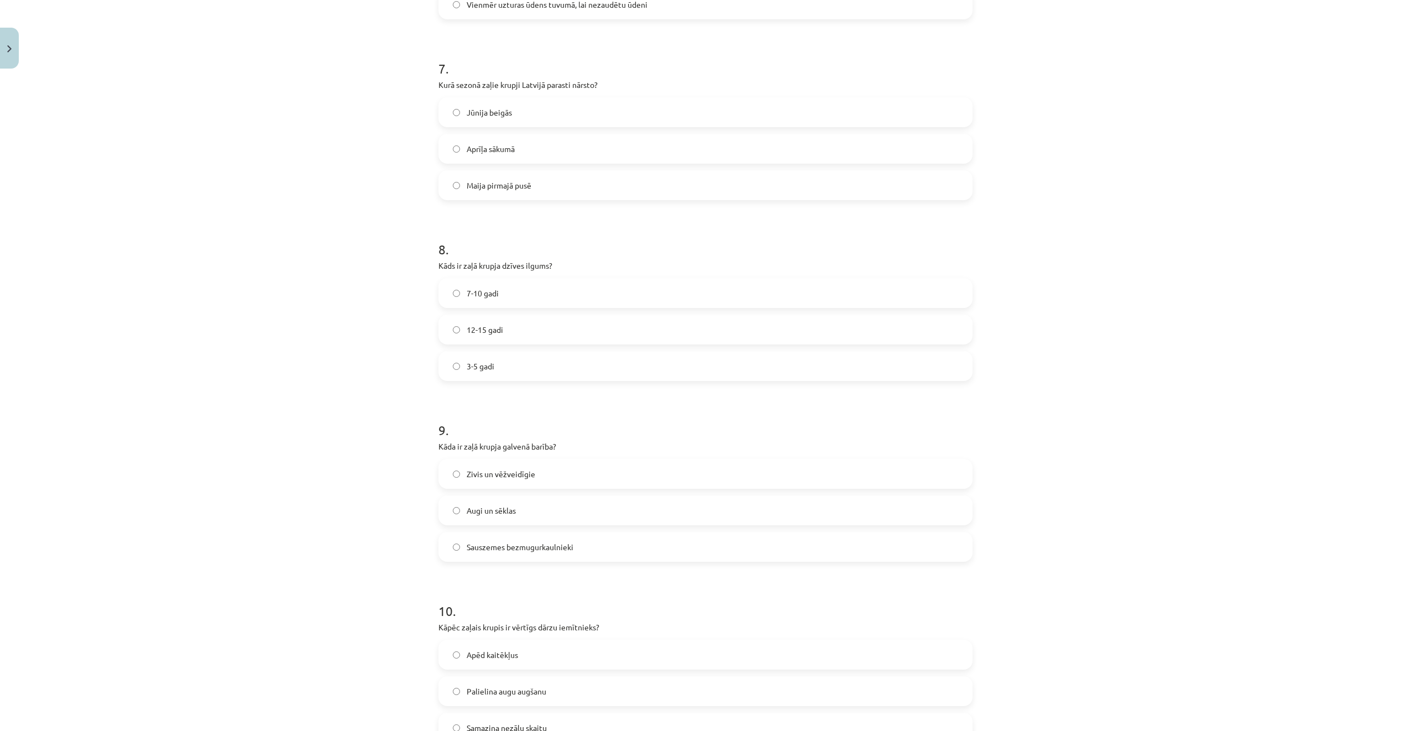
scroll to position [1272, 0]
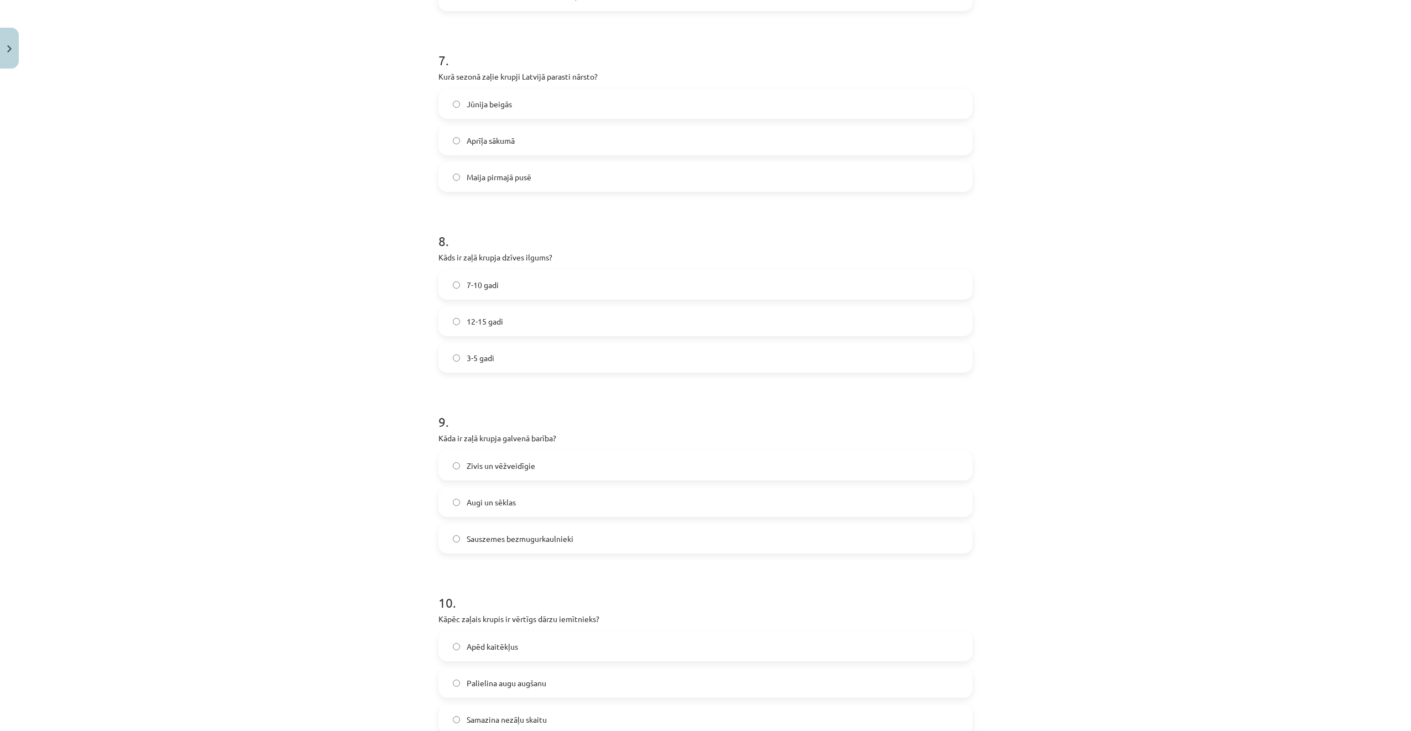
drag, startPoint x: 523, startPoint y: 133, endPoint x: 529, endPoint y: 152, distance: 20.5
click at [522, 133] on label "Aprīļa sākumā" at bounding box center [706, 141] width 532 height 28
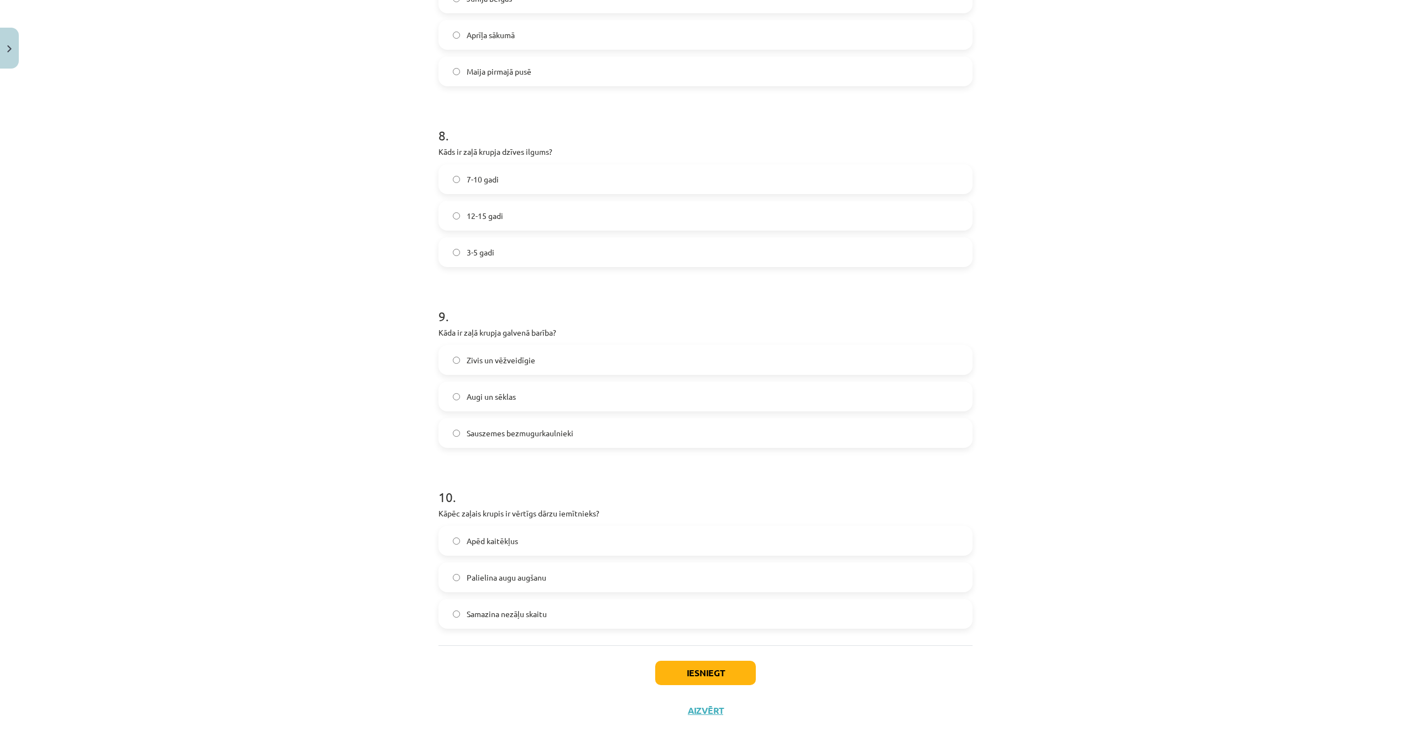
scroll to position [1403, 0]
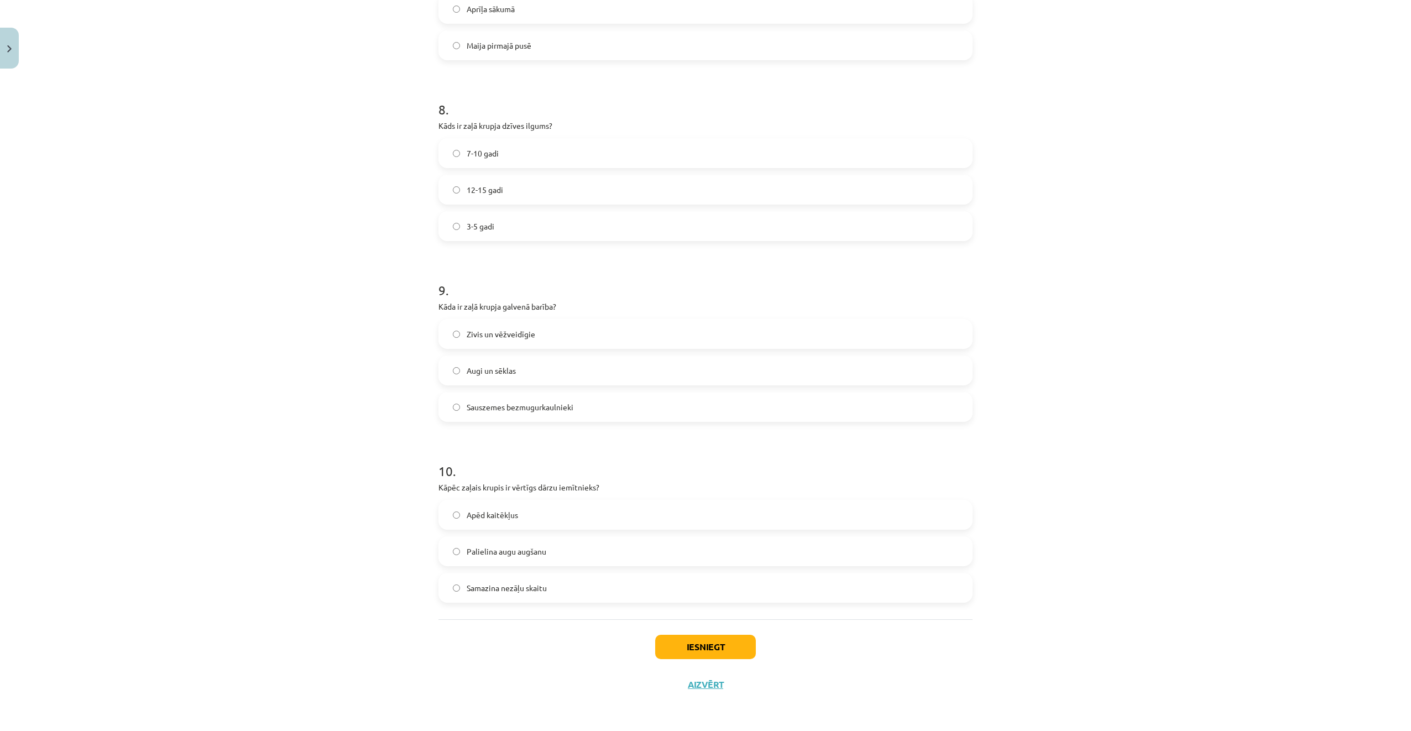
click at [529, 153] on label "7-10 gadi" at bounding box center [706, 153] width 532 height 28
click at [541, 411] on span "Sauszemes bezmugurkaulnieki" at bounding box center [520, 407] width 107 height 12
drag, startPoint x: 541, startPoint y: 411, endPoint x: 482, endPoint y: 408, distance: 59.8
click at [482, 408] on span "Sauszemes bezmugurkaulnieki" at bounding box center [520, 407] width 107 height 12
click at [548, 516] on label "Apēd kaitēkļus" at bounding box center [706, 515] width 532 height 28
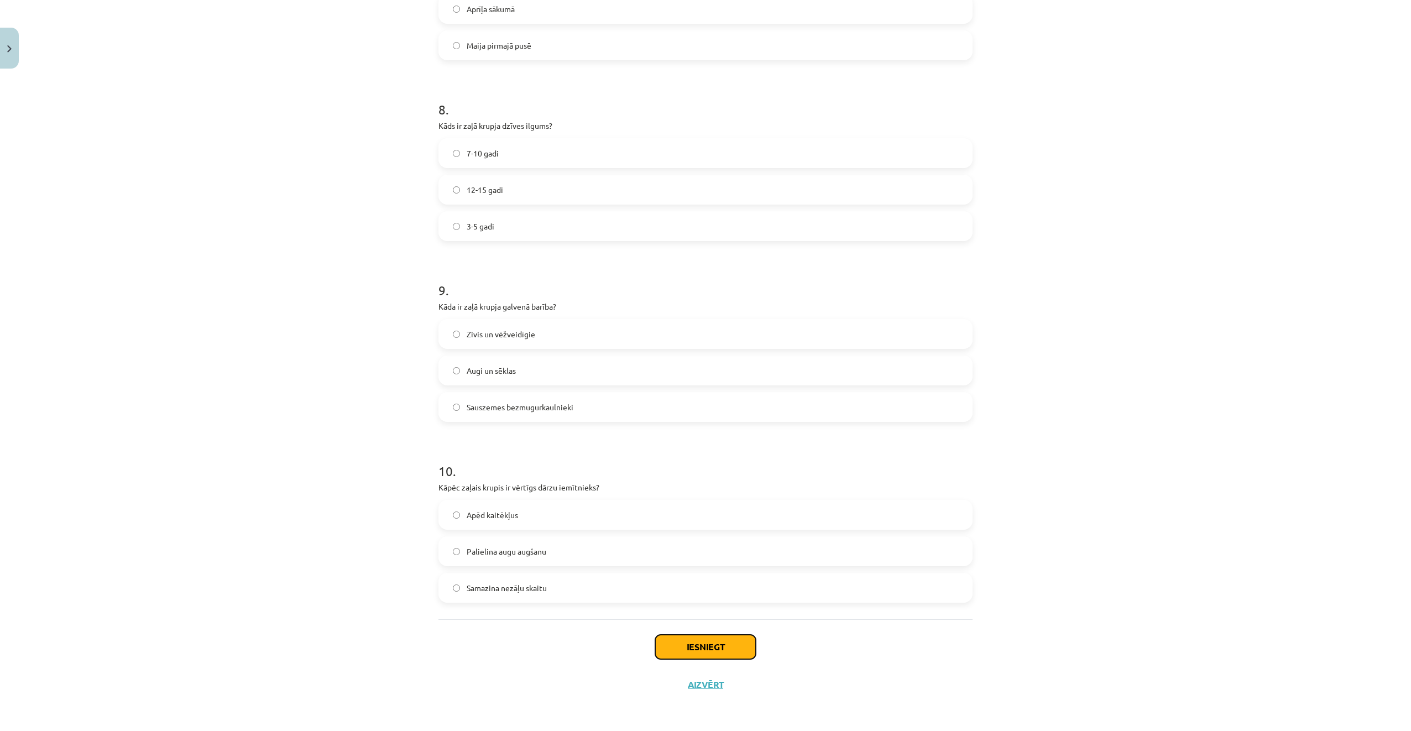
drag, startPoint x: 695, startPoint y: 654, endPoint x: 700, endPoint y: 659, distance: 7.4
click at [695, 654] on button "Iesniegt" at bounding box center [705, 647] width 101 height 24
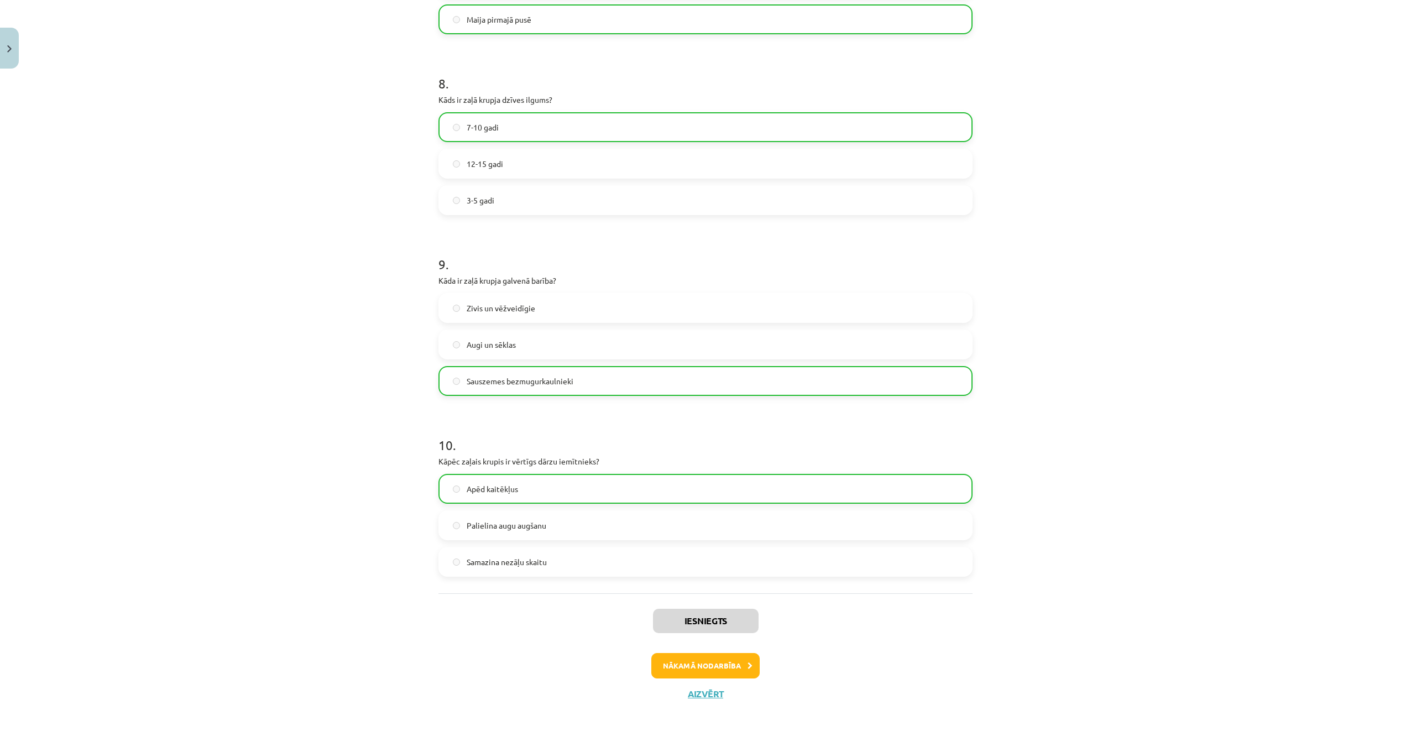
scroll to position [1439, 0]
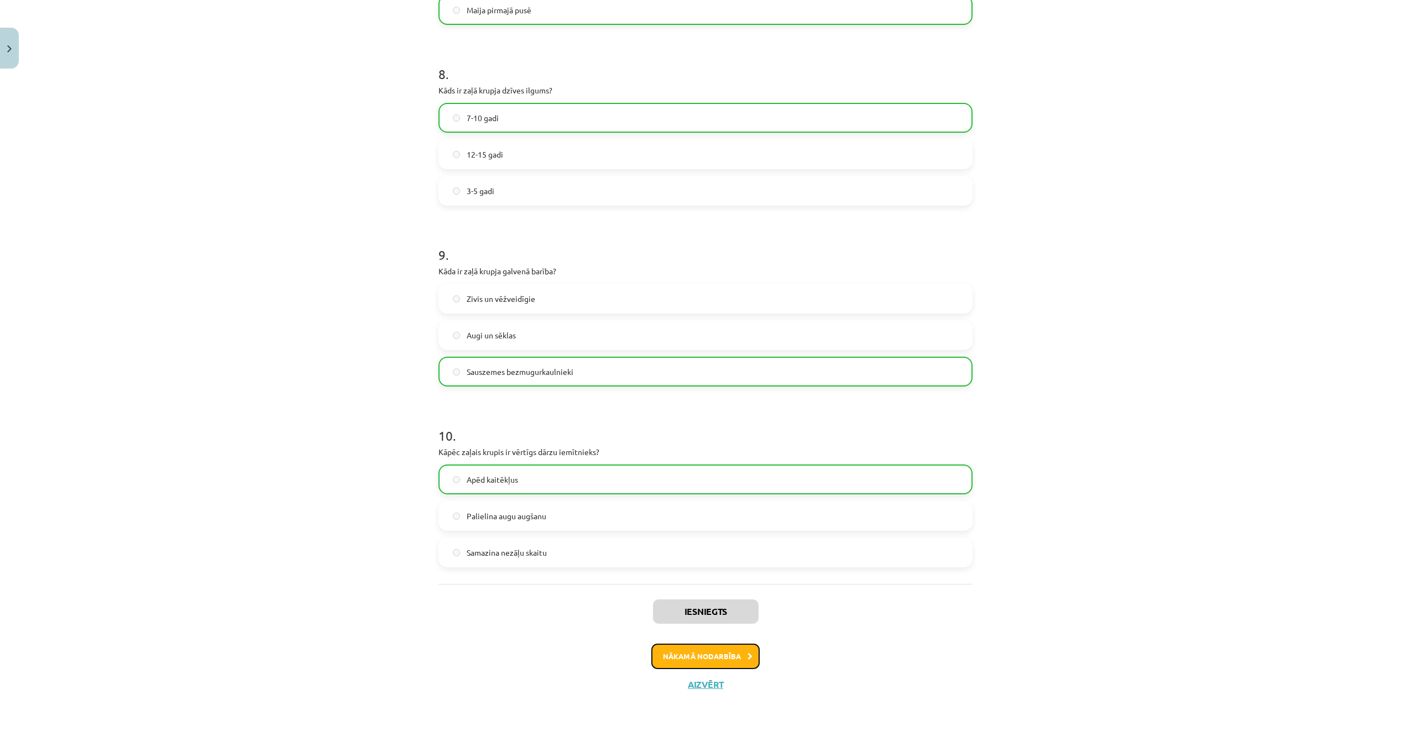
click at [716, 652] on button "Nākamā nodarbība" at bounding box center [705, 656] width 108 height 25
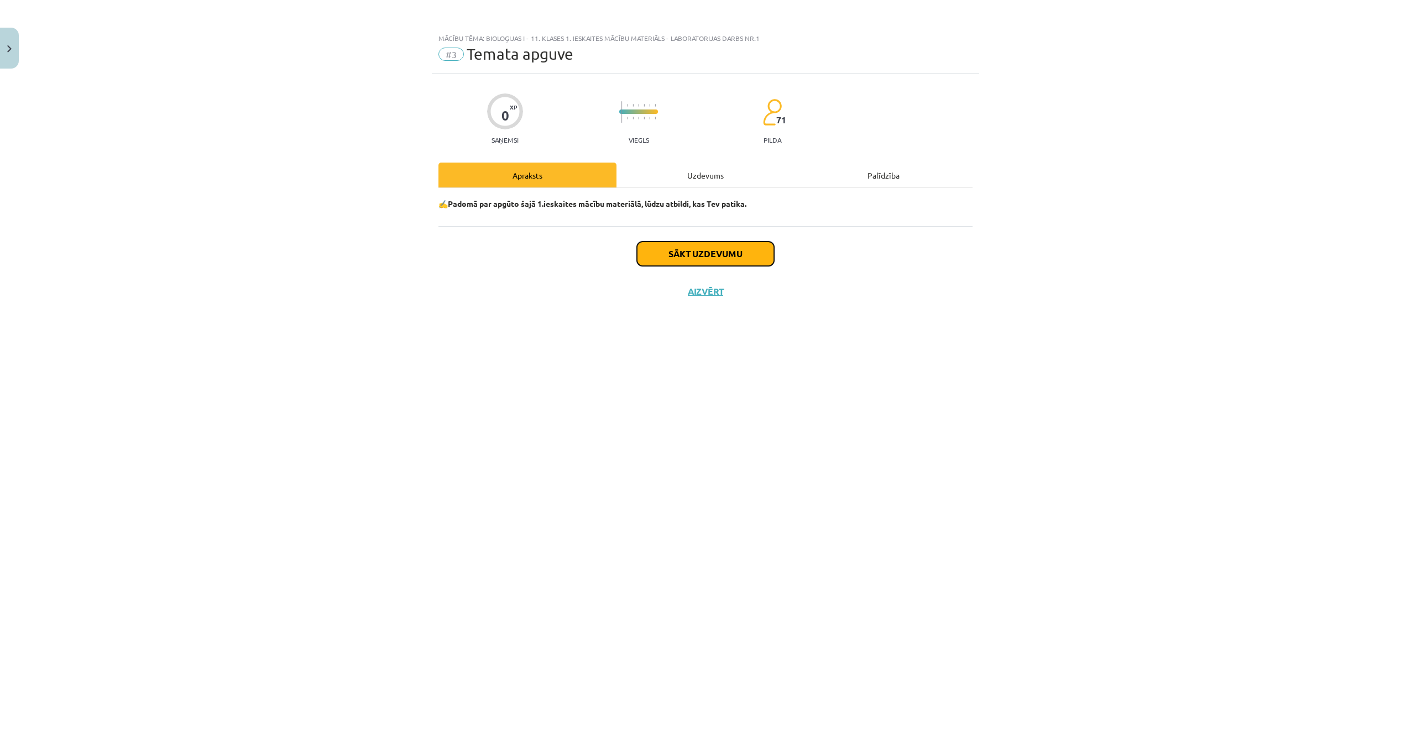
click at [681, 264] on button "Sākt uzdevumu" at bounding box center [705, 254] width 137 height 24
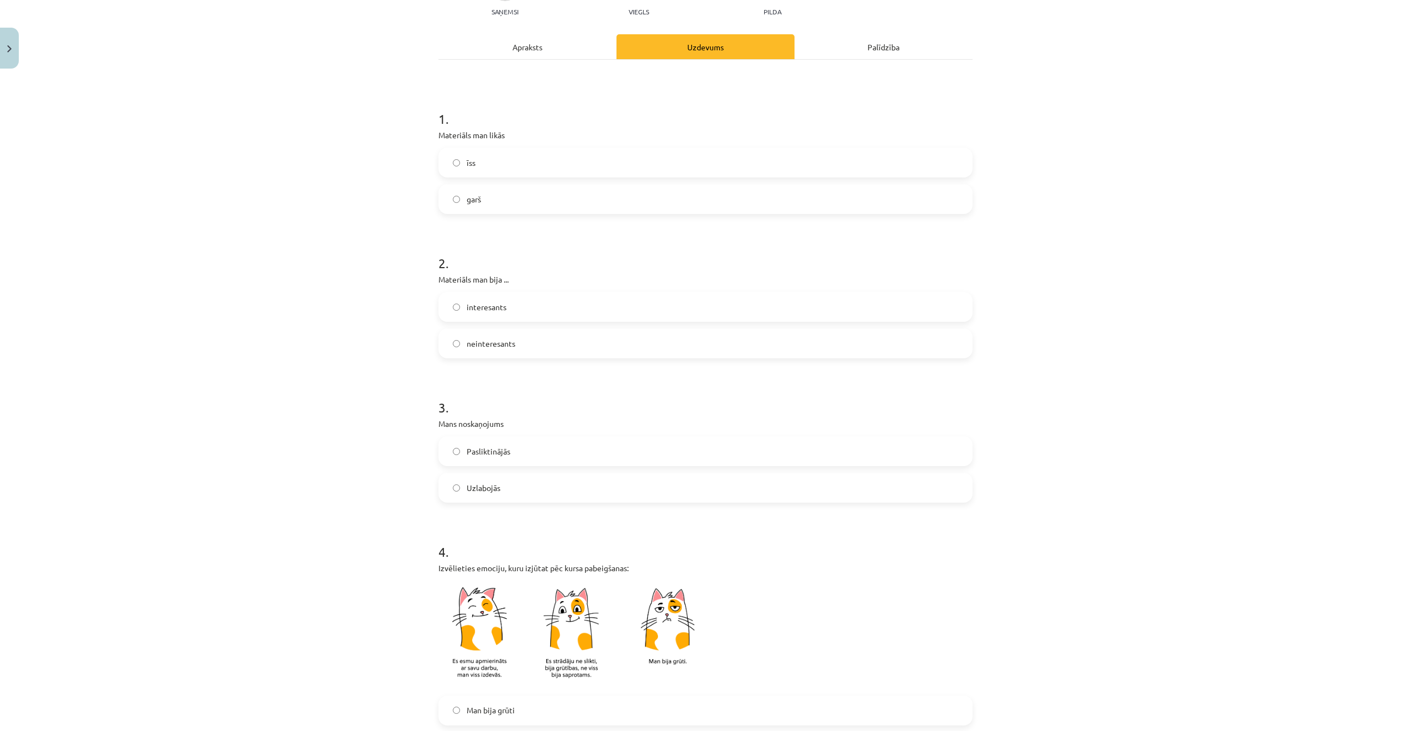
scroll to position [111, 0]
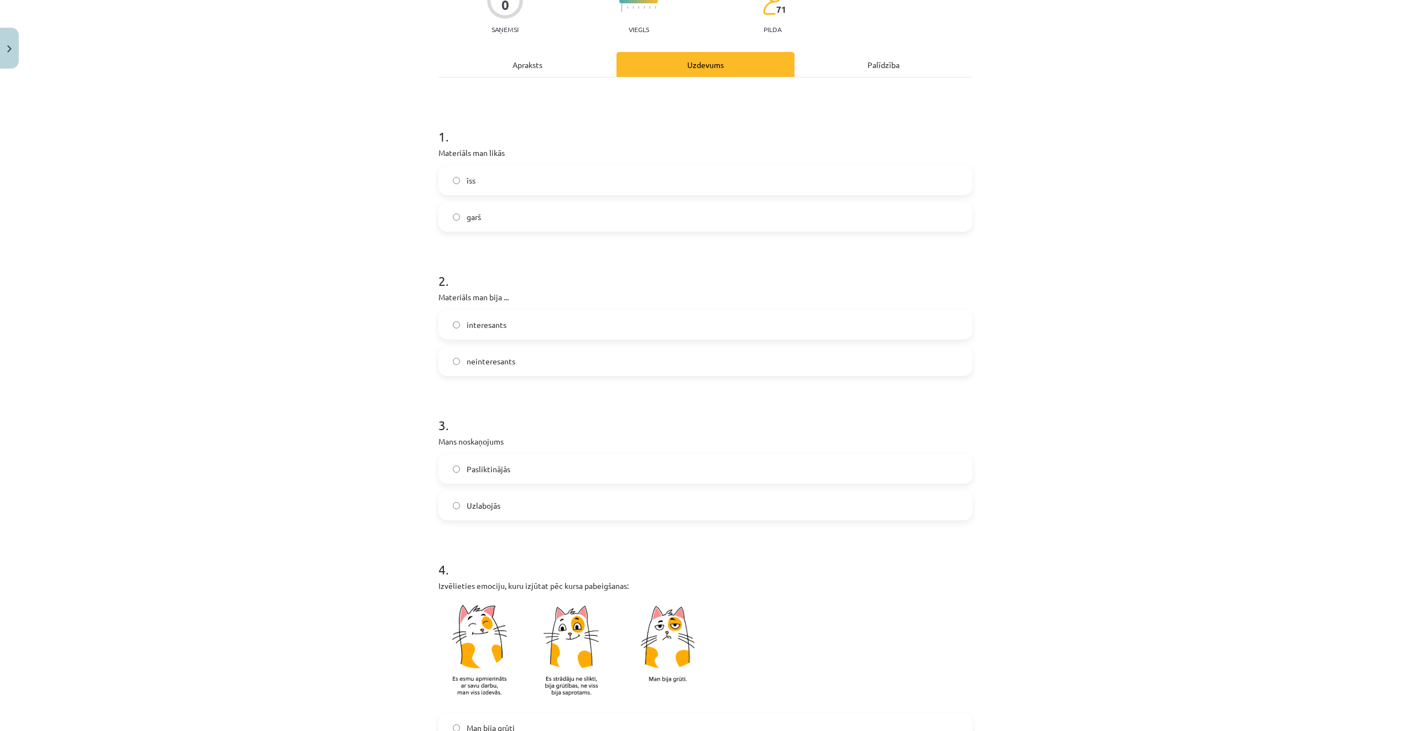
click at [509, 213] on label "garš" at bounding box center [706, 217] width 532 height 28
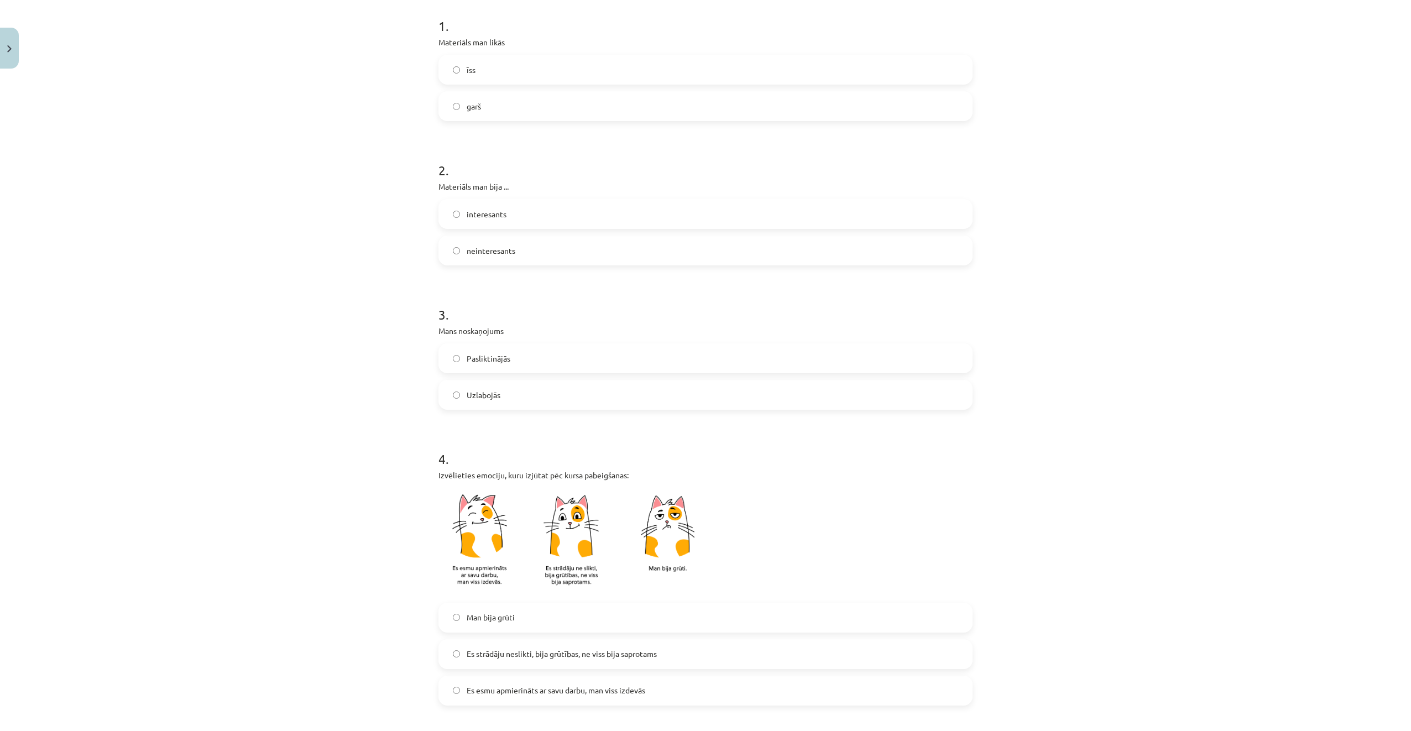
click at [518, 205] on label "interesants" at bounding box center [706, 214] width 532 height 28
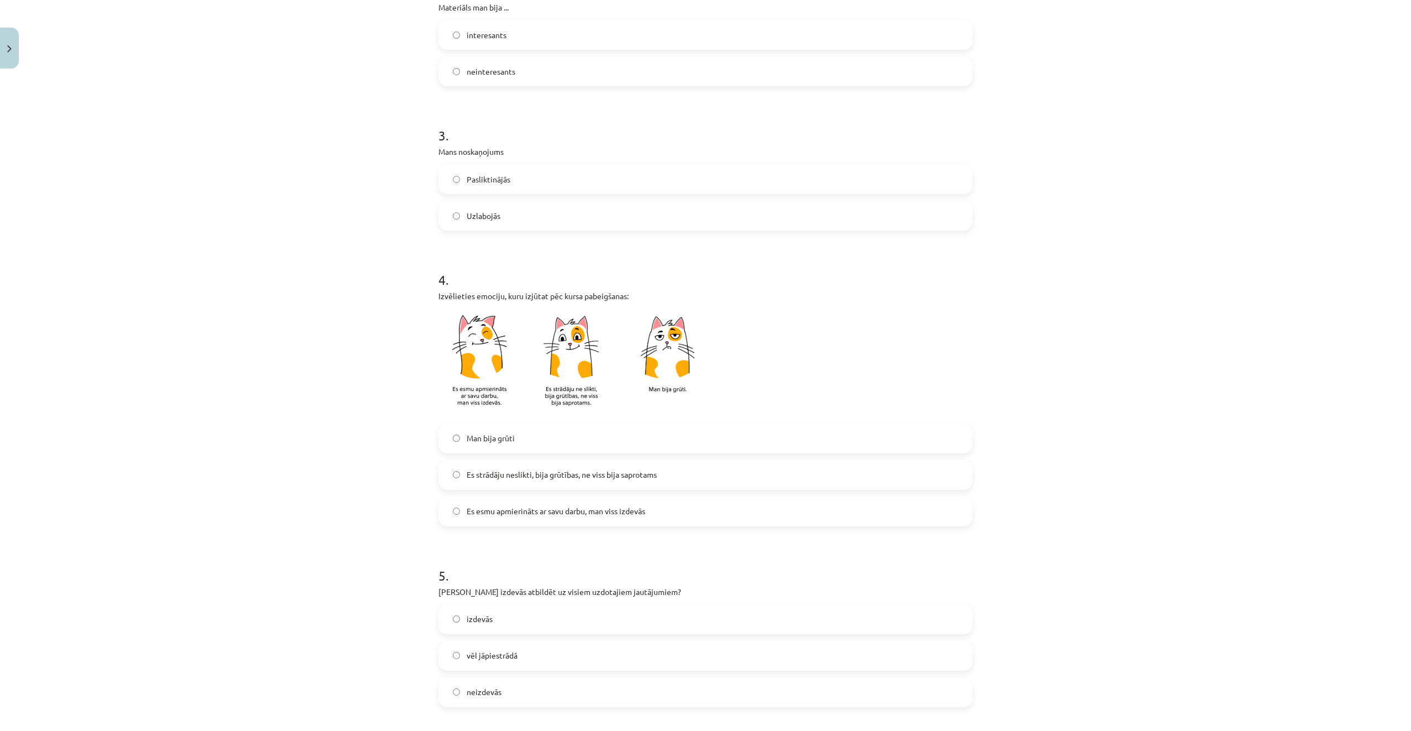
scroll to position [442, 0]
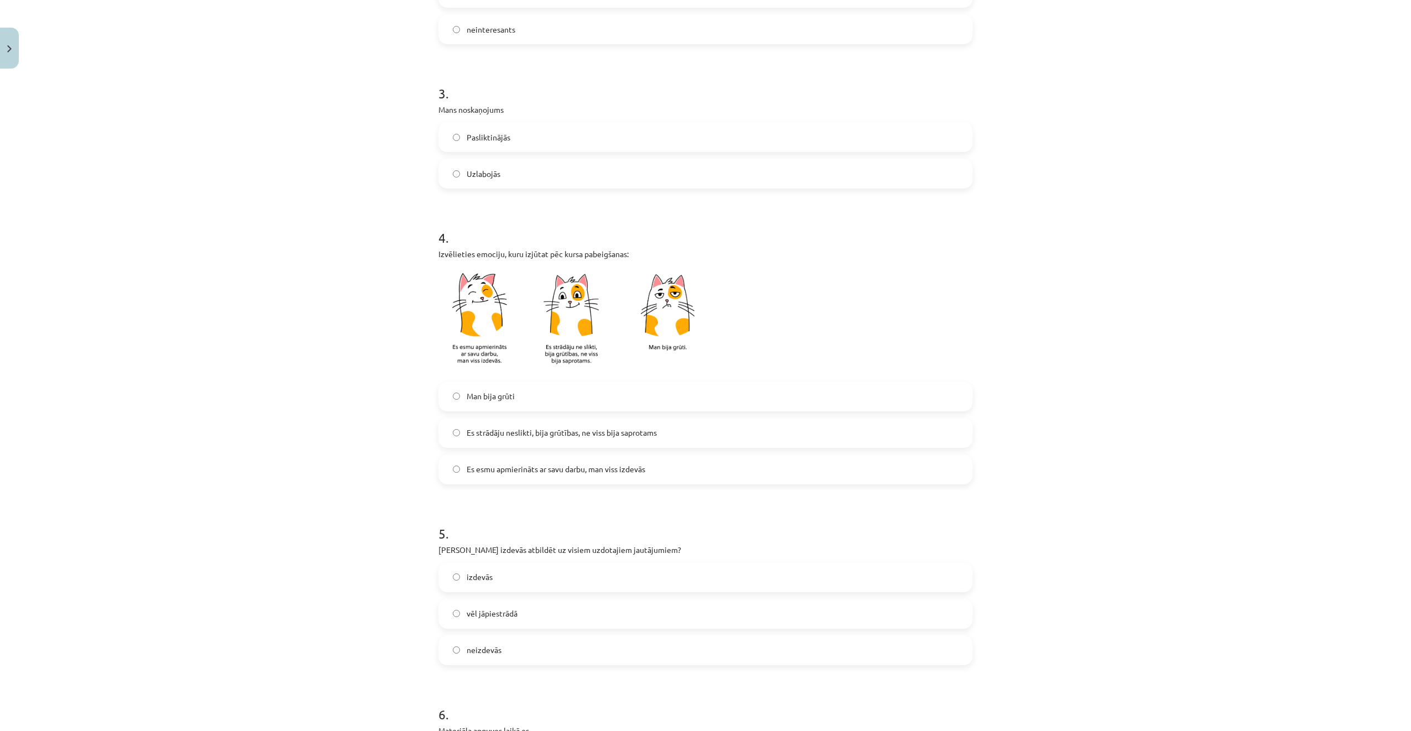
click at [541, 169] on label "Uzlabojās" at bounding box center [706, 174] width 532 height 28
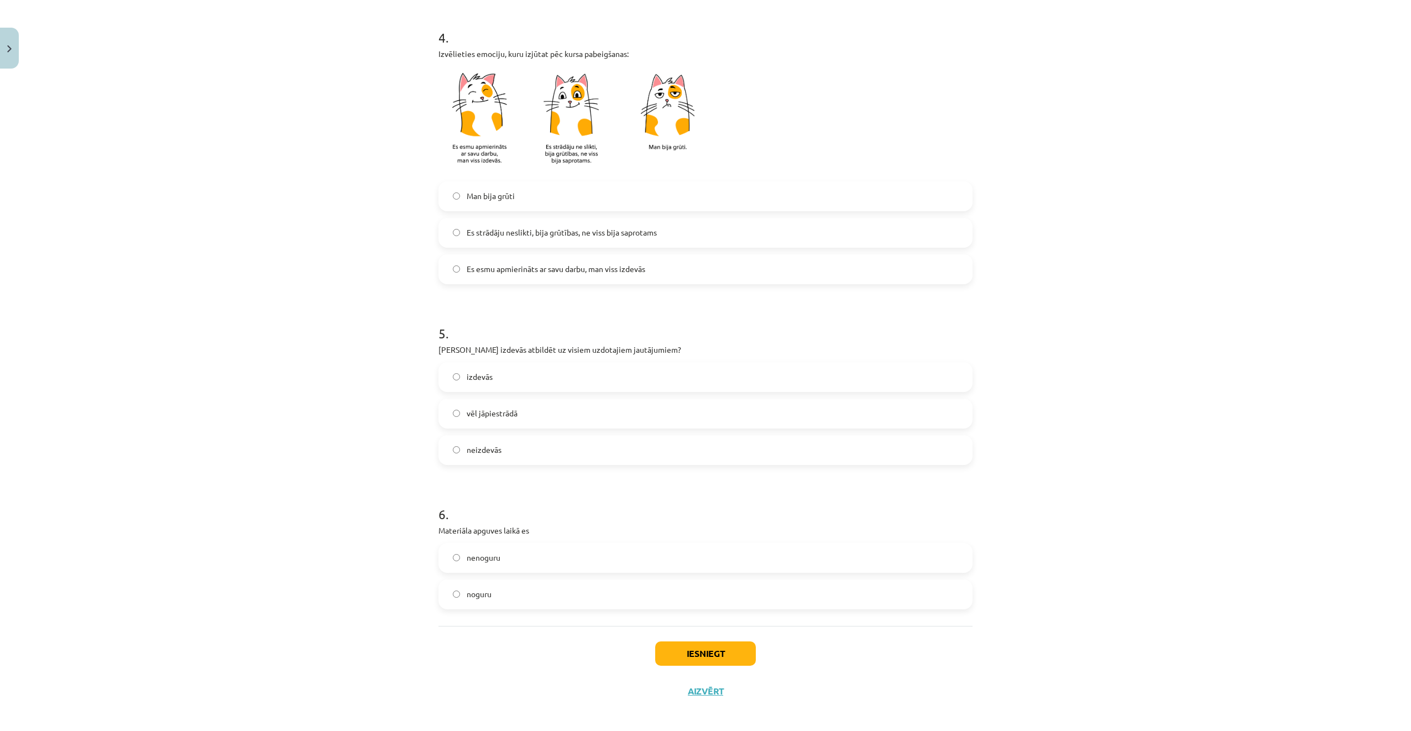
scroll to position [649, 0]
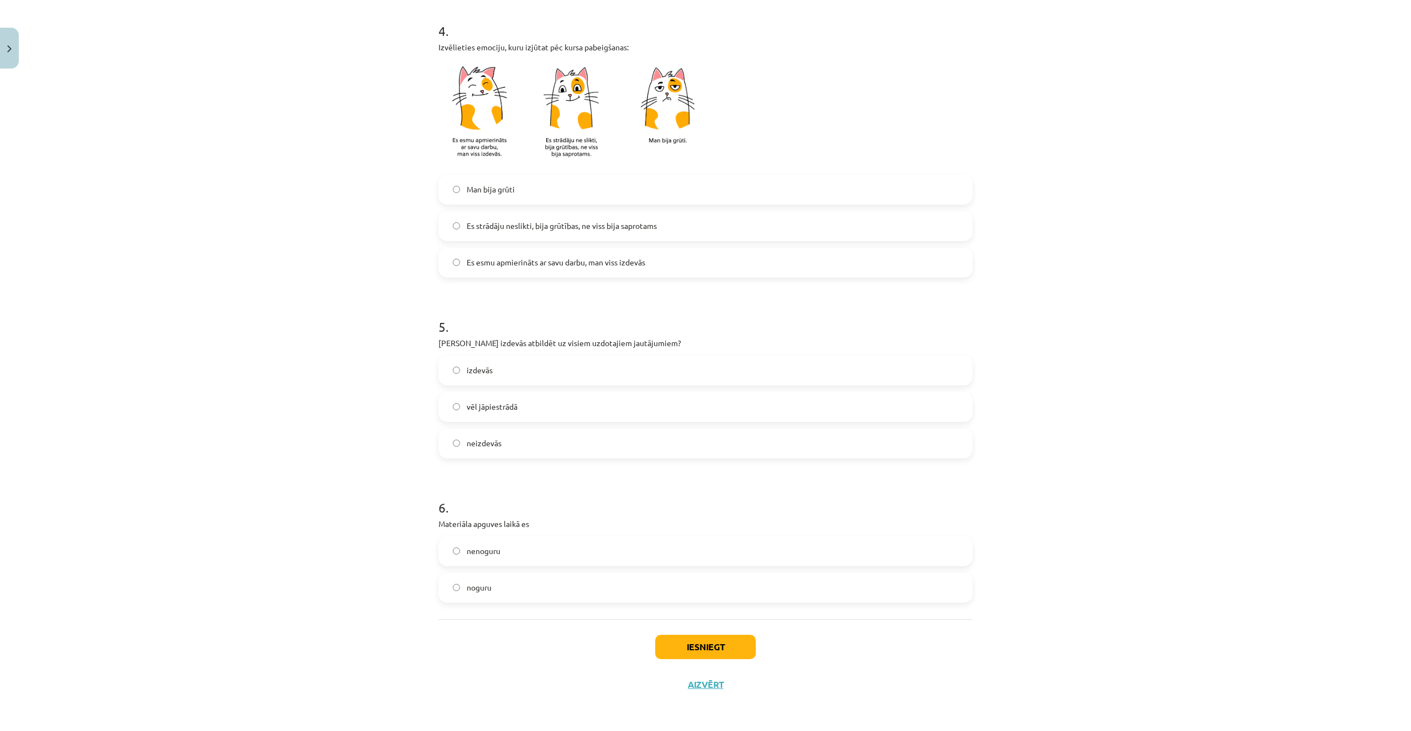
click at [562, 227] on span "Es strādāju neslikti, bija grūtības, ne viss bija saprotams" at bounding box center [562, 226] width 190 height 12
click at [649, 369] on label "izdevās" at bounding box center [706, 371] width 532 height 28
click at [645, 374] on label "izdevās" at bounding box center [706, 371] width 532 height 28
click at [629, 555] on label "nenoguru" at bounding box center [706, 552] width 532 height 28
click at [681, 639] on button "Iesniegt" at bounding box center [705, 647] width 101 height 24
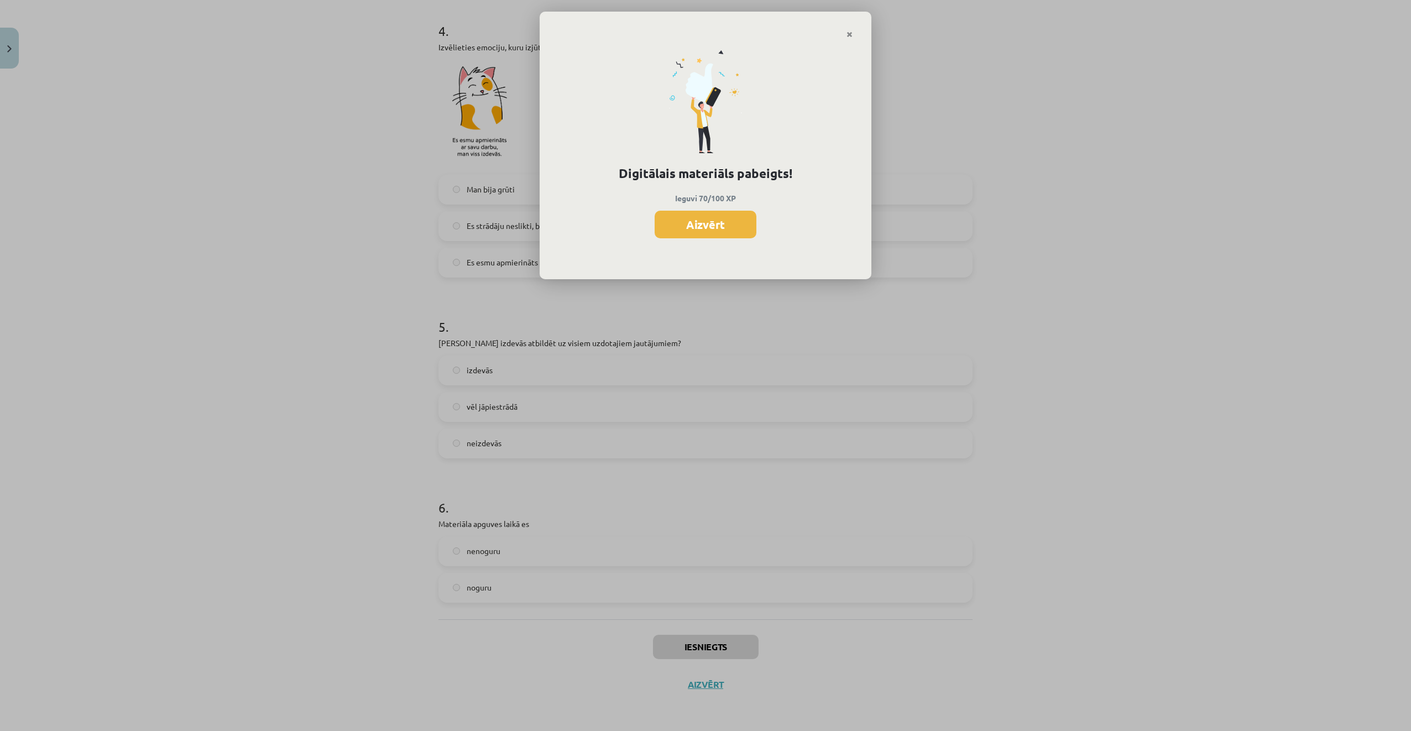
drag, startPoint x: 702, startPoint y: 223, endPoint x: 707, endPoint y: 268, distance: 45.6
click at [702, 226] on button "Aizvērt" at bounding box center [706, 225] width 102 height 28
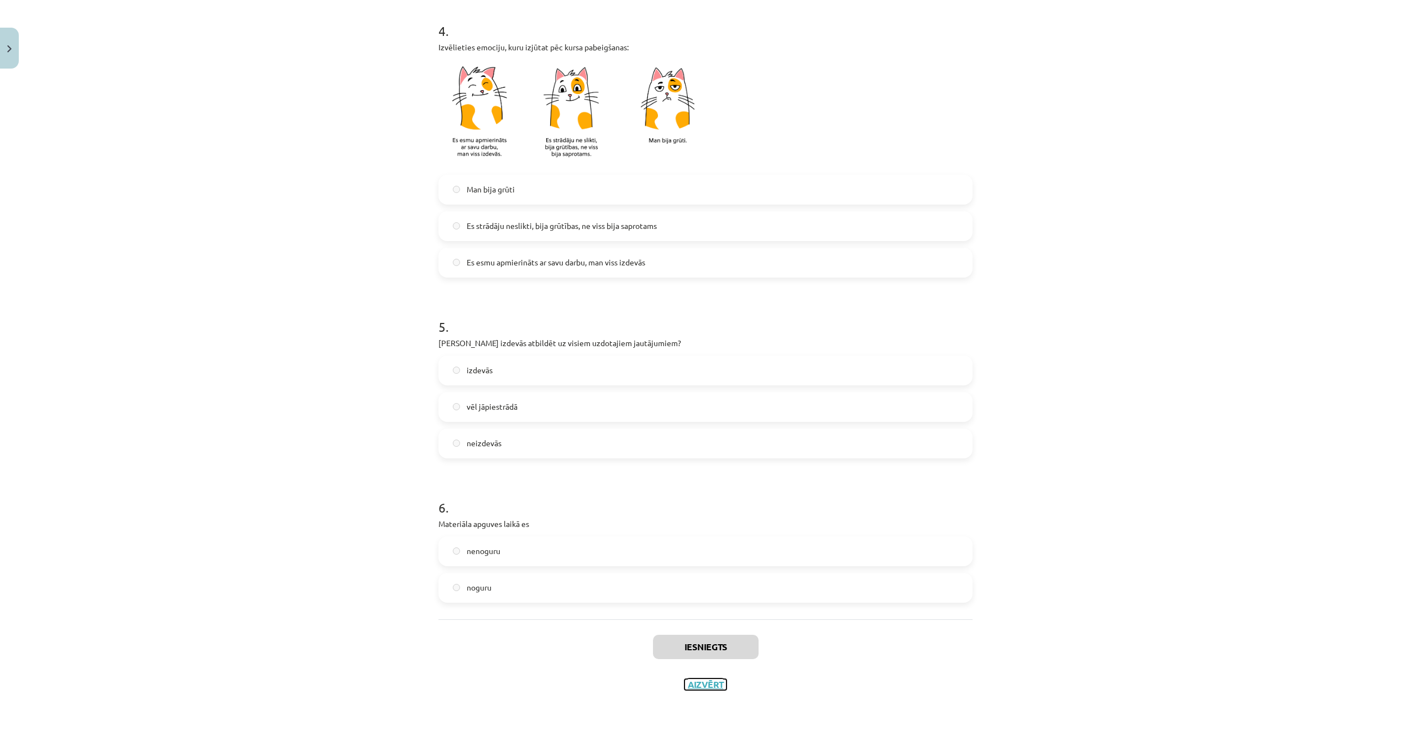
click at [717, 687] on button "Aizvērt" at bounding box center [706, 684] width 42 height 11
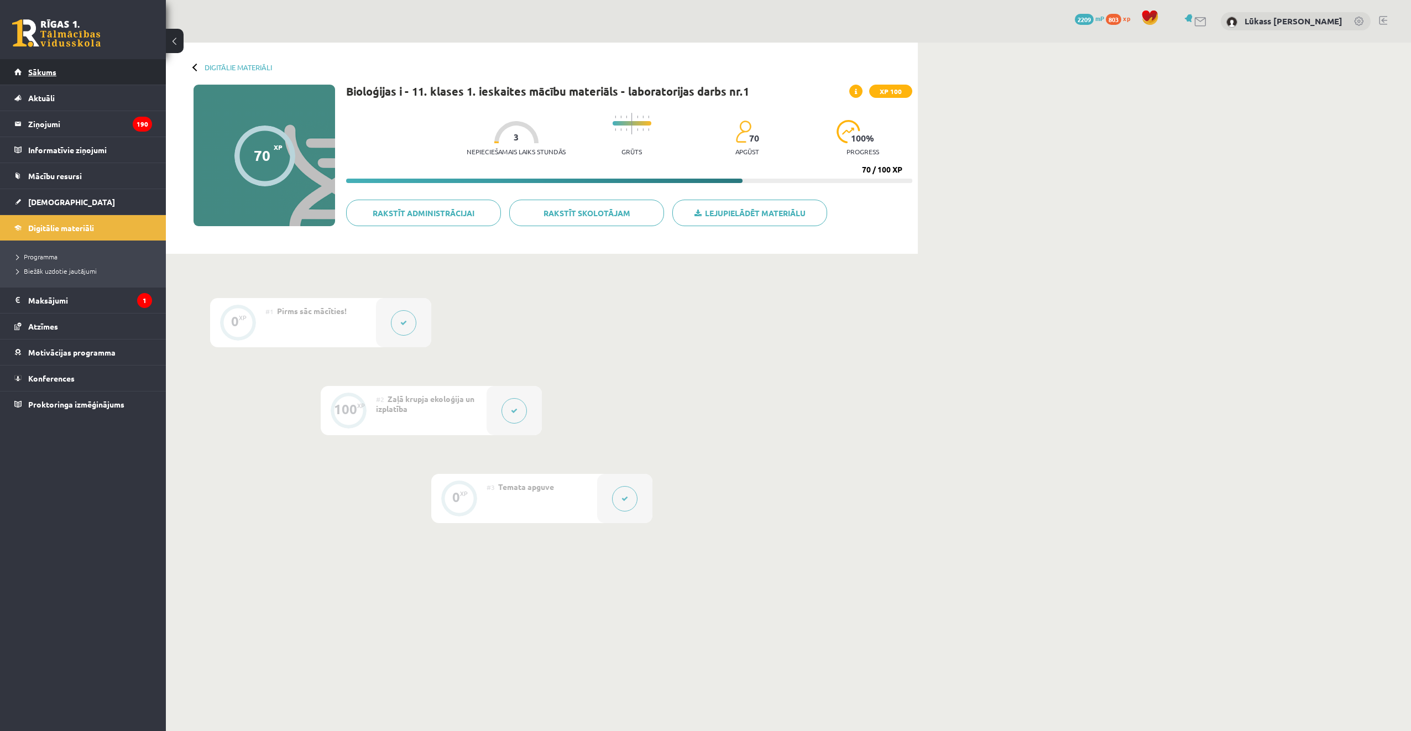
click at [79, 64] on link "Sākums" at bounding box center [83, 71] width 138 height 25
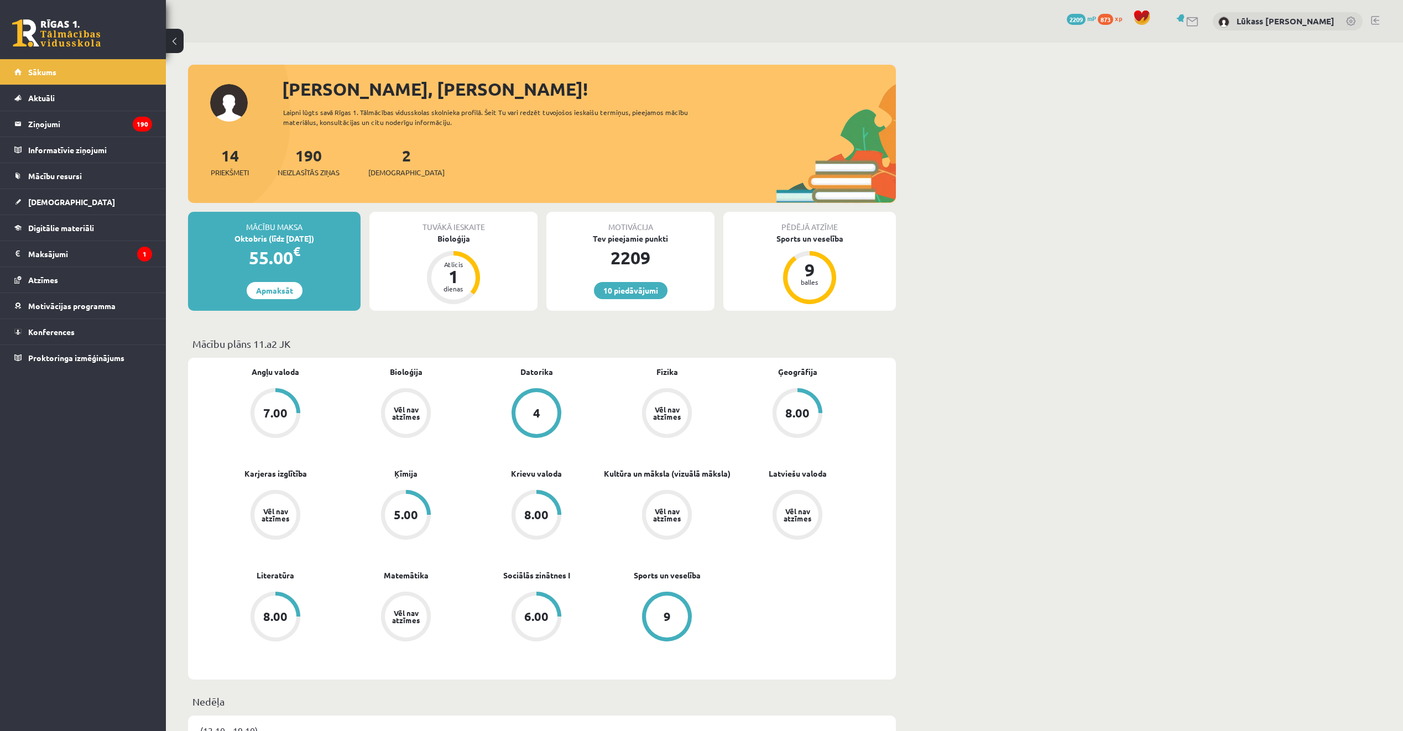
click at [397, 164] on div "2 Ieskaites" at bounding box center [406, 161] width 76 height 34
click at [388, 170] on span "[DEMOGRAPHIC_DATA]" at bounding box center [406, 172] width 76 height 11
